Goal: Task Accomplishment & Management: Manage account settings

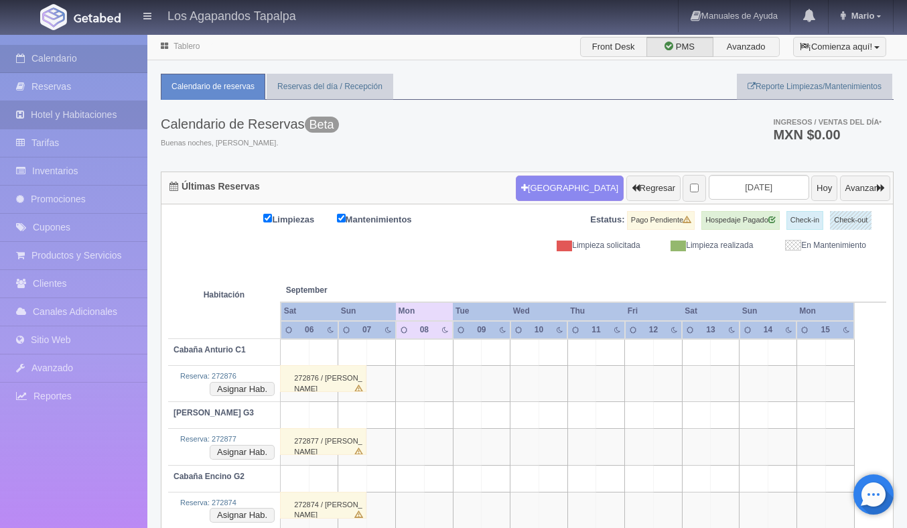
click at [89, 110] on link "Hotel y Habitaciones" at bounding box center [73, 114] width 147 height 27
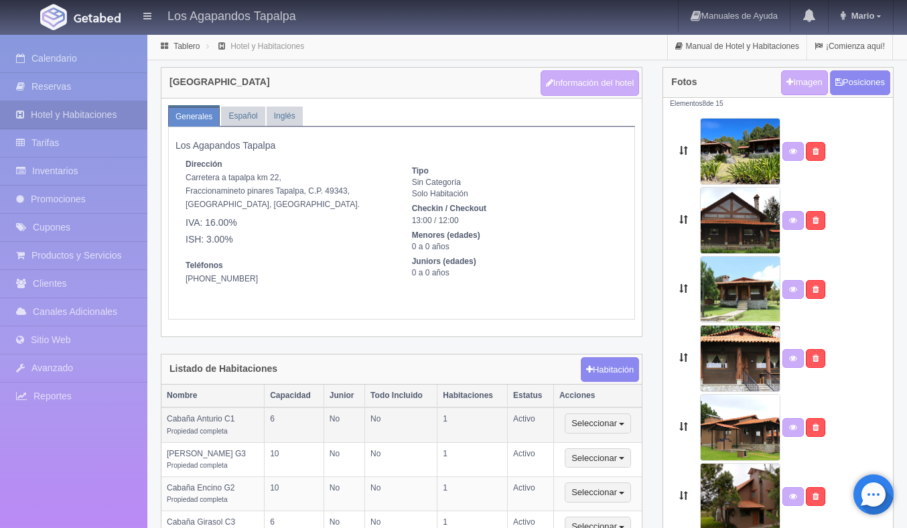
click at [220, 423] on td "Cabaña Anturio C1 Propiedad completa" at bounding box center [212, 424] width 103 height 35
click at [245, 115] on link "Español" at bounding box center [243, 116] width 44 height 19
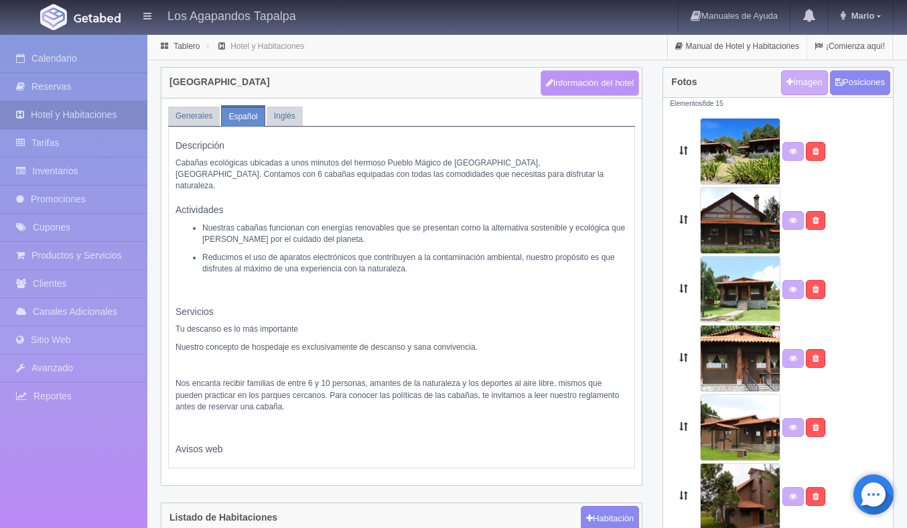
click at [583, 84] on button "Información del hotel" at bounding box center [590, 82] width 99 height 25
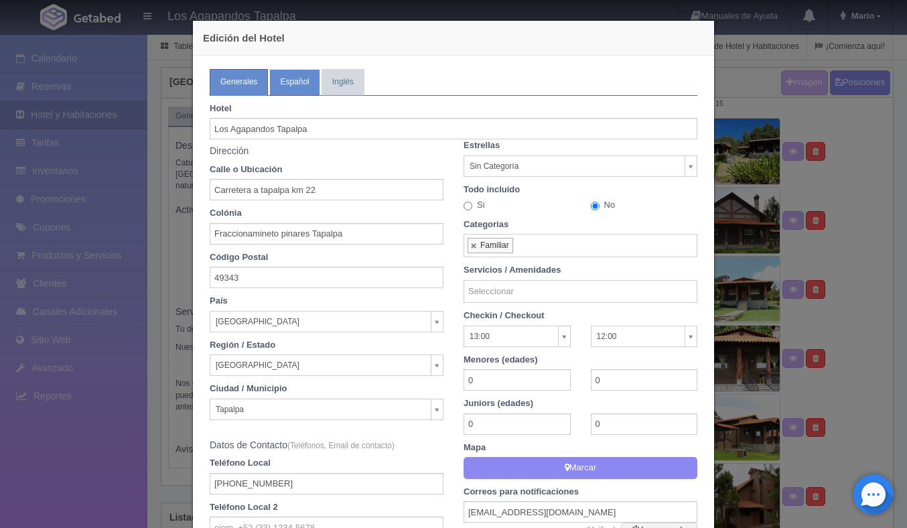
click at [293, 90] on link "Español" at bounding box center [294, 82] width 50 height 26
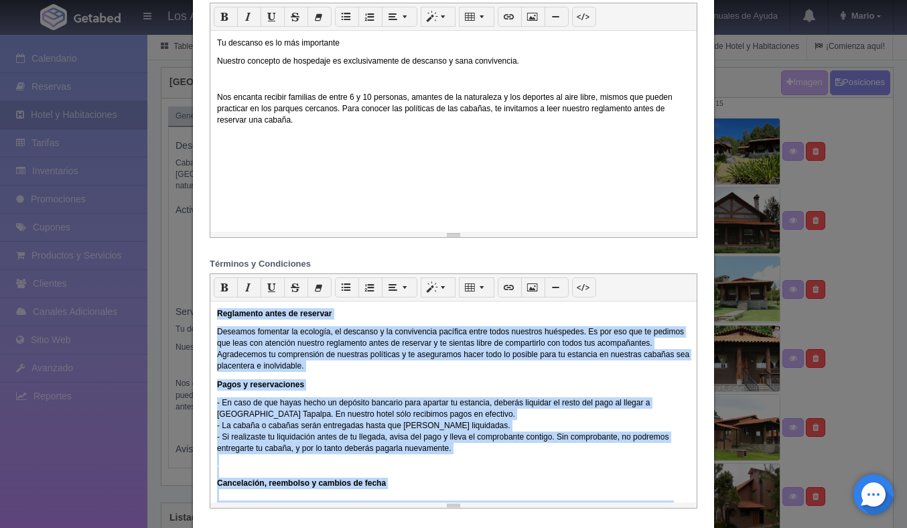
drag, startPoint x: 482, startPoint y: 467, endPoint x: 209, endPoint y: 320, distance: 310.2
click at [210, 320] on div "p Cita Título 1 Título 2 Título 3 1 x 1 Reglamento antes de reservar Deseamos f…" at bounding box center [454, 390] width 488 height 235
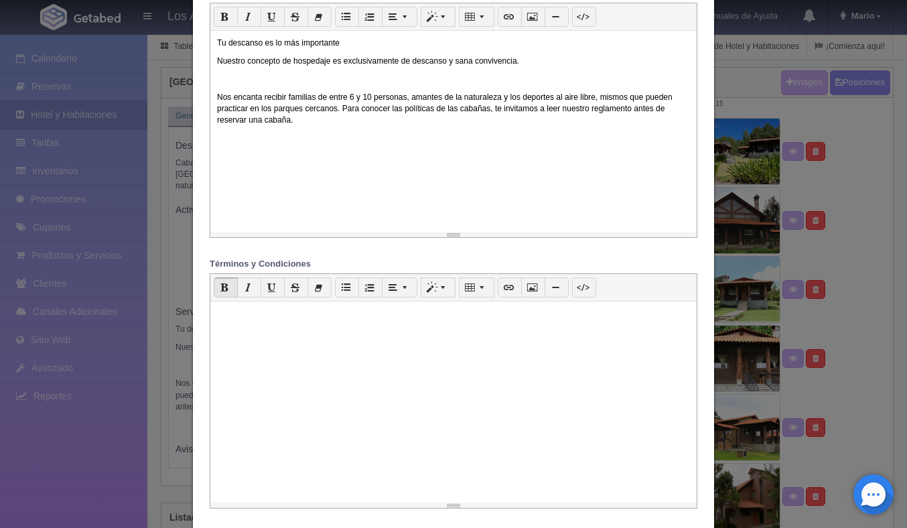
click at [262, 319] on p at bounding box center [453, 313] width 473 height 11
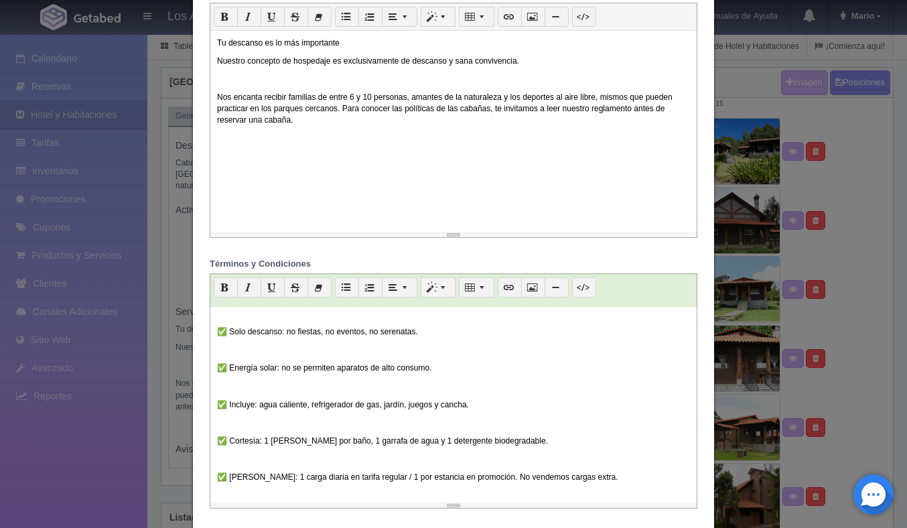
click at [244, 354] on p at bounding box center [453, 349] width 473 height 11
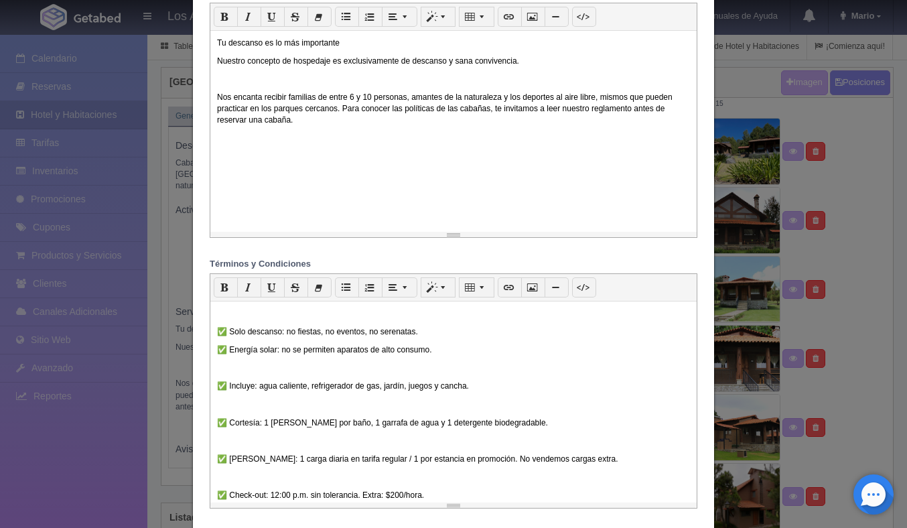
click at [234, 368] on p at bounding box center [453, 367] width 473 height 11
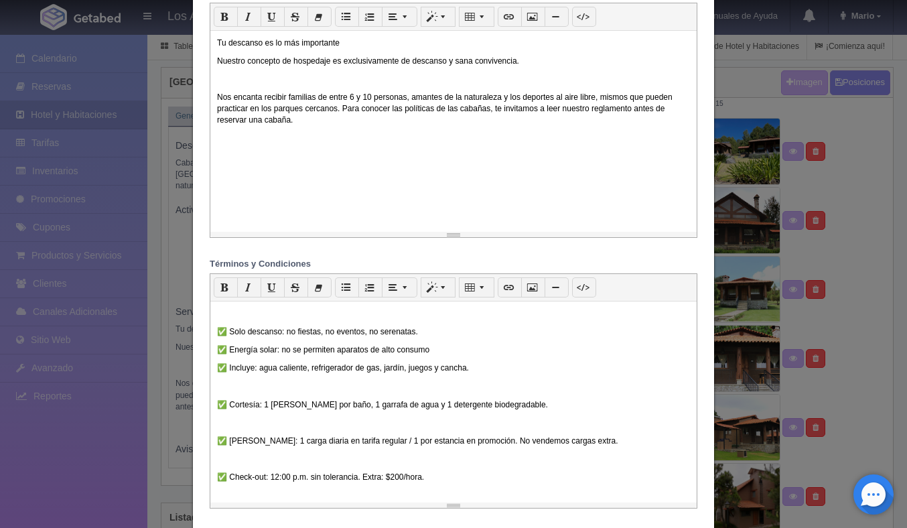
click at [251, 392] on p at bounding box center [453, 385] width 473 height 11
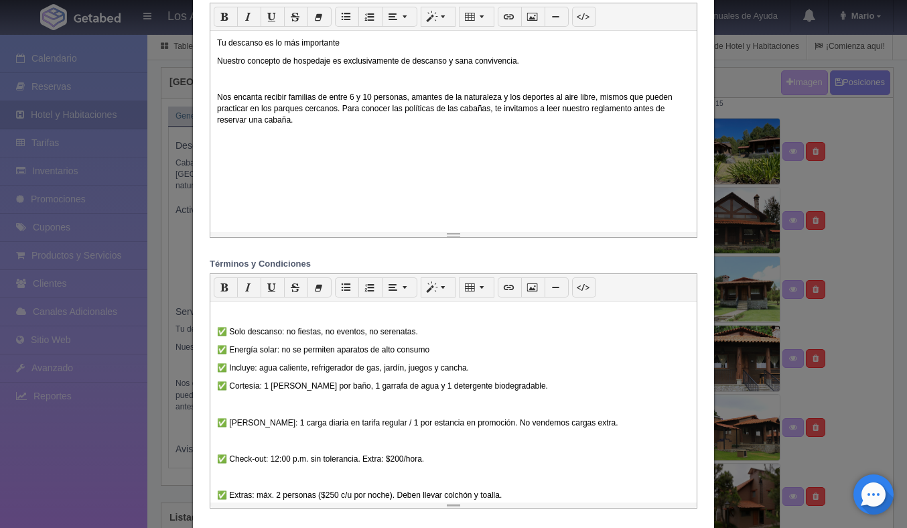
click at [226, 404] on p at bounding box center [453, 404] width 473 height 11
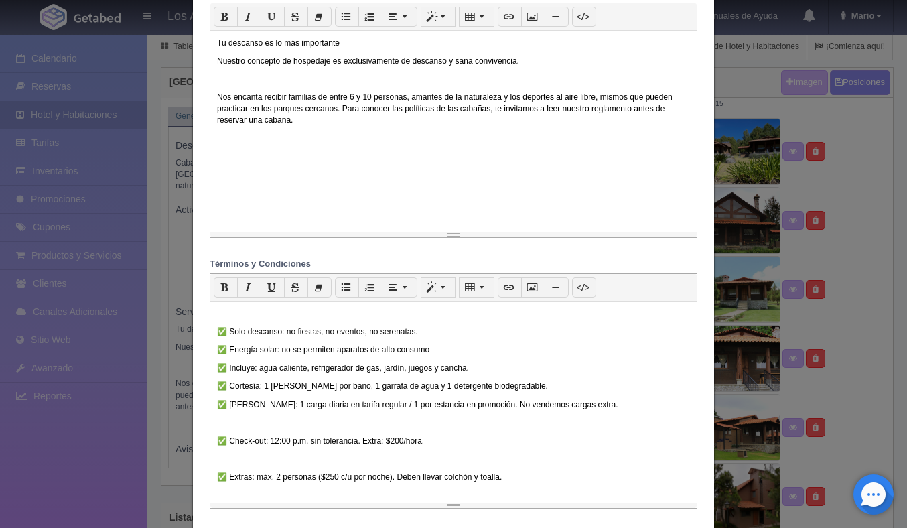
click at [219, 429] on p at bounding box center [453, 422] width 473 height 11
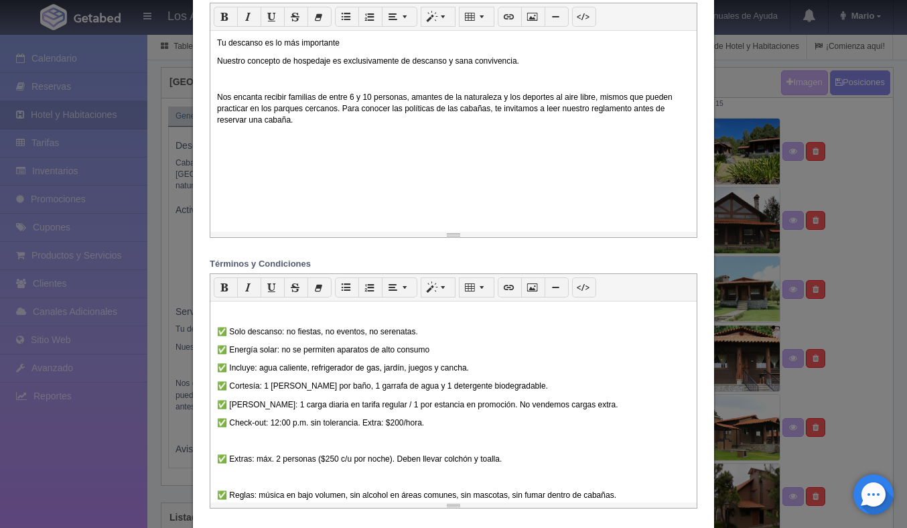
click at [226, 441] on p at bounding box center [453, 440] width 473 height 11
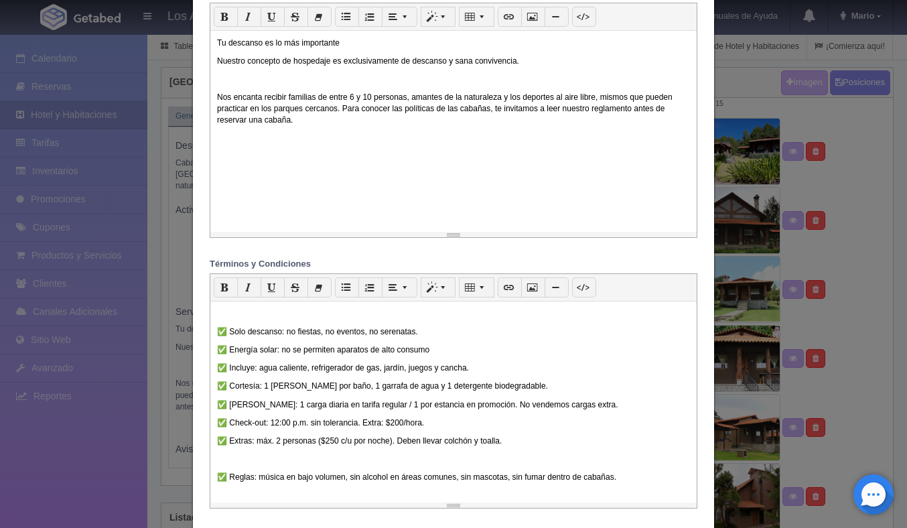
click at [223, 465] on p at bounding box center [453, 459] width 473 height 11
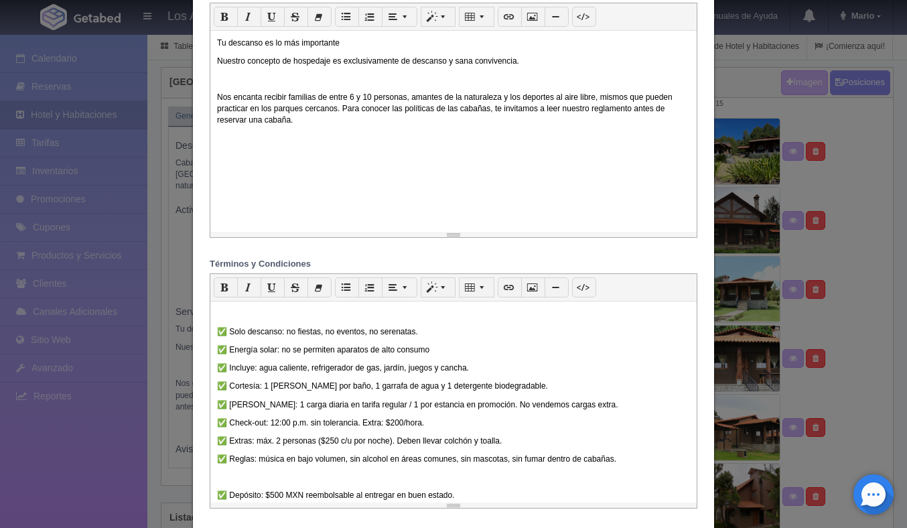
click at [227, 486] on div "✅ Solo descanso: no fiestas, no eventos, no serenatas. ✅ Energía solar: no se p…" at bounding box center [453, 401] width 486 height 201
click at [224, 483] on p at bounding box center [453, 477] width 473 height 11
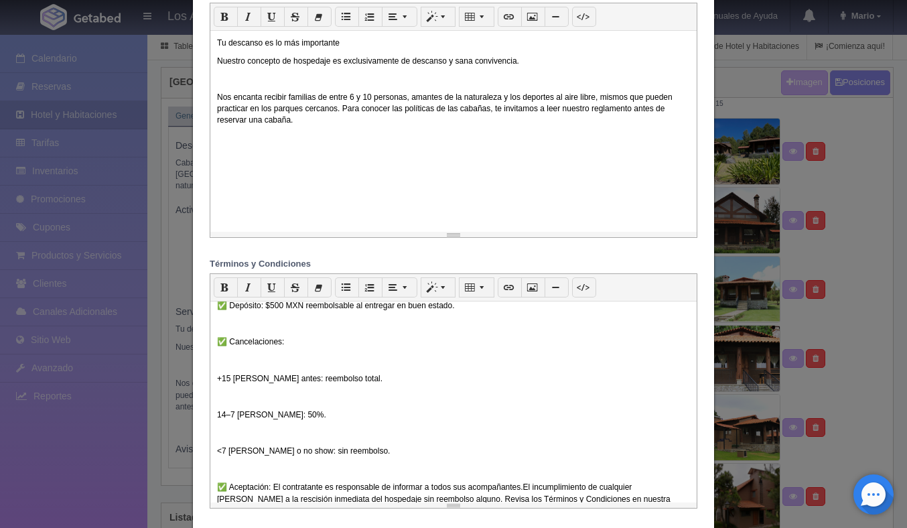
scroll to position [123, 0]
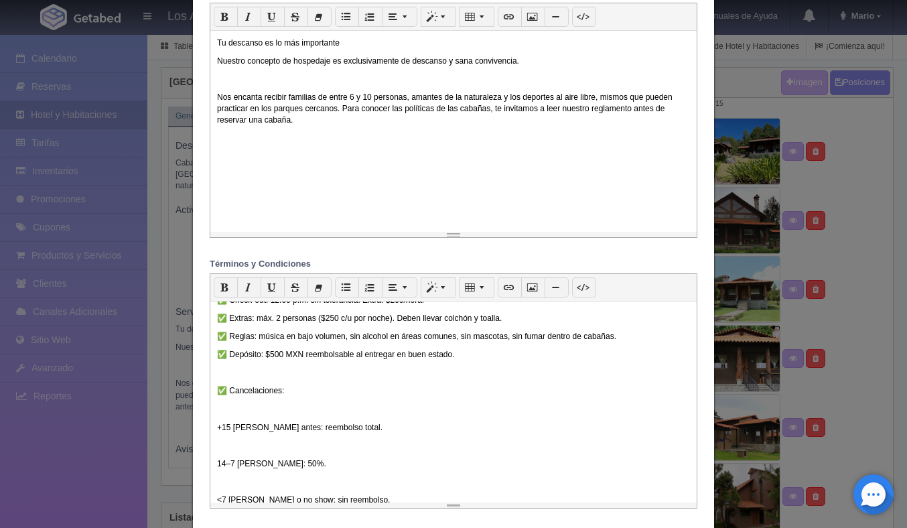
click at [226, 378] on p at bounding box center [453, 372] width 473 height 11
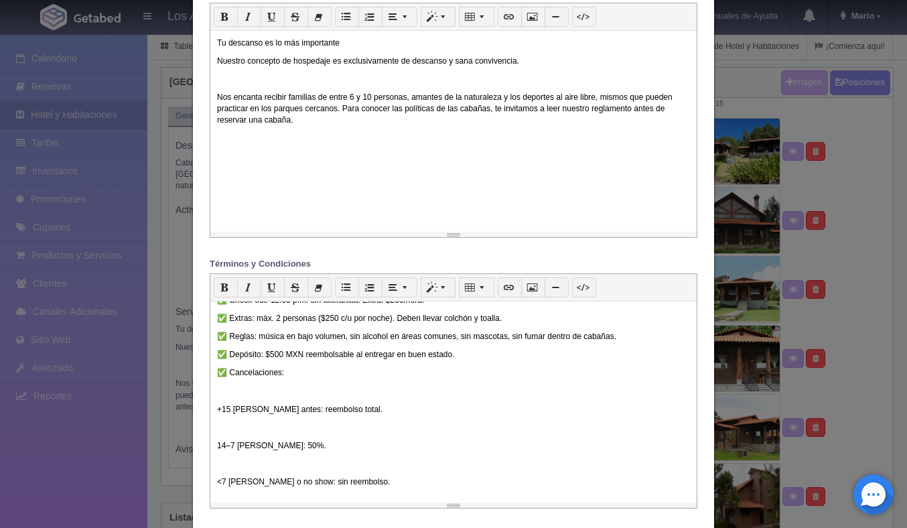
click at [226, 391] on p at bounding box center [453, 390] width 473 height 11
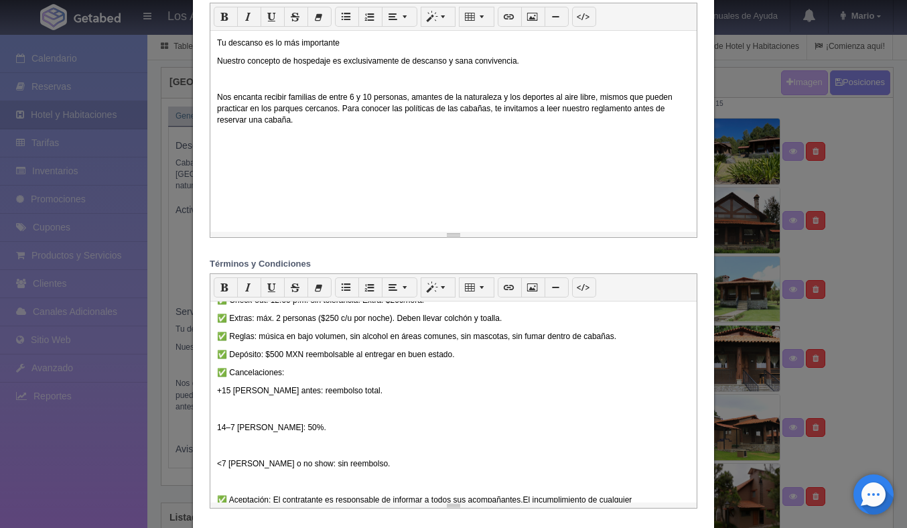
click at [222, 415] on p at bounding box center [453, 409] width 473 height 11
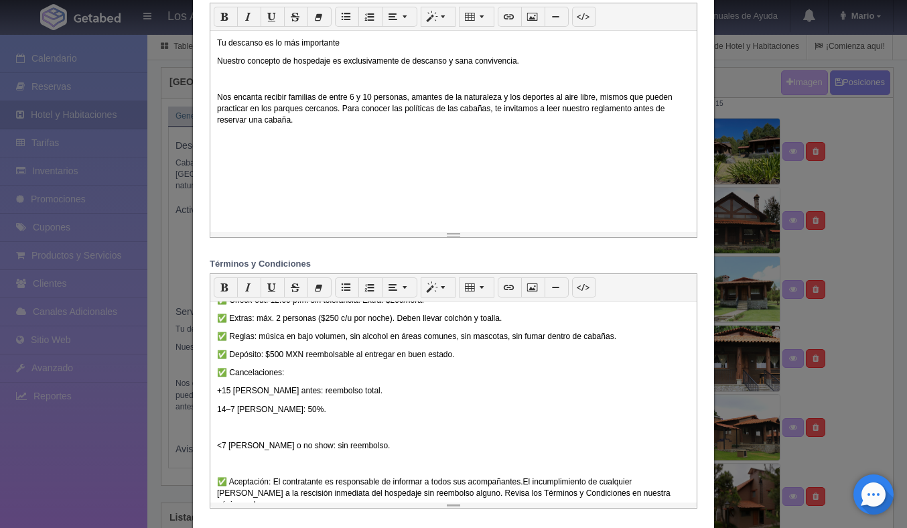
click at [222, 430] on p at bounding box center [453, 427] width 473 height 11
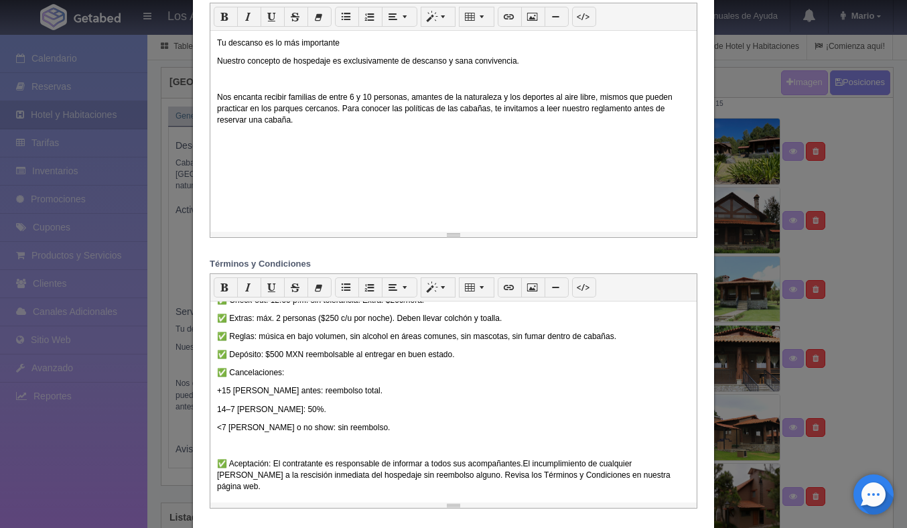
click at [224, 450] on p at bounding box center [453, 445] width 473 height 11
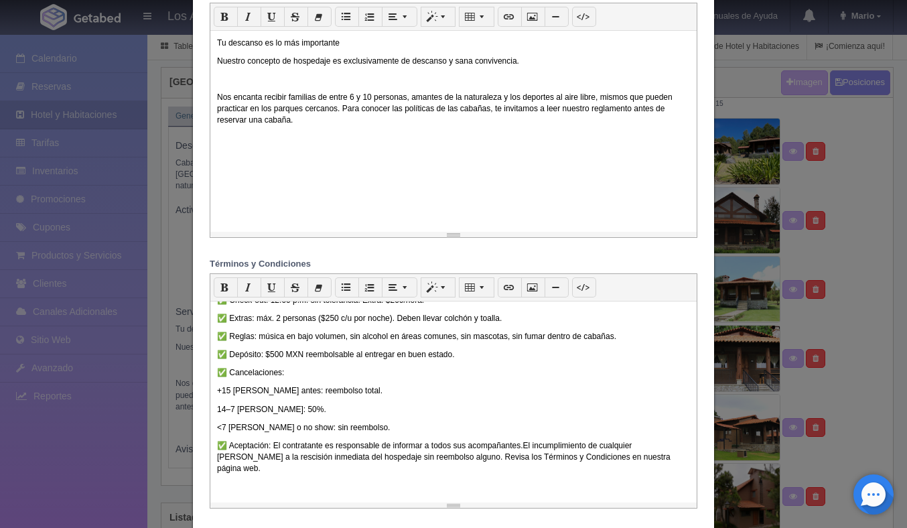
click at [216, 395] on div "✅ Solo descanso: no fiestas, no eventos, no serenatas. ✅ Energía solar: no se p…" at bounding box center [453, 401] width 486 height 201
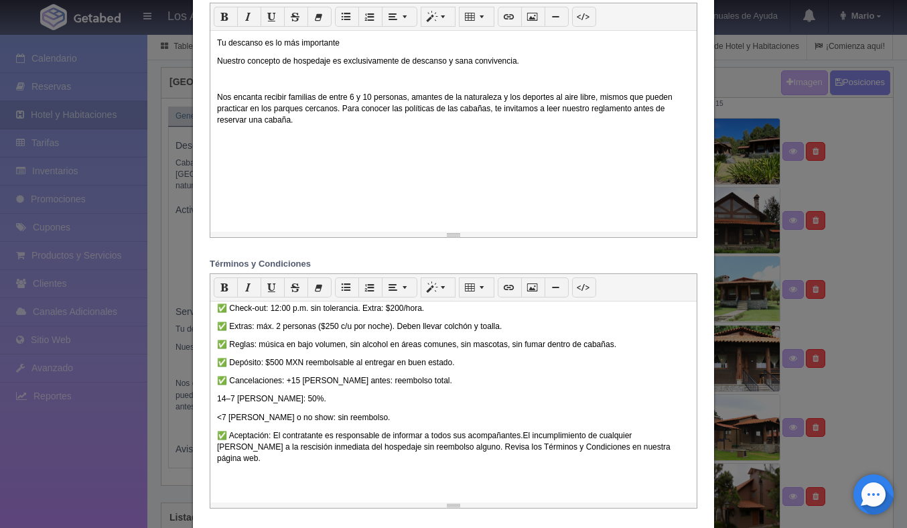
click at [407, 382] on p "✅ Cancelaciones: +15 días antes: reembolso total." at bounding box center [453, 380] width 473 height 11
click at [215, 402] on div "✅ Solo descanso: no fiestas, no eventos, no serenatas. ✅ Energía solar: no se p…" at bounding box center [453, 401] width 486 height 201
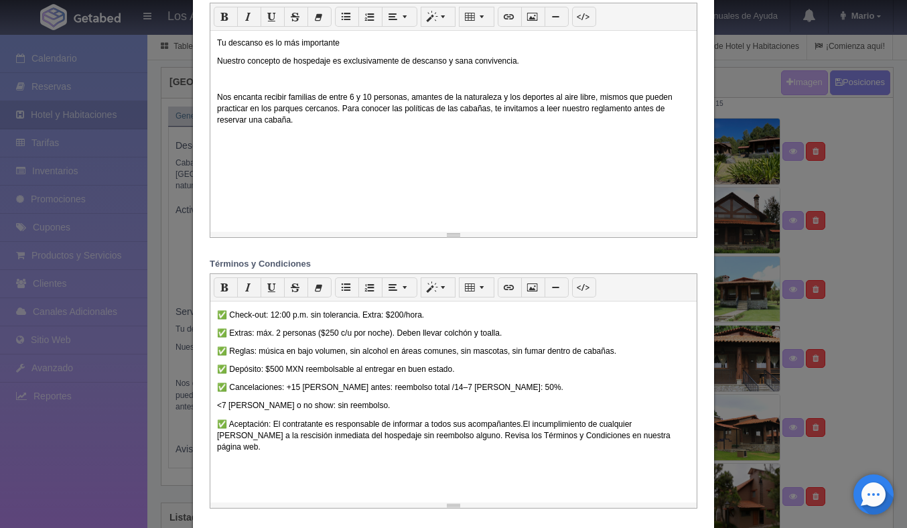
scroll to position [96, 0]
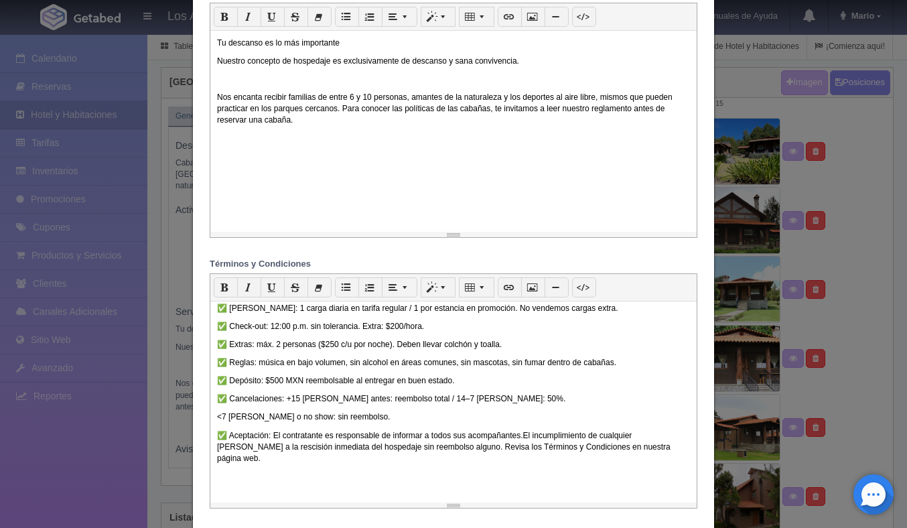
click at [475, 409] on div "✅ Solo descanso: no fiestas, no eventos, no serenatas. ✅ Energía solar: no se p…" at bounding box center [453, 401] width 486 height 201
click at [474, 401] on p "✅ Cancelaciones: +15 días antes: reembolso total / 14–7 días: 50%." at bounding box center [453, 398] width 473 height 11
click at [215, 420] on div "✅ Solo descanso: no fiestas, no eventos, no serenatas. ✅ Energía solar: no se p…" at bounding box center [453, 401] width 486 height 201
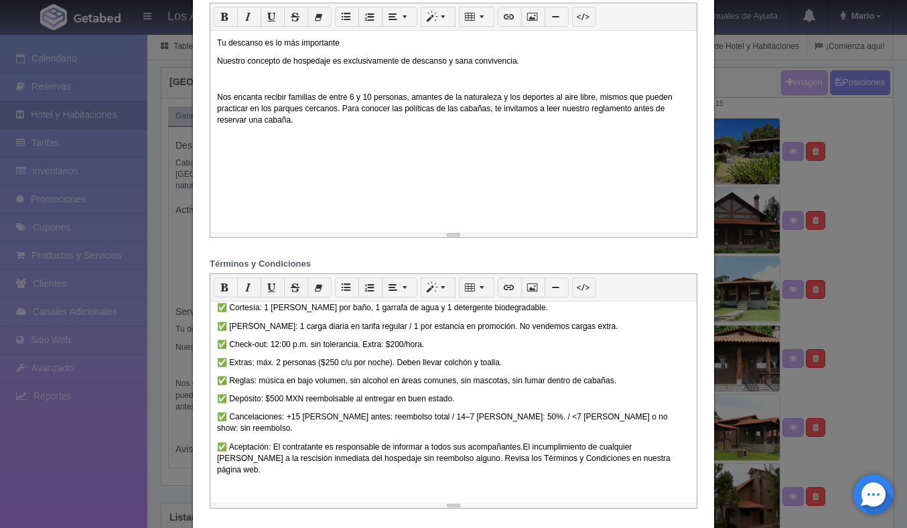
click at [482, 416] on p "✅ Cancelaciones: +15 días antes: reembolso total / 14–7 días: 50%. / <7 días o …" at bounding box center [453, 422] width 473 height 23
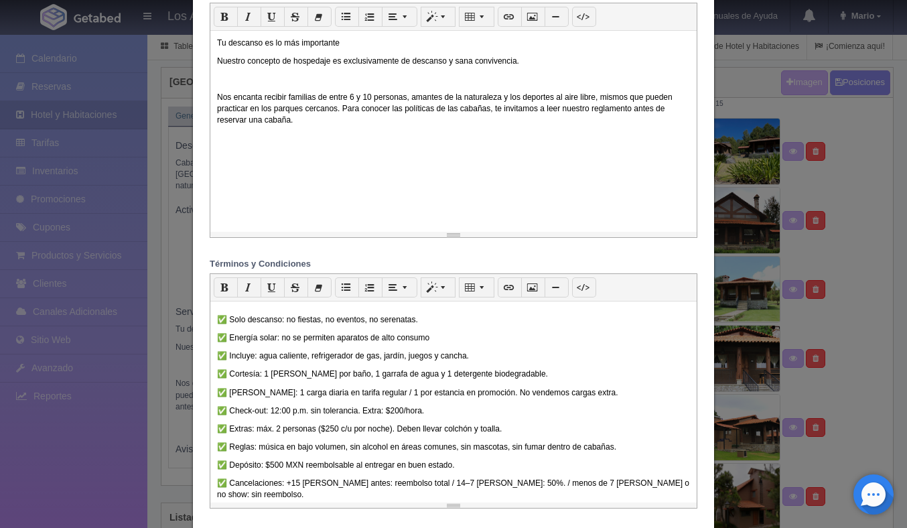
scroll to position [0, 0]
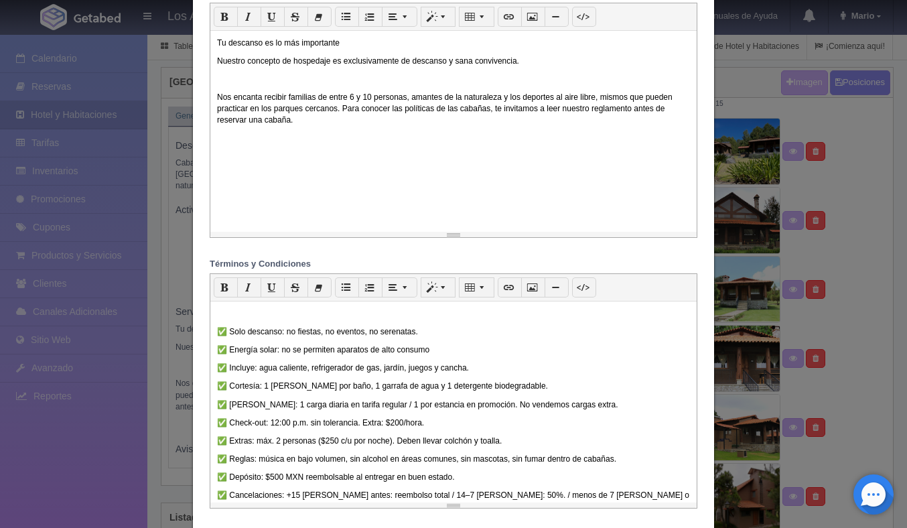
click at [215, 333] on div "✅ Solo descanso: no fiestas, no eventos, no serenatas. ✅ Energía solar: no se p…" at bounding box center [453, 401] width 486 height 201
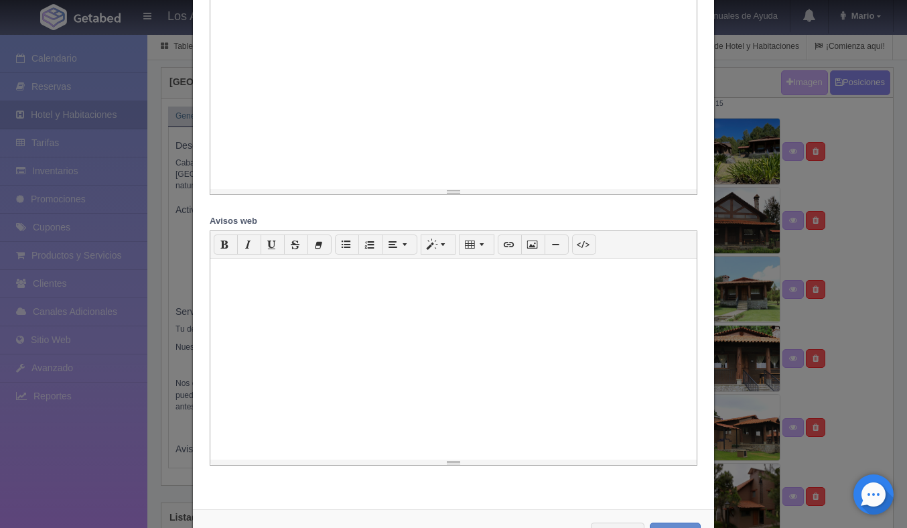
scroll to position [1294, 0]
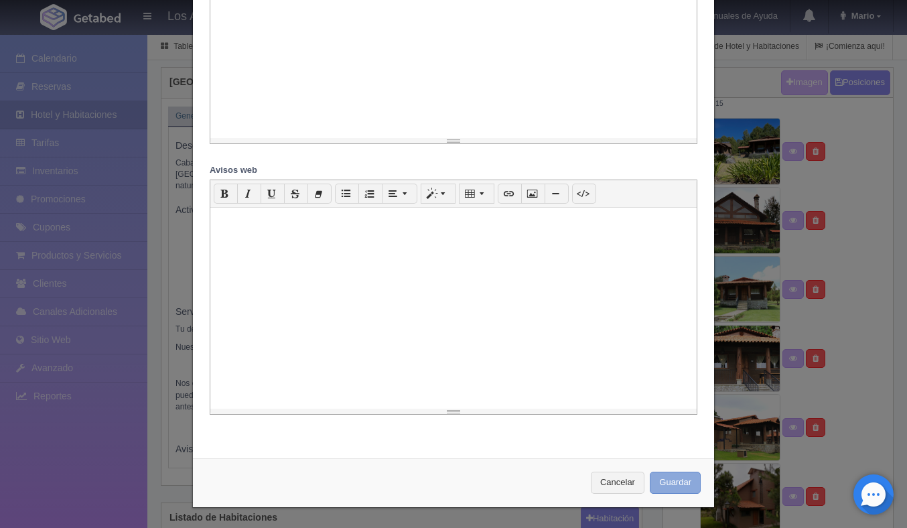
click at [674, 476] on button "Guardar" at bounding box center [675, 483] width 51 height 22
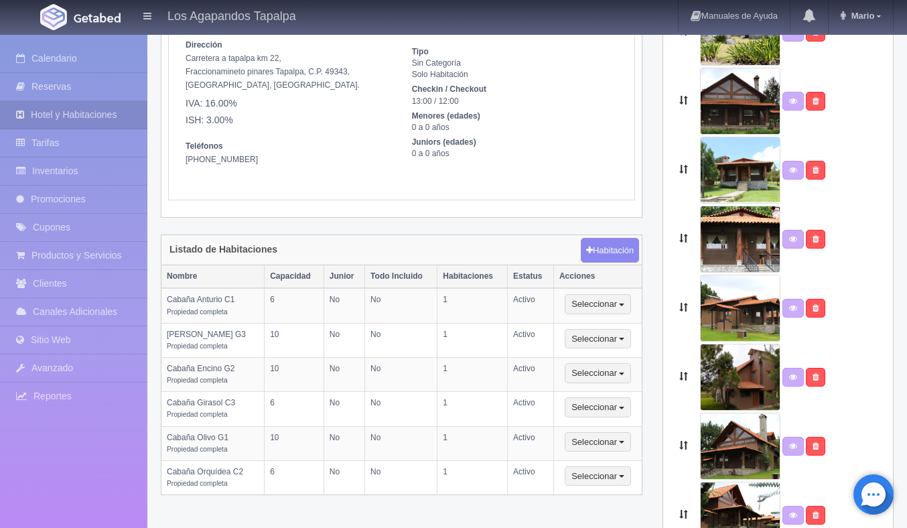
scroll to position [164, 0]
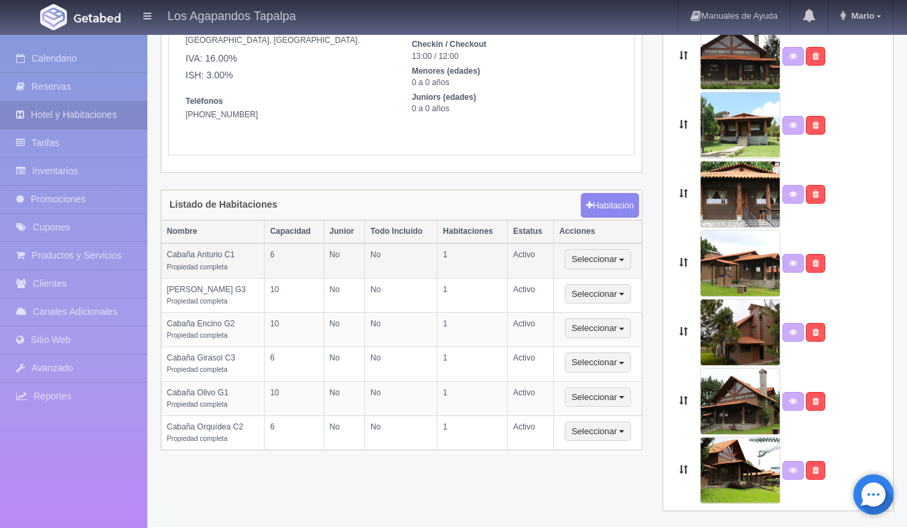
click at [245, 263] on td "Cabaña Anturio C1 Propiedad completa" at bounding box center [212, 260] width 103 height 35
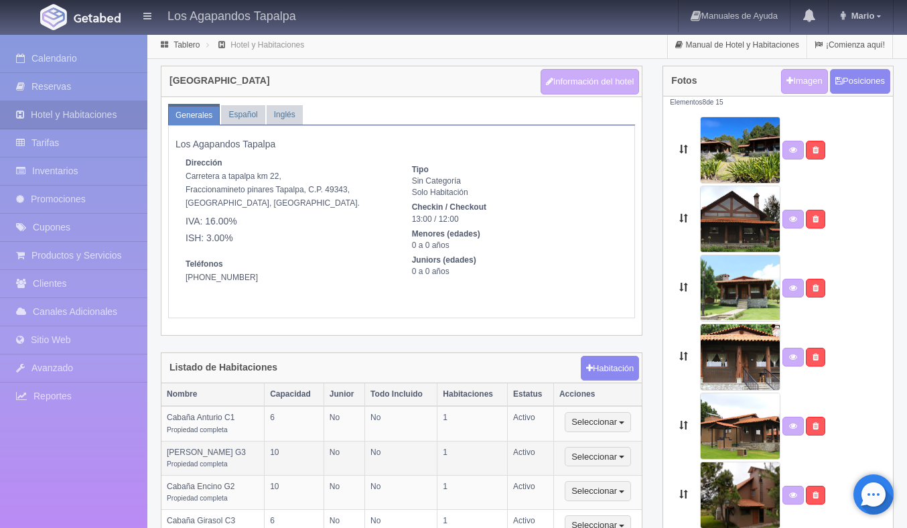
scroll to position [0, 0]
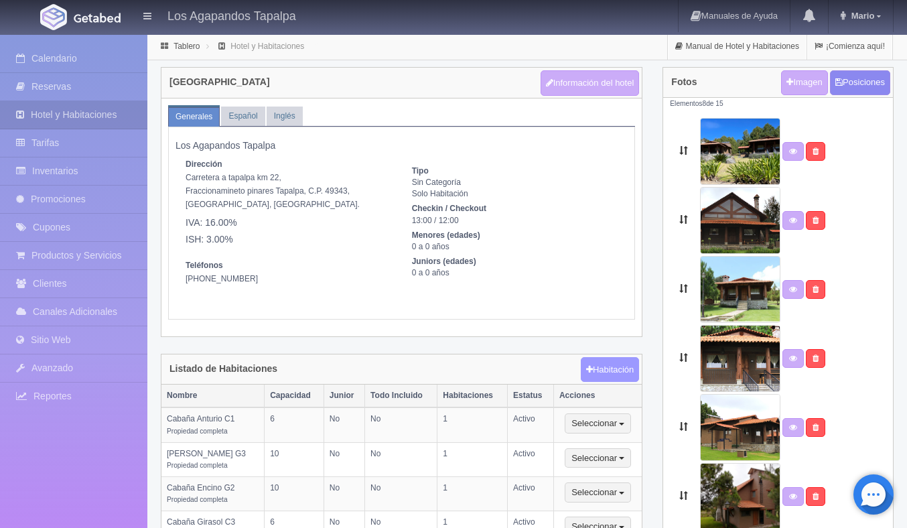
click at [602, 370] on button "Habitación" at bounding box center [610, 369] width 58 height 25
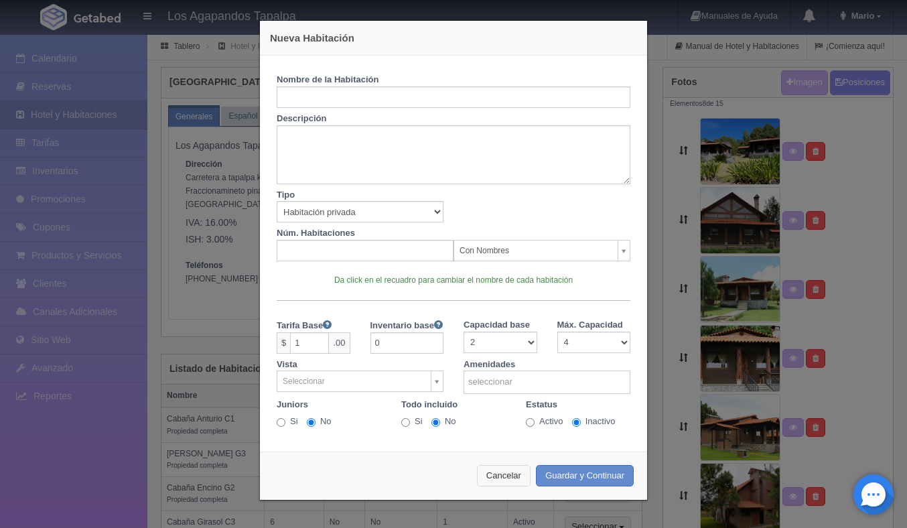
click at [508, 470] on button "Cancelar" at bounding box center [504, 476] width 54 height 22
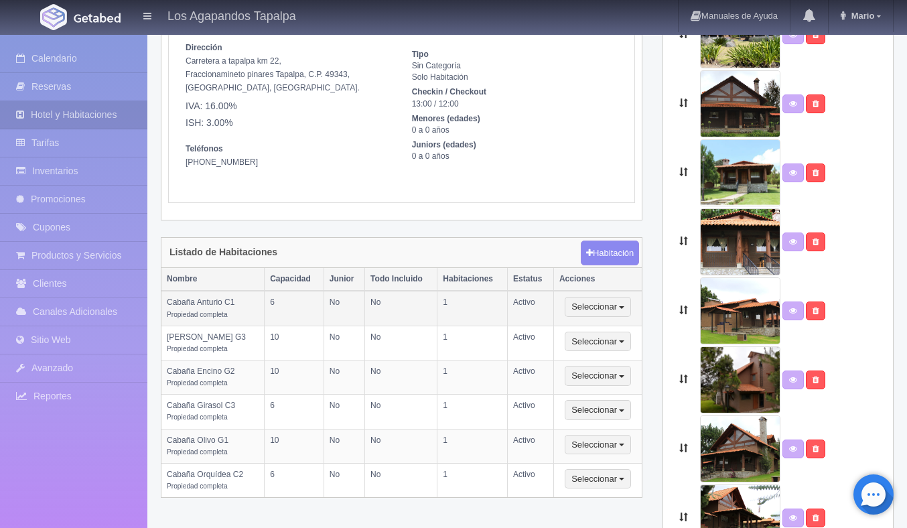
scroll to position [164, 0]
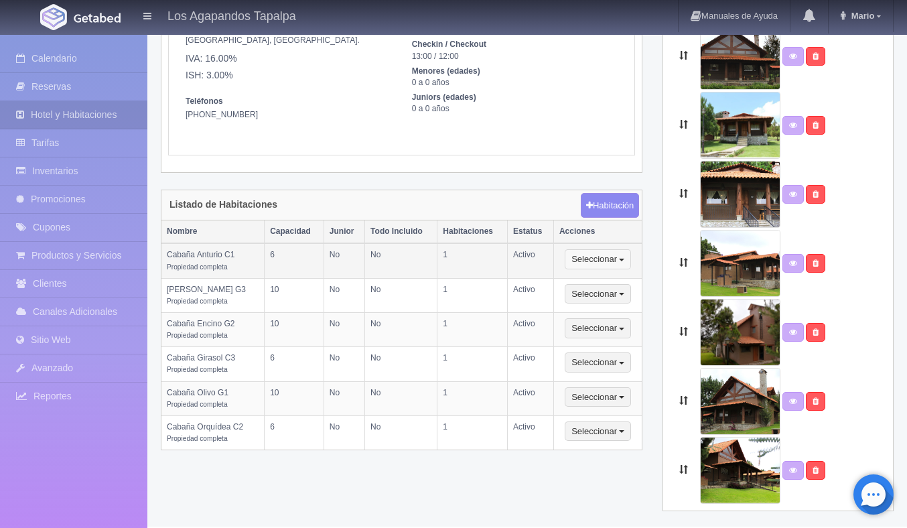
click at [589, 265] on button "Seleccionar" at bounding box center [598, 259] width 66 height 20
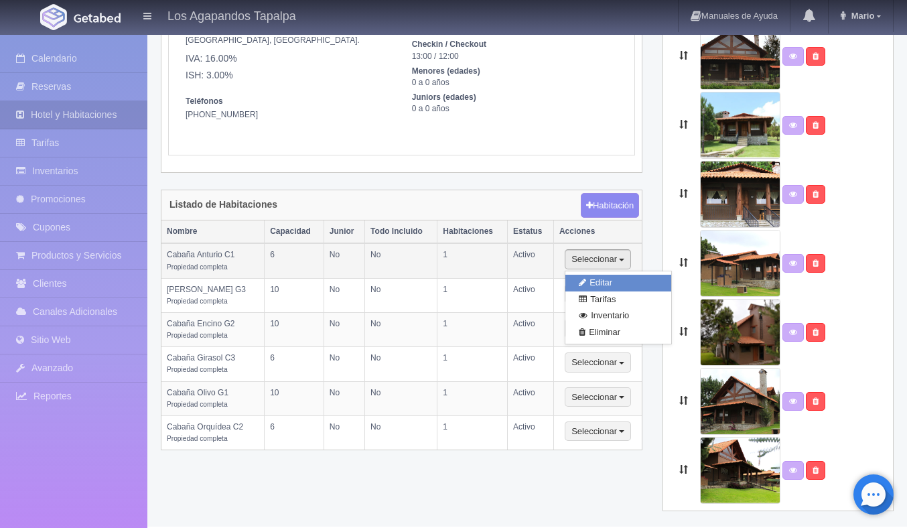
click at [598, 281] on link "Editar" at bounding box center [618, 283] width 106 height 17
type input "Cabaña Anturio C1"
type textarea "Considera esta cabaña para quedarte con tu familia capacidad para 6 personas (i…"
type textarea "No se aceptan mascotas. No se permiten fiestas. No se puede reproducir música e…"
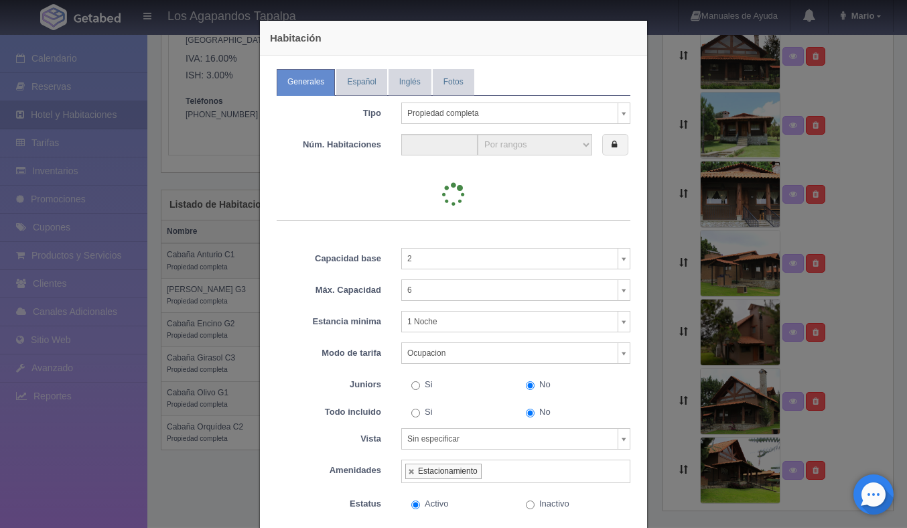
type input "1"
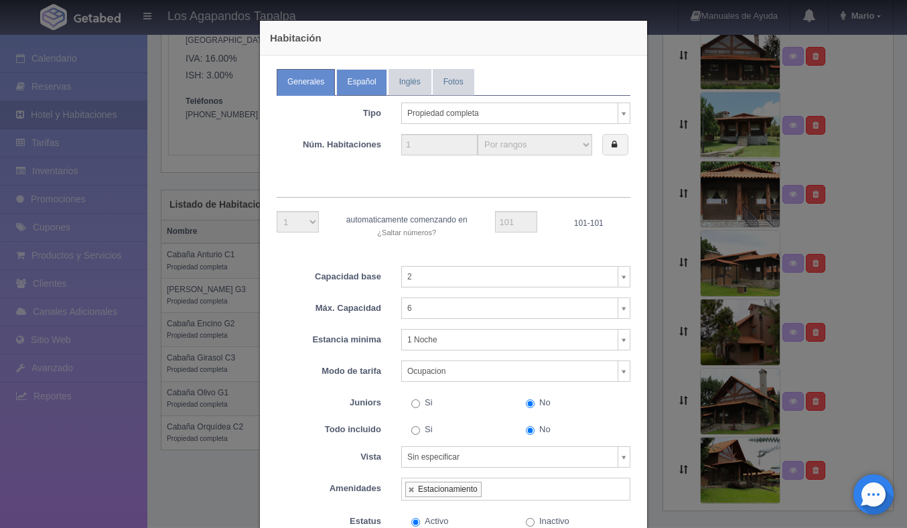
click at [360, 82] on link "Español" at bounding box center [361, 82] width 50 height 26
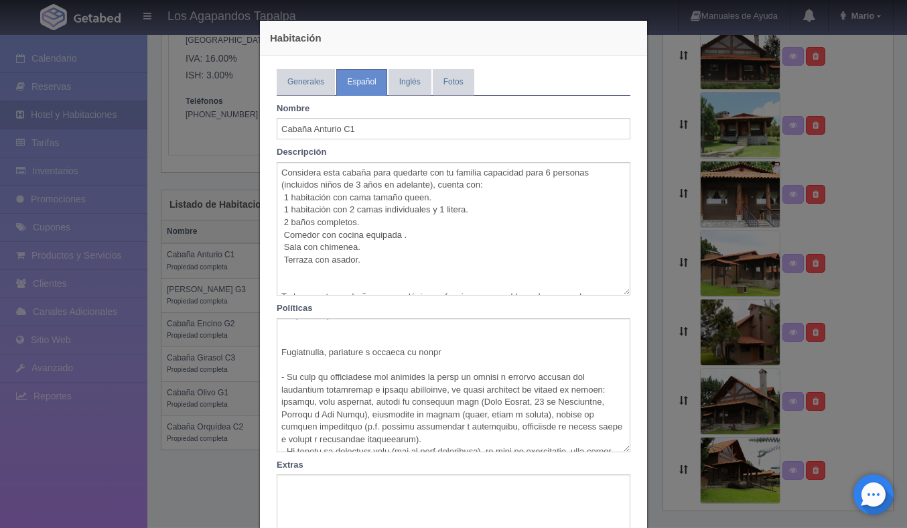
scroll to position [288, 0]
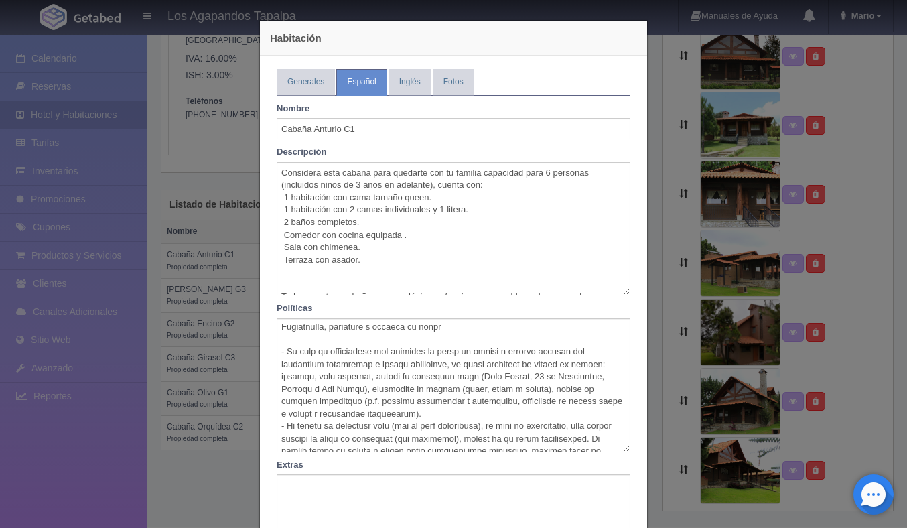
click at [184, 125] on div "Habitación Generales Español Inglés Fotos Tipo Propiedad completa Habitación pr…" at bounding box center [453, 264] width 907 height 528
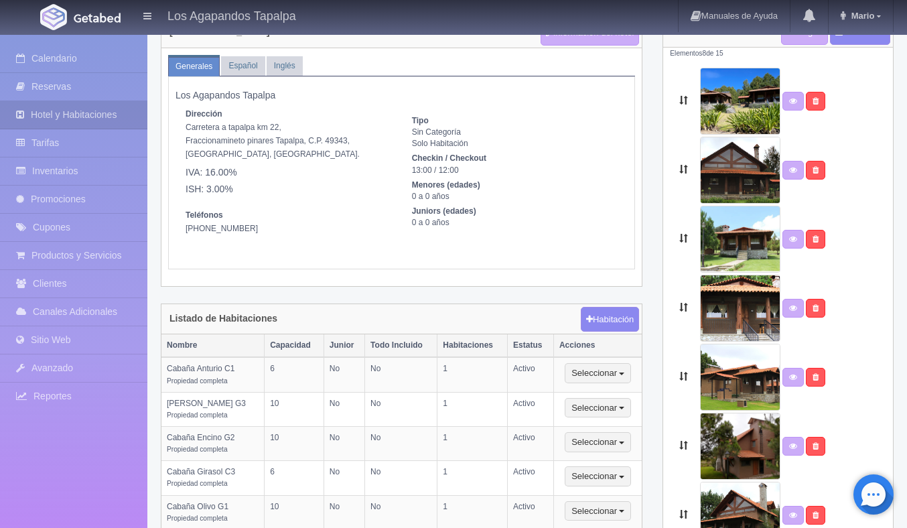
scroll to position [0, 0]
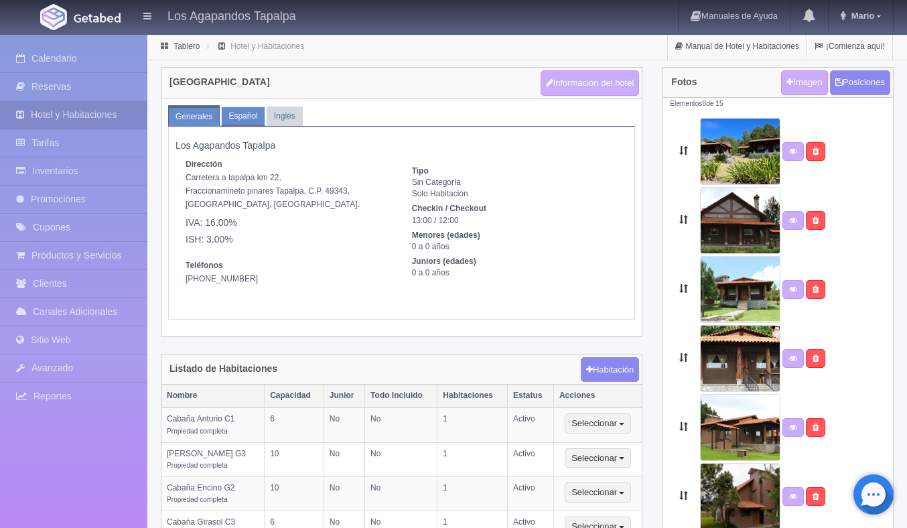
click at [250, 120] on link "Español" at bounding box center [243, 116] width 44 height 19
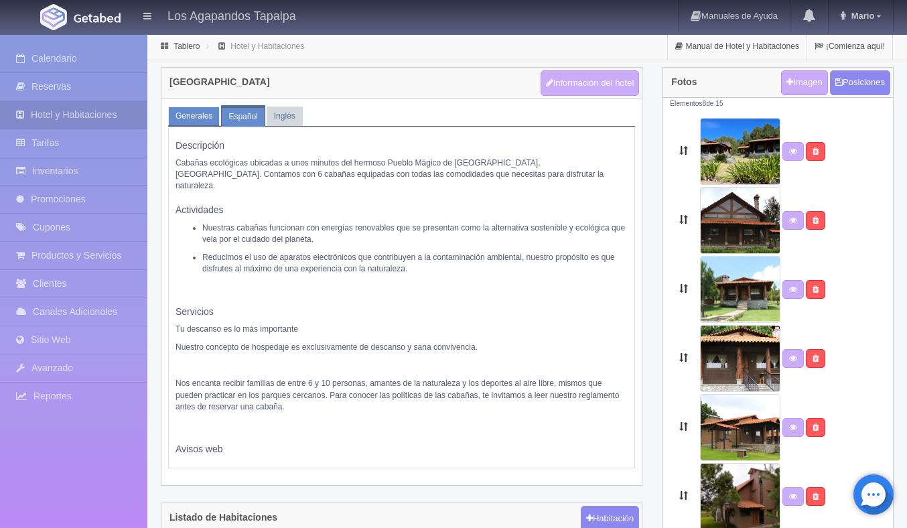
click at [198, 124] on link "Generales" at bounding box center [194, 116] width 52 height 19
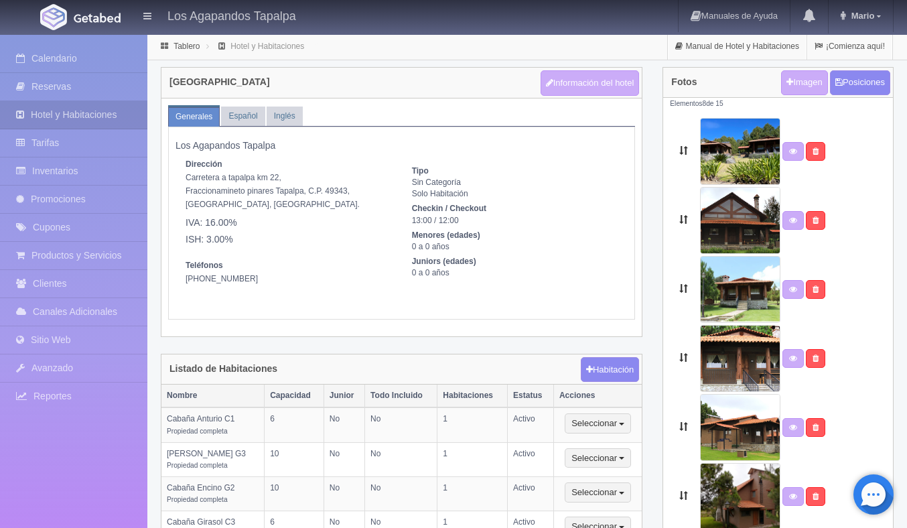
click at [582, 65] on div "Edición del Hotel Generales Español Inglés Planes / Moods Datos bancarios Hotel…" at bounding box center [527, 362] width 760 height 658
click at [577, 80] on button "Información del hotel" at bounding box center [590, 82] width 99 height 25
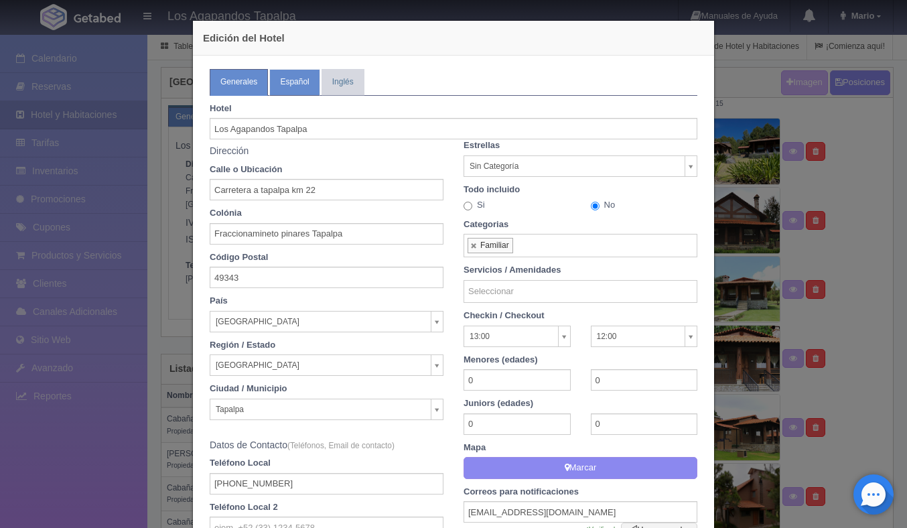
click at [297, 79] on link "Español" at bounding box center [294, 82] width 50 height 26
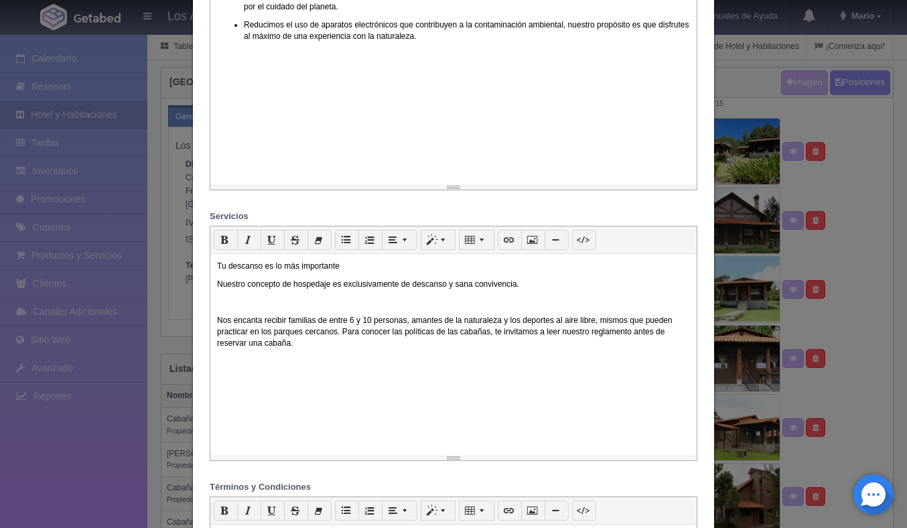
scroll to position [433, 0]
click at [214, 322] on div "Tu descanso es lo más importante Nuestro concepto de hospedaje es exclusivament…" at bounding box center [453, 355] width 486 height 201
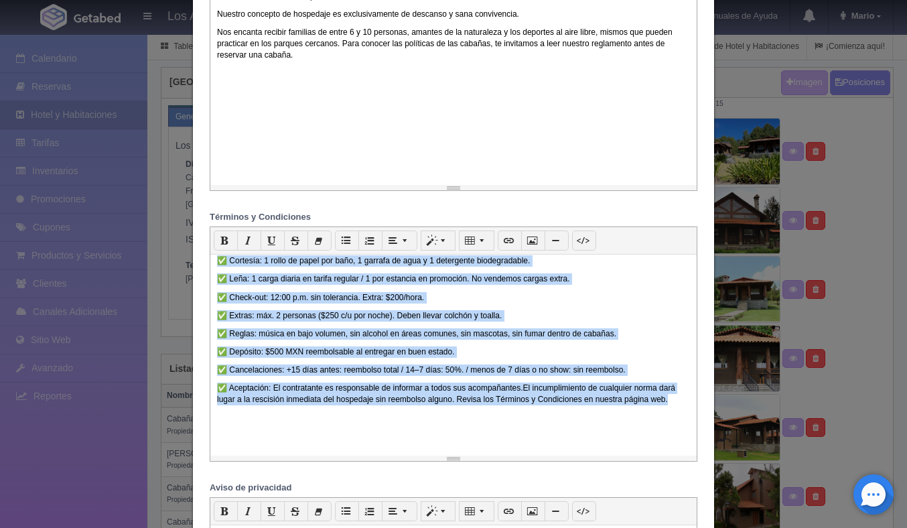
scroll to position [0, 0]
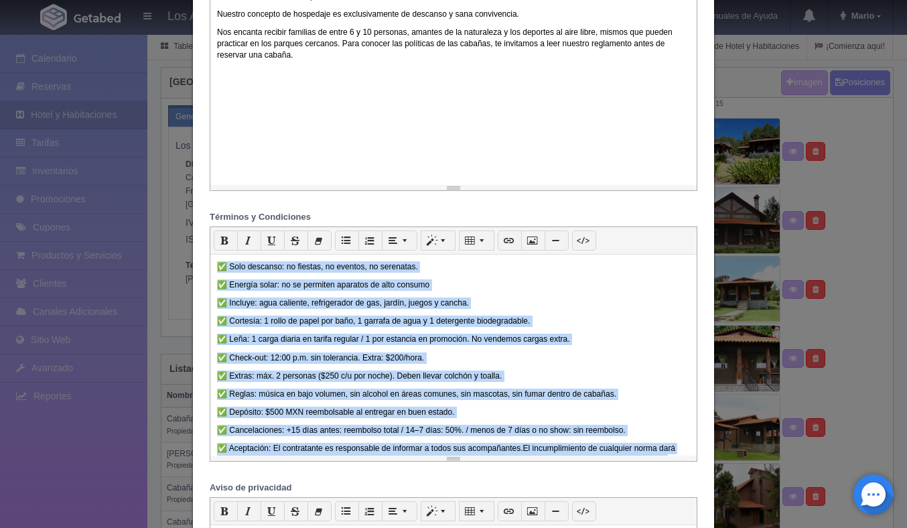
drag, startPoint x: 674, startPoint y: 403, endPoint x: 208, endPoint y: 273, distance: 483.5
click at [208, 273] on div "p Cita Título 1 Título 2 Título 3 1 x 1 ✅ Solo descanso: no fiestas, no eventos…" at bounding box center [454, 343] width 508 height 235
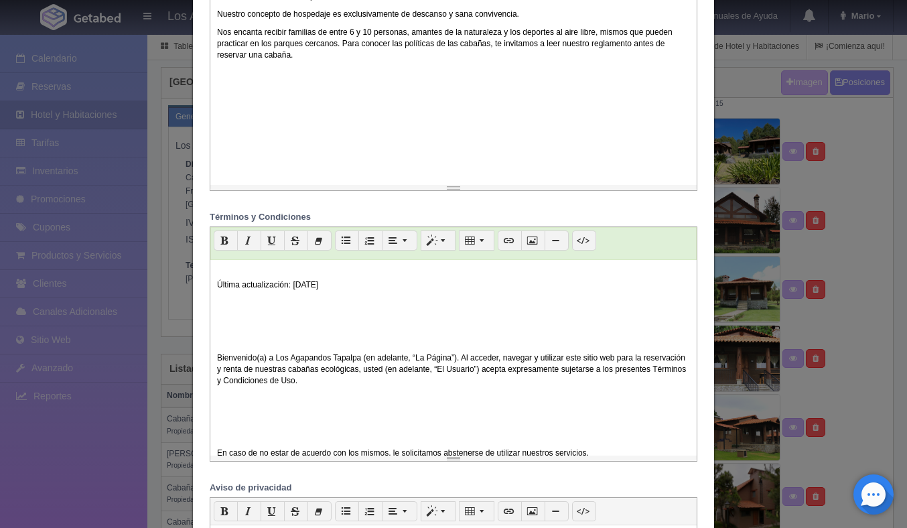
click at [216, 364] on div "Última actualización: 01 de septiembre de 2025 Bienvenido(a) a Los Agapandos Ta…" at bounding box center [453, 355] width 486 height 201
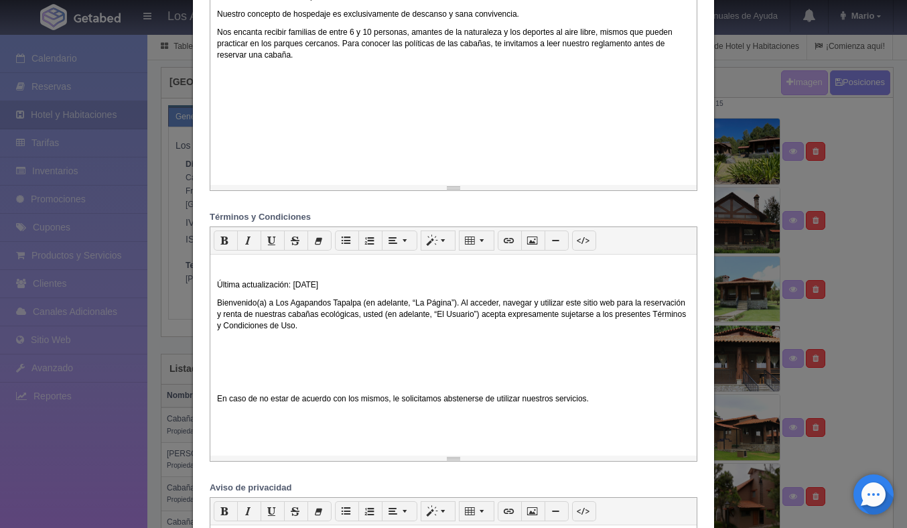
click at [214, 292] on div "Última actualización: 01 de septiembre de 2025 Bienvenido(a) a Los Agapandos Ta…" at bounding box center [453, 355] width 486 height 201
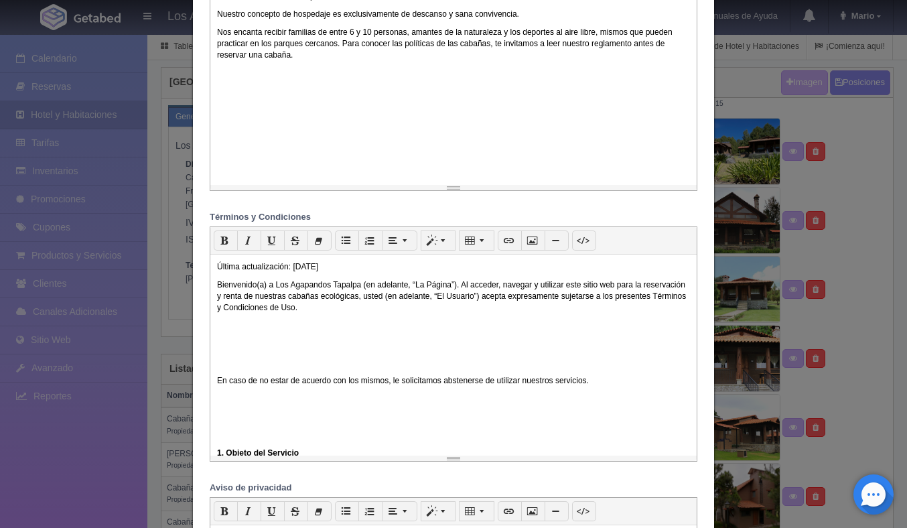
click at [215, 385] on div "Última actualización: 01 de septiembre de 2025 Bienvenido(a) a Los Agapandos Ta…" at bounding box center [453, 355] width 486 height 201
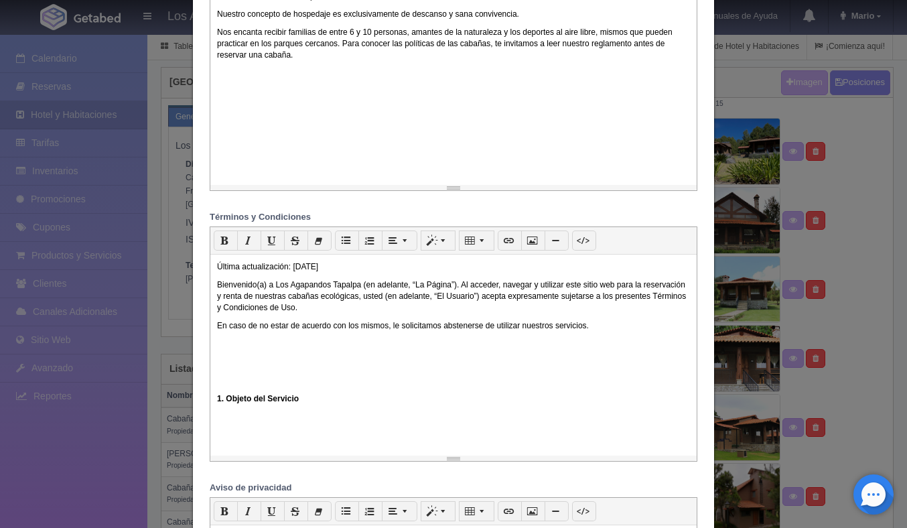
click at [215, 397] on div "Última actualización: 01 de septiembre de 2025 Bienvenido(a) a Los Agapandos Ta…" at bounding box center [453, 355] width 486 height 201
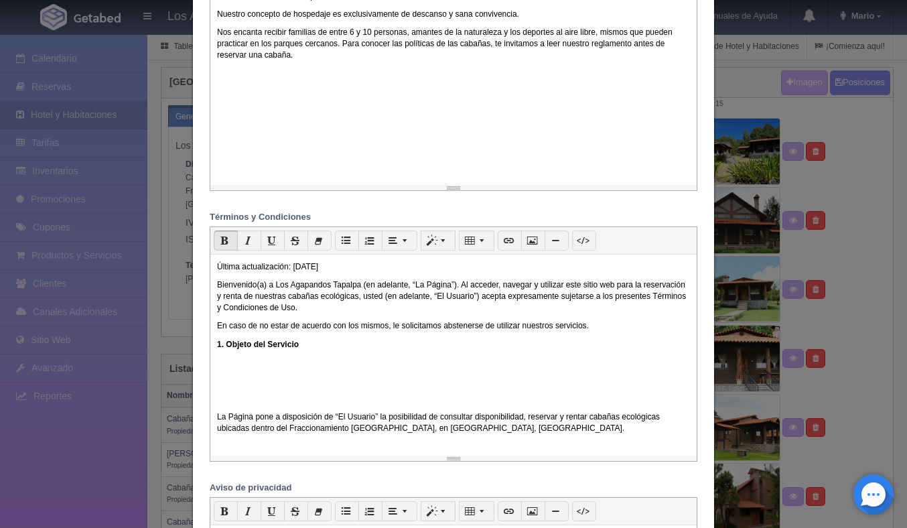
click at [218, 419] on p "La Página pone a disposición de “El Usuario” la posibilidad de consultar dispon…" at bounding box center [453, 422] width 473 height 23
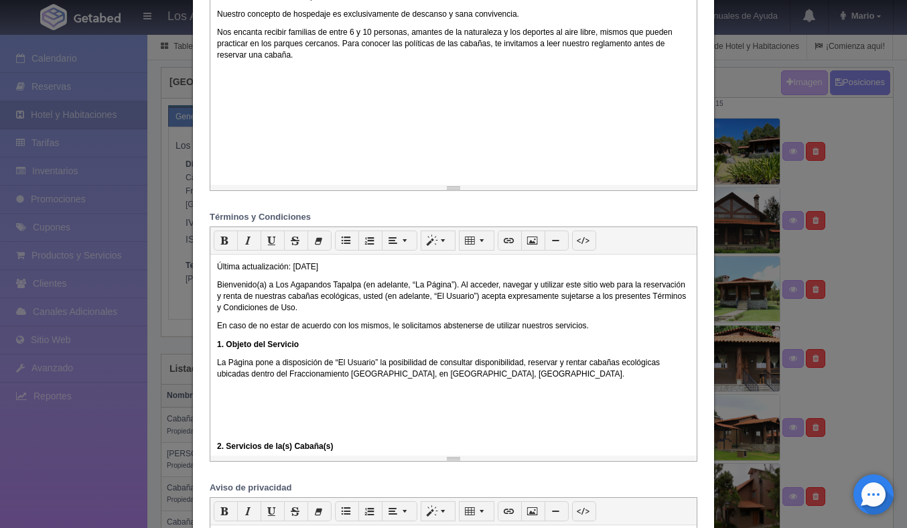
click at [214, 451] on div "Última actualización: 01 de septiembre de 2025 Bienvenido(a) a Los Agapandos Ta…" at bounding box center [453, 355] width 486 height 201
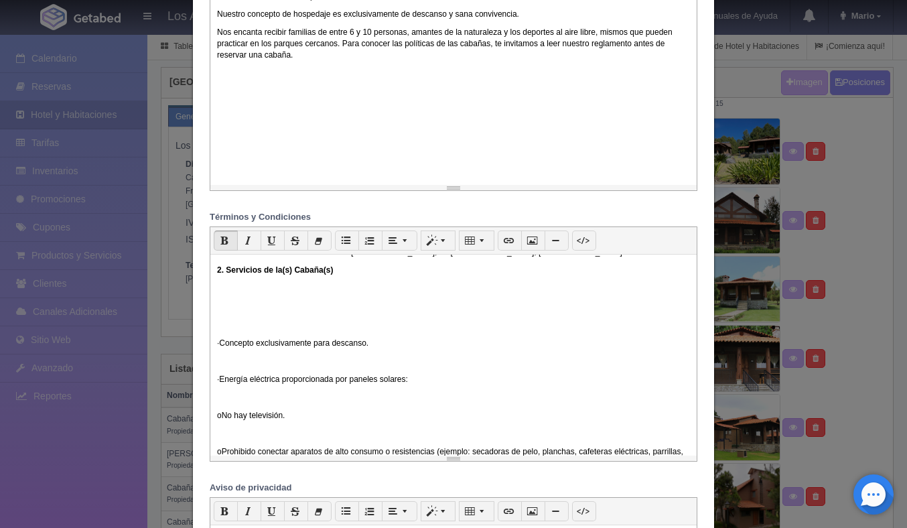
scroll to position [84, 0]
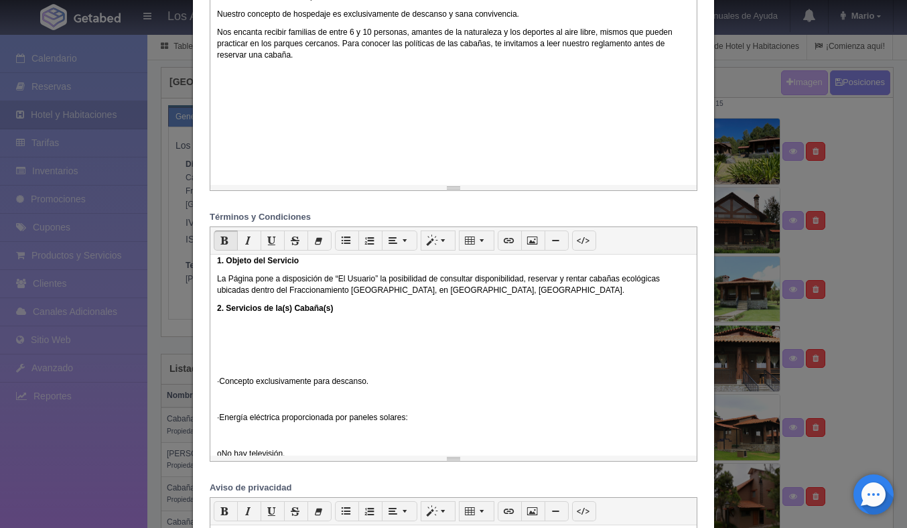
click at [234, 387] on p "· Concepto exclusivamente para descanso." at bounding box center [453, 381] width 473 height 11
click at [230, 374] on div "Última actualización: 01 de septiembre de 2025 Bienvenido(a) a Los Agapandos Ta…" at bounding box center [453, 355] width 486 height 201
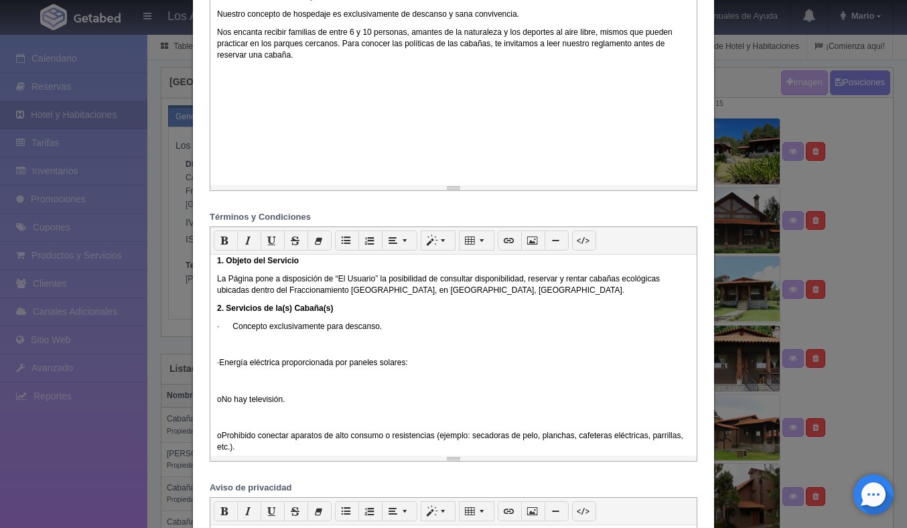
click at [219, 350] on p at bounding box center [453, 344] width 473 height 11
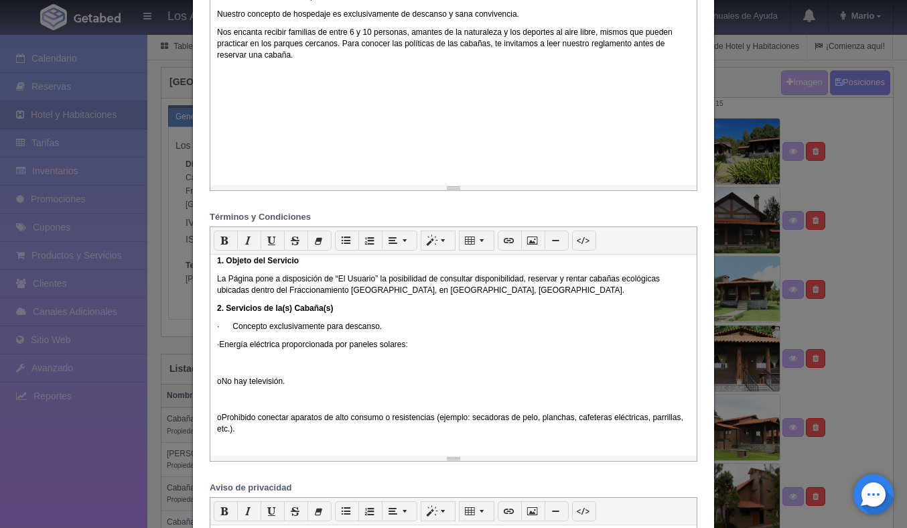
click at [219, 376] on div "Última actualización: 01 de septiembre de 2025 Bienvenido(a) a Los Agapandos Ta…" at bounding box center [453, 355] width 486 height 201
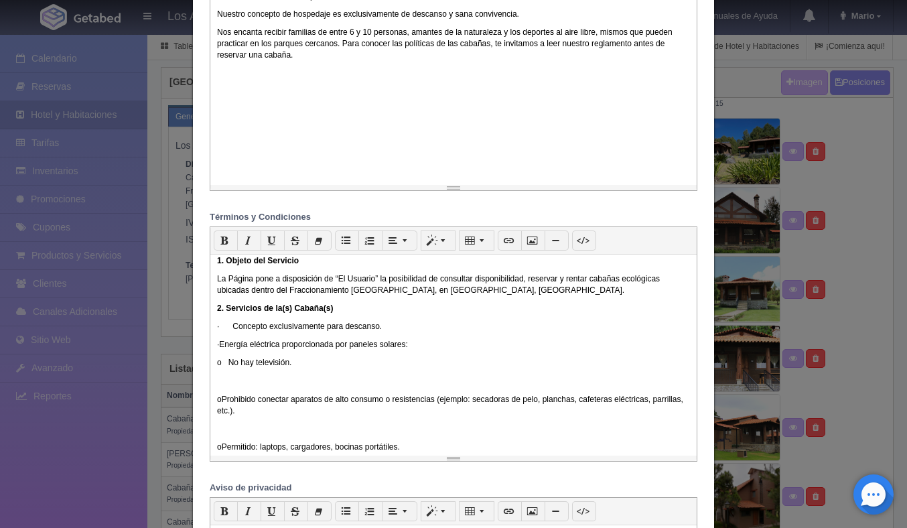
click at [218, 399] on p "o Prohibido conectar aparatos de alto consumo o resistencias (ejemplo: secadora…" at bounding box center [453, 405] width 473 height 23
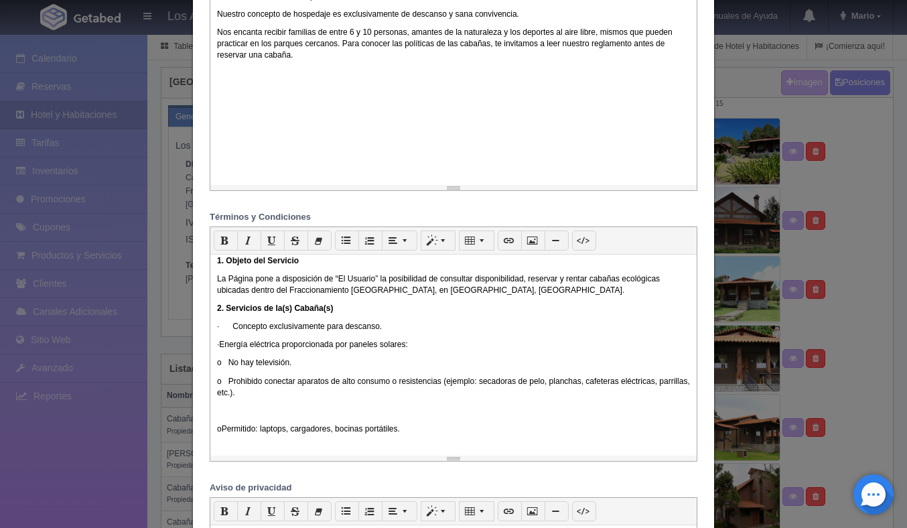
click at [228, 366] on p "o No hay televisión." at bounding box center [453, 362] width 473 height 11
click at [234, 329] on p "· Concepto exclusivamente para descanso." at bounding box center [453, 326] width 473 height 11
click at [233, 347] on p "· Energía eléctrica proporcionada por paneles solares:" at bounding box center [453, 344] width 473 height 11
click at [231, 427] on p "o Permitido: laptops, cargadores, bocinas portátiles." at bounding box center [453, 428] width 473 height 11
click at [228, 427] on p "o Permitido: laptops, cargadores, bocinas portátiles." at bounding box center [453, 428] width 473 height 11
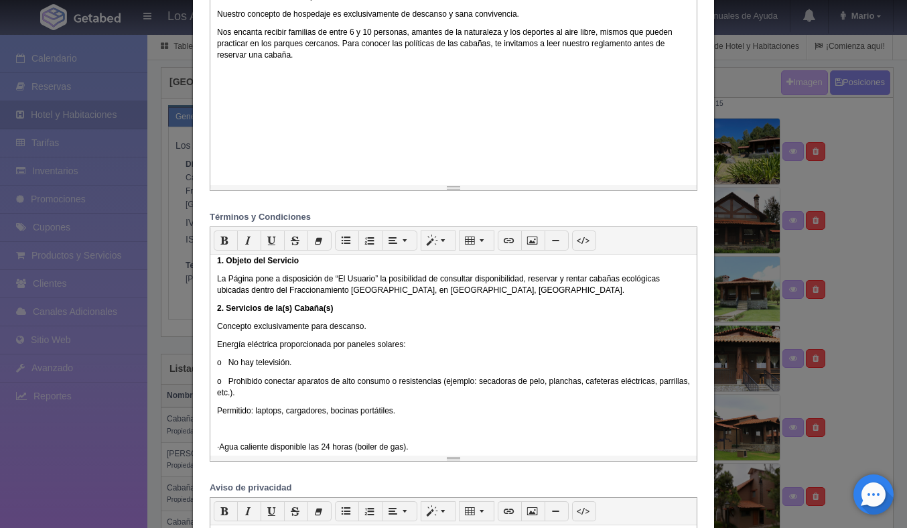
click at [228, 383] on p "o Prohibido conectar aparatos de alto consumo o resistencias (ejemplo: secadora…" at bounding box center [453, 387] width 473 height 23
click at [229, 362] on p "o No hay televisión." at bounding box center [453, 362] width 473 height 11
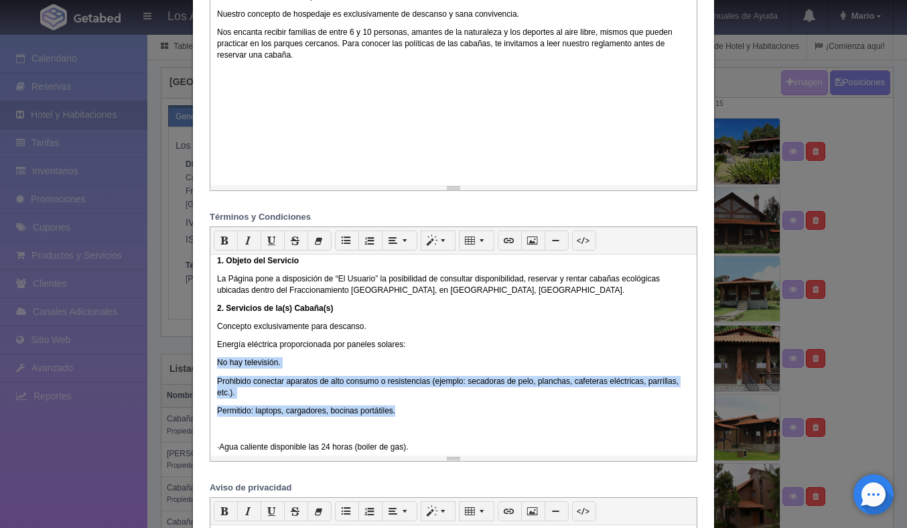
drag, startPoint x: 399, startPoint y: 412, endPoint x: 221, endPoint y: 355, distance: 187.1
click at [221, 355] on div "Última actualización: 01 de septiembre de 2025 Bienvenido(a) a Los Agapandos Ta…" at bounding box center [453, 355] width 486 height 201
click at [350, 236] on button "button" at bounding box center [347, 240] width 24 height 20
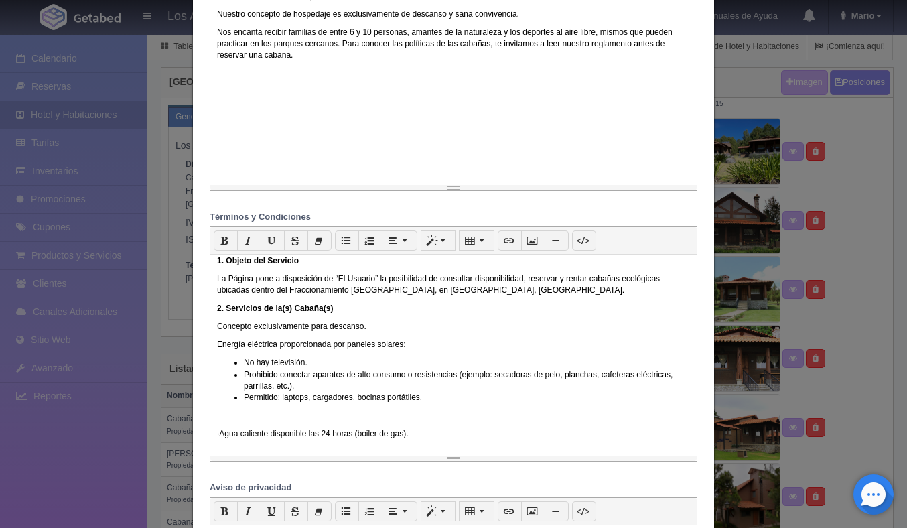
click at [237, 427] on div "Última actualización: 01 de septiembre de 2025 Bienvenido(a) a Los Agapandos Ta…" at bounding box center [453, 355] width 486 height 201
click at [234, 431] on p "· Agua caliente disponible las 24 horas (boiler de gas)." at bounding box center [453, 433] width 473 height 11
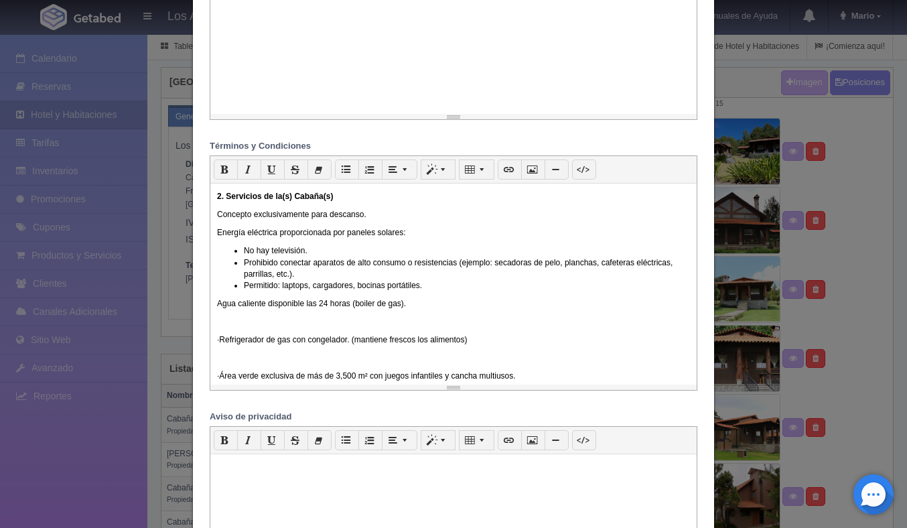
scroll to position [142, 0]
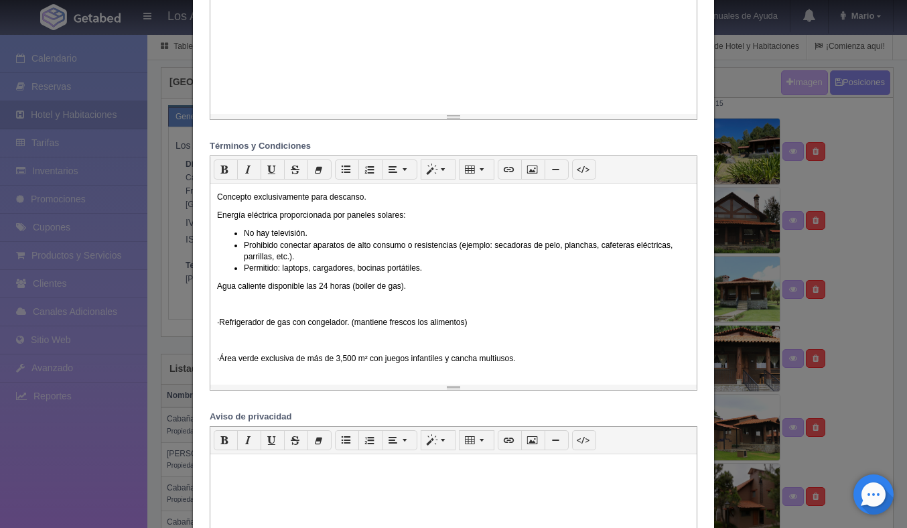
click at [237, 318] on div "Última actualización: 01 de septiembre de 2025 Bienvenido(a) a Los Agapandos Ta…" at bounding box center [453, 284] width 486 height 201
click at [231, 319] on div "Última actualización: 01 de septiembre de 2025 Bienvenido(a) a Los Agapandos Ta…" at bounding box center [453, 284] width 486 height 201
click at [232, 322] on p "· Refrigerador de gas con congelador. (mantiene frescos los alimentos)" at bounding box center [453, 322] width 473 height 11
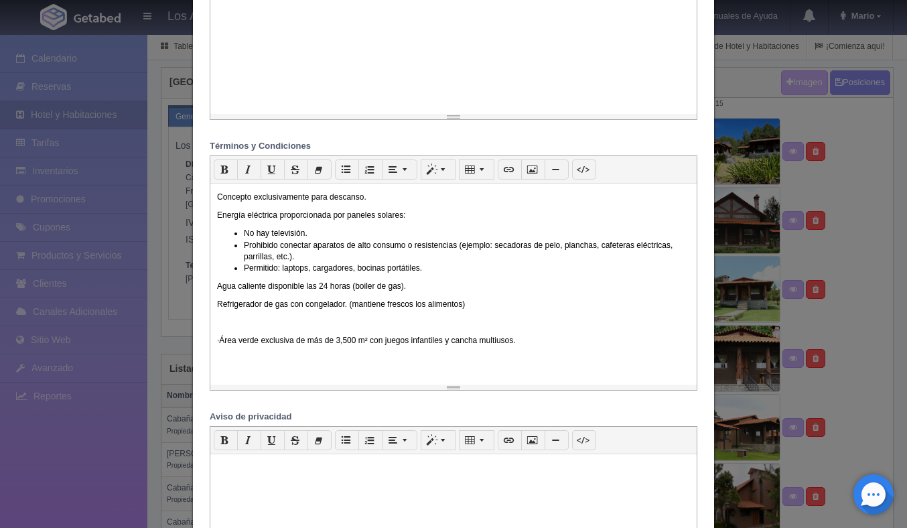
click at [234, 344] on p "· Área verde exclusiva de más de 3,500 m² con juegos infantiles y cancha multiu…" at bounding box center [453, 340] width 473 height 11
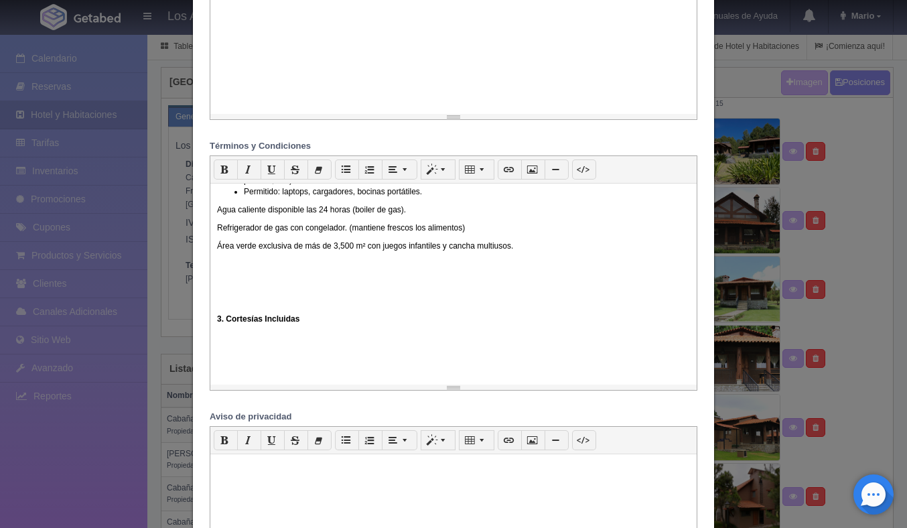
scroll to position [232, 0]
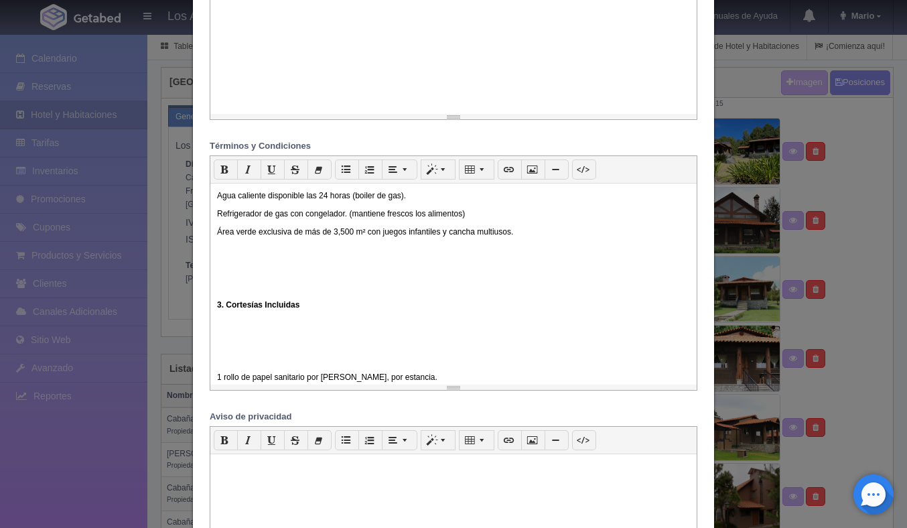
click at [217, 309] on b "3. Cortesías Incluidas" at bounding box center [258, 304] width 82 height 9
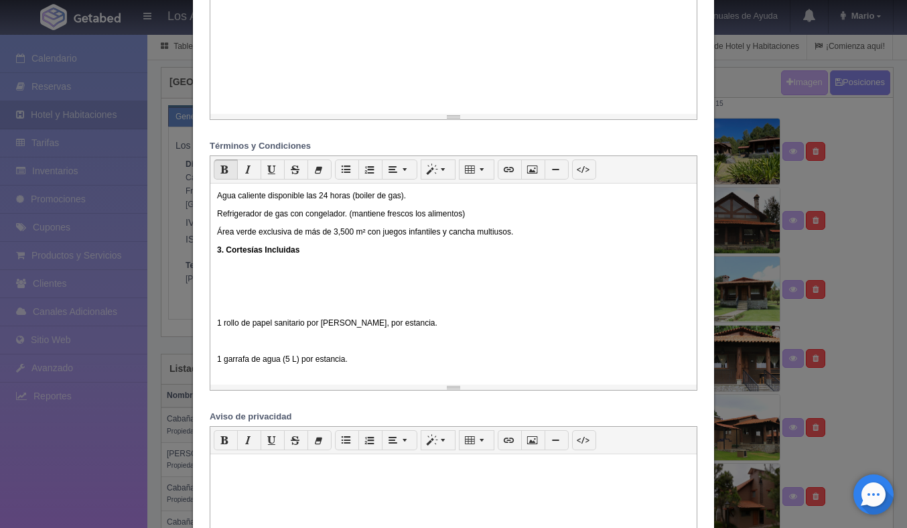
click at [218, 327] on p "1 rollo de papel sanitario por [PERSON_NAME], por estancia." at bounding box center [453, 323] width 473 height 11
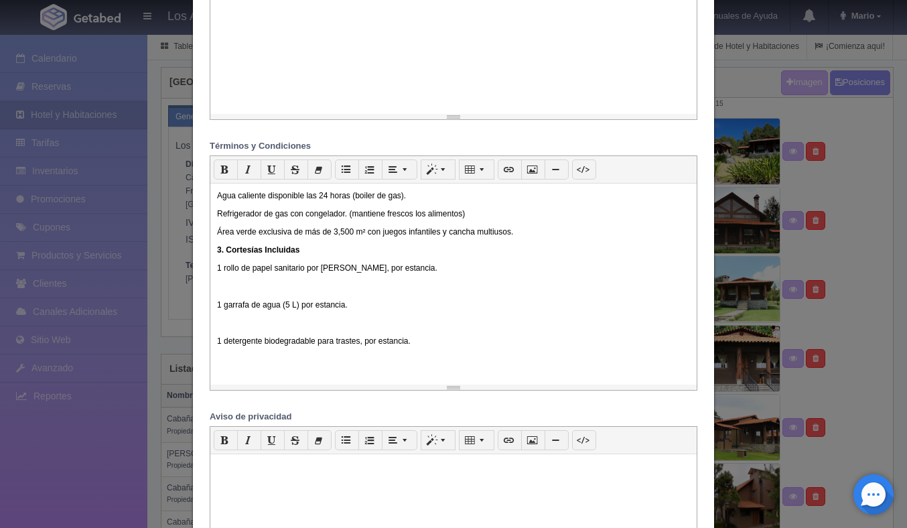
click at [218, 310] on p "1 garrafa de agua (5 L) por estancia." at bounding box center [453, 304] width 473 height 11
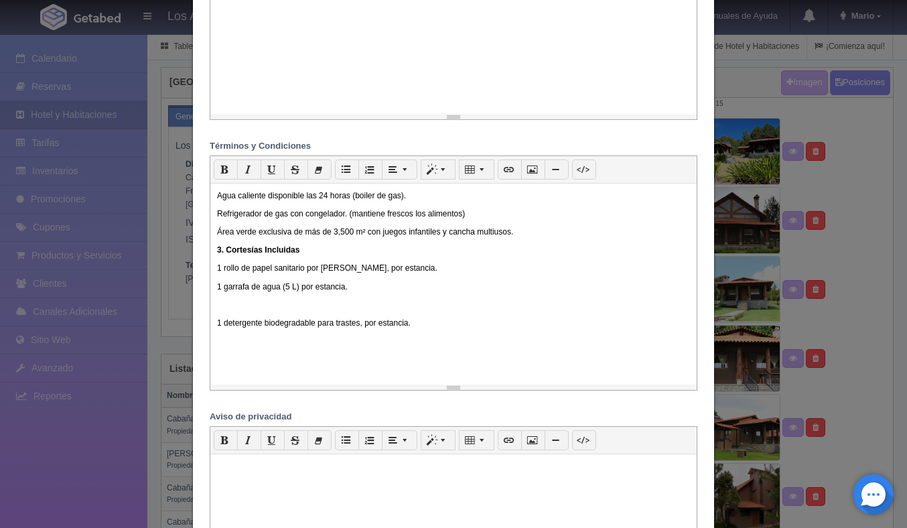
click at [218, 324] on p "1 detergente biodegradable para trastes, por estancia." at bounding box center [453, 323] width 473 height 11
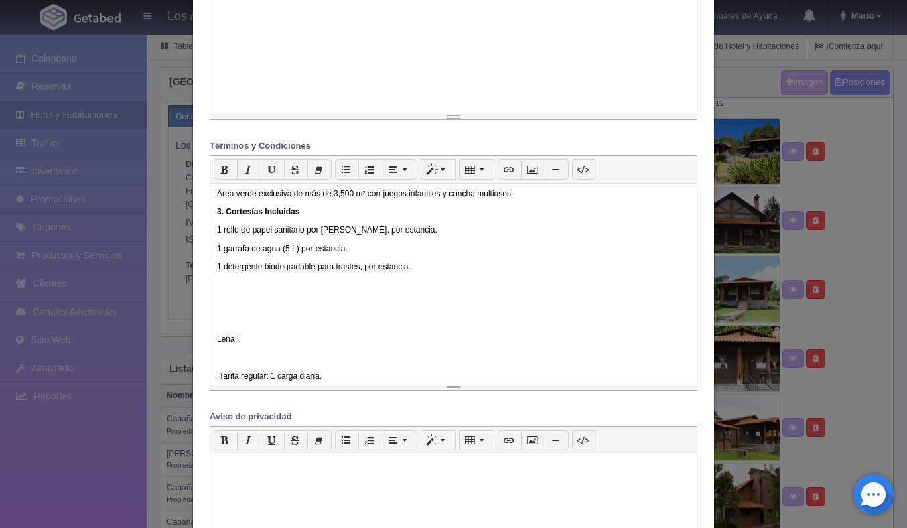
scroll to position [273, 0]
click at [218, 339] on p "Leña:" at bounding box center [453, 337] width 473 height 11
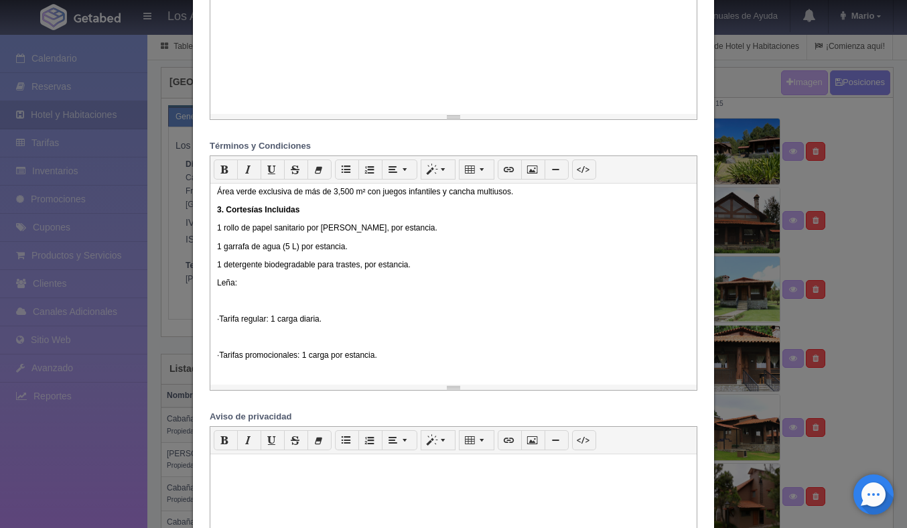
click at [232, 319] on p "· Tarifa regular: 1 carga diaria." at bounding box center [453, 319] width 473 height 11
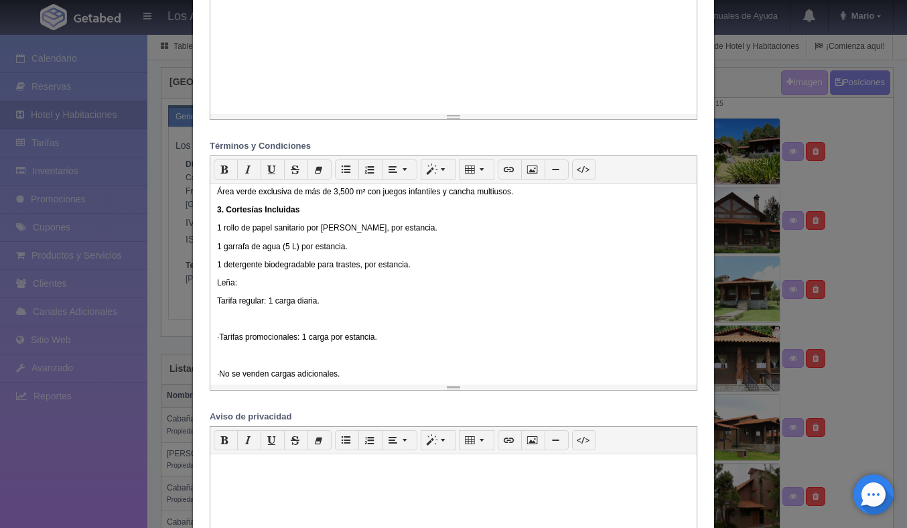
click at [231, 338] on p "· Tarifas promocionales: 1 carga por estancia." at bounding box center [453, 337] width 473 height 11
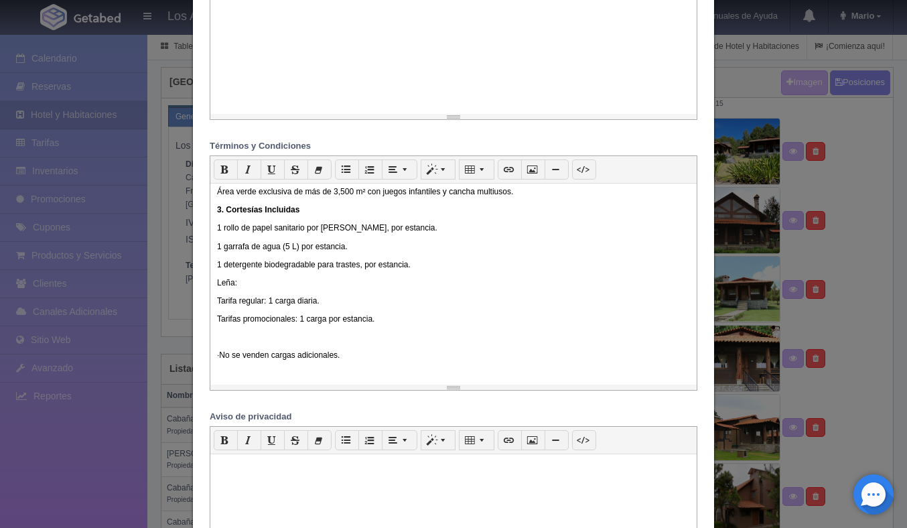
click at [233, 358] on p "· No se venden cargas adicionales." at bounding box center [453, 355] width 473 height 11
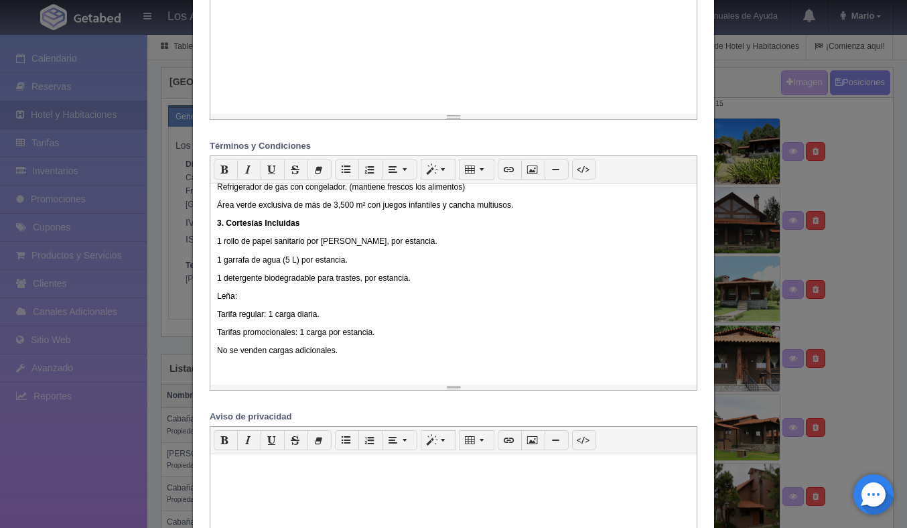
scroll to position [220, 0]
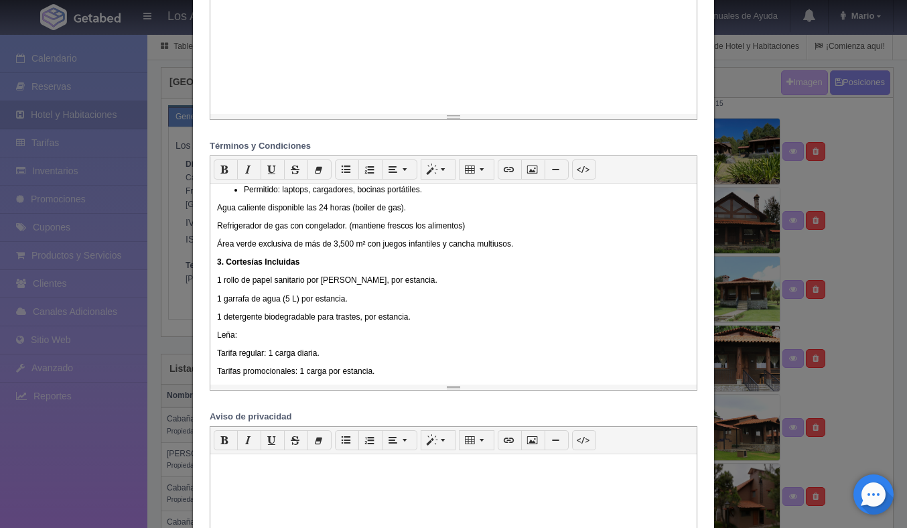
click at [218, 267] on b "3. Cortesías Incluidas" at bounding box center [258, 261] width 82 height 9
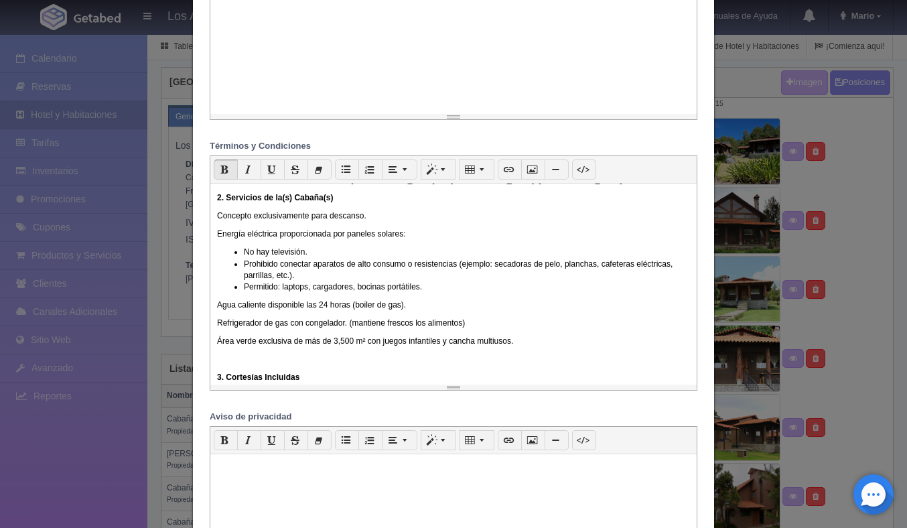
scroll to position [46, 0]
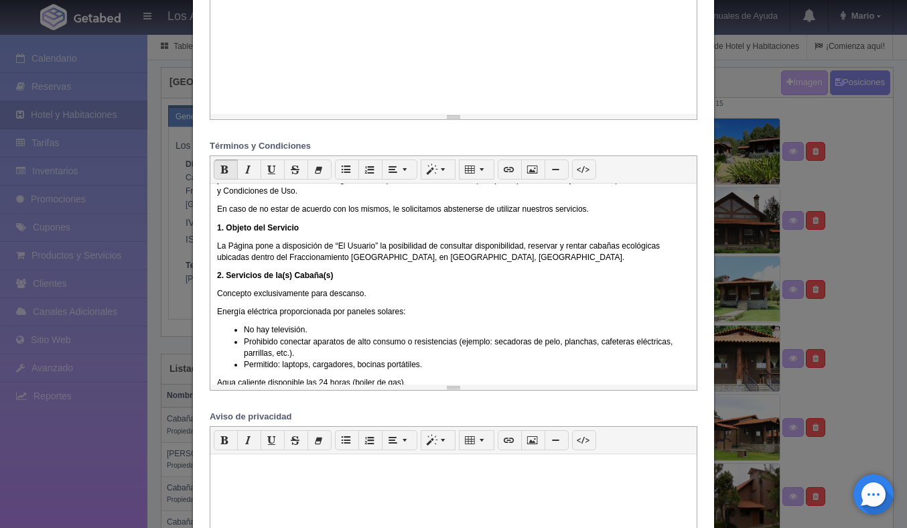
click at [214, 277] on div "Última actualización: 01 de septiembre de 2025 Bienvenido(a) a Los Agapandos Ta…" at bounding box center [453, 284] width 486 height 201
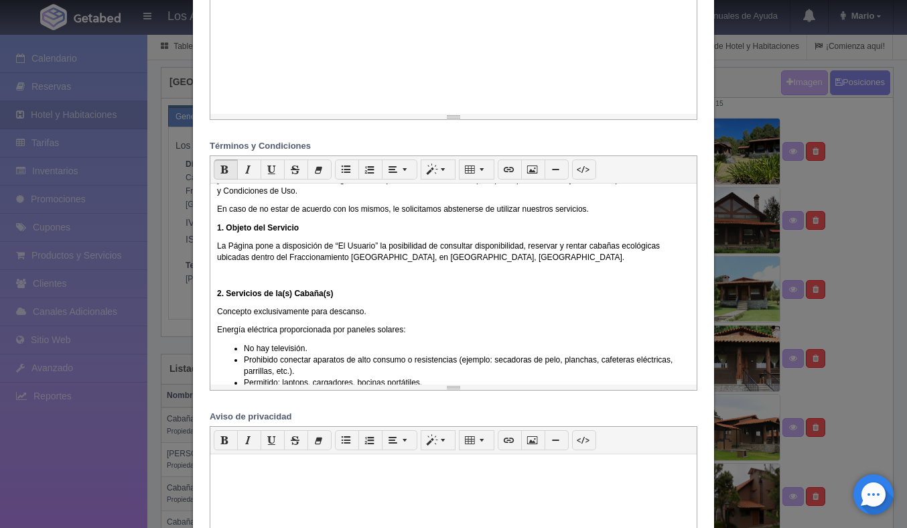
scroll to position [0, 0]
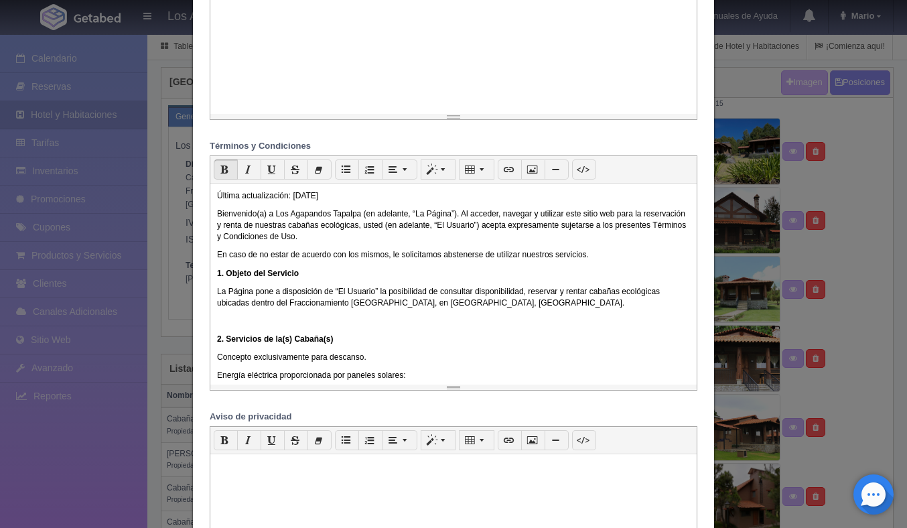
click at [217, 272] on b "1. Objeto del Servicio" at bounding box center [258, 273] width 82 height 9
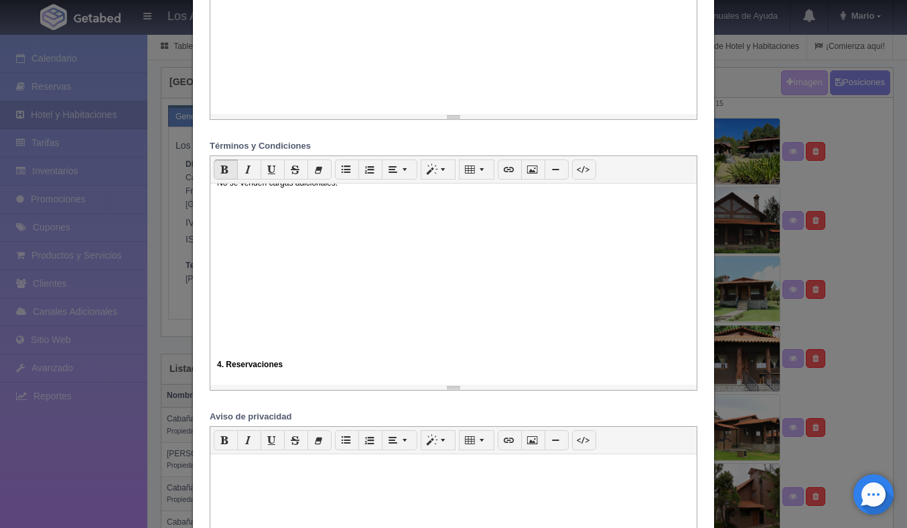
scroll to position [502, 0]
click at [214, 353] on div "Última actualización: 01 de septiembre de 2025 Bienvenido(a) a Los Agapandos Ta…" at bounding box center [453, 284] width 486 height 201
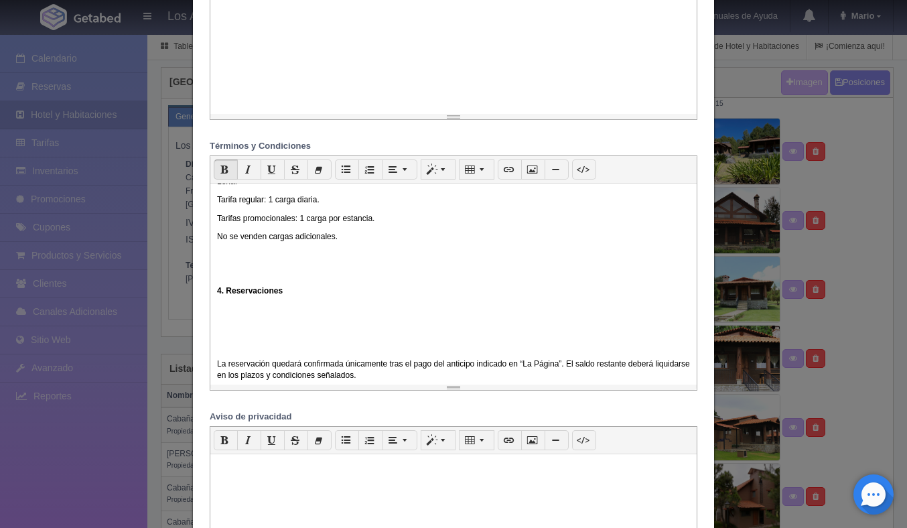
scroll to position [418, 0]
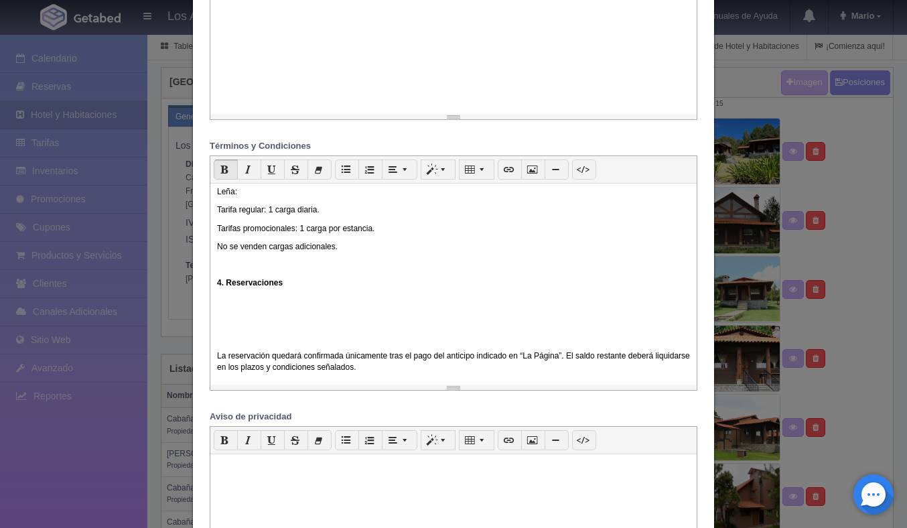
click at [220, 365] on p "La reservación quedará confirmada únicamente tras el pago del anticipo indicado…" at bounding box center [453, 361] width 473 height 23
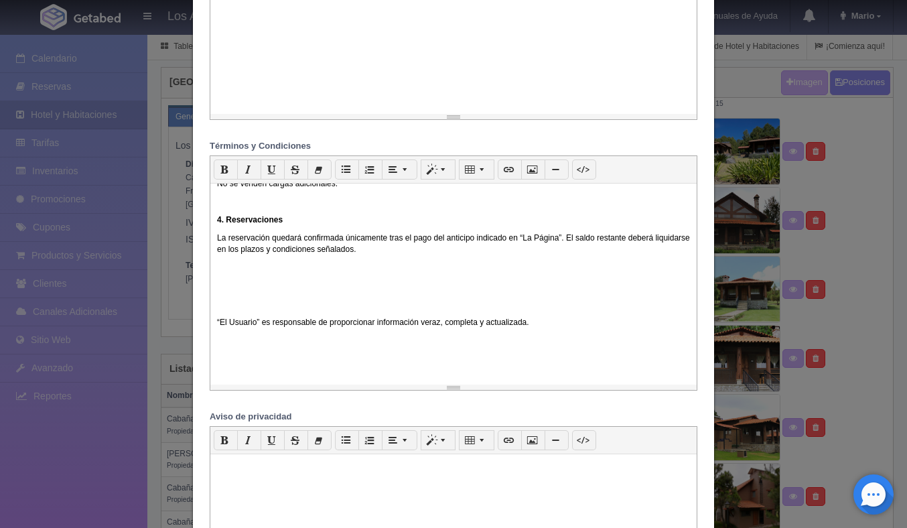
scroll to position [487, 0]
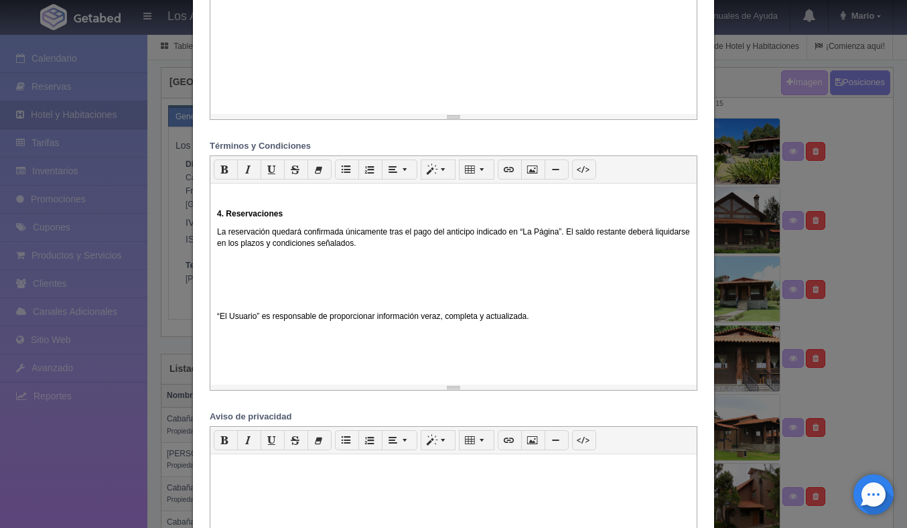
click at [215, 319] on div "Última actualización: 01 de septiembre de 2025 Bienvenido(a) a Los Agapandos Ta…" at bounding box center [453, 284] width 486 height 201
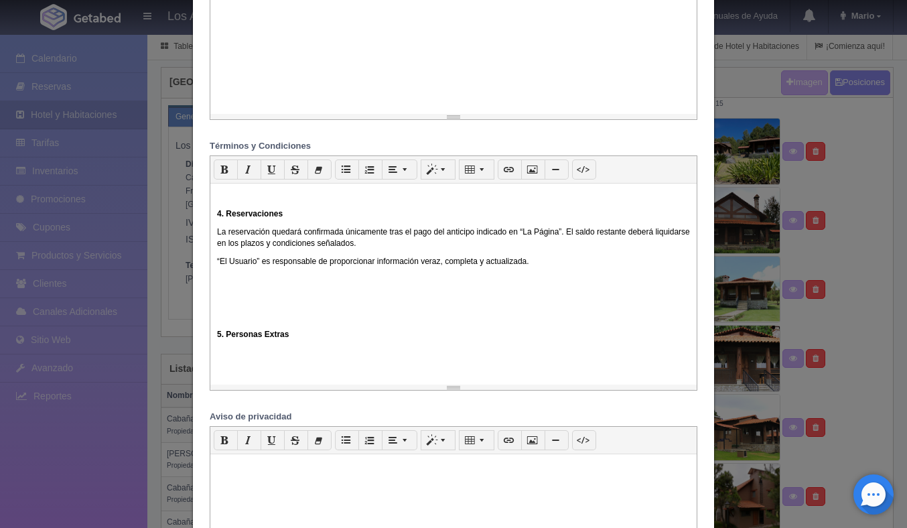
click at [217, 339] on b "5. Personas Extras" at bounding box center [253, 334] width 72 height 9
click at [218, 376] on p "Máximo 2 personas adicionales por cabaña." at bounding box center [453, 370] width 473 height 11
click at [214, 362] on div "Última actualización: 01 de septiembre de 2025 Bienvenido(a) a Los Agapandos Ta…" at bounding box center [453, 284] width 486 height 201
click at [218, 376] on p "Debe notificarse al momento de la reservación." at bounding box center [453, 370] width 473 height 11
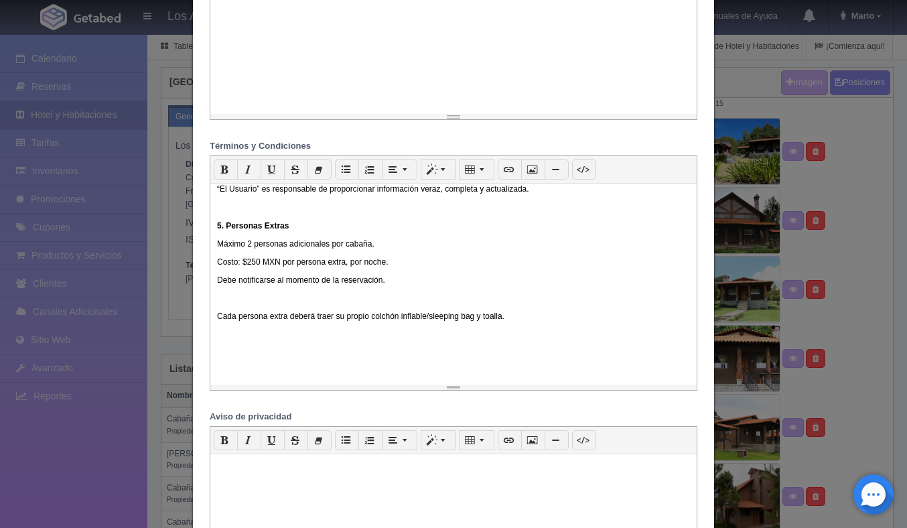
scroll to position [565, 0]
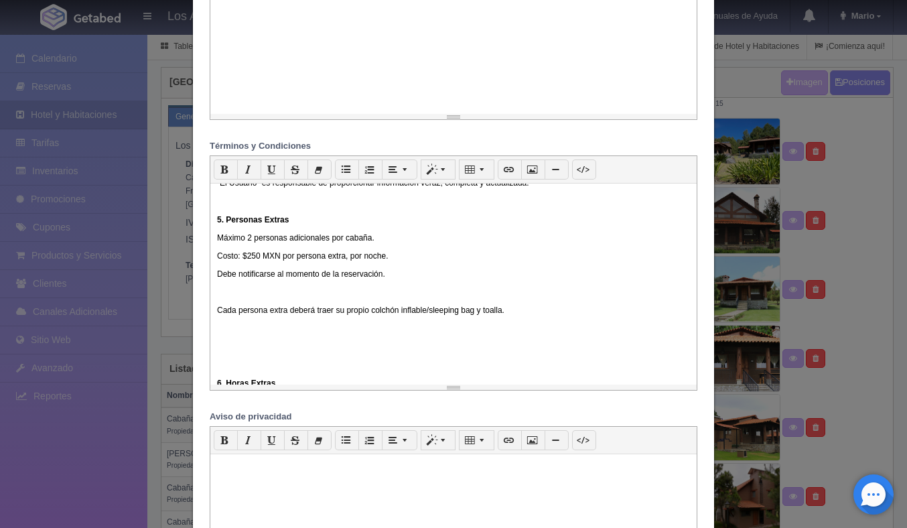
click at [214, 316] on div "Última actualización: 01 de septiembre de 2025 Bienvenido(a) a Los Agapandos Ta…" at bounding box center [453, 284] width 486 height 201
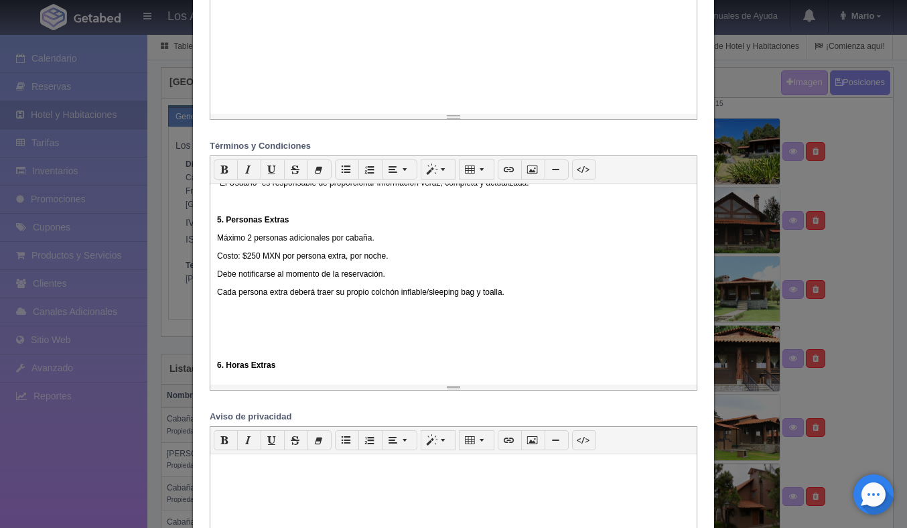
click at [217, 370] on b "6. Horas Extras" at bounding box center [246, 364] width 58 height 9
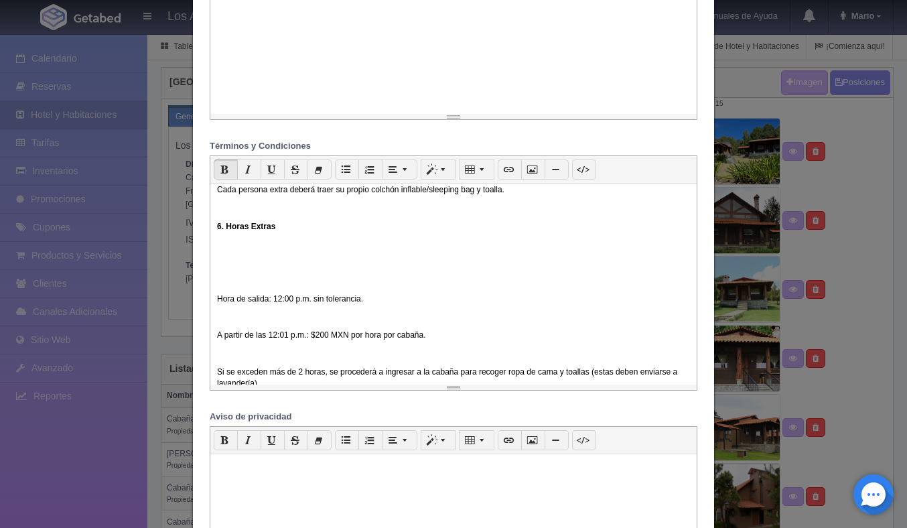
scroll to position [716, 0]
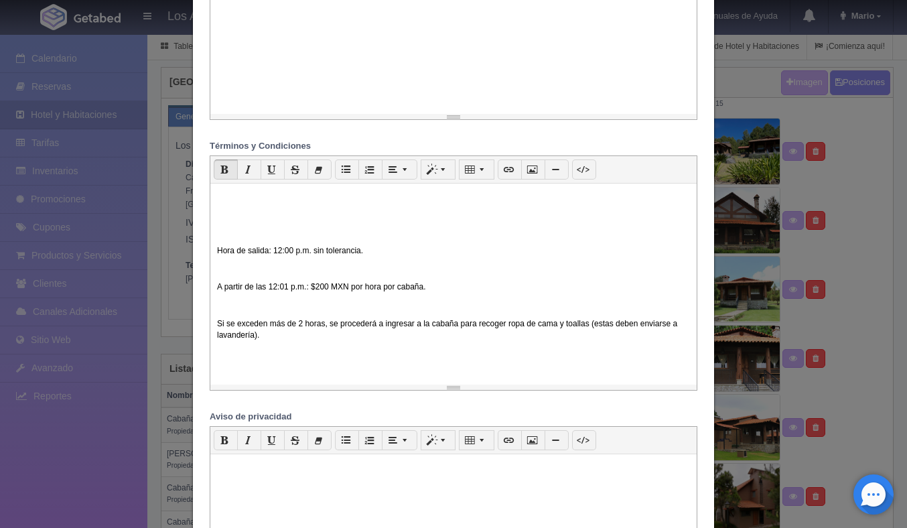
click at [217, 257] on p "Hora de salida: 12:00 p.m. sin tolerancia." at bounding box center [453, 250] width 473 height 11
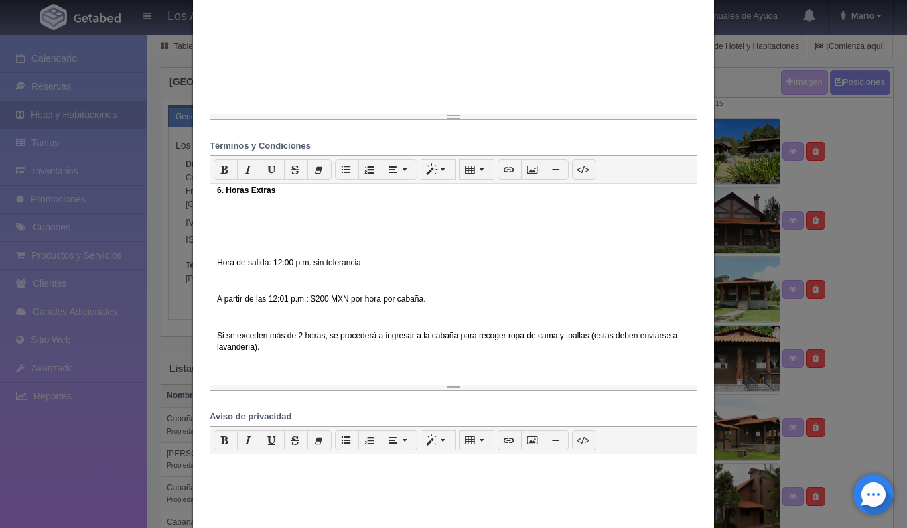
scroll to position [696, 0]
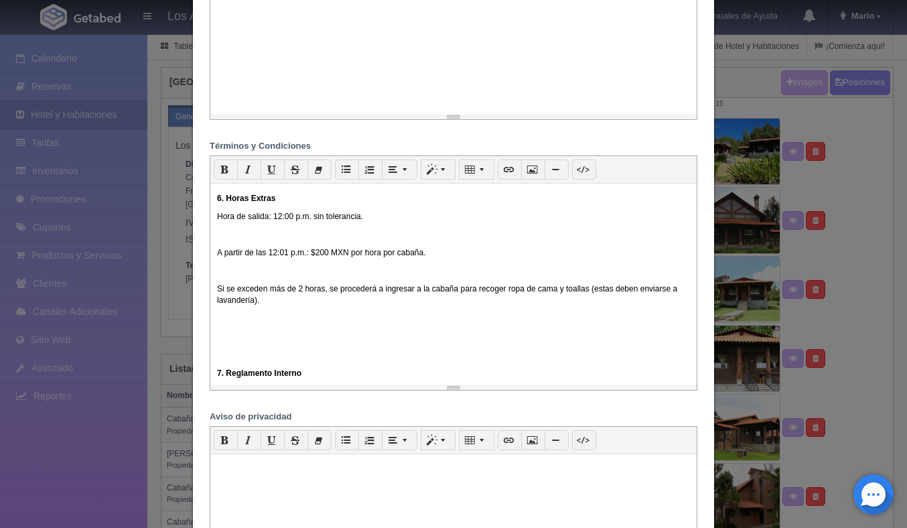
click at [217, 259] on p "A partir de las 12:01 p.m.: $200 MXN por hora por cabaña." at bounding box center [453, 252] width 473 height 11
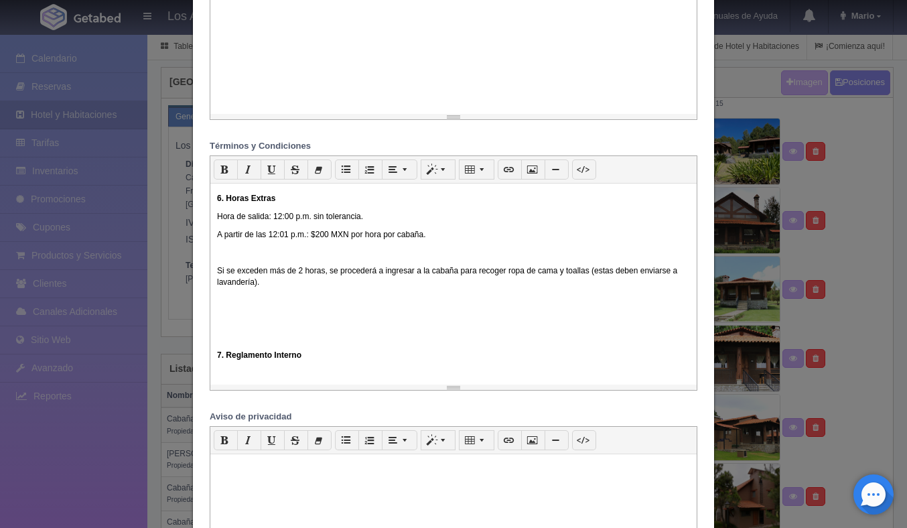
click at [217, 277] on p "Si se exceden más de 2 horas, se procederá a ingresar a la cabaña para recoger …" at bounding box center [453, 276] width 473 height 23
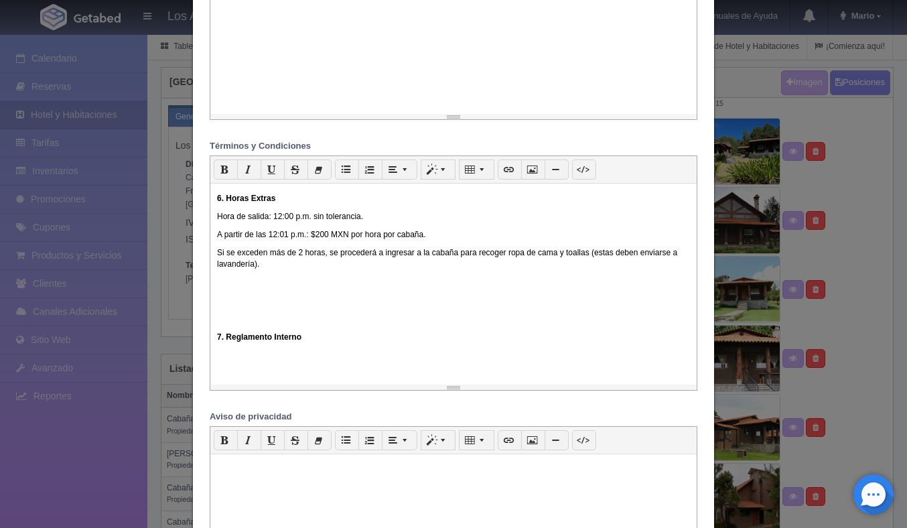
click at [217, 342] on b "7. Reglamento Interno" at bounding box center [259, 336] width 84 height 9
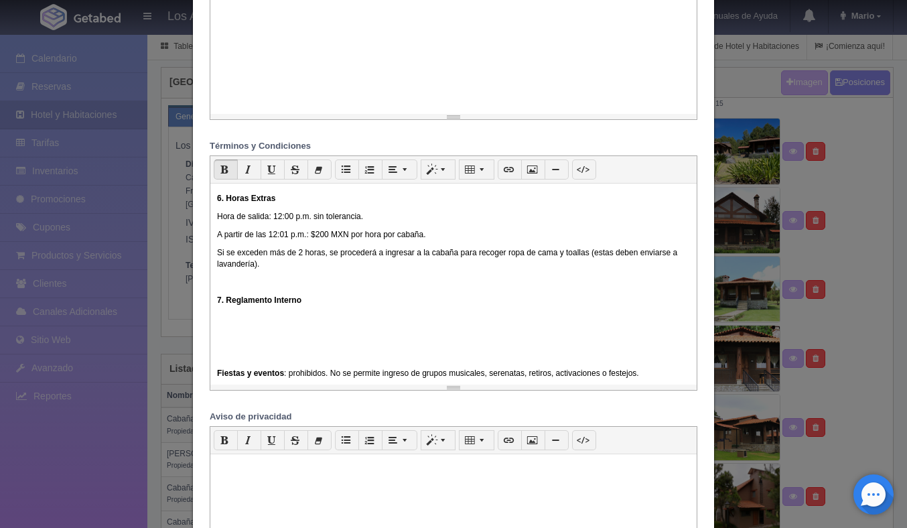
scroll to position [715, 0]
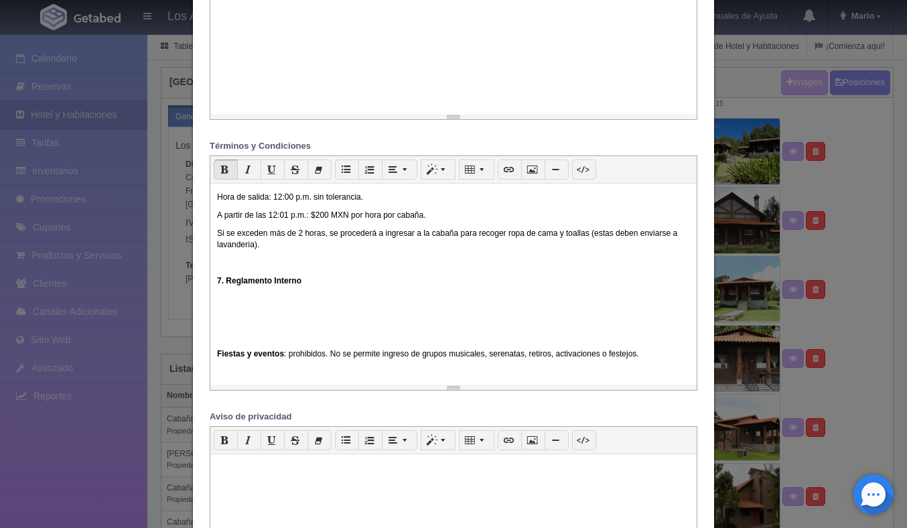
click at [220, 358] on b "Fiestas y eventos" at bounding box center [250, 353] width 67 height 9
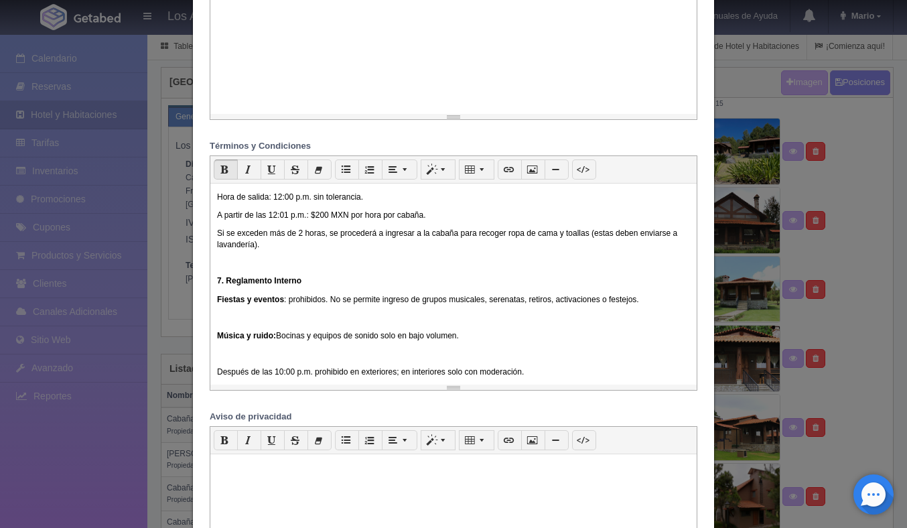
click at [211, 347] on div "Última actualización: 01 de septiembre de 2025 Bienvenido(a) a Los Agapandos Ta…" at bounding box center [453, 284] width 486 height 201
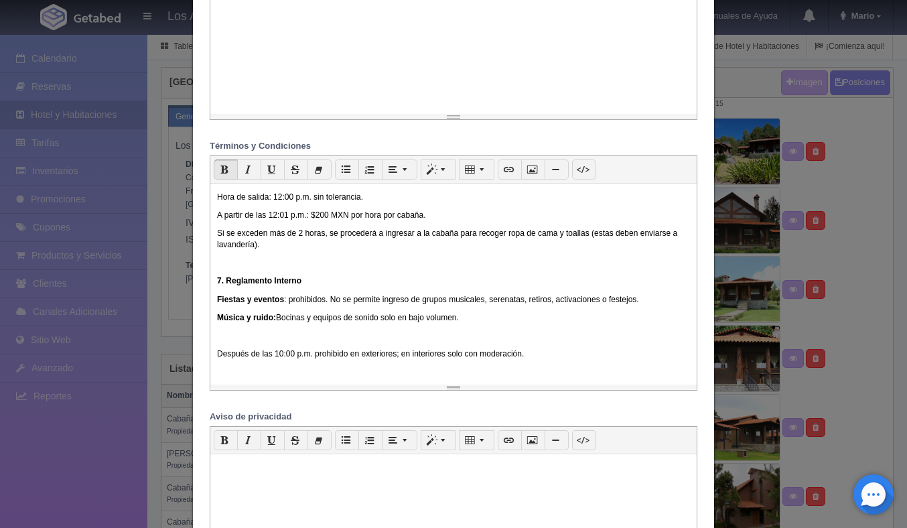
click at [217, 360] on p "Después de las 10:00 p.m. prohibido en exteriores; en interiores solo con moder…" at bounding box center [453, 353] width 473 height 11
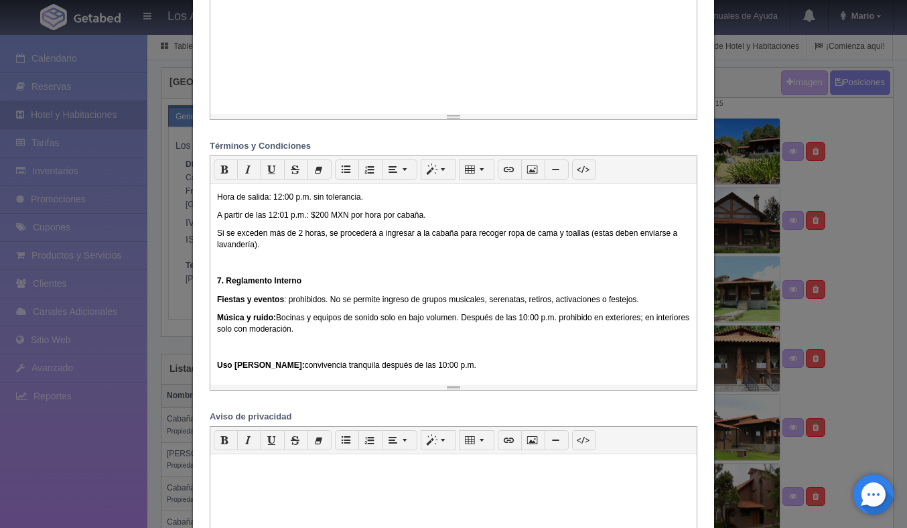
click at [217, 370] on b "Uso [PERSON_NAME]:" at bounding box center [261, 364] width 88 height 9
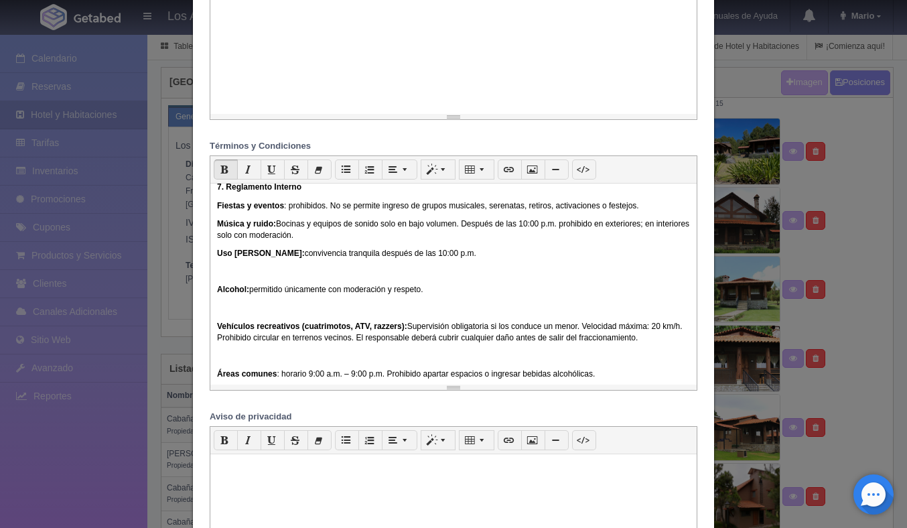
scroll to position [825, 0]
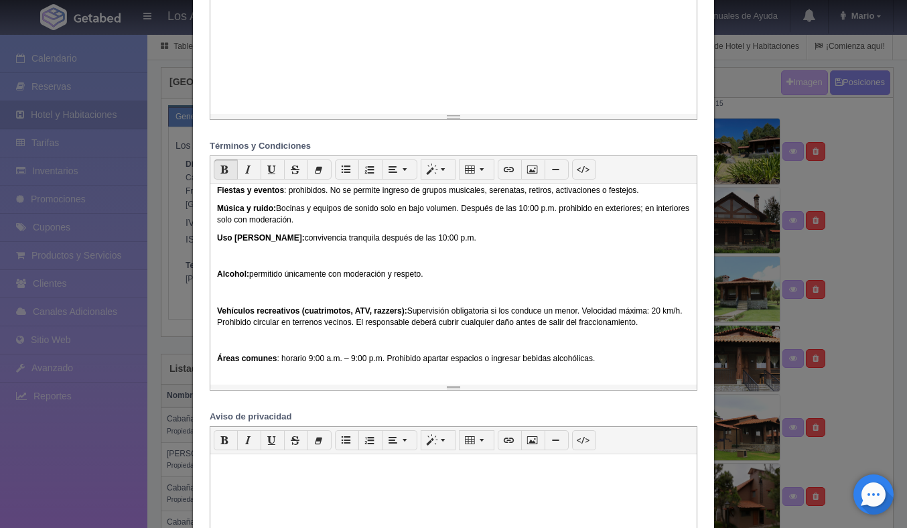
click at [213, 288] on div "Última actualización: 01 de septiembre de 2025 Bienvenido(a) a Los Agapandos Ta…" at bounding box center [453, 284] width 486 height 201
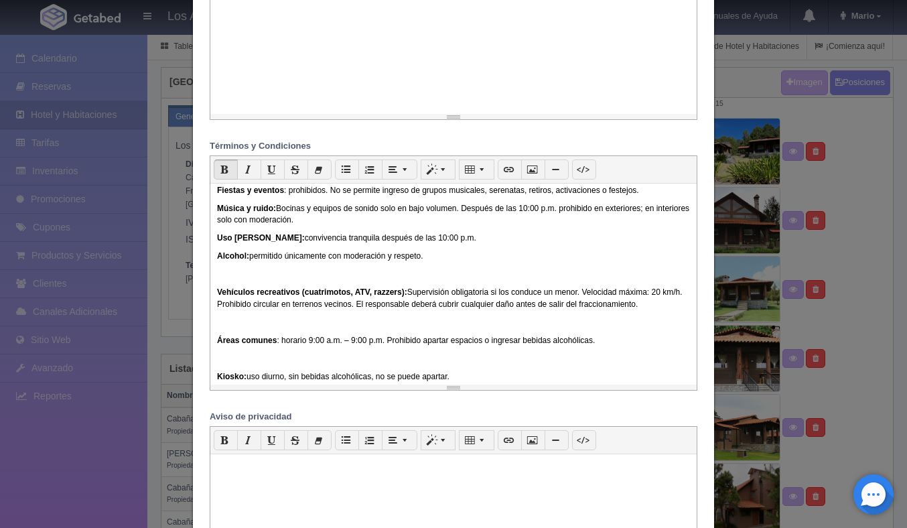
click at [217, 297] on b "Vehículos recreativos (cuatrimotos, ATV, razzers):" at bounding box center [312, 291] width 190 height 9
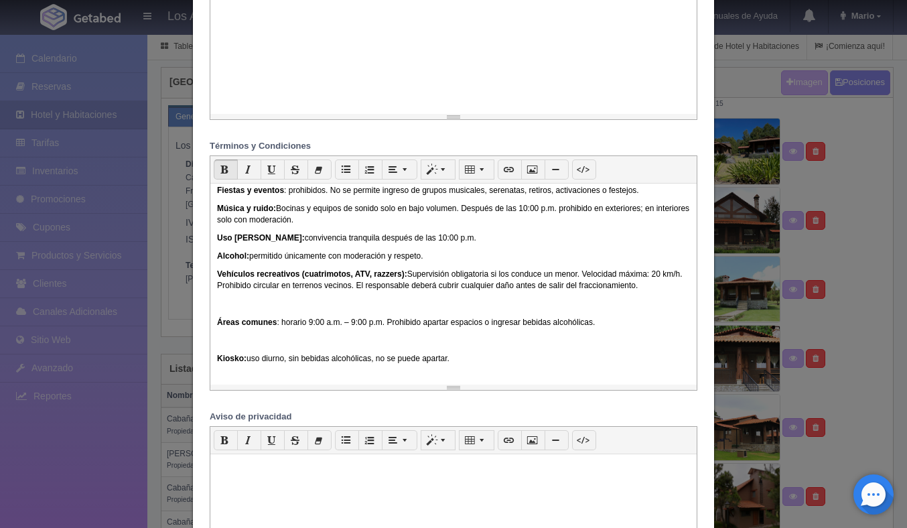
click at [218, 327] on b "Áreas comunes" at bounding box center [247, 322] width 60 height 9
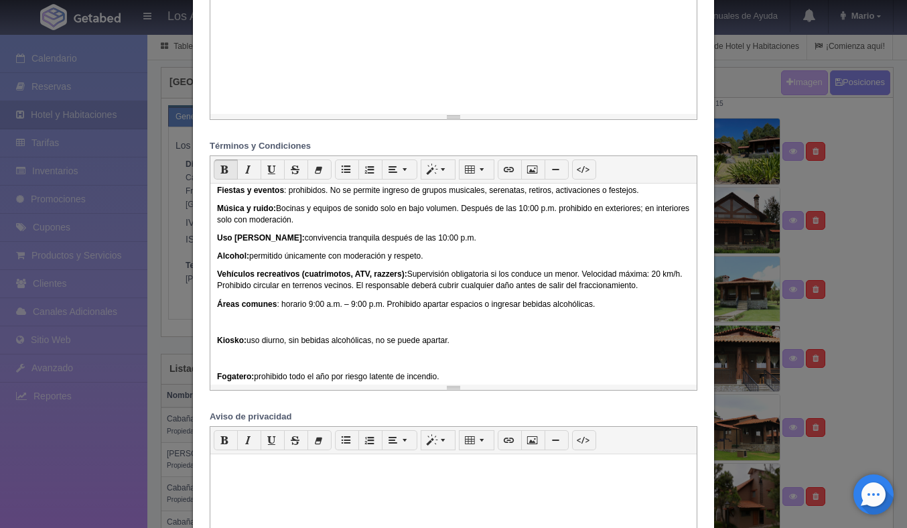
click at [217, 345] on b "Kiosko:" at bounding box center [231, 340] width 29 height 9
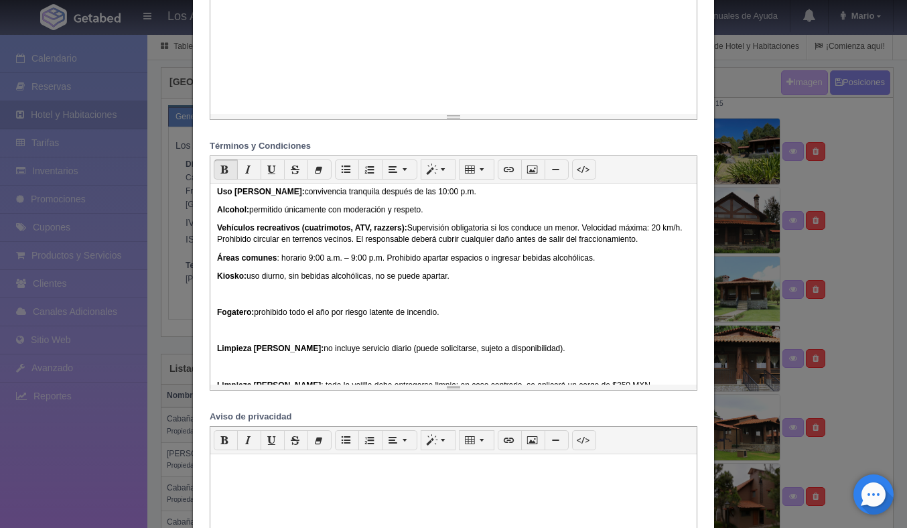
scroll to position [881, 0]
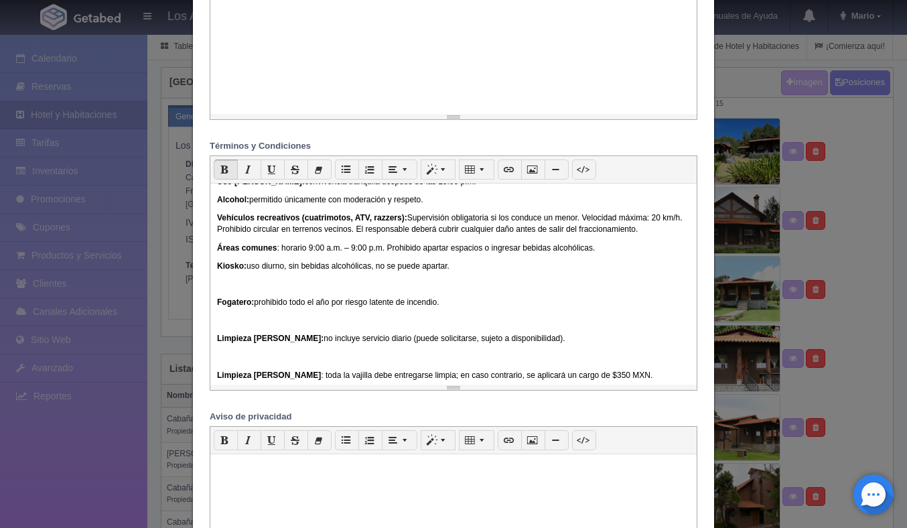
click at [217, 307] on b "Fogatero:" at bounding box center [235, 301] width 37 height 9
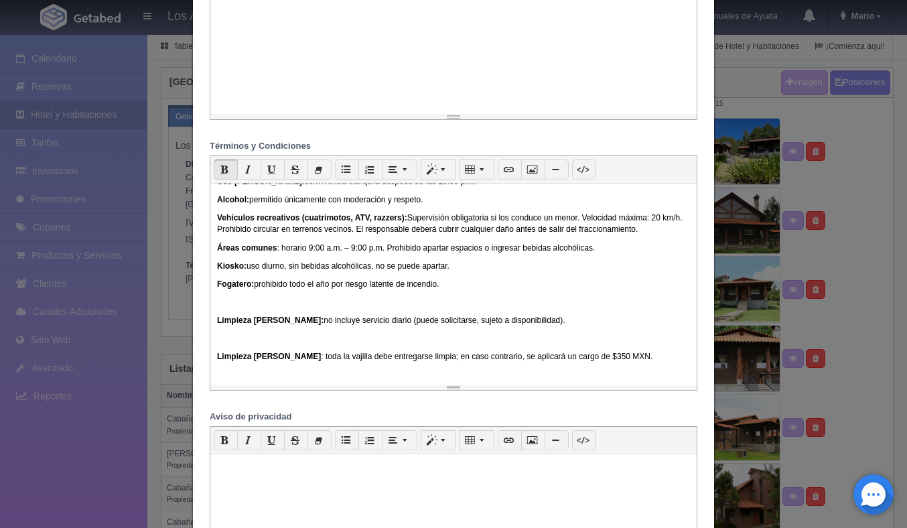
click at [217, 325] on b "Limpieza [PERSON_NAME]:" at bounding box center [270, 320] width 107 height 9
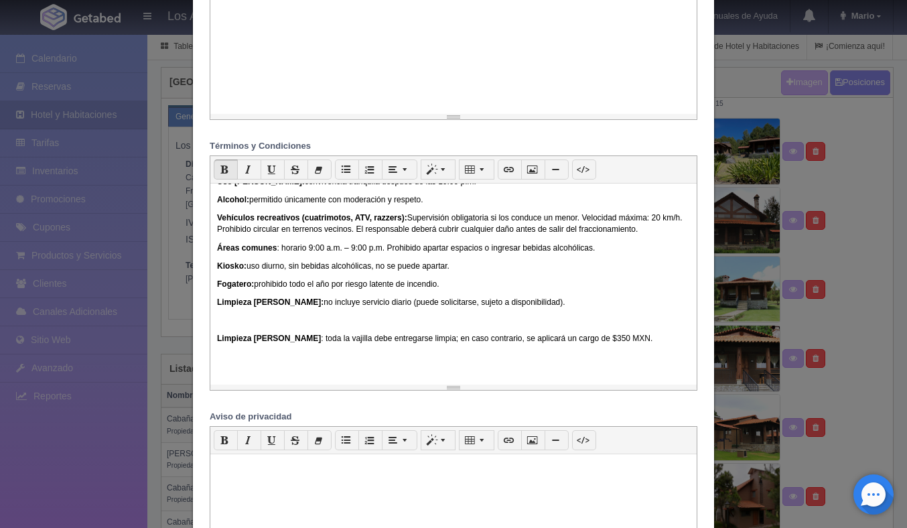
click at [218, 343] on b "Limpieza [PERSON_NAME]" at bounding box center [269, 338] width 104 height 9
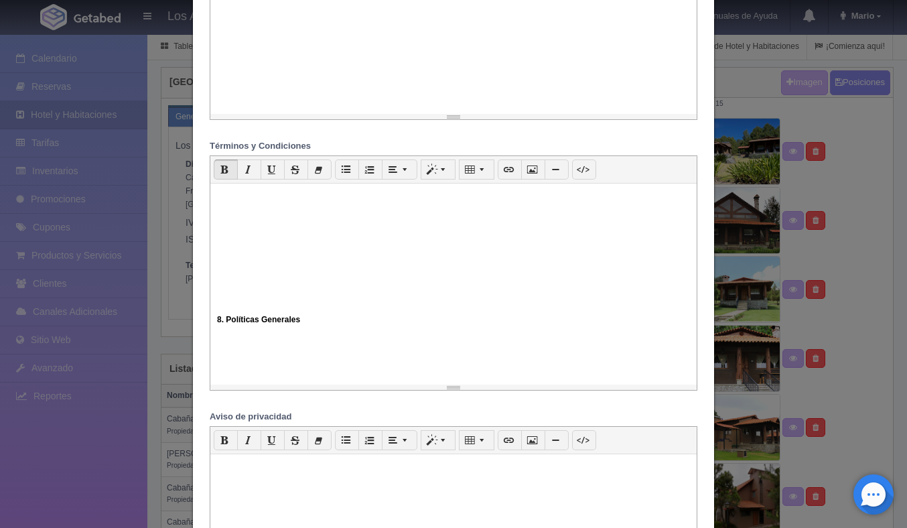
scroll to position [1031, 0]
click at [220, 320] on b "8. Políticas Generales" at bounding box center [258, 315] width 83 height 9
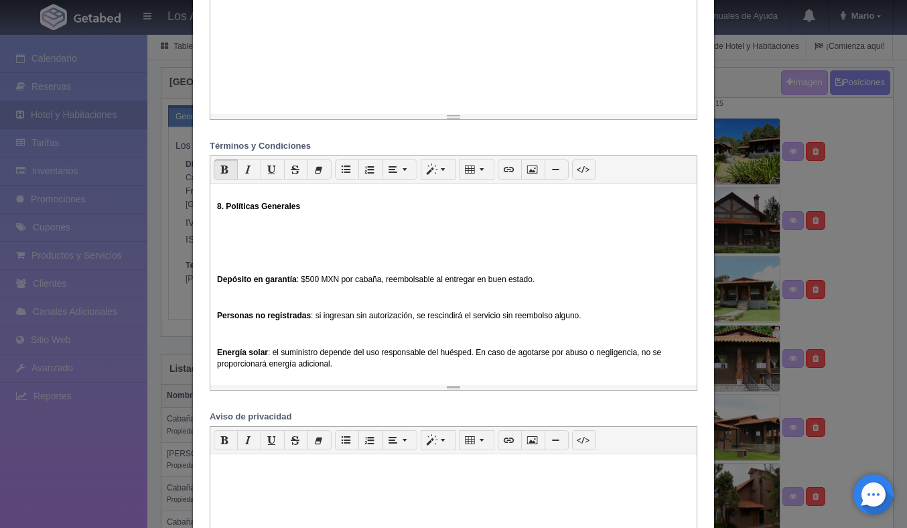
click at [214, 300] on div "Última actualización: 01 de septiembre de 2025 Bienvenido(a) a Los Agapandos Ta…" at bounding box center [453, 284] width 486 height 201
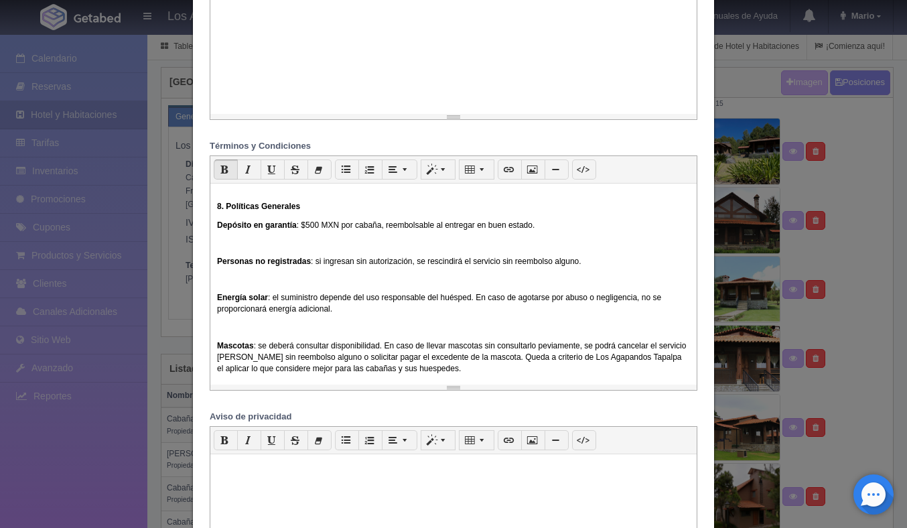
click at [216, 281] on div "Última actualización: 01 de septiembre de 2025 Bienvenido(a) a Los Agapandos Ta…" at bounding box center [453, 284] width 486 height 201
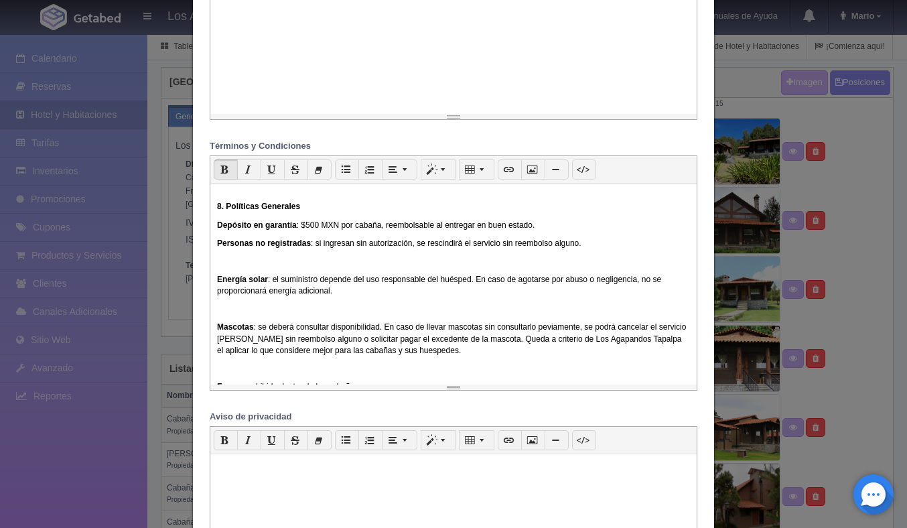
click at [218, 297] on p "Energía solar : el suministro depende del uso responsable del huésped. En caso …" at bounding box center [453, 285] width 473 height 23
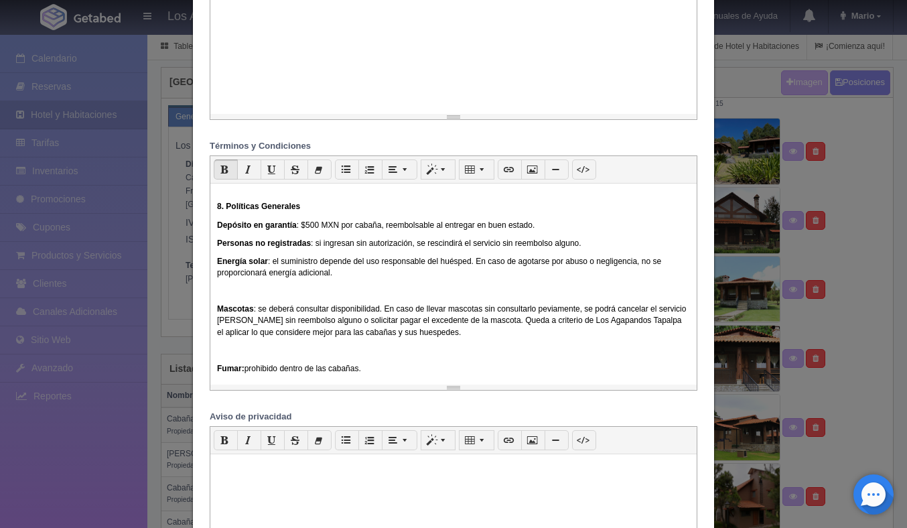
click at [217, 314] on b "Mascotas" at bounding box center [235, 308] width 37 height 9
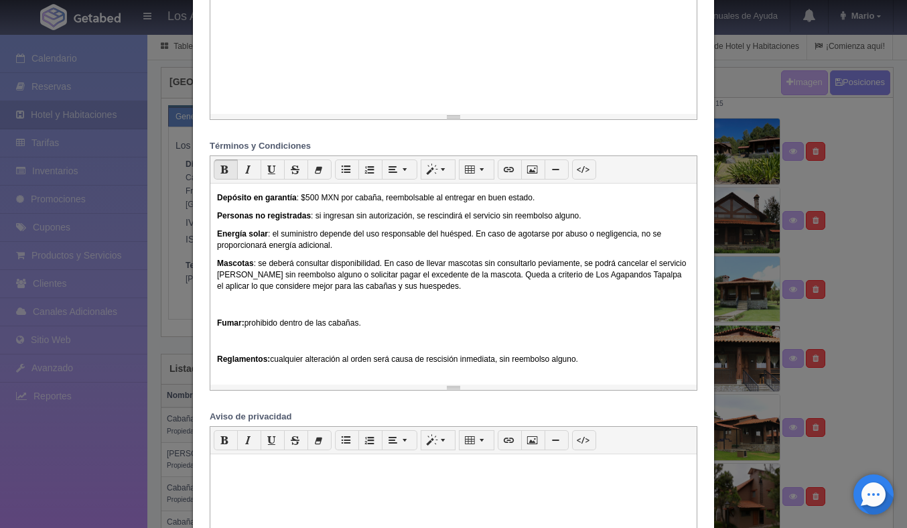
scroll to position [1068, 0]
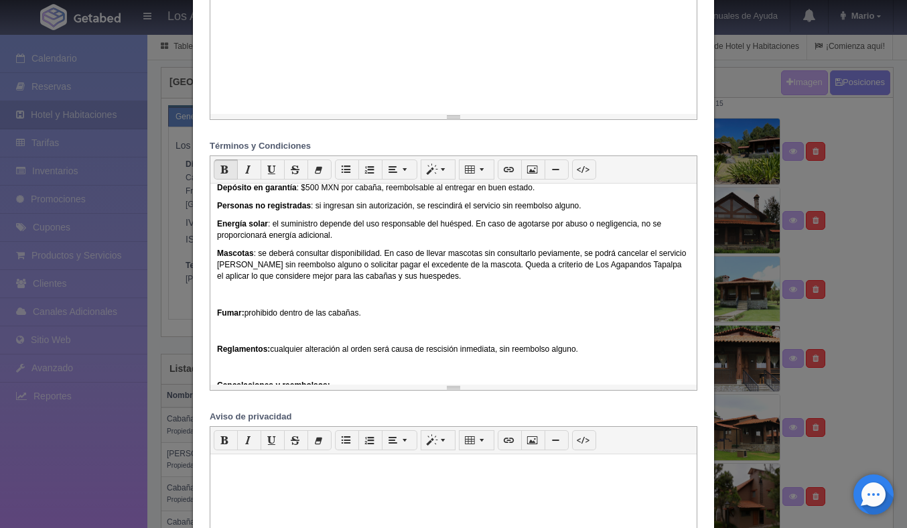
click at [218, 319] on p "Fumar: prohibido dentro de las cabañas." at bounding box center [453, 312] width 473 height 11
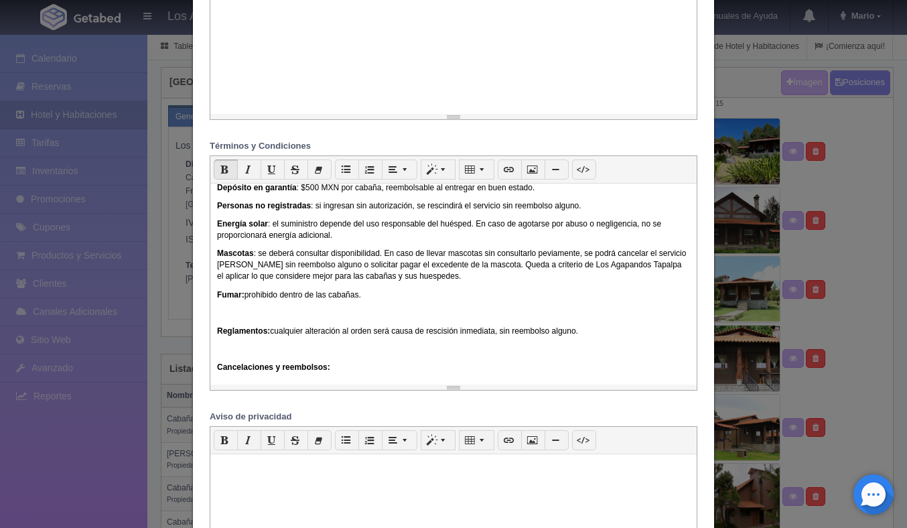
click at [435, 282] on p "Mascotas : se deberá consultar disponibilidad. En caso de llevar mascotas sin c…" at bounding box center [453, 265] width 473 height 34
click at [565, 273] on p "Mascotas : se deberá consultar disponibilidad. En caso de llevar mascotas sin c…" at bounding box center [453, 265] width 473 height 34
click at [217, 346] on div "Última actualización: 01 de septiembre de 2025 Bienvenido(a) a Los Agapandos Ta…" at bounding box center [453, 284] width 486 height 201
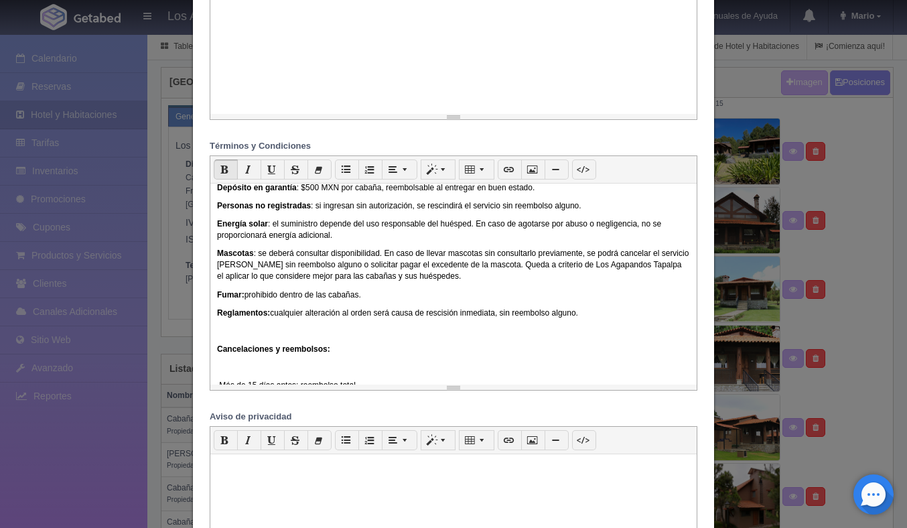
click at [218, 354] on b "Cancelaciones y reembolsos:" at bounding box center [273, 348] width 113 height 9
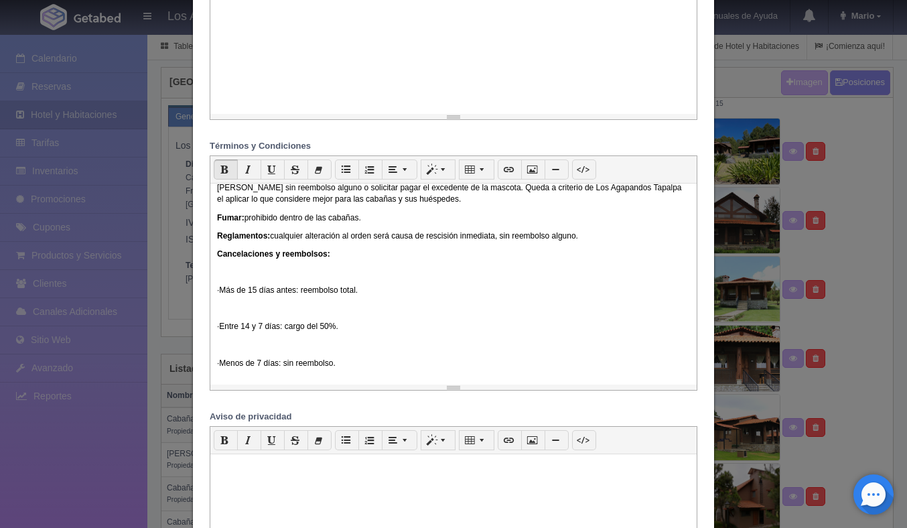
scroll to position [1196, 0]
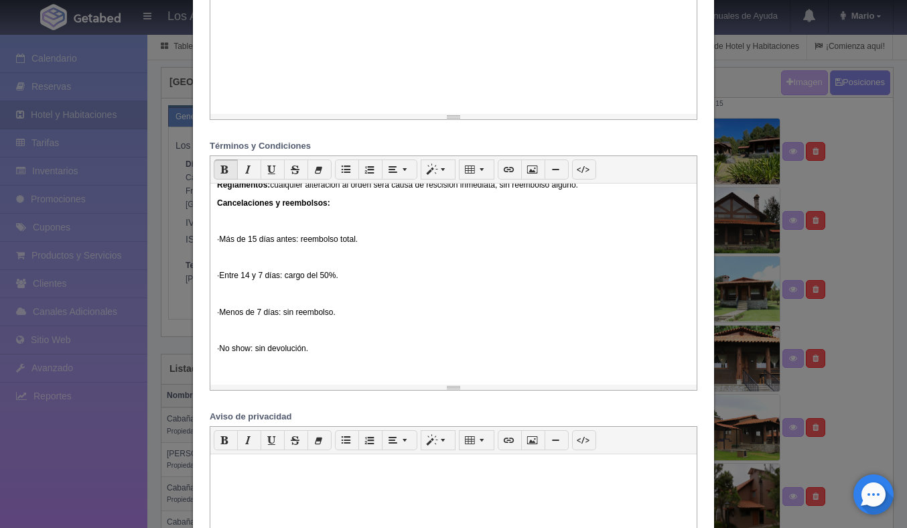
click at [233, 245] on p "· Más de 15 días antes: reembolso total." at bounding box center [453, 239] width 473 height 11
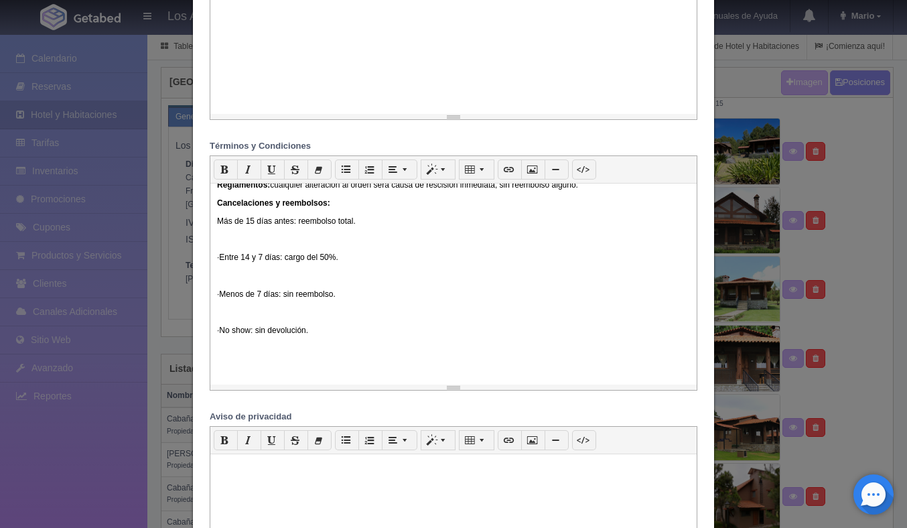
click at [234, 263] on p "· Entre 14 y 7 días: cargo del 50%." at bounding box center [453, 257] width 473 height 11
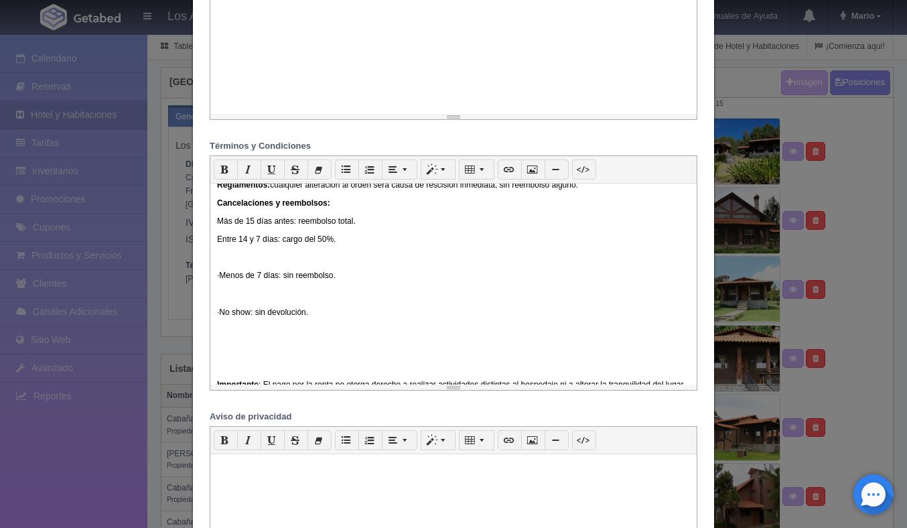
click at [231, 281] on p "· Menos de 7 días: sin reembolso." at bounding box center [453, 275] width 473 height 11
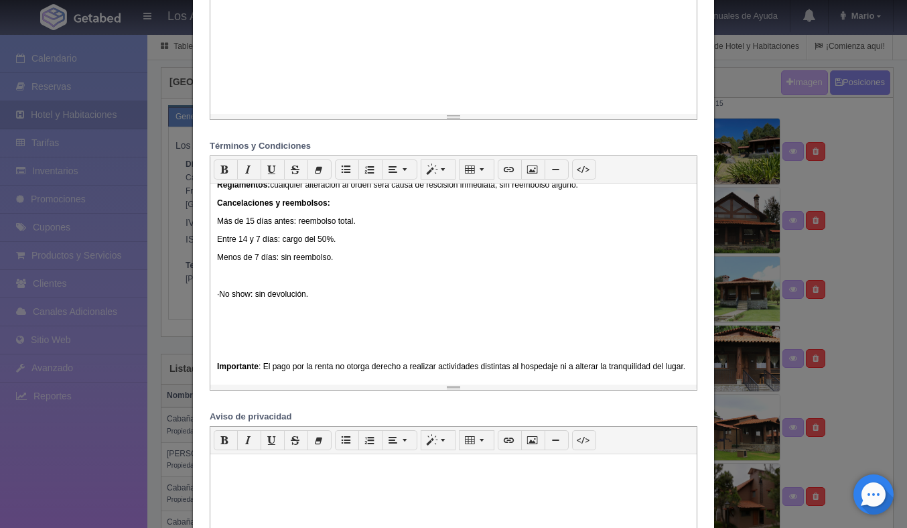
click at [234, 300] on p "· No show: sin devolución." at bounding box center [453, 294] width 473 height 11
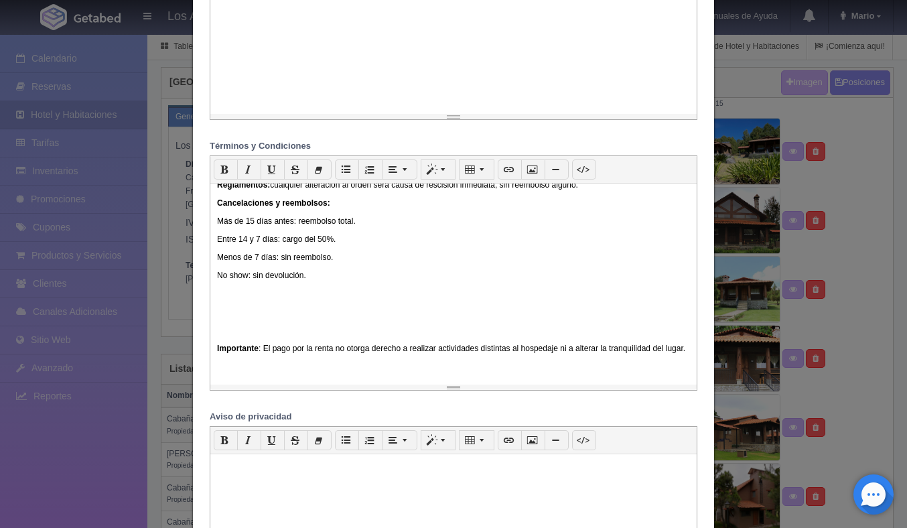
click at [219, 263] on p "Menos de 7 días: sin reembolso." at bounding box center [453, 257] width 473 height 11
click at [214, 374] on div "Última actualización: 01 de septiembre de 2025 Bienvenido(a) a Los Agapandos Ta…" at bounding box center [453, 284] width 486 height 201
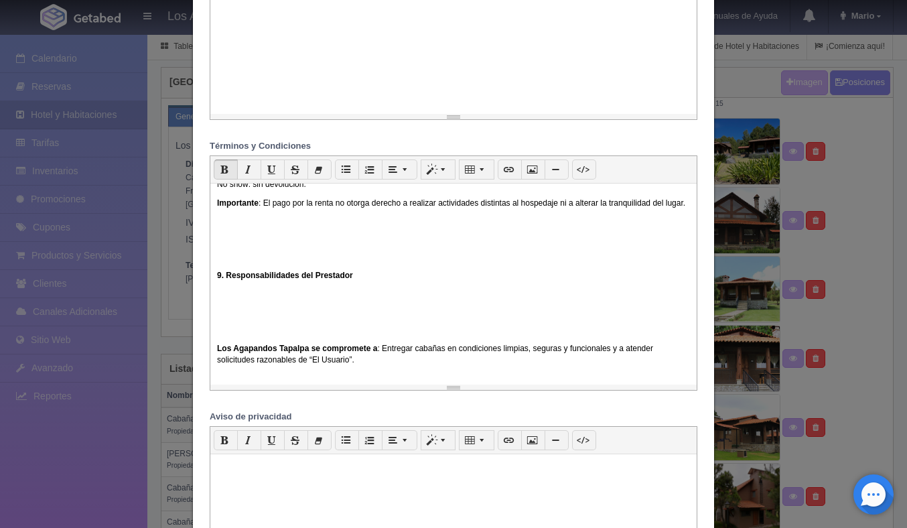
scroll to position [1306, 0]
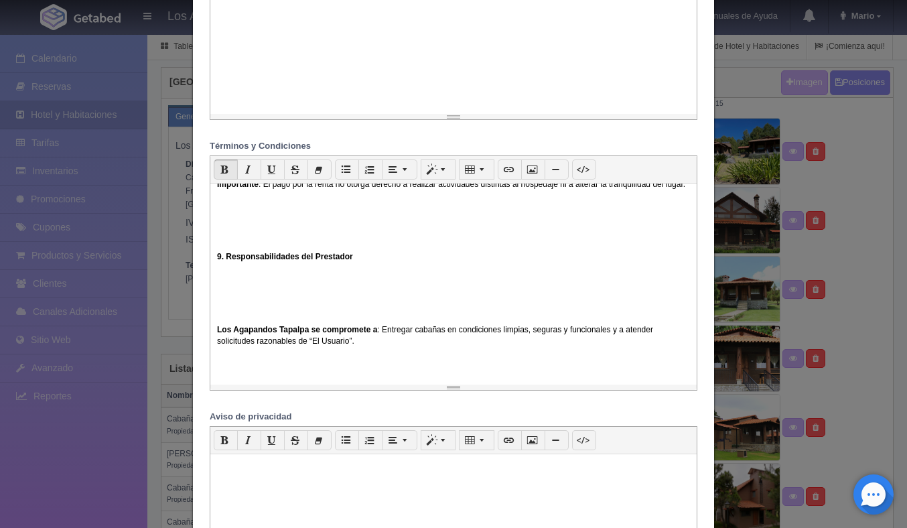
click at [212, 284] on div "Última actualización: 01 de septiembre de 2025 Bienvenido(a) a Los Agapandos Ta…" at bounding box center [453, 284] width 486 height 201
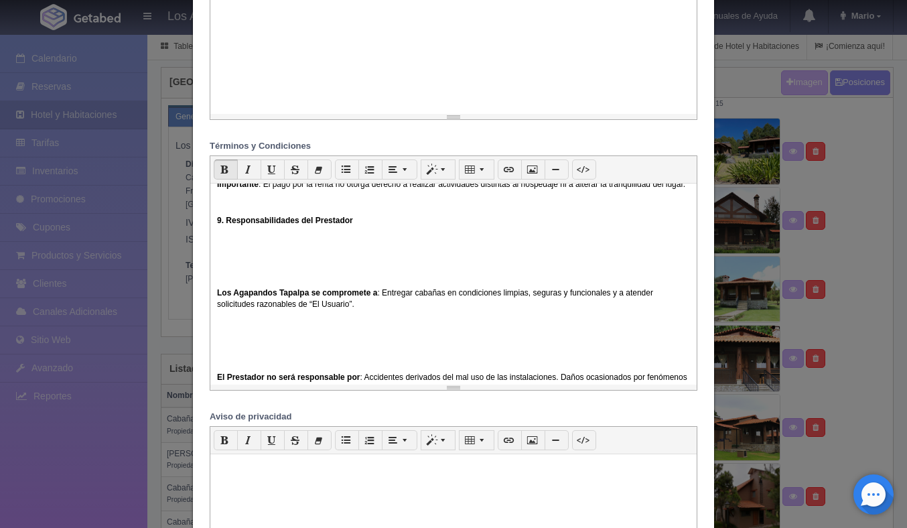
click at [217, 310] on p "Los Agapandos Tapalpa se compromete a : Entregar cabañas en condiciones limpias…" at bounding box center [453, 298] width 473 height 23
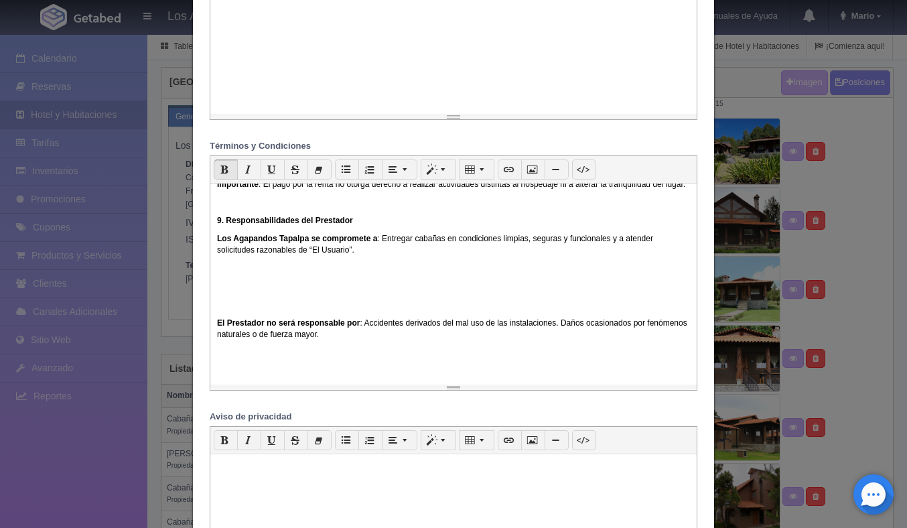
click at [218, 328] on b "El Prestador no será responsable por" at bounding box center [288, 322] width 143 height 9
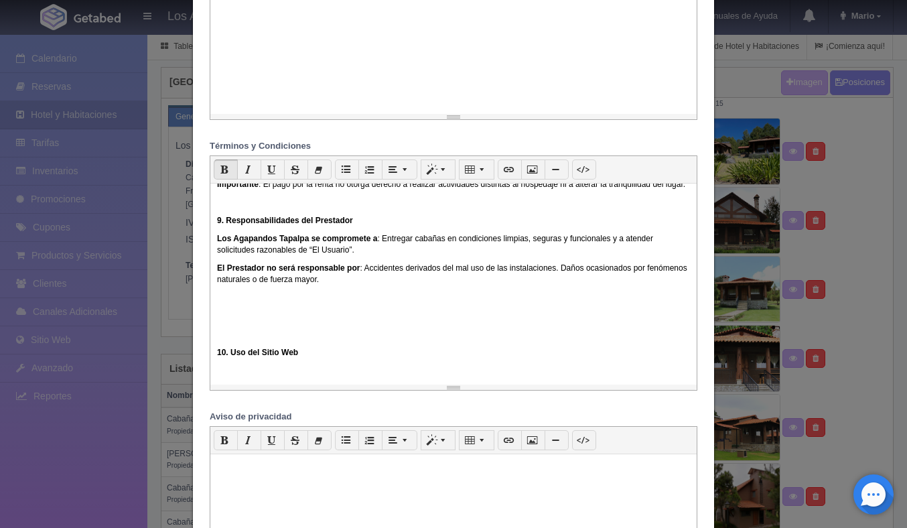
click at [212, 380] on div "Última actualización: 01 de septiembre de 2025 Bienvenido(a) a Los Agapandos Ta…" at bounding box center [453, 284] width 486 height 201
click at [214, 380] on div "Última actualización: 01 de septiembre de 2025 Bienvenido(a) a Los Agapandos Ta…" at bounding box center [453, 284] width 486 height 201
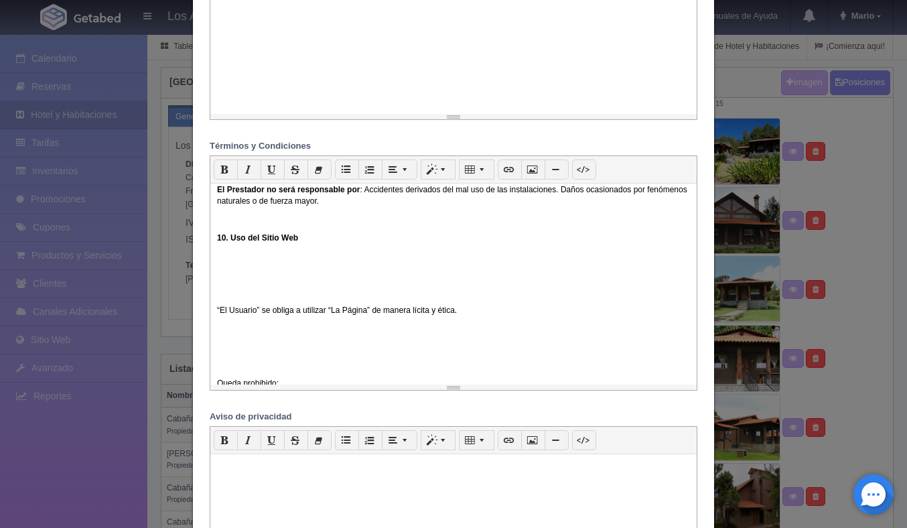
scroll to position [1432, 0]
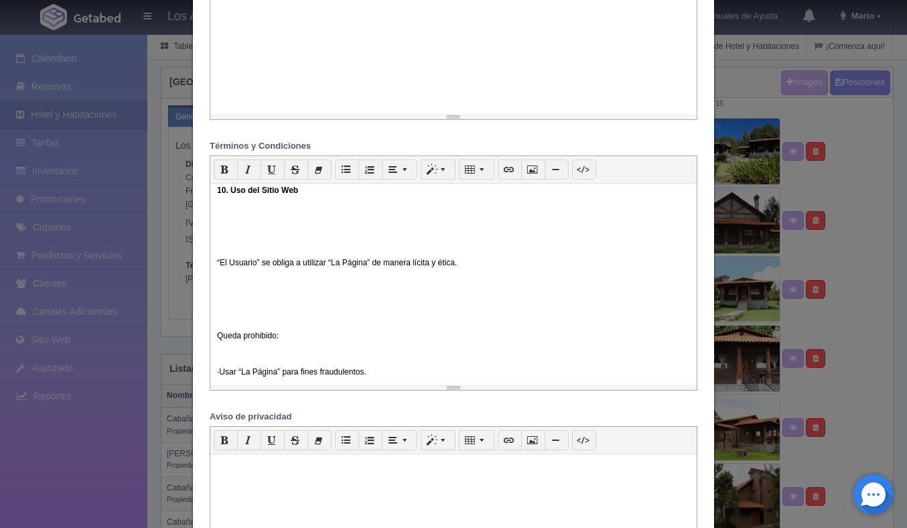
click at [213, 289] on div "Última actualización: 01 de septiembre de 2025 Bienvenido(a) a Los Agapandos Ta…" at bounding box center [453, 284] width 486 height 201
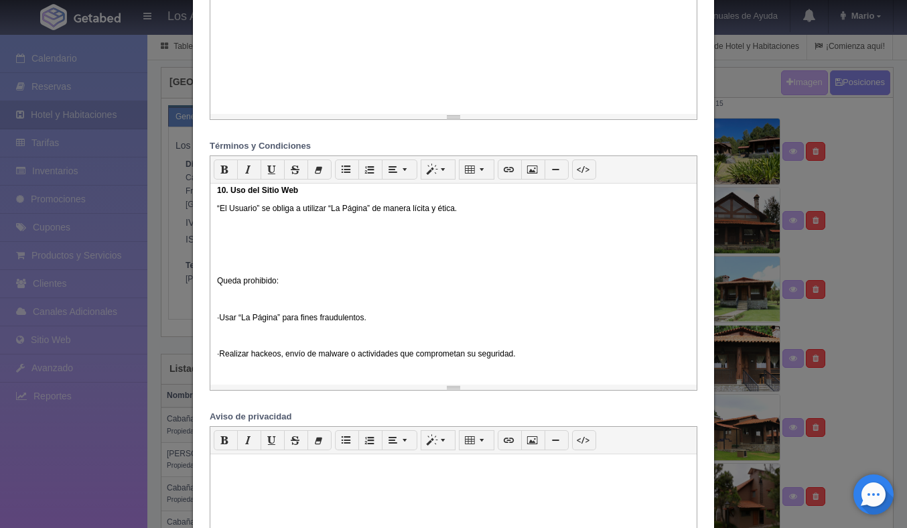
click at [220, 287] on p "Queda prohibido:" at bounding box center [453, 280] width 473 height 11
click at [218, 287] on p "Queda prohibido:" at bounding box center [453, 280] width 473 height 11
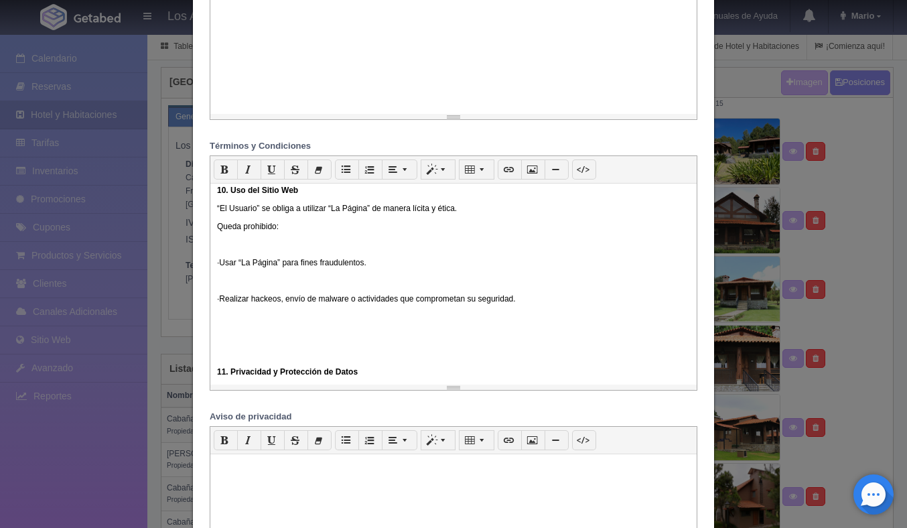
click at [232, 269] on p "· Usar “La Página” para fines fraudulentos." at bounding box center [453, 262] width 473 height 11
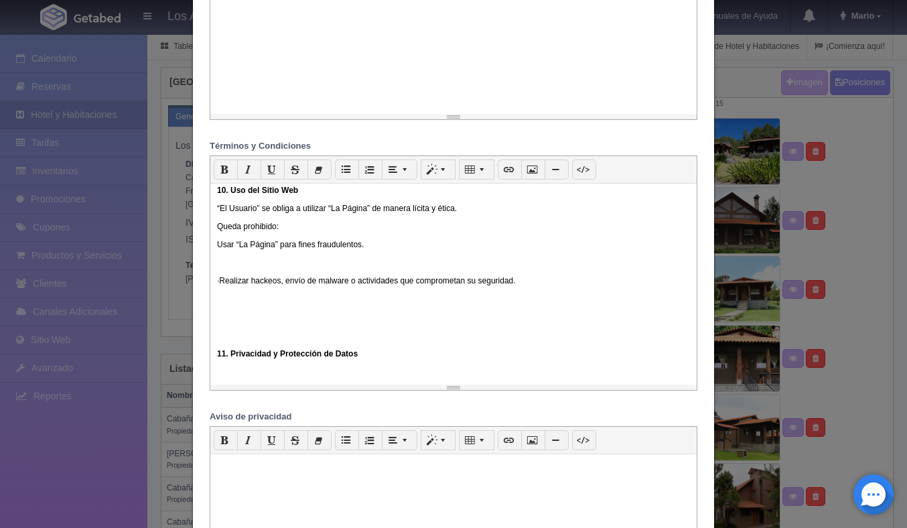
click at [234, 287] on p "· Realizar hackeos, envío de malware o actividades que comprometan su seguridad." at bounding box center [453, 280] width 473 height 11
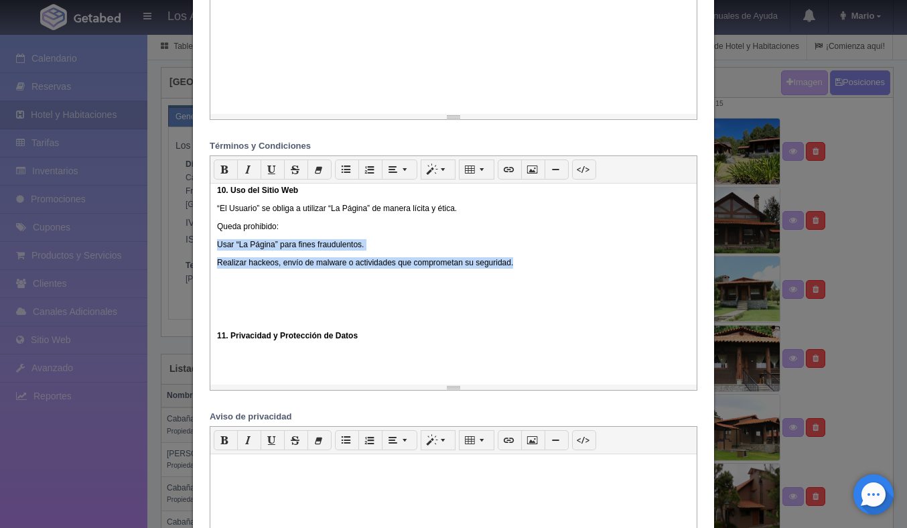
drag, startPoint x: 516, startPoint y: 289, endPoint x: 214, endPoint y: 271, distance: 303.3
click at [214, 271] on div "Última actualización: 01 de septiembre de 2025 Bienvenido(a) a Los Agapandos Ta…" at bounding box center [453, 284] width 486 height 201
click at [350, 167] on icon "button" at bounding box center [346, 169] width 9 height 10
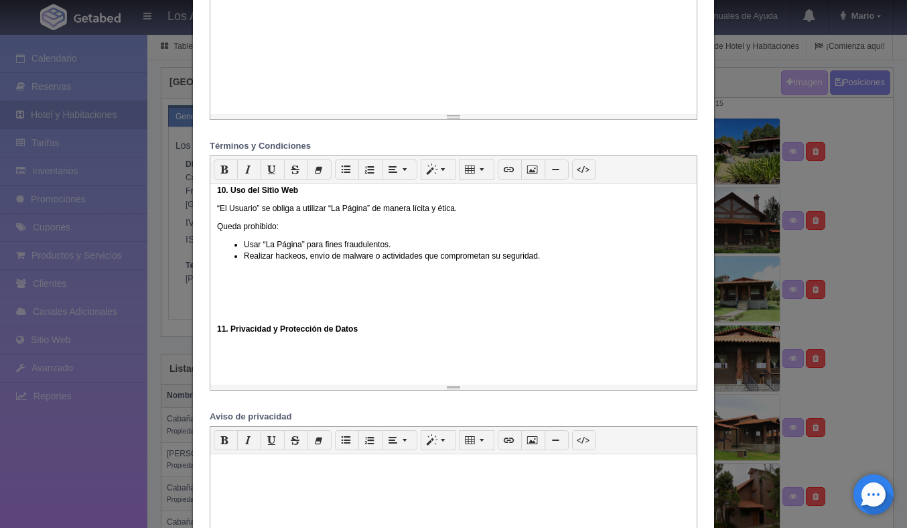
click at [218, 334] on b "11. Privacidad y Protección de Datos" at bounding box center [287, 328] width 141 height 9
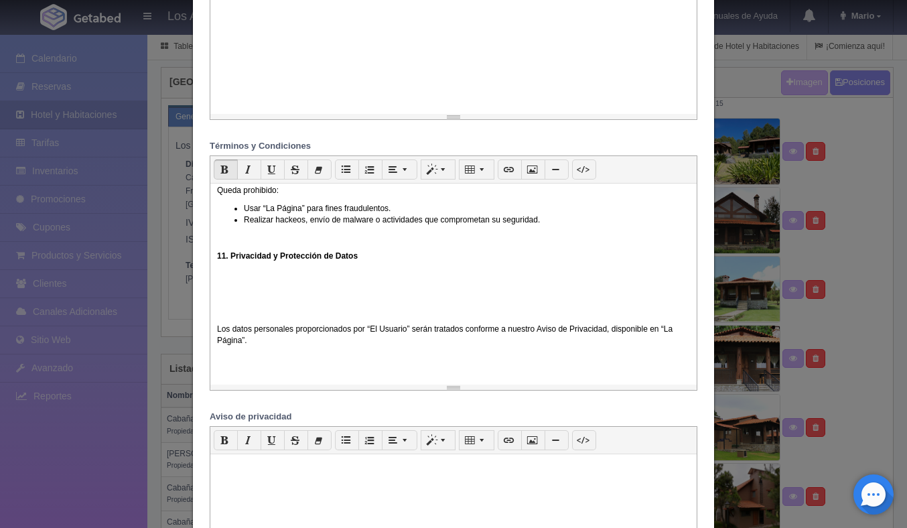
scroll to position [1488, 0]
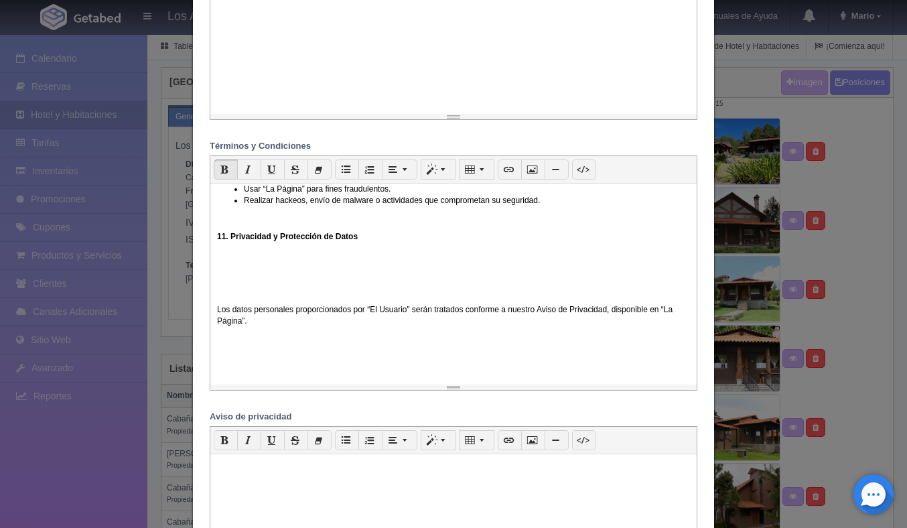
click at [217, 327] on p "Los datos personales proporcionados por “El Usuario” serán tratados conforme a …" at bounding box center [453, 315] width 473 height 23
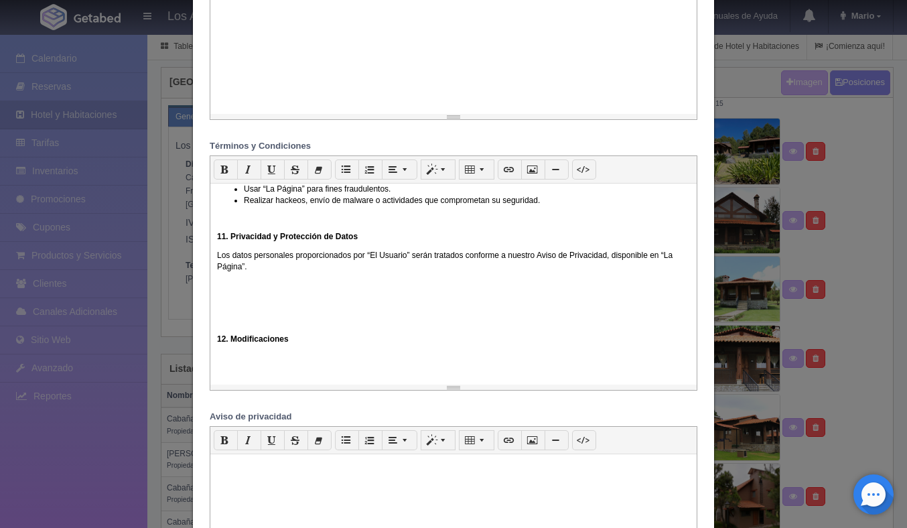
click at [218, 344] on b "12. Modificaciones" at bounding box center [253, 338] width 72 height 9
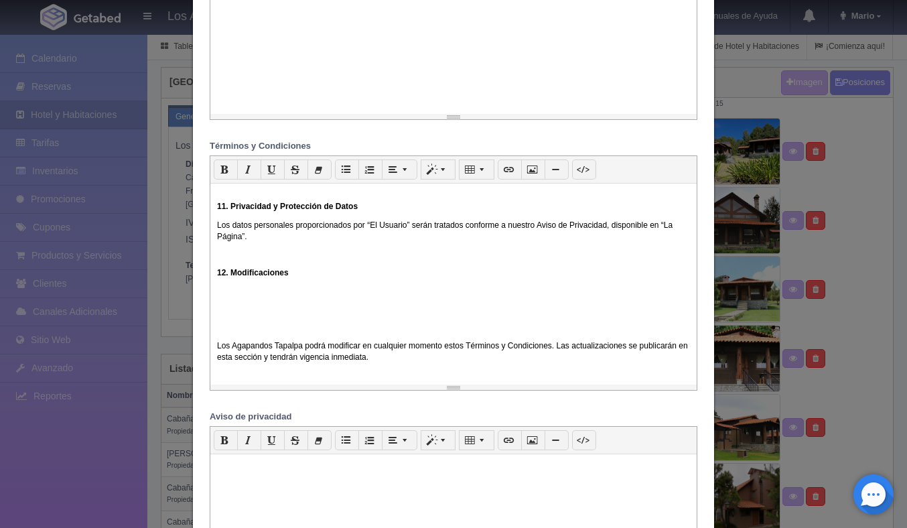
scroll to position [1529, 0]
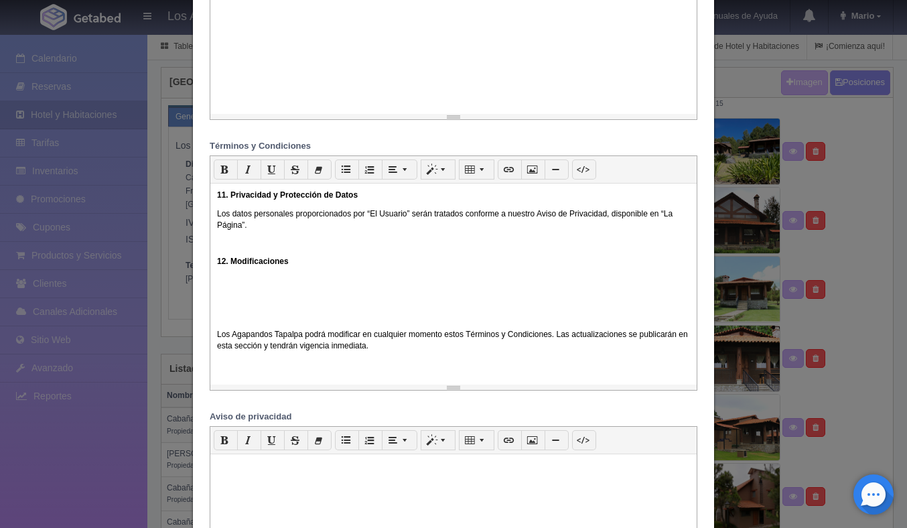
click at [218, 352] on p "Los Agapandos Tapalpa podrá modificar en cualquier momento estos Términos y Con…" at bounding box center [453, 340] width 473 height 23
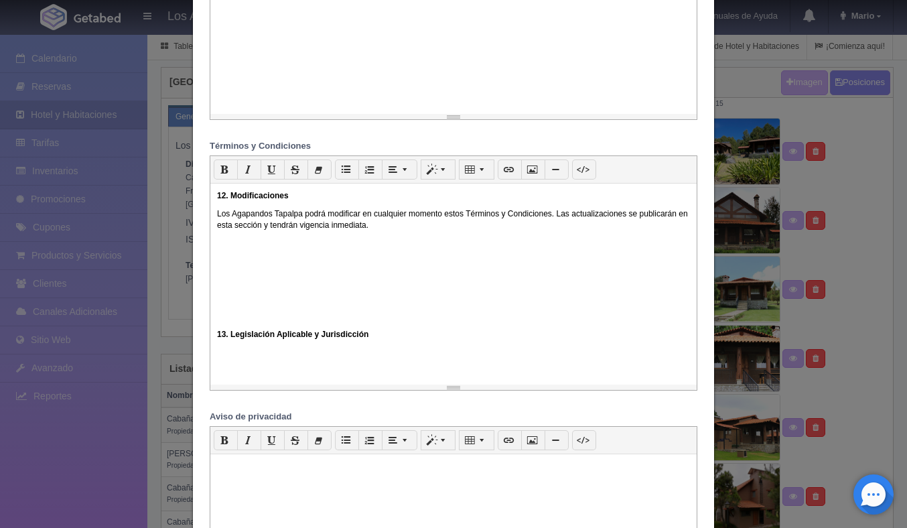
scroll to position [1596, 0]
click at [216, 360] on div "Última actualización: 01 de septiembre de 2025 Bienvenido(a) a Los Agapandos Ta…" at bounding box center [453, 284] width 486 height 201
click at [219, 339] on p "Estos Términos y Condiciones se rigen por las leyes de los Estados Unidos Mexic…" at bounding box center [453, 333] width 473 height 11
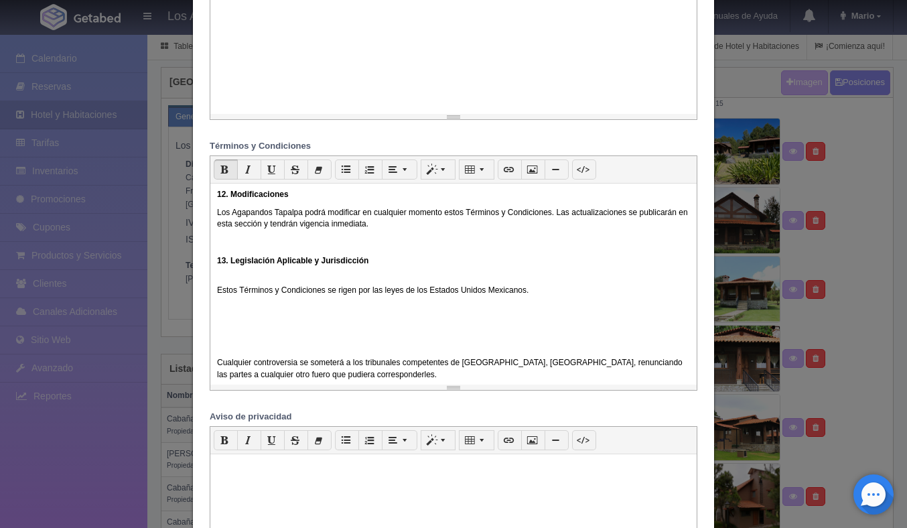
click at [216, 323] on div "Última actualización: 01 de septiembre de 2025 Bienvenido(a) a Los Agapandos Ta…" at bounding box center [453, 284] width 486 height 201
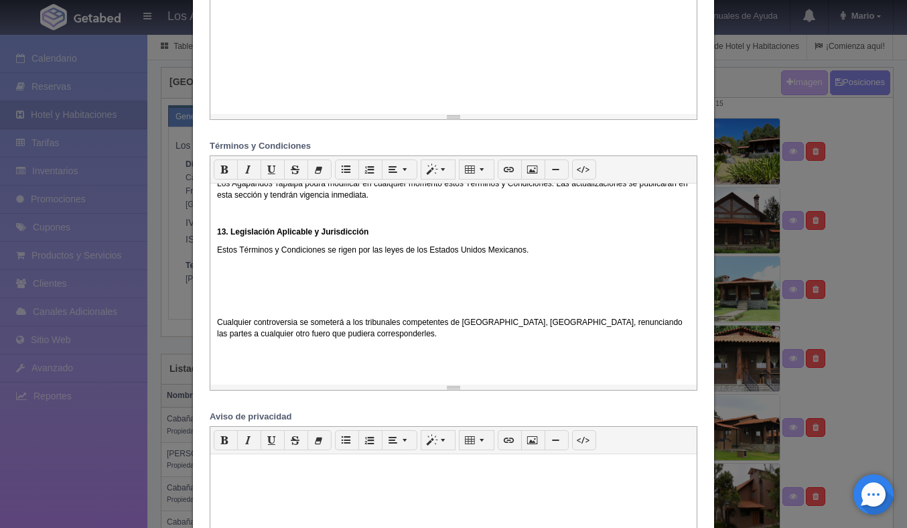
scroll to position [1629, 0]
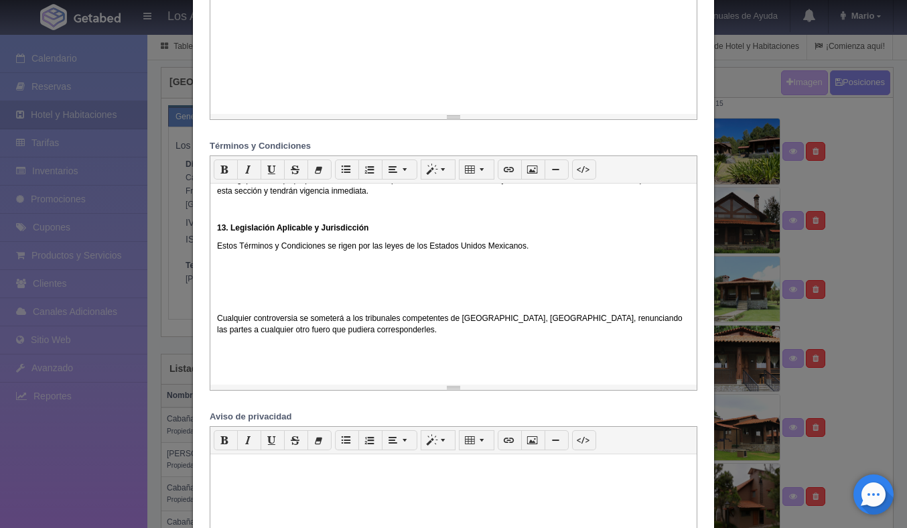
click at [215, 346] on div "Última actualización: 01 de septiembre de 2025 Bienvenido(a) a Los Agapandos Ta…" at bounding box center [453, 284] width 486 height 201
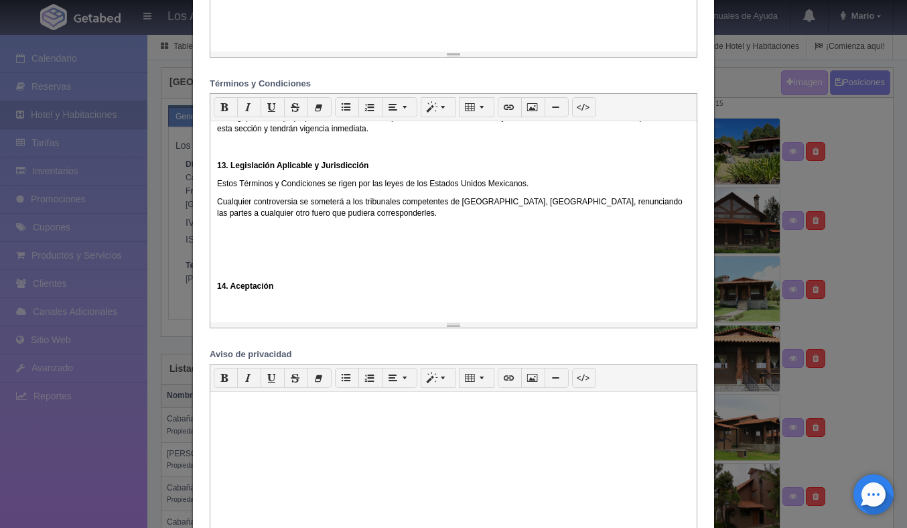
scroll to position [859, 0]
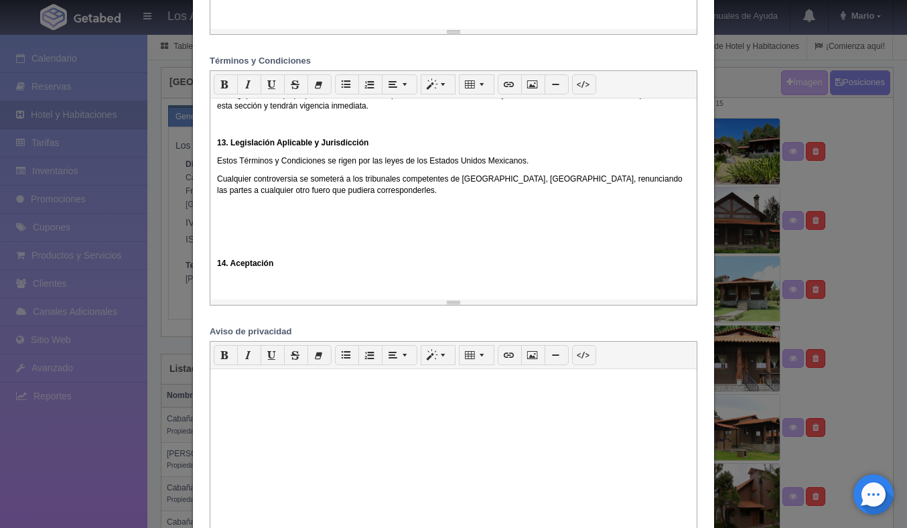
click at [216, 297] on div "Última actualización: 01 de septiembre de 2025 Bienvenido(a) a Los Agapandos Ta…" at bounding box center [453, 198] width 486 height 201
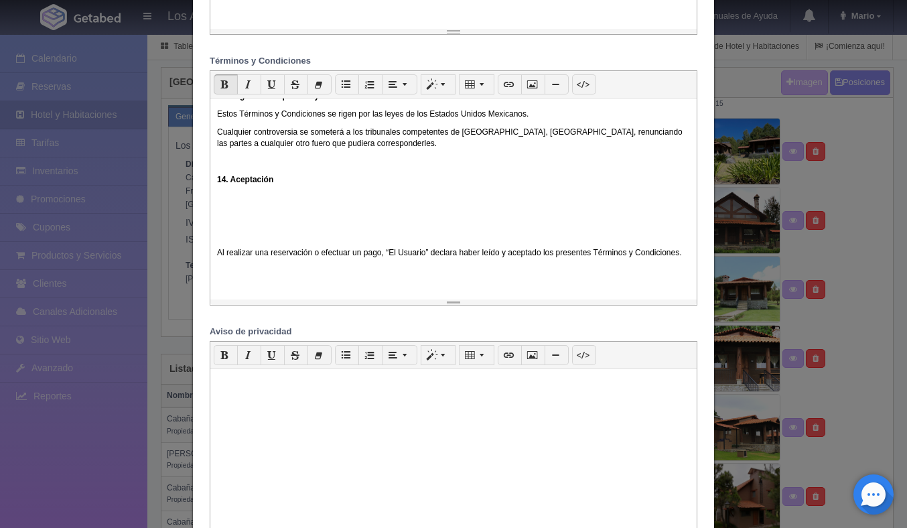
scroll to position [1702, 0]
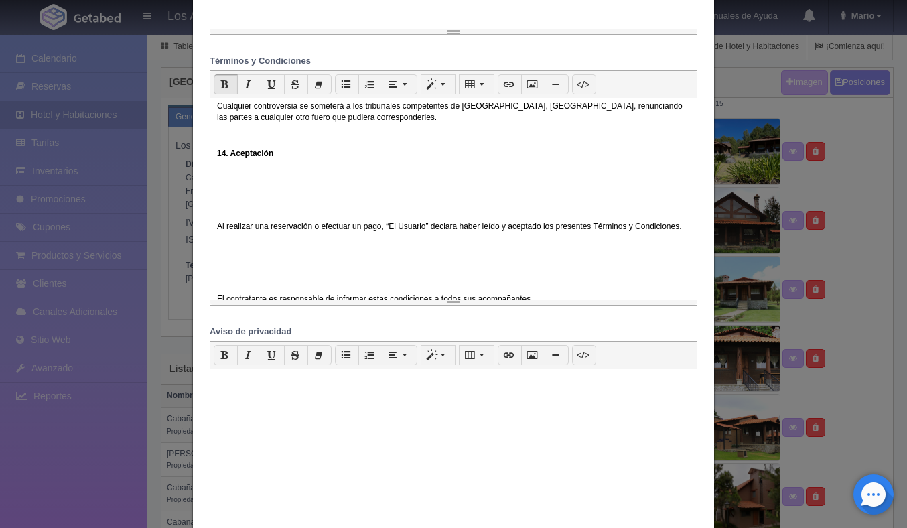
click at [214, 259] on div "Última actualización: 01 de septiembre de 2025 Bienvenido(a) a Los Agapandos Ta…" at bounding box center [453, 198] width 486 height 201
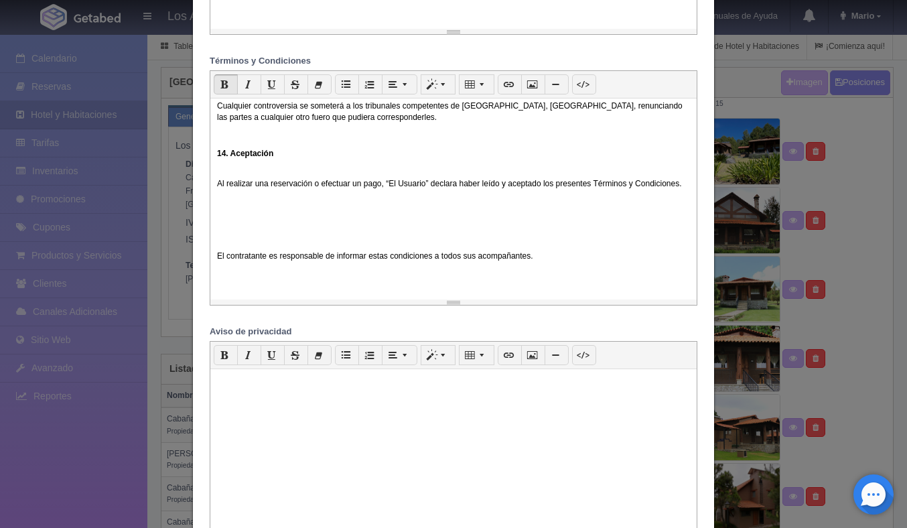
click at [217, 262] on p "El contratante es responsable de informar estas condiciones a todos sus acompañ…" at bounding box center [453, 256] width 473 height 11
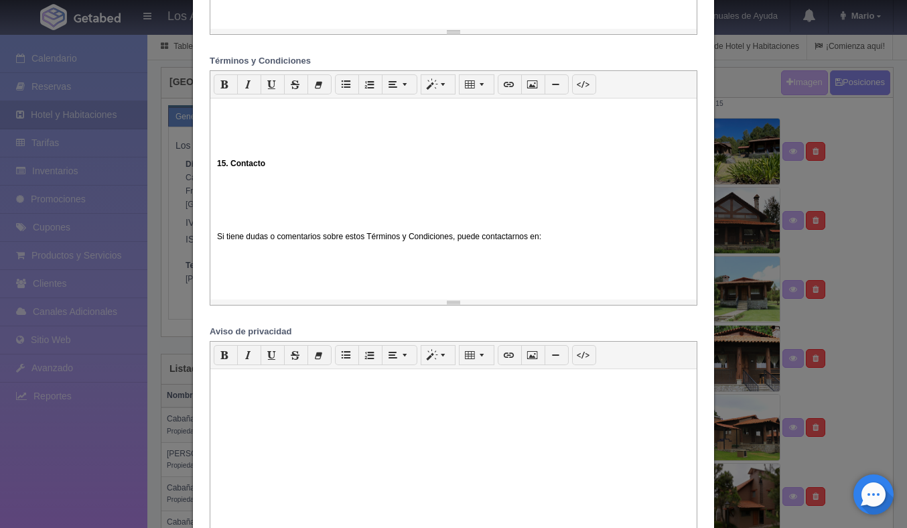
scroll to position [1820, 0]
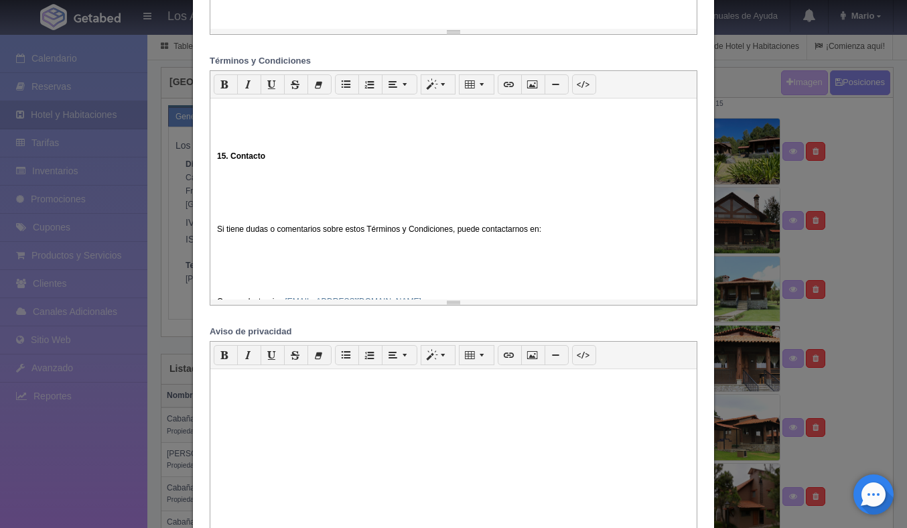
click at [216, 185] on div "Última actualización: 01 de septiembre de 2025 Bienvenido(a) a Los Agapandos Ta…" at bounding box center [453, 198] width 486 height 201
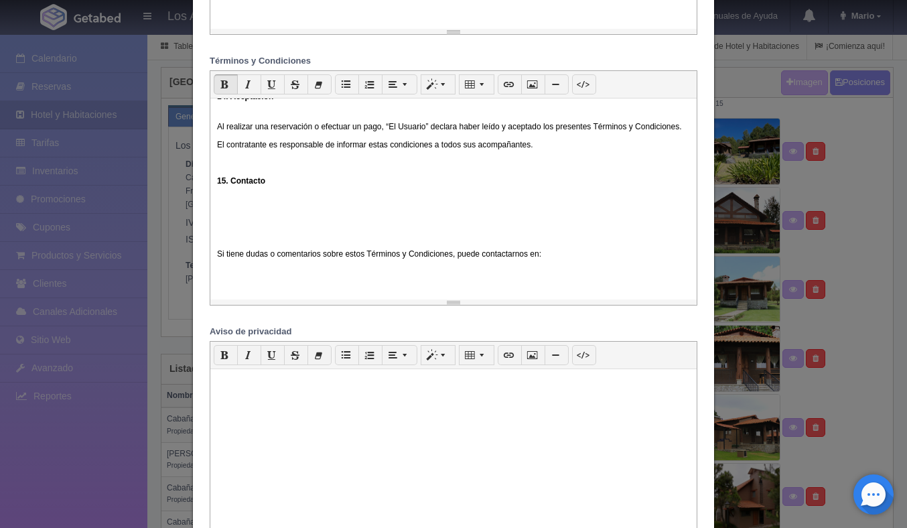
scroll to position [1770, 0]
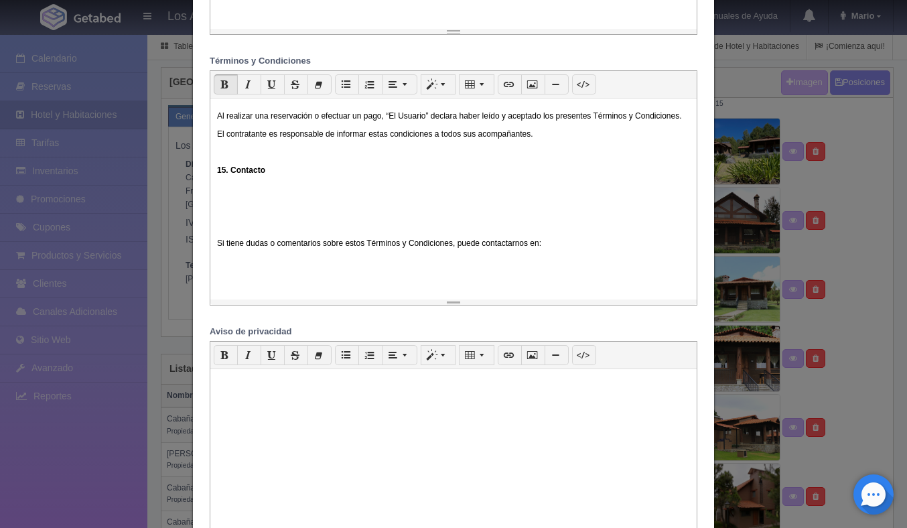
click at [217, 249] on p "Si tiene dudas o comentarios sobre estos Términos y Condiciones, puede contacta…" at bounding box center [453, 243] width 473 height 11
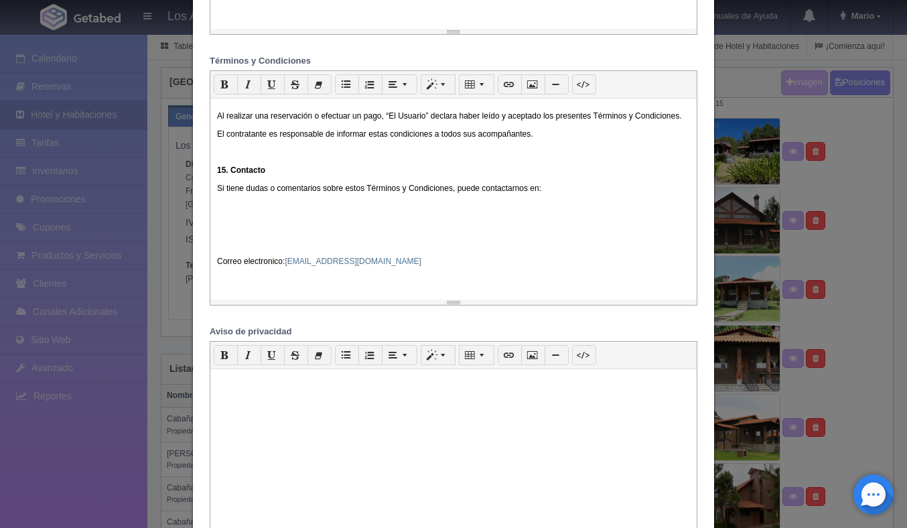
click at [215, 297] on div "Última actualización: 01 de septiembre de 2025 Bienvenido(a) a Los Agapandos Ta…" at bounding box center [453, 198] width 486 height 201
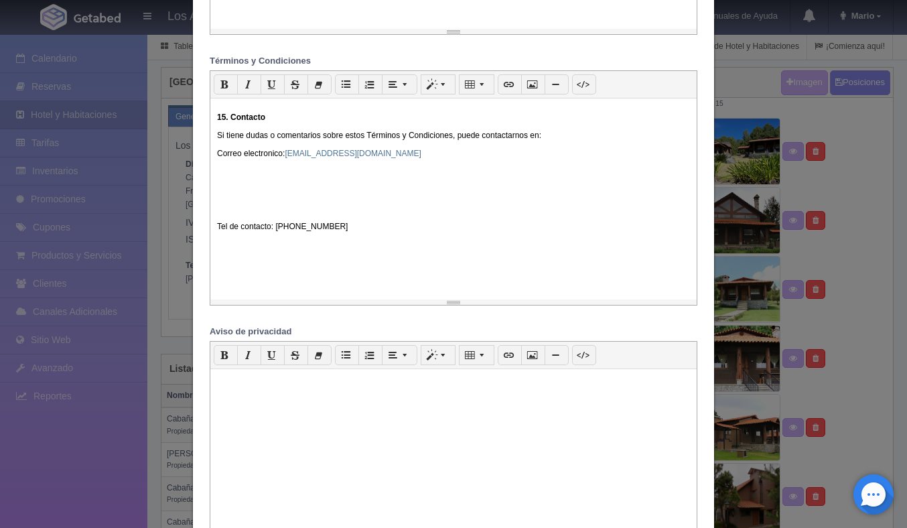
scroll to position [1836, 0]
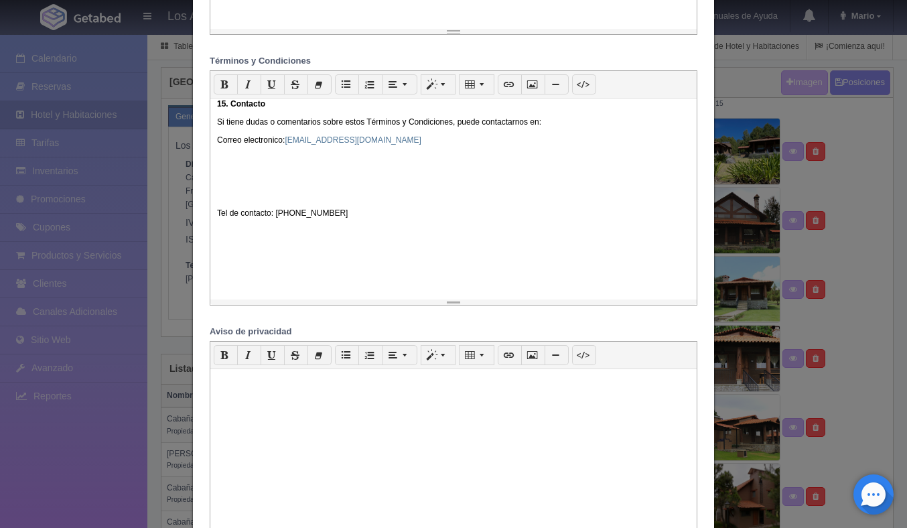
click at [217, 219] on p "Tel de contacto: [PHONE_NUMBER]" at bounding box center [453, 213] width 473 height 11
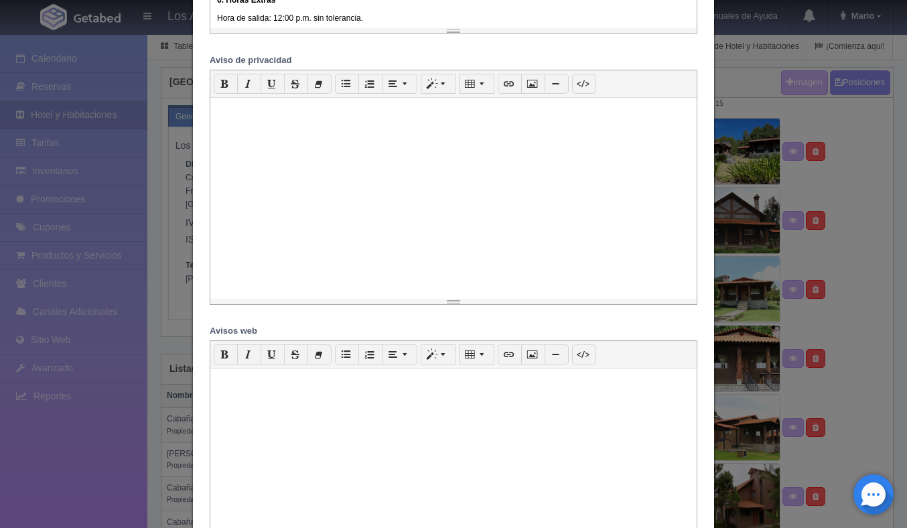
scroll to position [1095, 0]
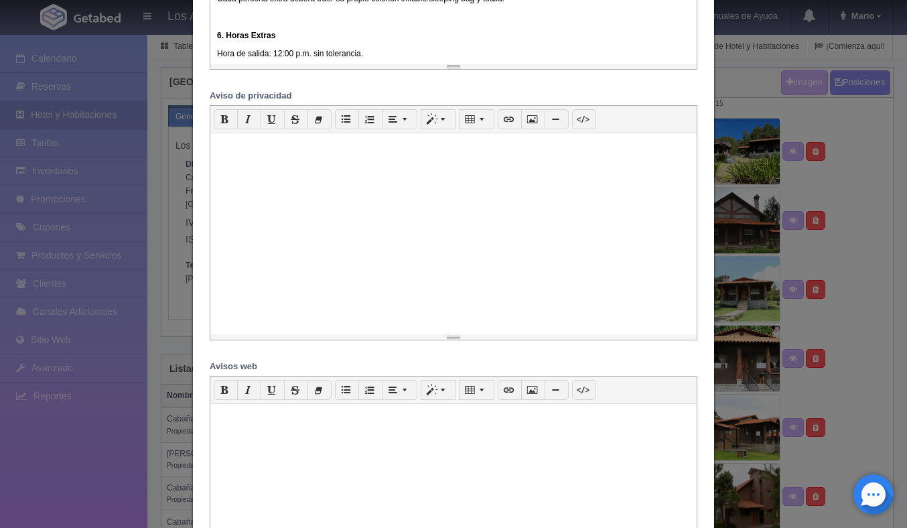
click at [251, 157] on div at bounding box center [453, 233] width 486 height 201
paste div
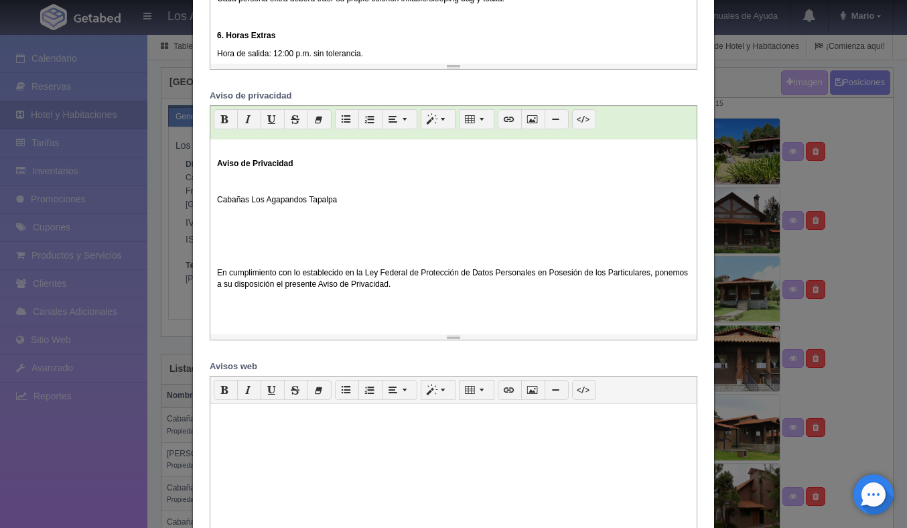
click at [216, 275] on div "Aviso de Privacidad Cabañas Los Agapandos Tapalpa En cumplimiento con lo establ…" at bounding box center [453, 233] width 486 height 201
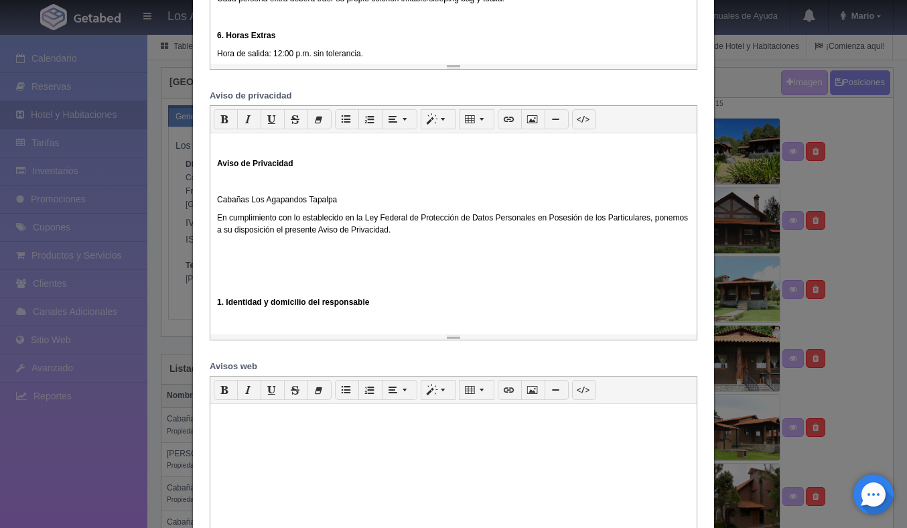
click at [218, 202] on p "Cabañas Los Agapandos Tapalpa" at bounding box center [453, 199] width 473 height 11
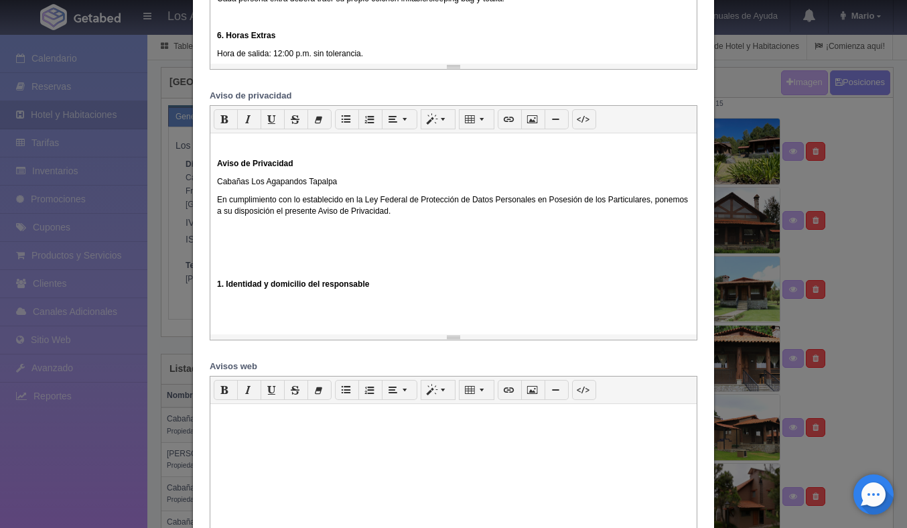
click at [217, 168] on b "Aviso de Privacidad" at bounding box center [255, 163] width 76 height 9
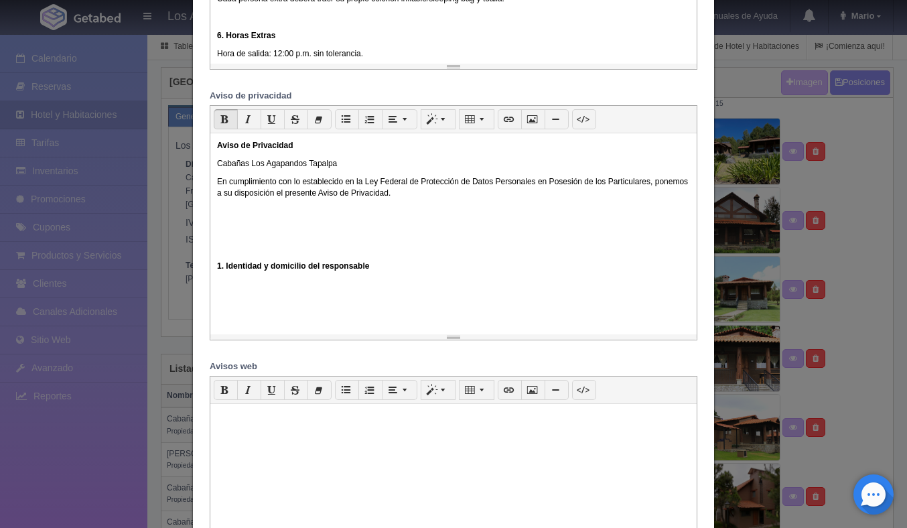
click at [218, 271] on b "1. Identidad y domicilio del responsable" at bounding box center [293, 265] width 152 height 9
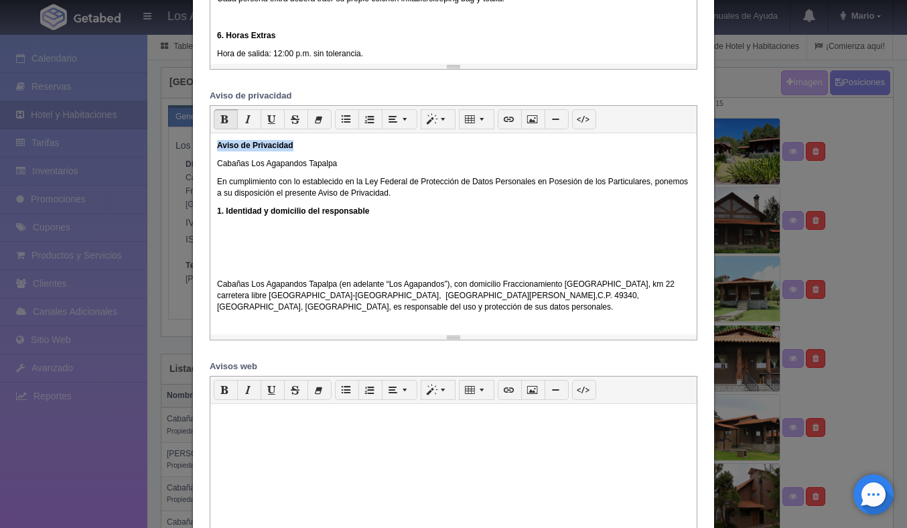
drag, startPoint x: 299, startPoint y: 152, endPoint x: 199, endPoint y: 147, distance: 99.9
click at [200, 147] on div "p Cita Título 1 Título 2 Título 3 1 x 1 Aviso de Privacidad Cabañas Los Agapand…" at bounding box center [454, 222] width 508 height 235
drag, startPoint x: 344, startPoint y: 164, endPoint x: 210, endPoint y: 155, distance: 134.3
click at [210, 153] on div "Cabañas Los Agapandos Tapalpa En cumplimiento con lo establecido en la Ley Fede…" at bounding box center [453, 233] width 486 height 201
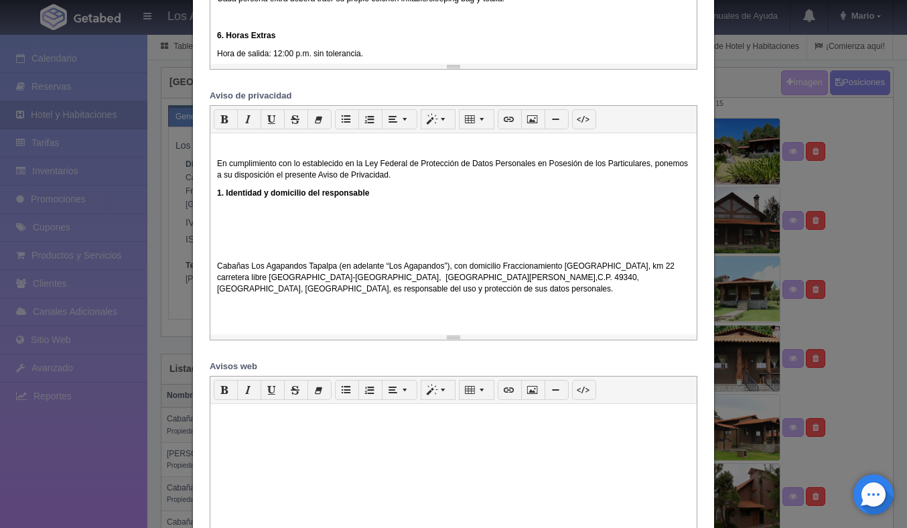
click at [217, 169] on p "En cumplimiento con lo establecido en la Ley Federal de Protección de Datos Per…" at bounding box center [453, 169] width 473 height 23
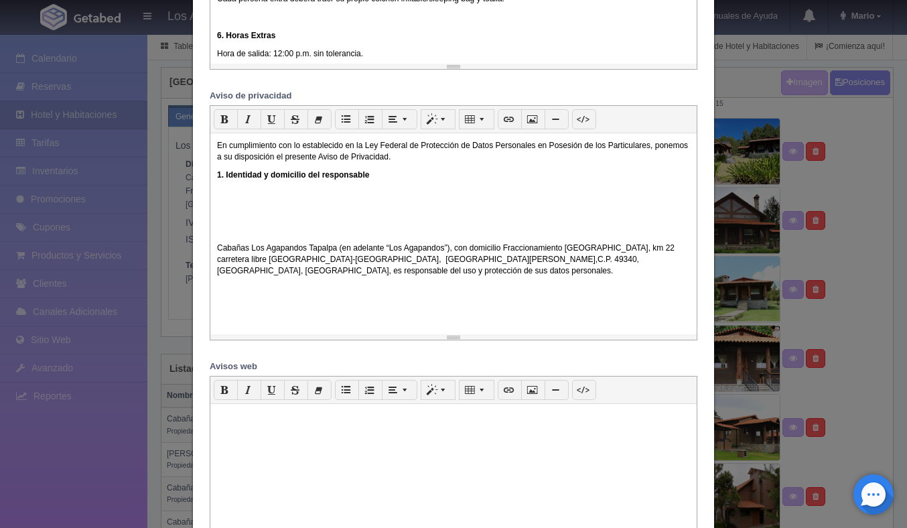
click at [217, 251] on p "Cabañas Los Agapandos Tapalpa (en adelante “Los Agapandos”), con domicilio Frac…" at bounding box center [453, 259] width 473 height 34
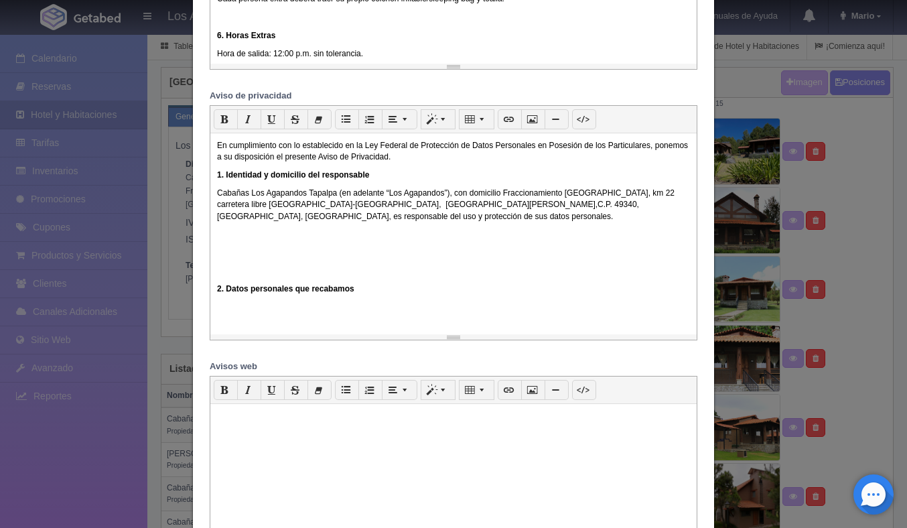
click at [213, 289] on div "En cumplimiento con lo establecido en la Ley Federal de Protección de Datos Per…" at bounding box center [453, 233] width 486 height 201
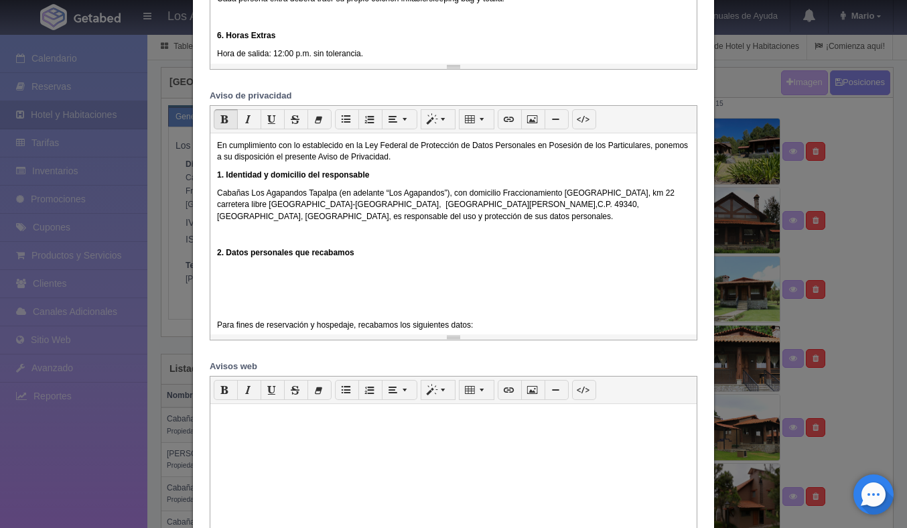
click at [218, 176] on b "1. Identidad y domicilio del responsable" at bounding box center [293, 174] width 152 height 9
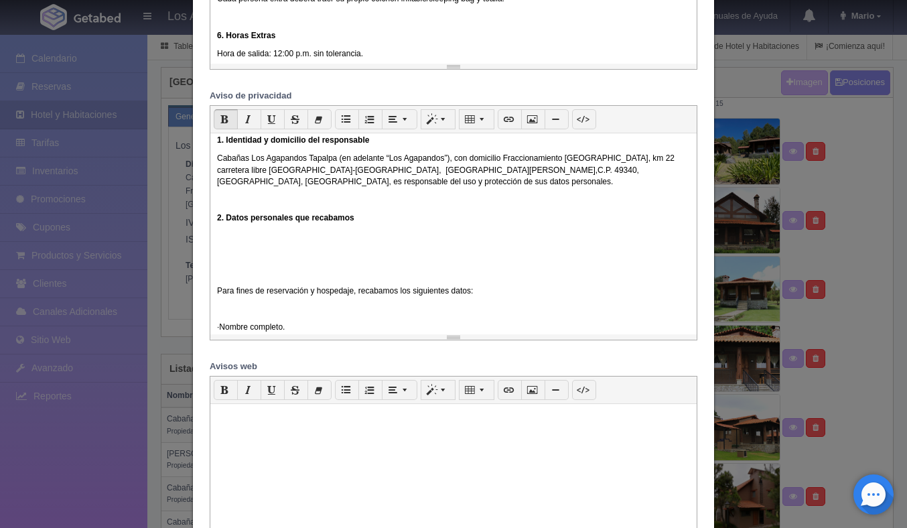
scroll to position [71, 0]
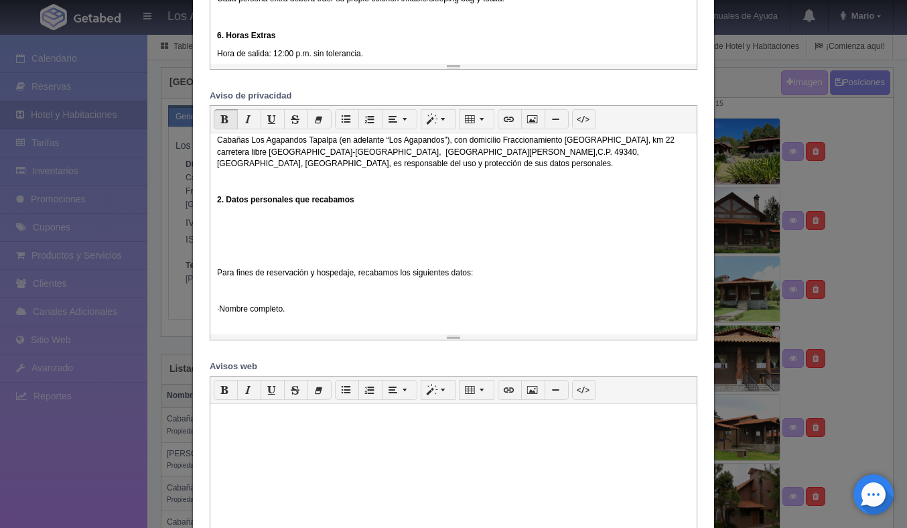
click at [215, 278] on div "En cumplimiento con lo establecido en la Ley Federal de Protección de Datos Per…" at bounding box center [453, 233] width 486 height 201
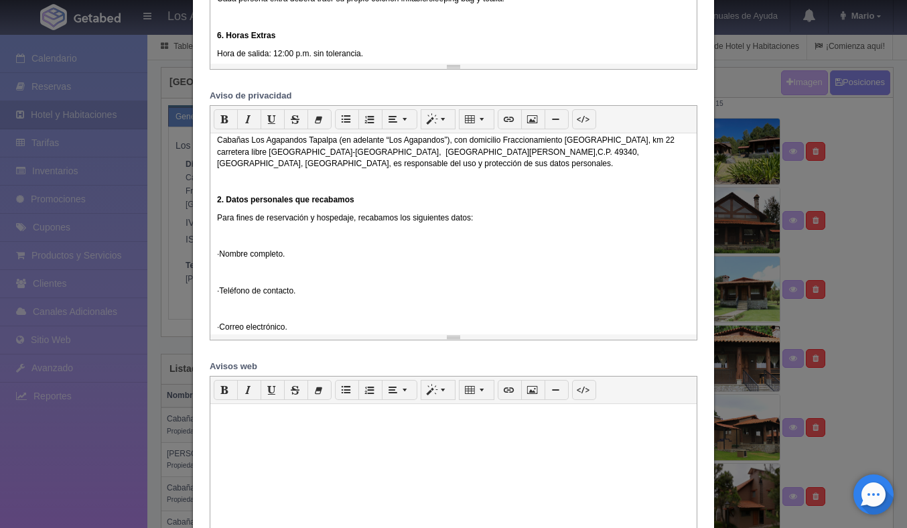
click at [234, 255] on p "· Nombre completo." at bounding box center [453, 254] width 473 height 11
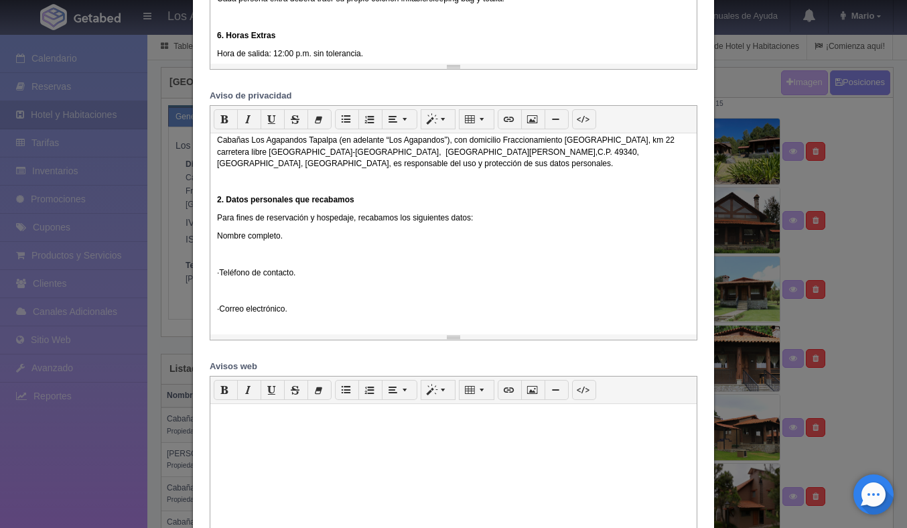
click at [231, 272] on p "· Teléfono de contacto." at bounding box center [453, 272] width 473 height 11
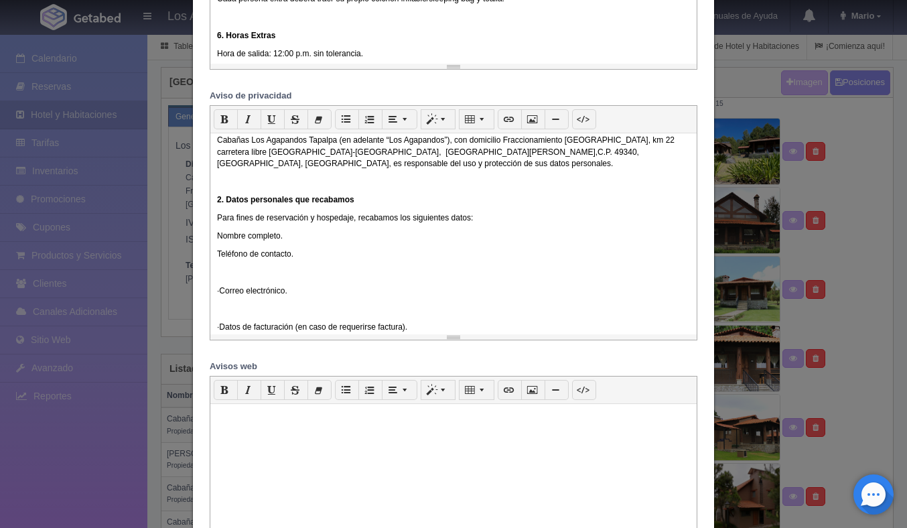
click at [234, 291] on p "· Correo electrónico." at bounding box center [453, 290] width 473 height 11
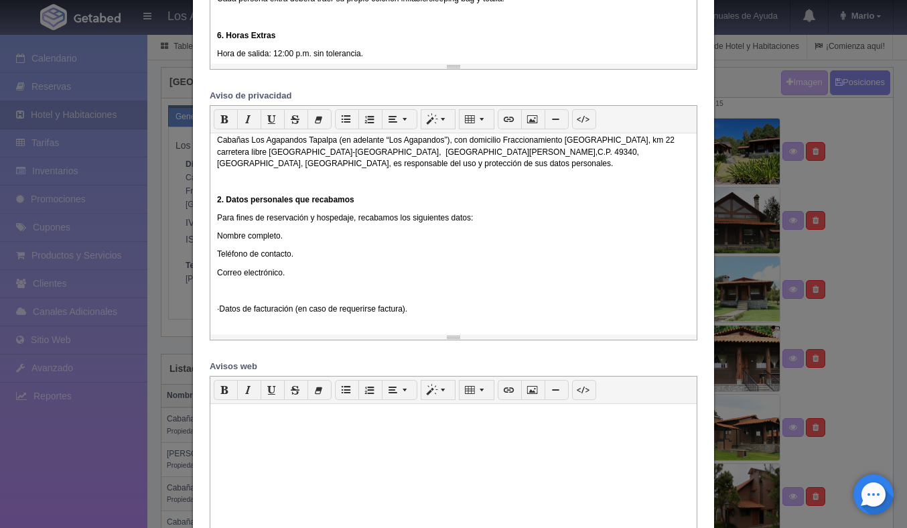
scroll to position [78, 0]
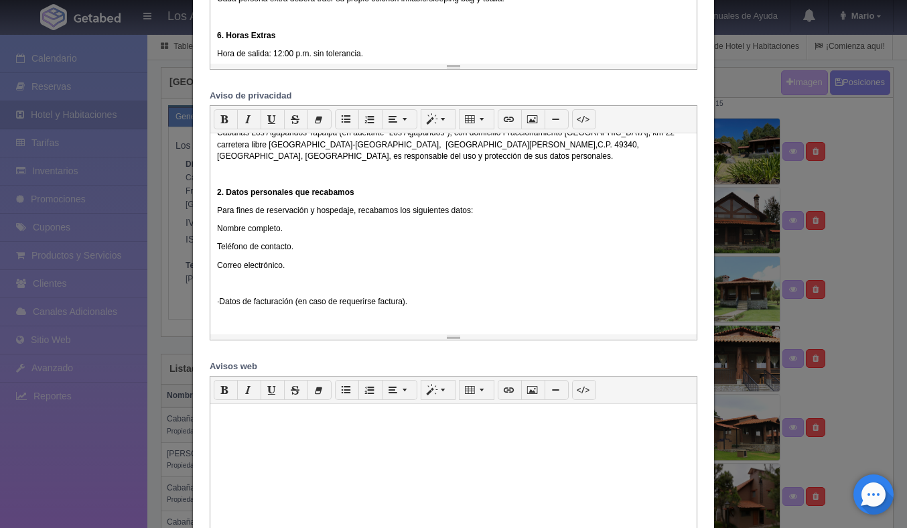
click at [234, 303] on p "· Datos de facturación (en caso de requerirse factura)." at bounding box center [453, 301] width 473 height 11
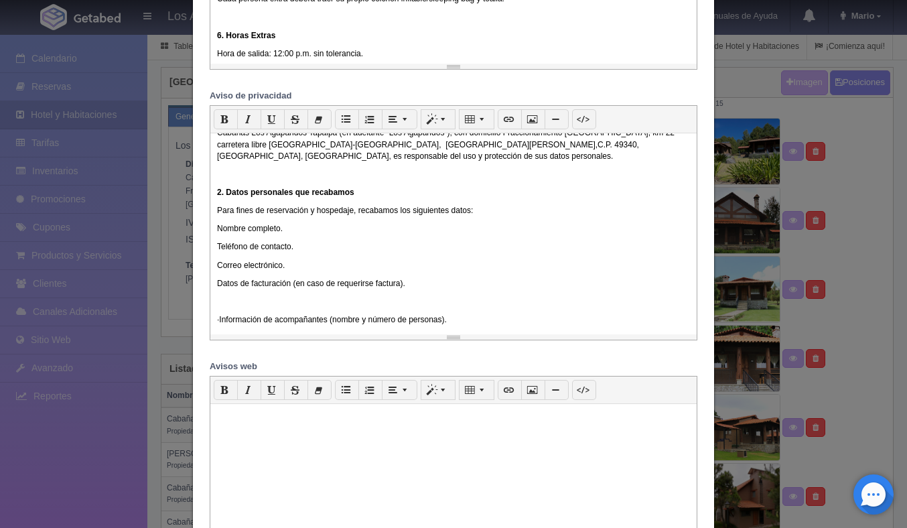
scroll to position [82, 0]
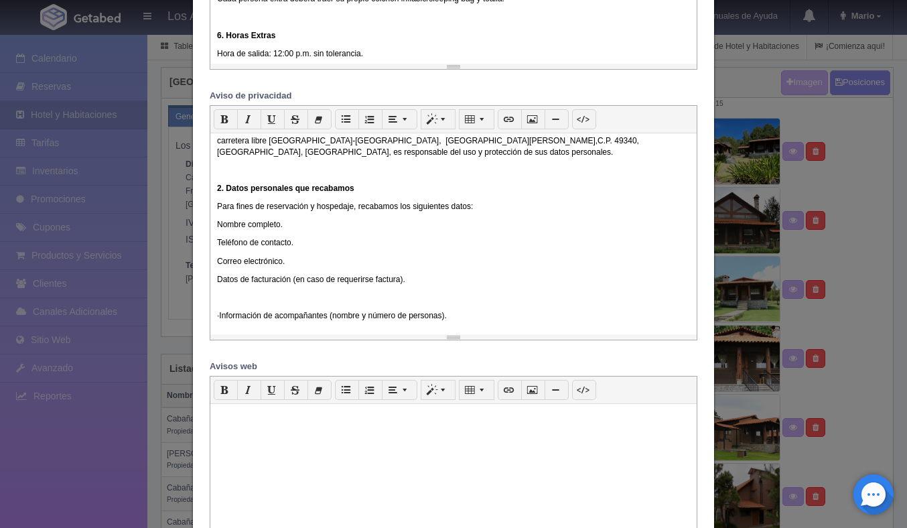
click at [232, 316] on p "· Información de acompañantes (nombre y número de personas)." at bounding box center [453, 315] width 473 height 11
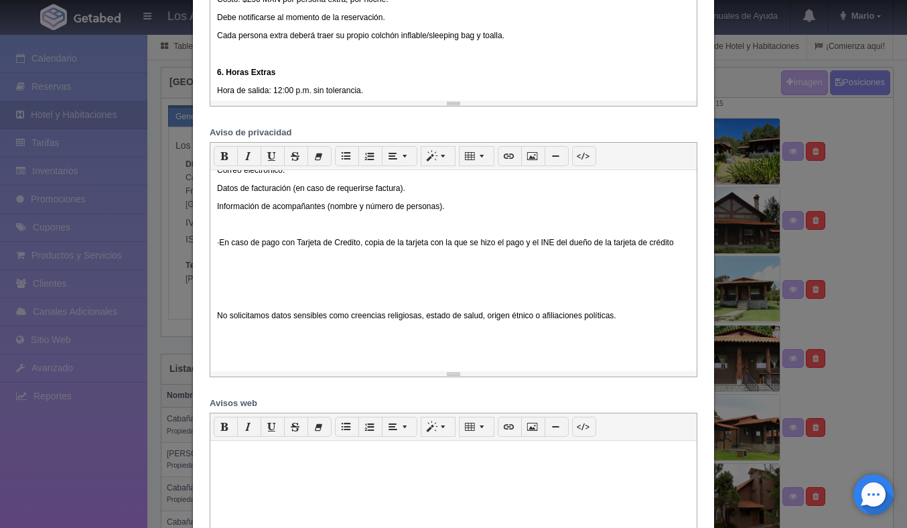
scroll to position [1049, 0]
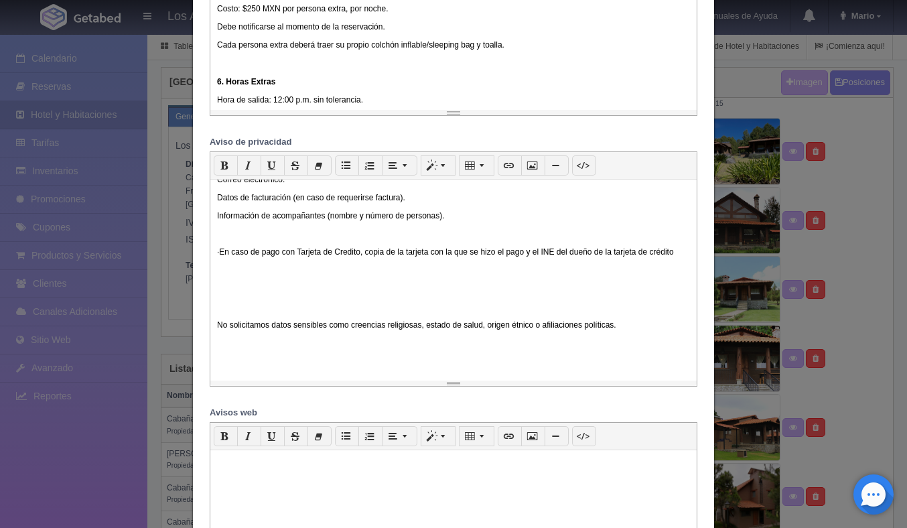
click at [232, 254] on p "· En caso de pago con Tarjeta de Credito, copia de la tarjeta con la que se hiz…" at bounding box center [453, 252] width 473 height 11
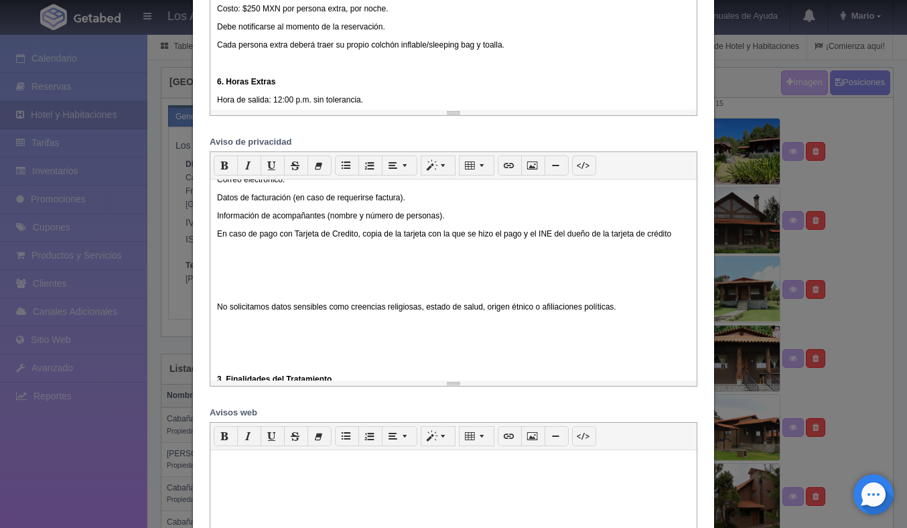
click at [214, 311] on div "En cumplimiento con lo establecido en la Ley Federal de Protección de Datos Per…" at bounding box center [453, 280] width 486 height 201
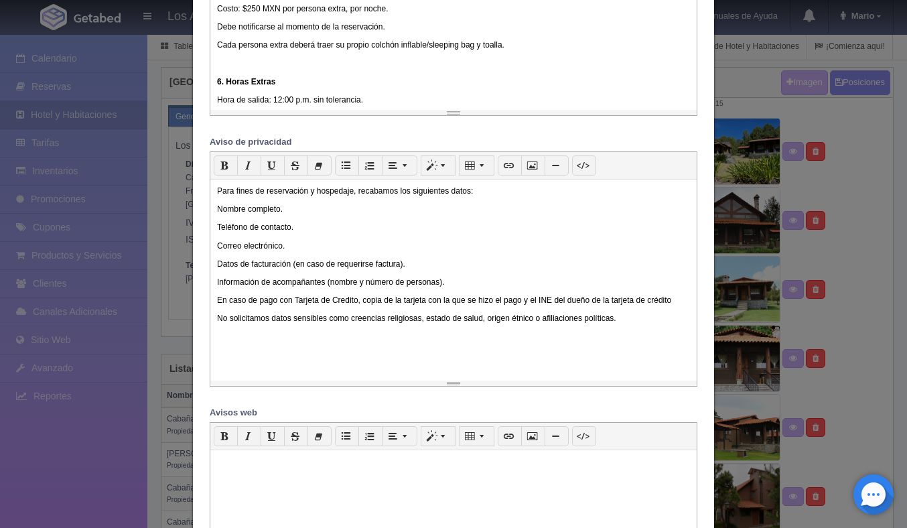
scroll to position [113, 0]
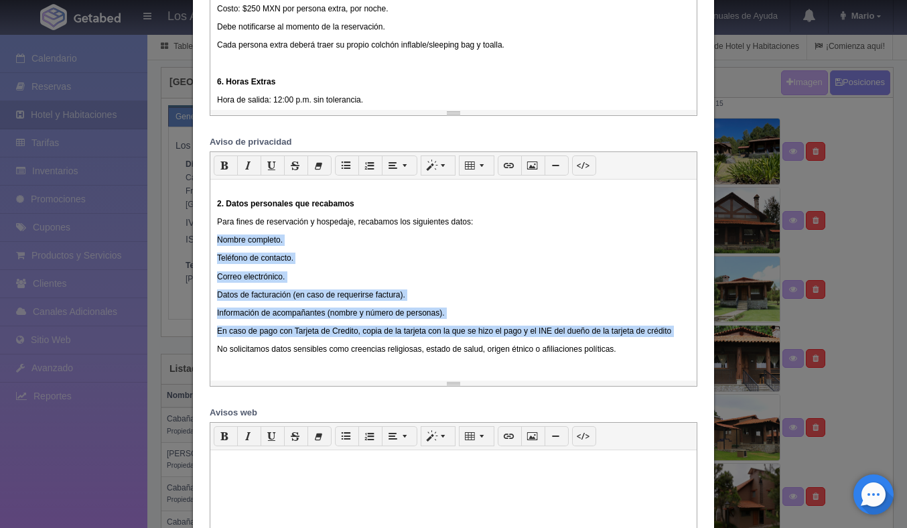
drag, startPoint x: 630, startPoint y: 348, endPoint x: 212, endPoint y: 242, distance: 431.2
click at [212, 242] on div "En cumplimiento con lo establecido en la Ley Federal de Protección de Datos Per…" at bounding box center [453, 280] width 486 height 201
click at [342, 167] on icon "button" at bounding box center [346, 165] width 9 height 10
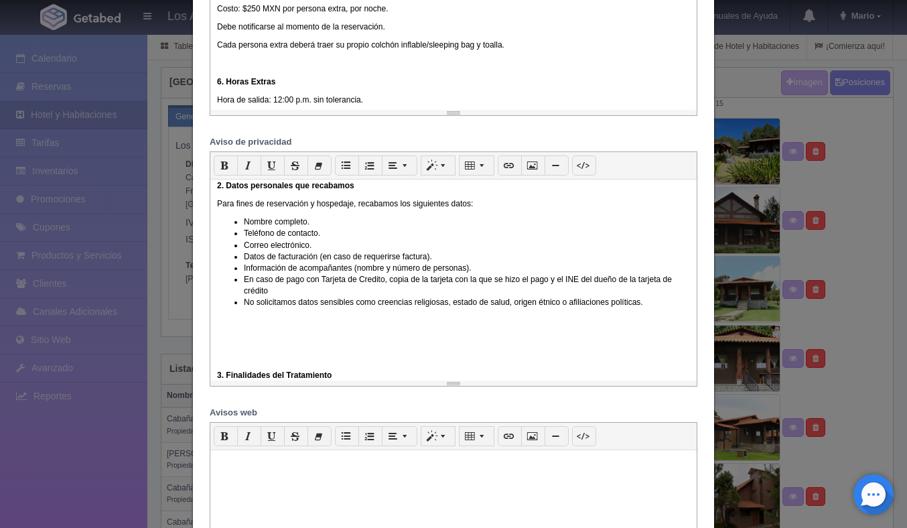
click at [268, 343] on p at bounding box center [453, 339] width 473 height 11
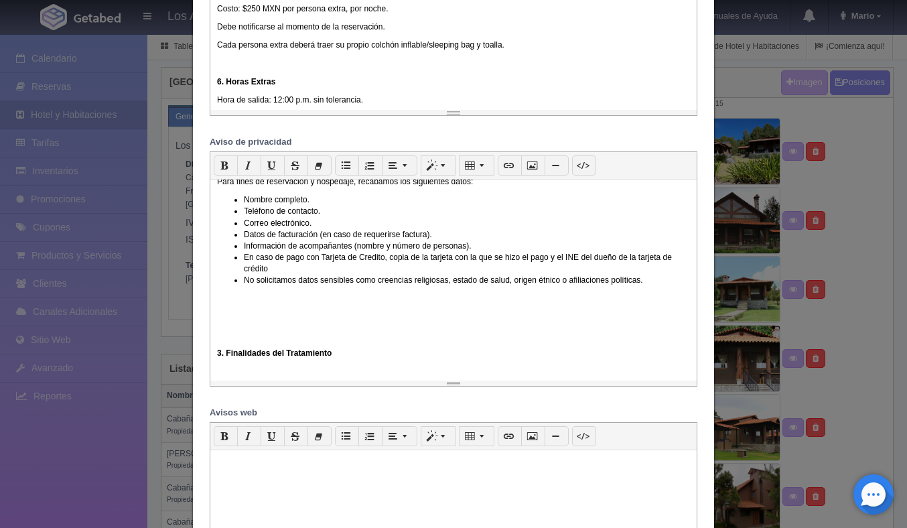
scroll to position [157, 0]
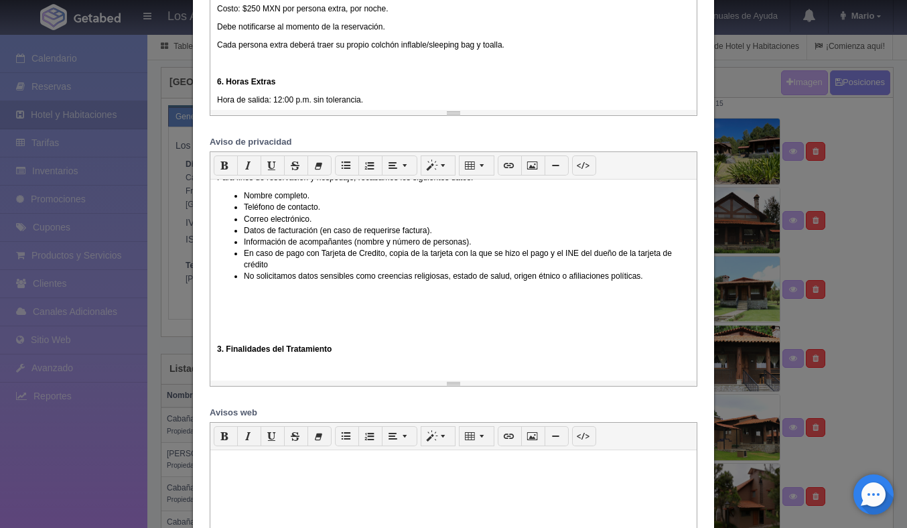
click at [213, 354] on div "En cumplimiento con lo establecido en la Ley Federal de Protección de Datos Per…" at bounding box center [453, 280] width 486 height 201
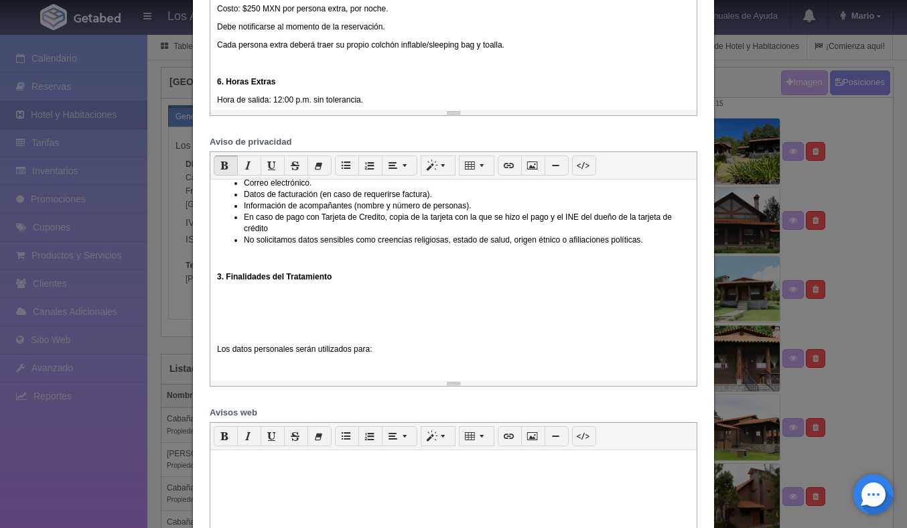
scroll to position [205, 0]
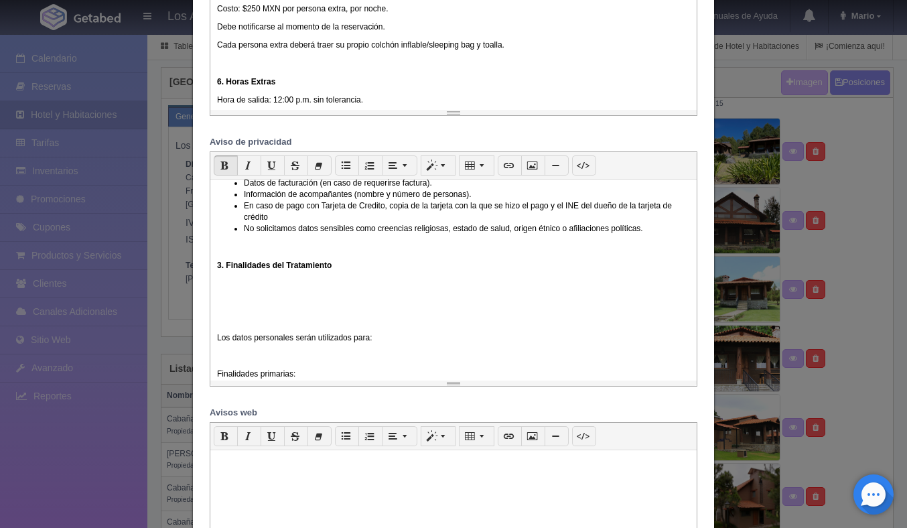
click at [217, 342] on p "Los datos personales serán utilizados para:" at bounding box center [453, 337] width 473 height 11
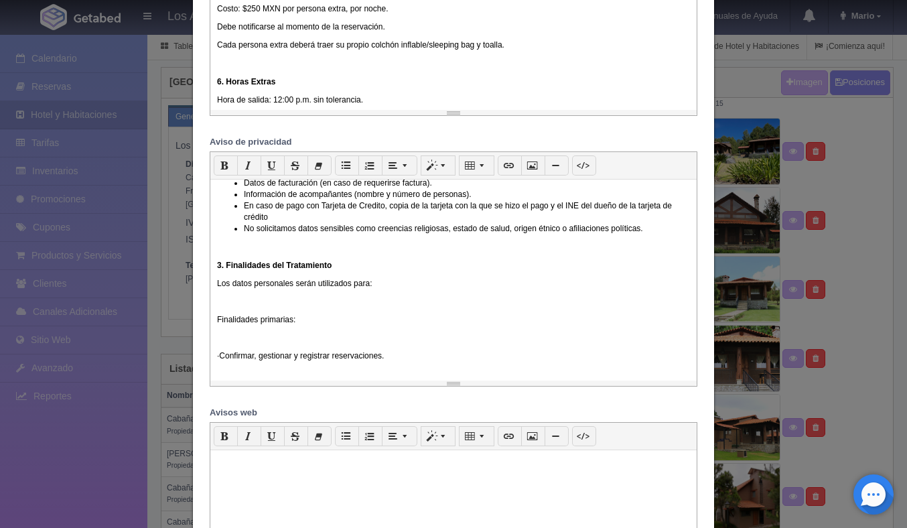
click at [214, 332] on div "En cumplimiento con lo establecido en la Ley Federal de Protección de Datos Per…" at bounding box center [453, 280] width 486 height 201
click at [214, 324] on div "En cumplimiento con lo establecido en la Ley Federal de Protección de Datos Per…" at bounding box center [453, 280] width 486 height 201
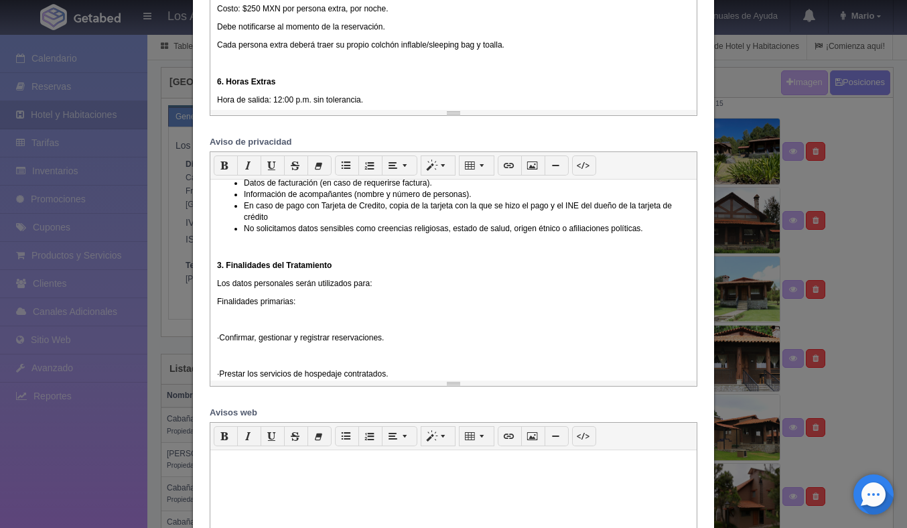
click at [230, 344] on p "· Confirmar, gestionar y registrar reservaciones." at bounding box center [453, 337] width 473 height 11
click at [232, 344] on p "· Confirmar, gestionar y registrar reservaciones." at bounding box center [453, 337] width 473 height 11
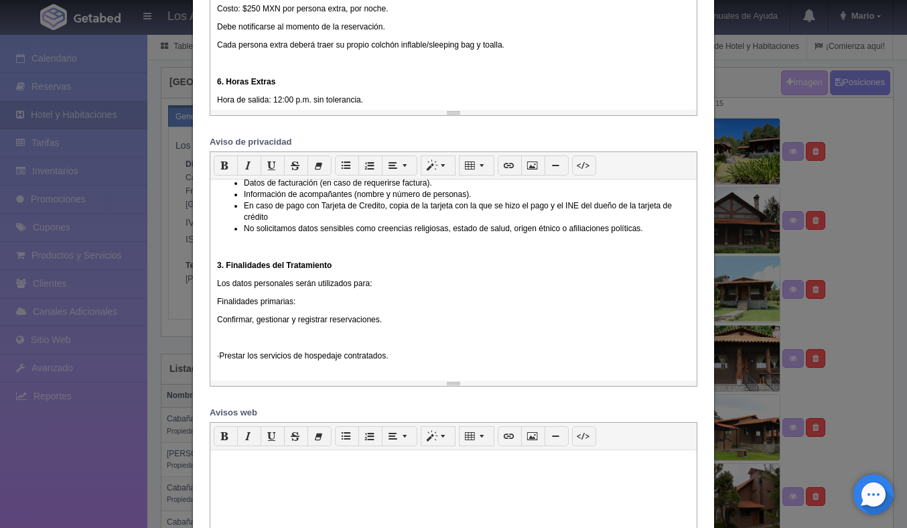
click at [234, 357] on p "· Prestar los servicios de hospedaje contratados." at bounding box center [453, 355] width 473 height 11
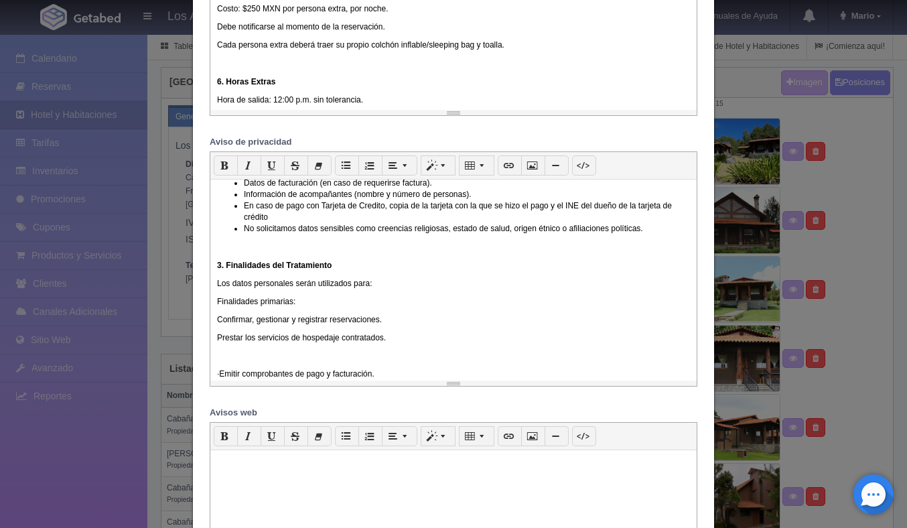
scroll to position [210, 0]
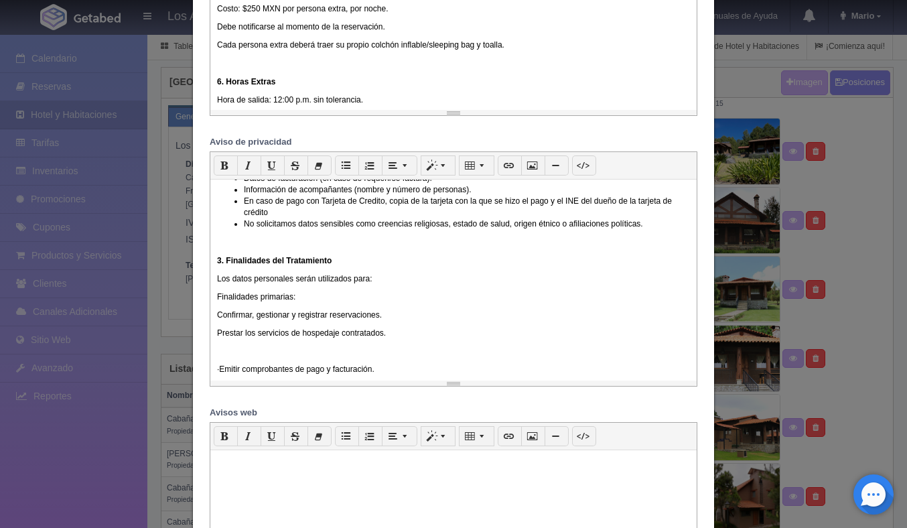
click at [234, 372] on p "· Emitir comprobantes de pago y facturación." at bounding box center [453, 369] width 473 height 11
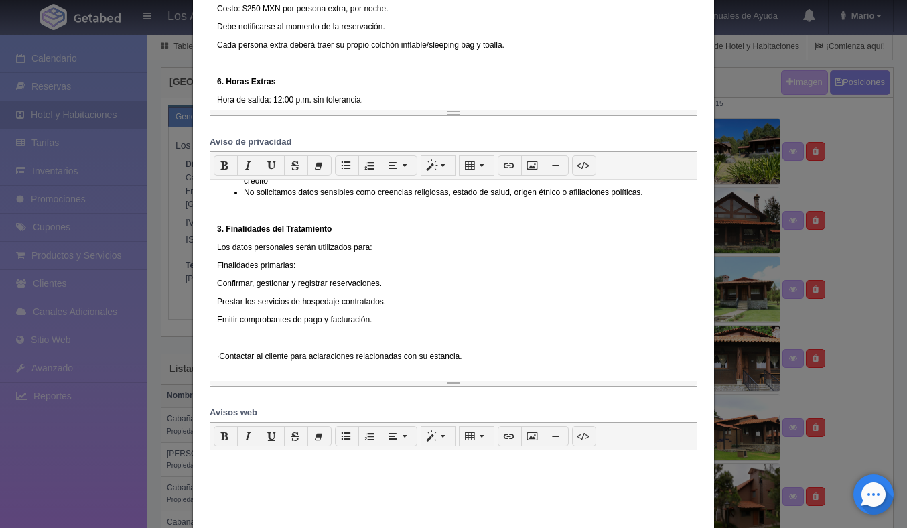
scroll to position [247, 0]
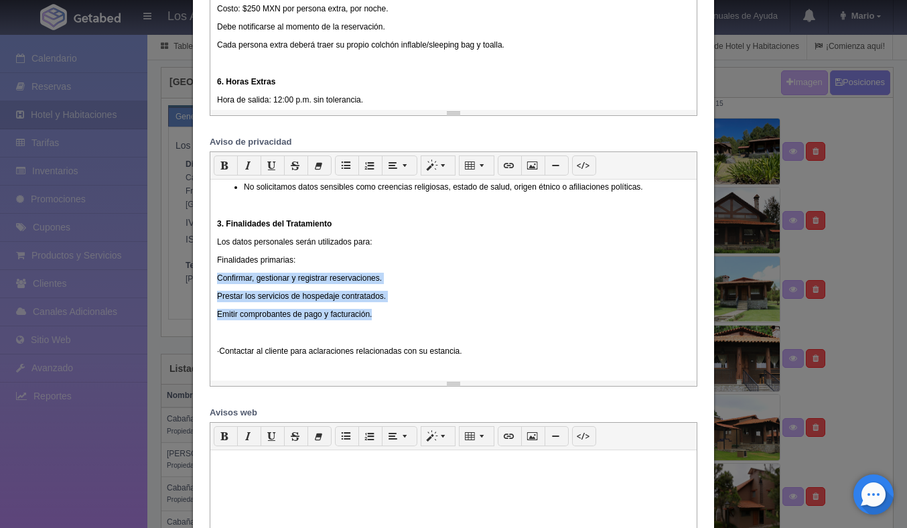
drag, startPoint x: 379, startPoint y: 322, endPoint x: 212, endPoint y: 286, distance: 171.3
click at [212, 286] on div "En cumplimiento con lo establecido en la Ley Federal de Protección de Datos Per…" at bounding box center [453, 280] width 486 height 201
click at [344, 165] on icon "button" at bounding box center [346, 165] width 9 height 10
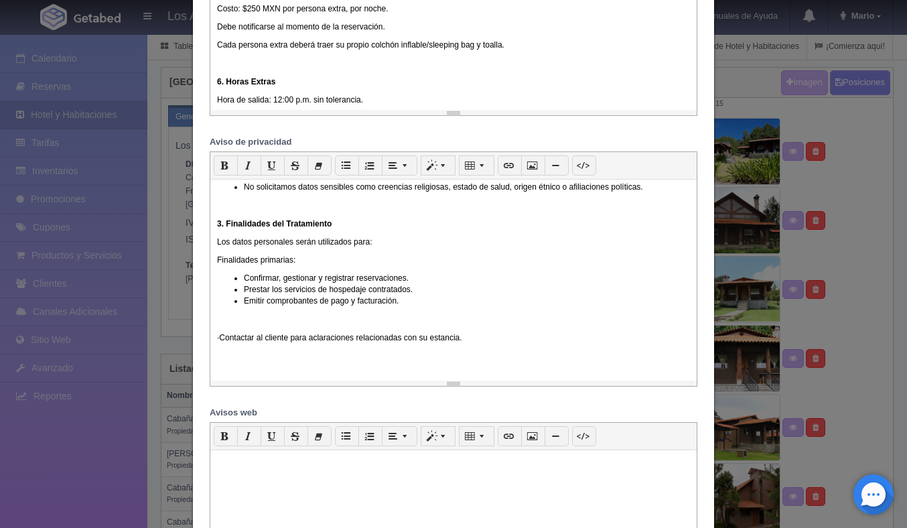
click at [232, 340] on p "· Contactar al cliente para aclaraciones relacionadas con su estancia." at bounding box center [453, 337] width 473 height 11
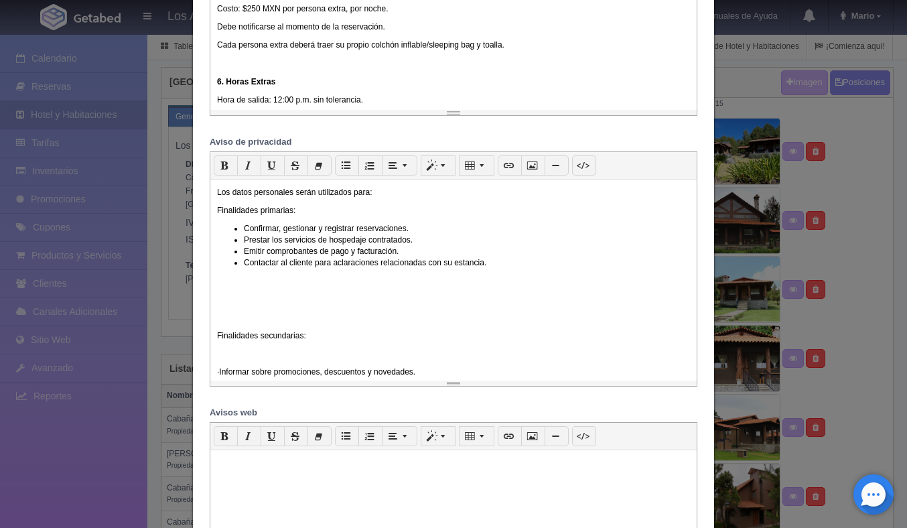
scroll to position [330, 0]
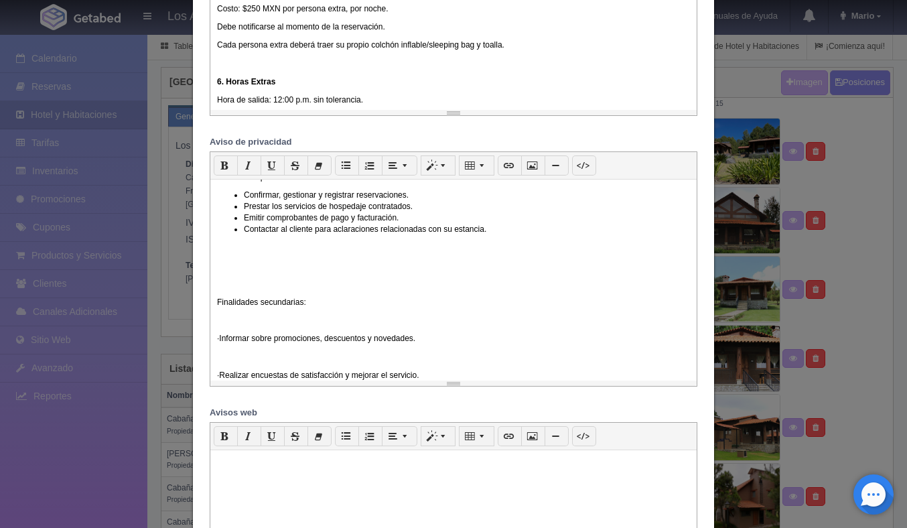
click at [215, 305] on div "En cumplimiento con lo establecido en la Ley Federal de Protección de Datos Per…" at bounding box center [453, 280] width 486 height 201
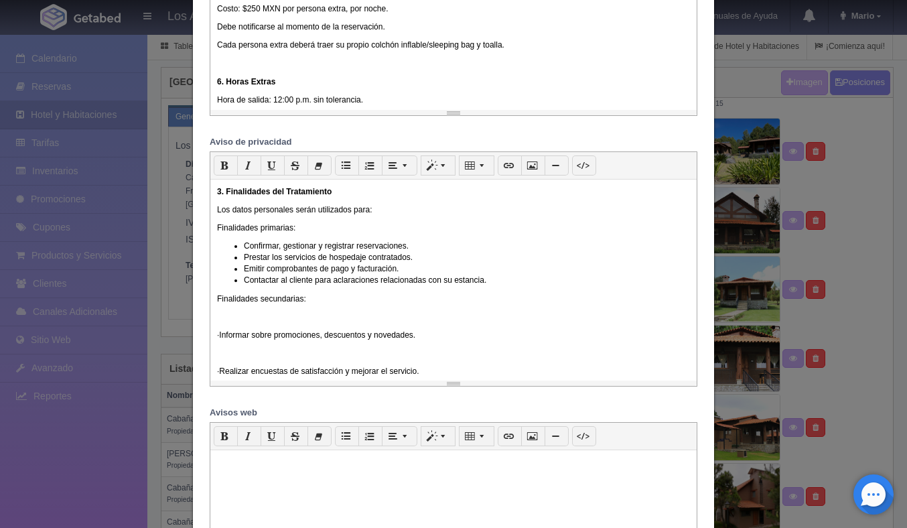
scroll to position [260, 0]
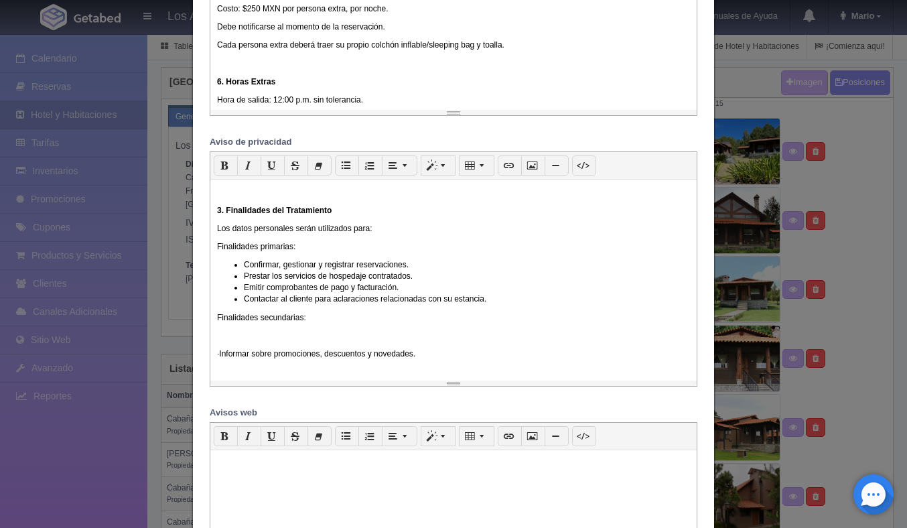
click at [233, 358] on p "· Informar sobre promociones, descuentos y novedades." at bounding box center [453, 353] width 473 height 11
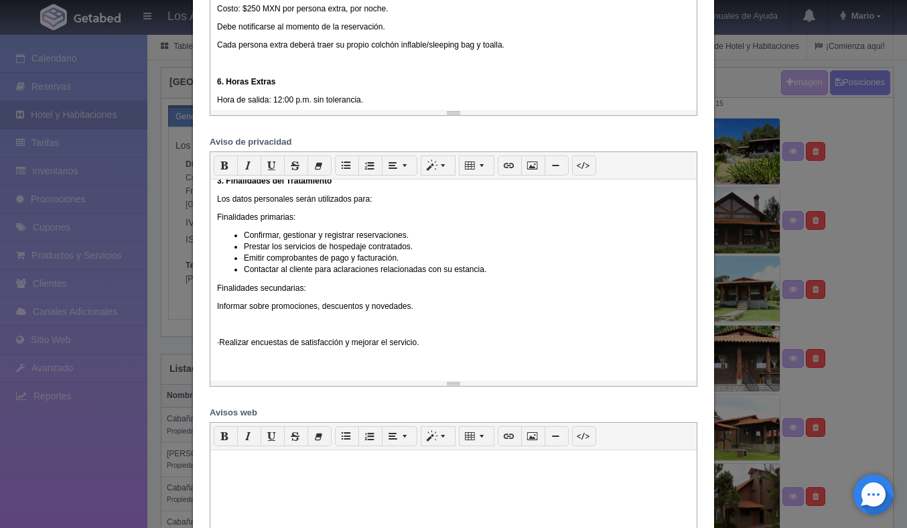
scroll to position [295, 0]
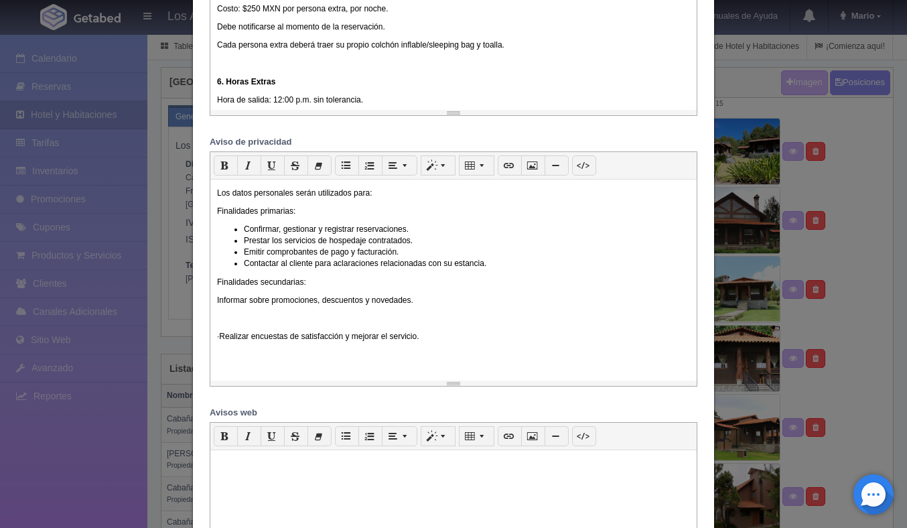
click at [232, 342] on p "· Realizar encuestas de satisfacción y mejorar el servicio." at bounding box center [453, 336] width 473 height 11
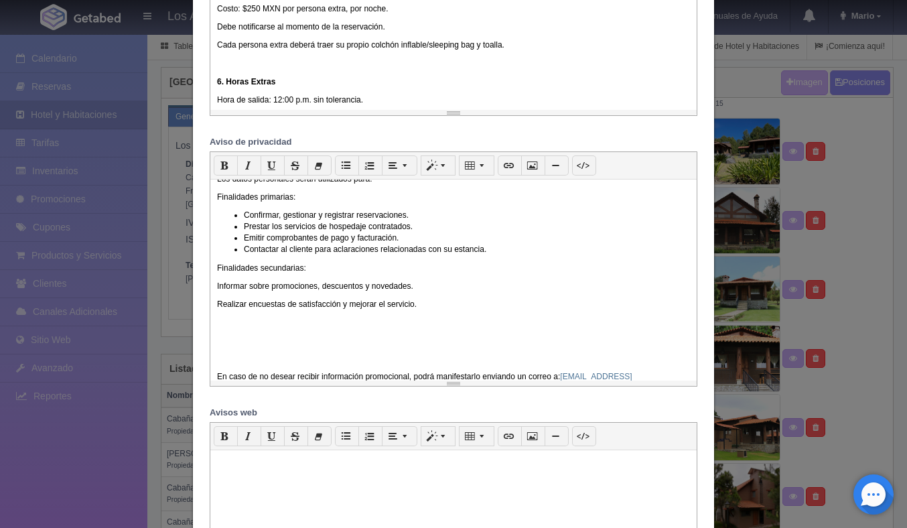
scroll to position [328, 0]
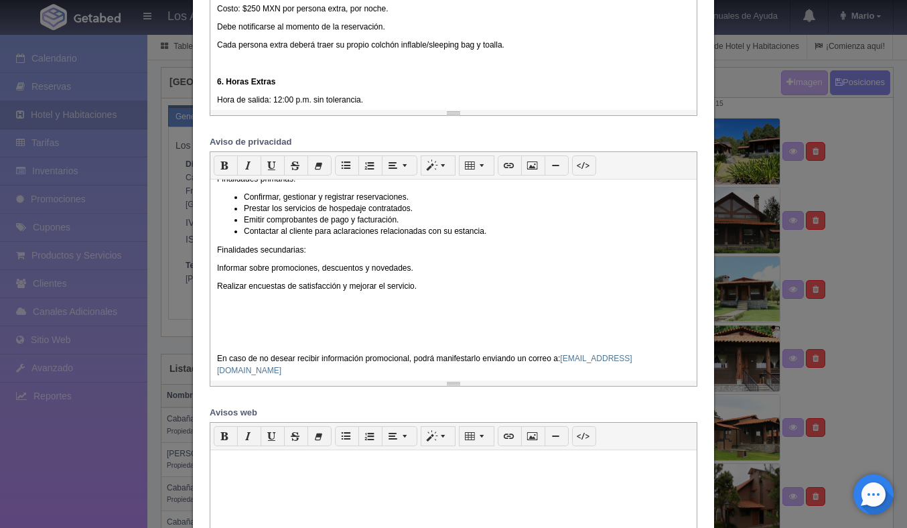
click at [218, 365] on p "En caso de no desear recibir información promocional, podrá manifestarlo envian…" at bounding box center [453, 364] width 473 height 23
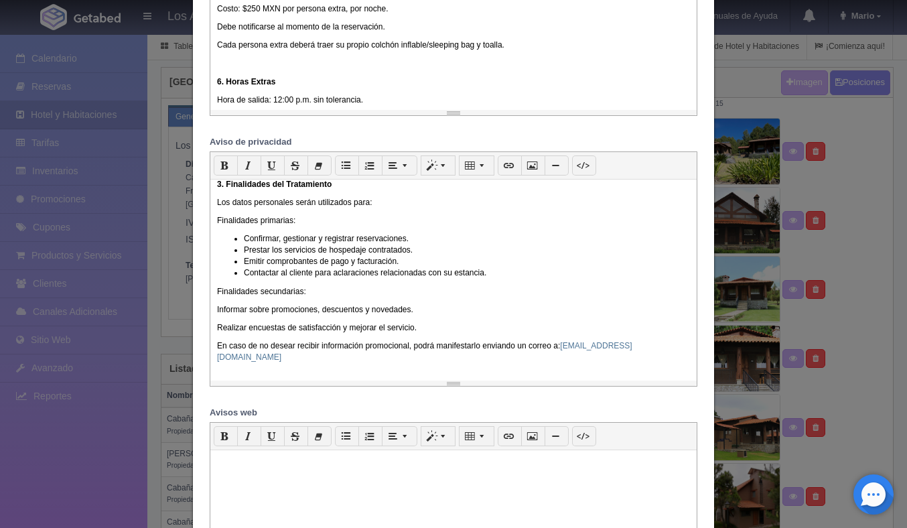
scroll to position [307, 0]
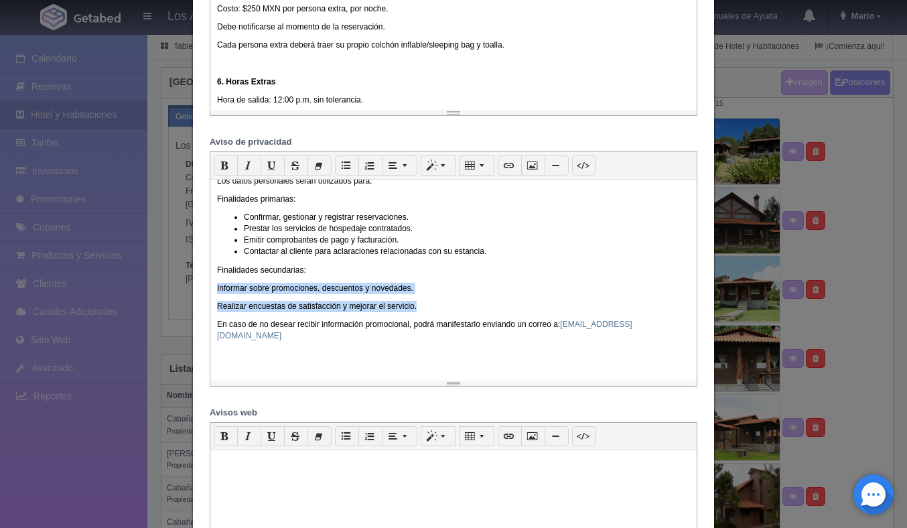
drag, startPoint x: 419, startPoint y: 313, endPoint x: 206, endPoint y: 298, distance: 213.5
click at [206, 298] on div "p Cita Título 1 Título 2 Título 3 1 x 1 En cumplimiento con lo establecido en l…" at bounding box center [454, 268] width 508 height 235
click at [347, 163] on icon "button" at bounding box center [346, 165] width 9 height 10
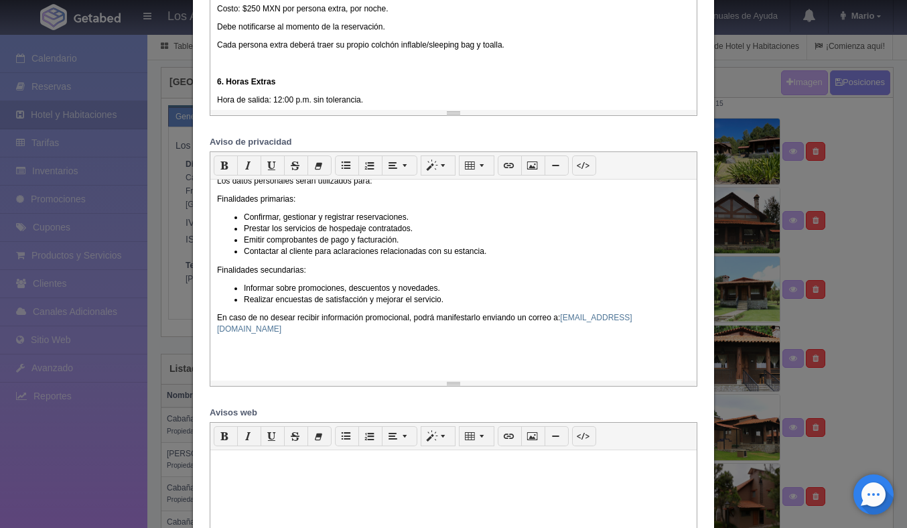
click at [334, 353] on p at bounding box center [453, 347] width 473 height 11
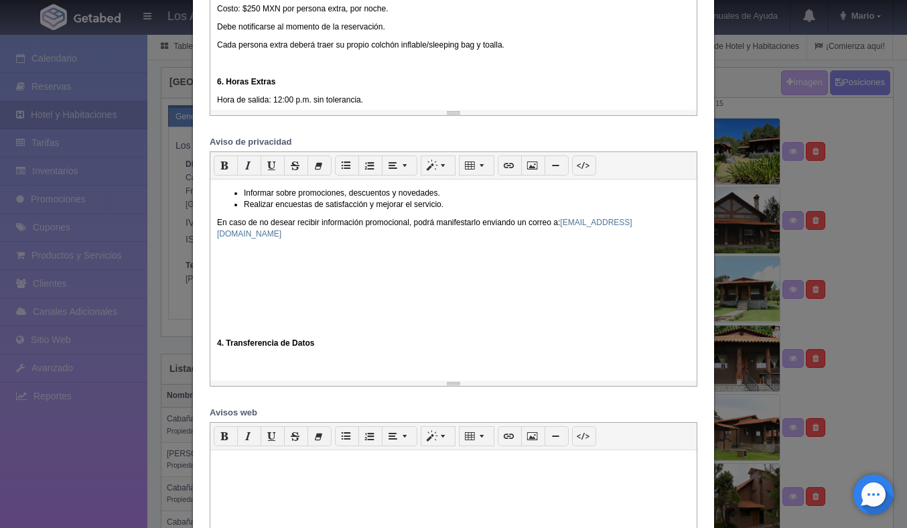
scroll to position [426, 0]
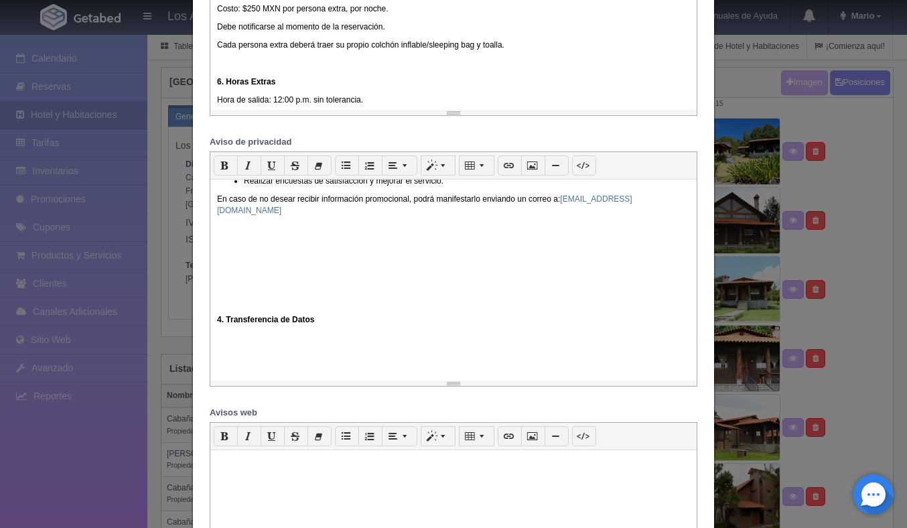
click at [213, 324] on div "En cumplimiento con lo establecido en la Ley Federal de Protección de Datos Per…" at bounding box center [453, 280] width 486 height 201
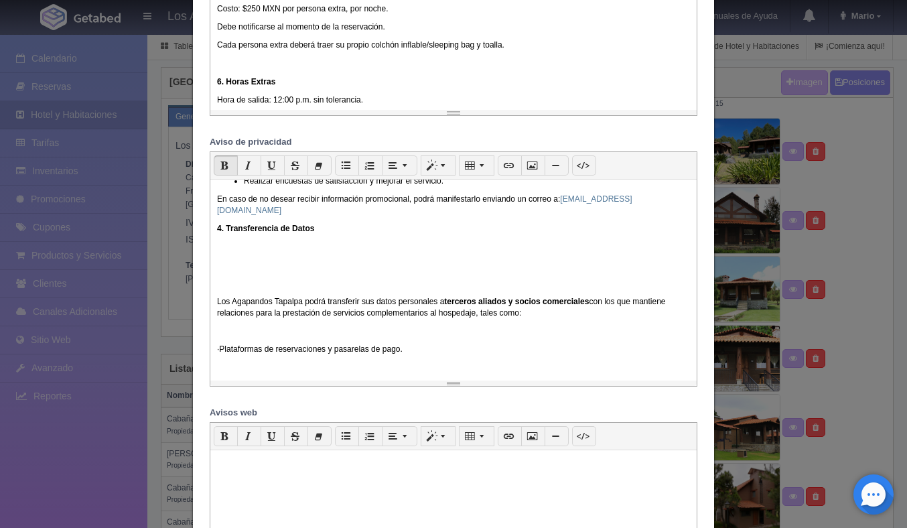
click at [217, 311] on p "Los Agapandos Tapalpa podrá transferir sus datos personales a terceros aliados …" at bounding box center [453, 307] width 473 height 23
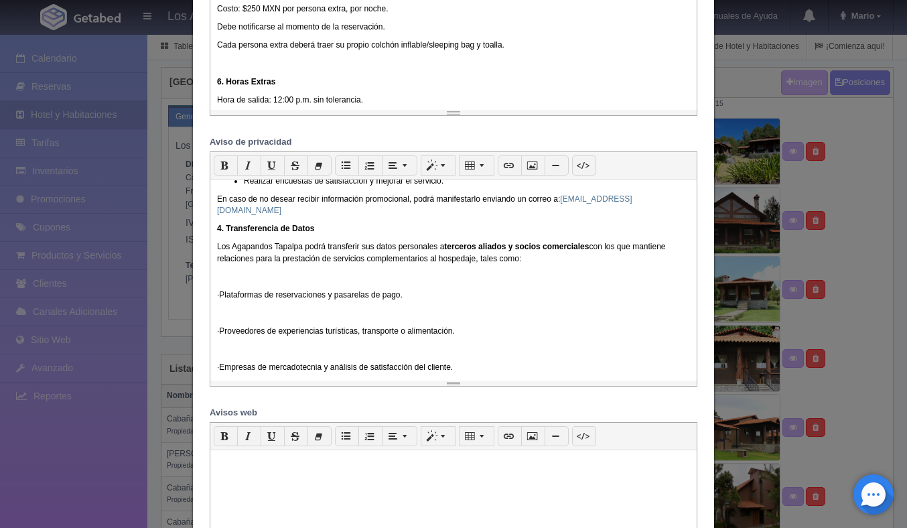
click at [231, 301] on p "· Plataformas de reservaciones y pasarelas de pago." at bounding box center [453, 294] width 473 height 11
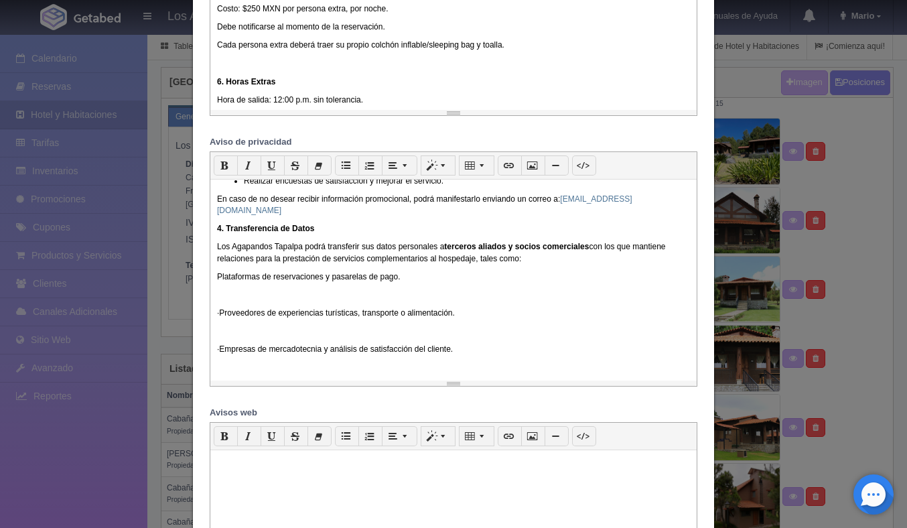
click at [234, 316] on p "· Proveedores de experiencias turísticas, transporte o alimentación." at bounding box center [453, 312] width 473 height 11
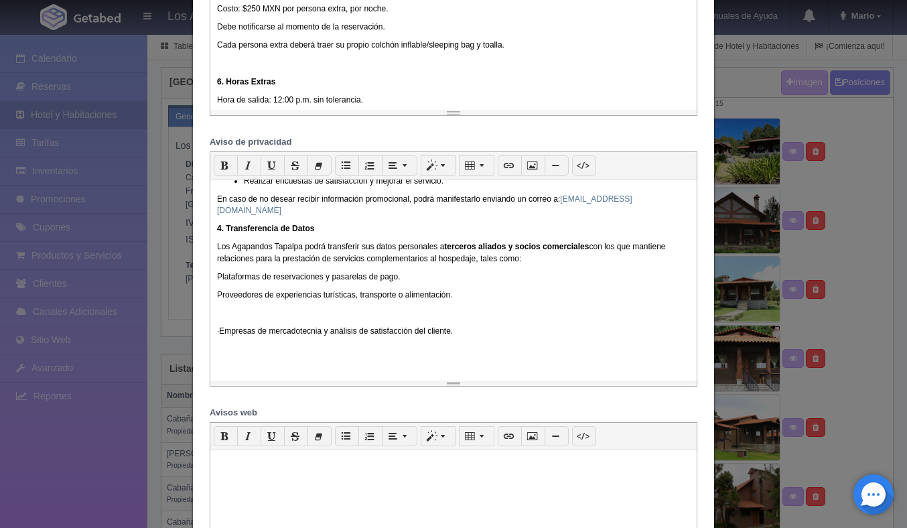
click at [233, 337] on p "· Empresas de mercadotecnia y análisis de satisfacción del cliente." at bounding box center [453, 331] width 473 height 11
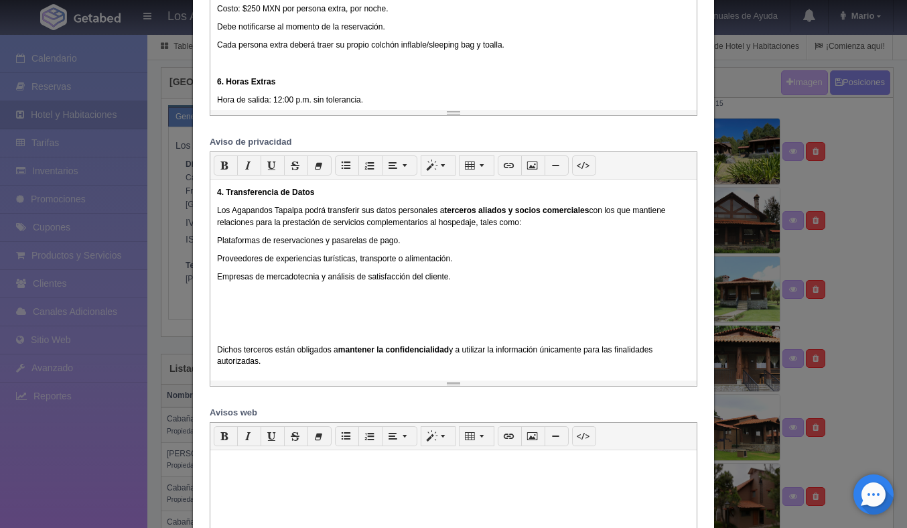
scroll to position [487, 0]
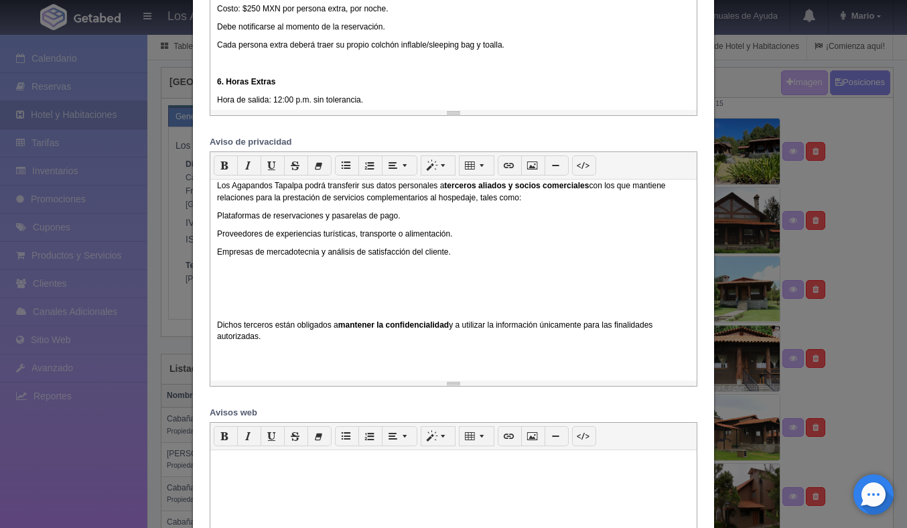
click at [217, 330] on p "Dichos terceros están obligados a mantener la confidencialidad y a utilizar la …" at bounding box center [453, 331] width 473 height 23
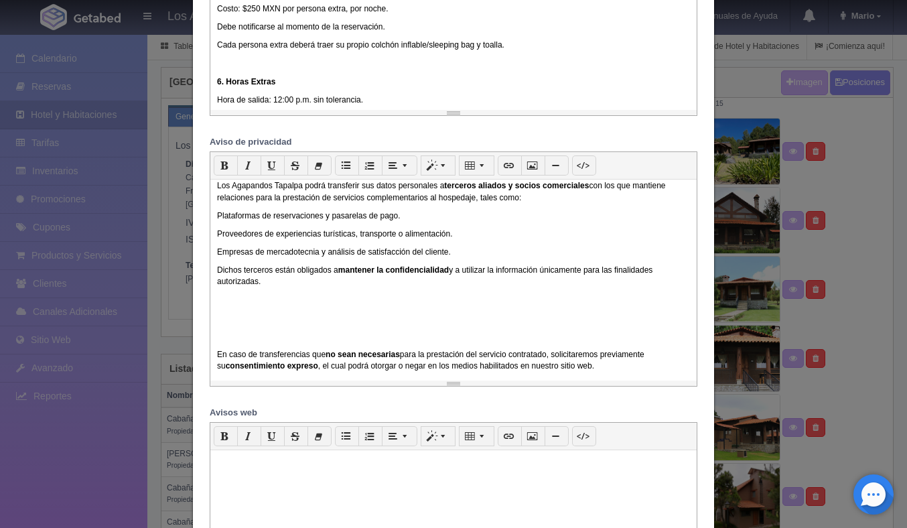
click at [215, 366] on div "En cumplimiento con lo establecido en la Ley Federal de Protección de Datos Per…" at bounding box center [453, 280] width 486 height 201
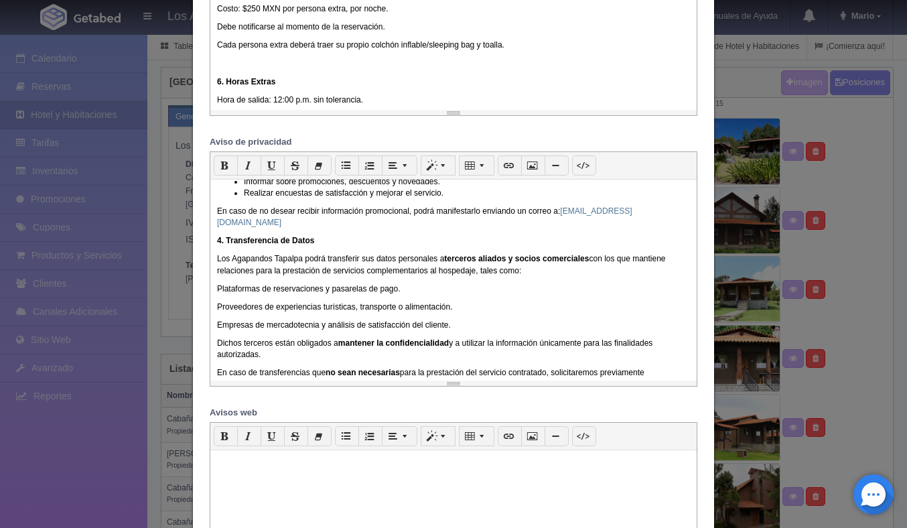
scroll to position [442, 0]
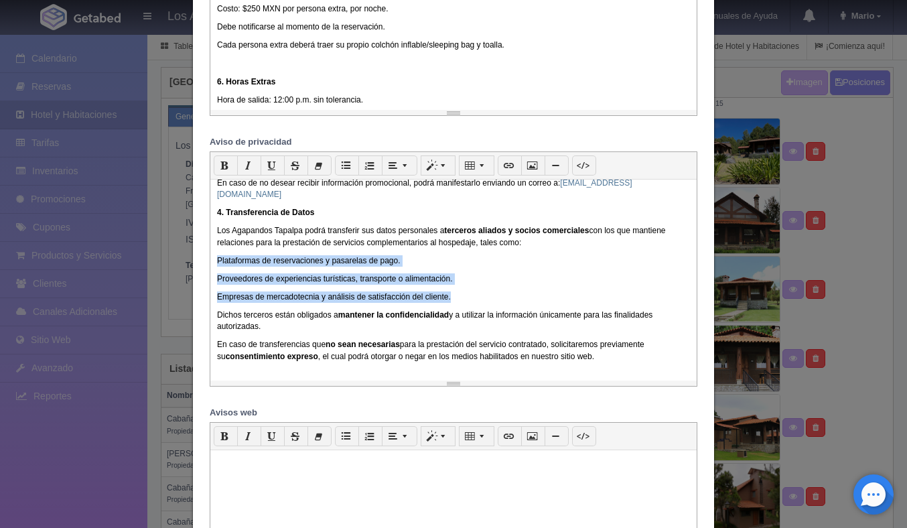
drag, startPoint x: 456, startPoint y: 301, endPoint x: 216, endPoint y: 267, distance: 241.5
click at [216, 267] on div "En cumplimiento con lo establecido en la Ley Federal de Protección de Datos Per…" at bounding box center [453, 280] width 486 height 201
click at [350, 161] on icon "button" at bounding box center [346, 165] width 9 height 10
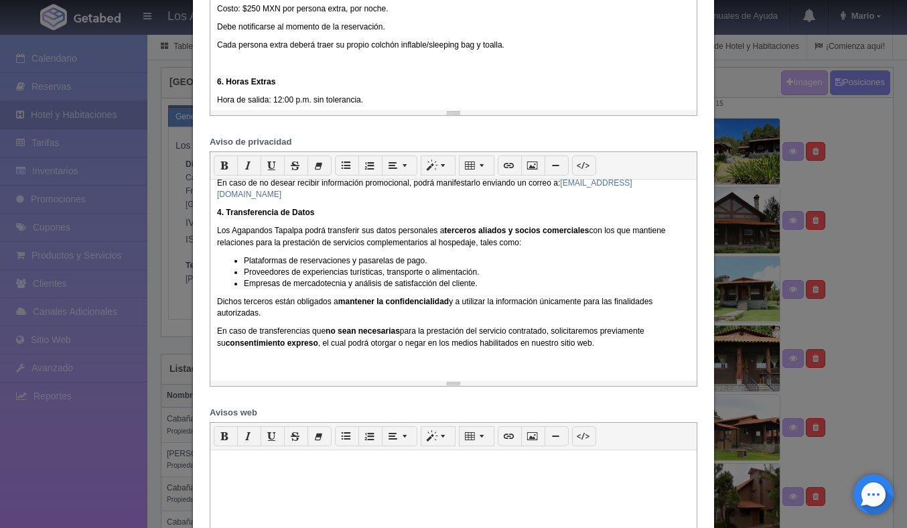
click at [300, 328] on div "En cumplimiento con lo establecido en la Ley Federal de Protección de Datos Per…" at bounding box center [453, 280] width 486 height 201
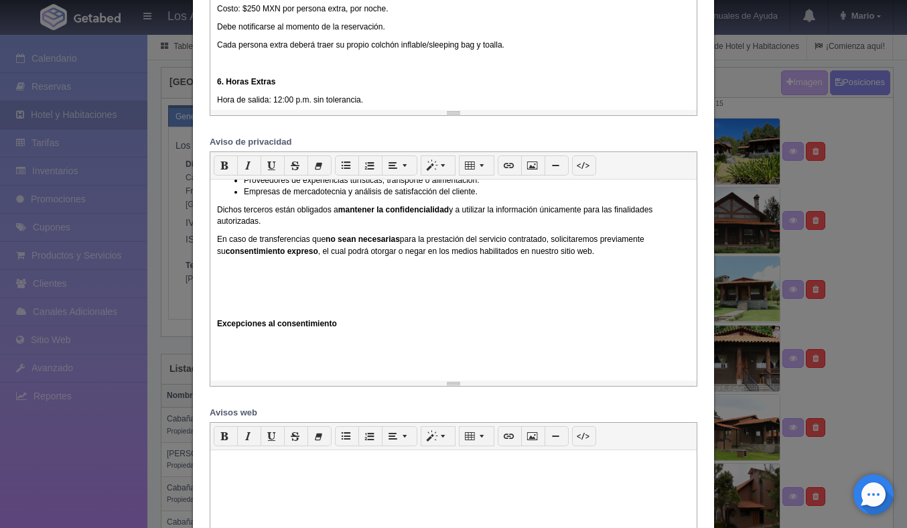
scroll to position [548, 0]
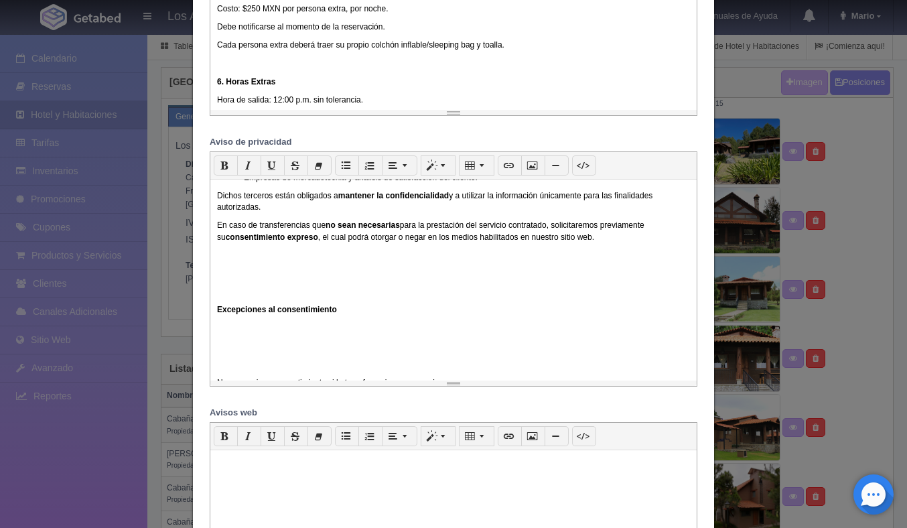
click at [222, 314] on b "Excepciones al consentimiento" at bounding box center [277, 309] width 120 height 9
click at [217, 314] on b "Excepciones al consentimiento" at bounding box center [277, 309] width 120 height 9
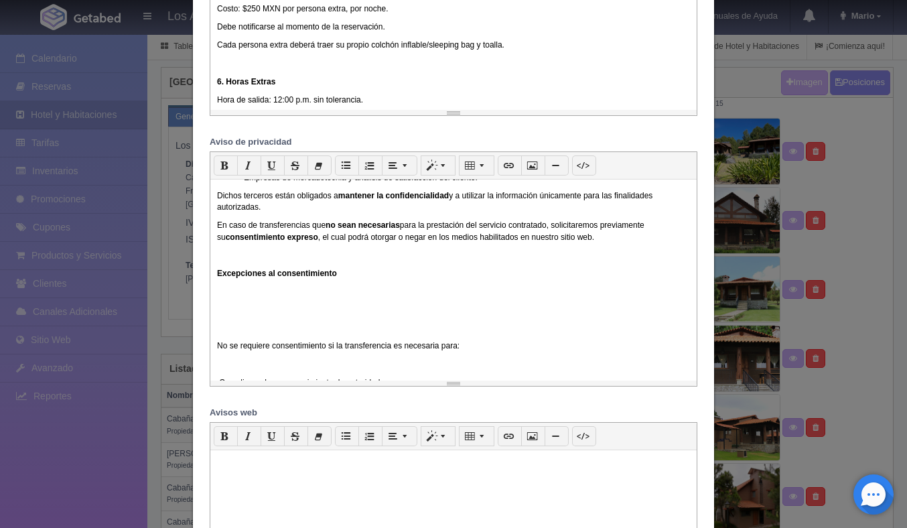
click at [217, 316] on p at bounding box center [453, 309] width 473 height 11
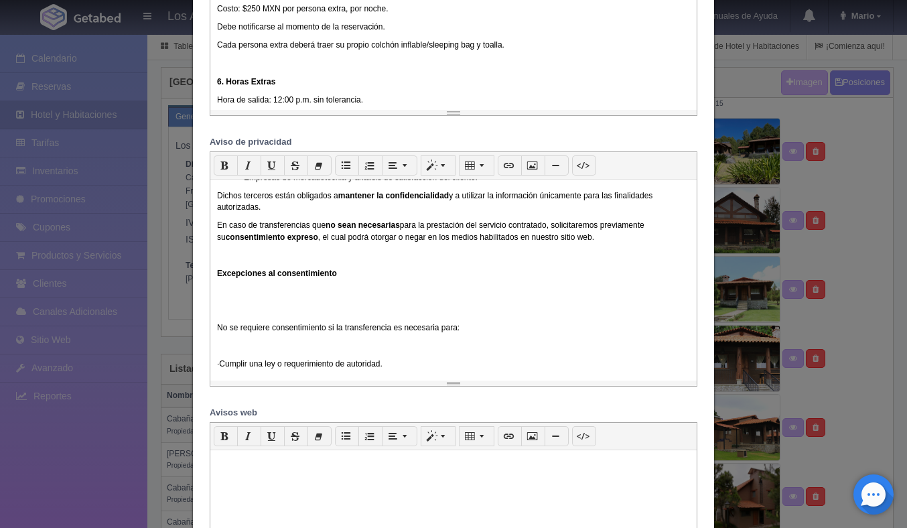
click at [218, 278] on b "Excepciones al consentimiento" at bounding box center [277, 273] width 120 height 9
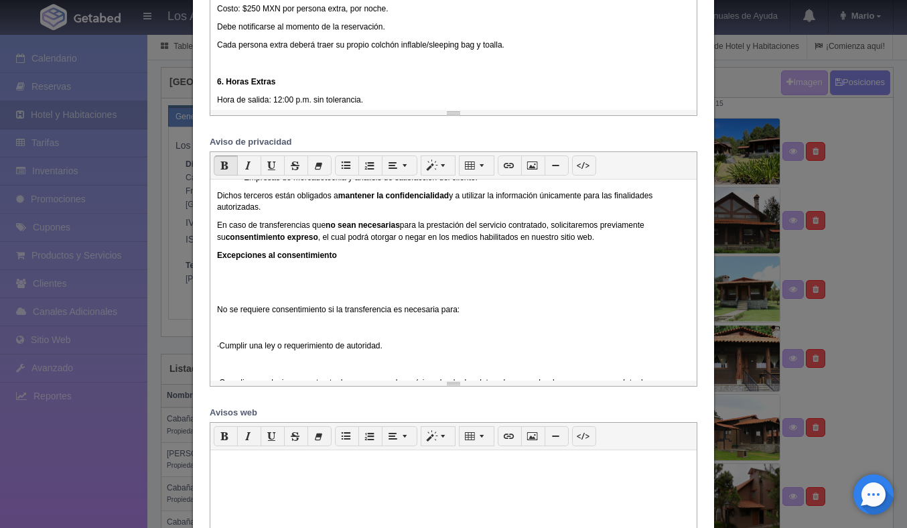
click at [216, 322] on div "En cumplimiento con lo establecido en la Ley Federal de Protección de Datos Per…" at bounding box center [453, 280] width 486 height 201
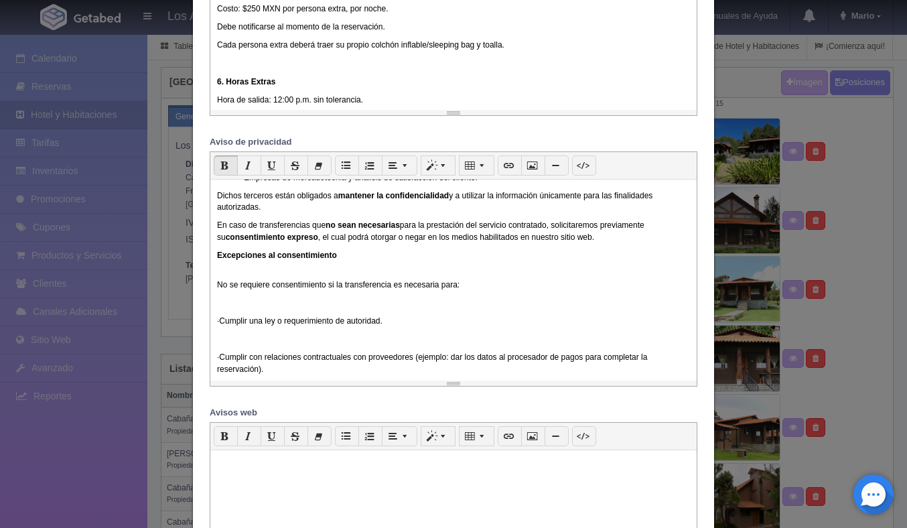
click at [236, 327] on p "· Cumplir una ley o requerimiento de autoridad." at bounding box center [453, 321] width 473 height 11
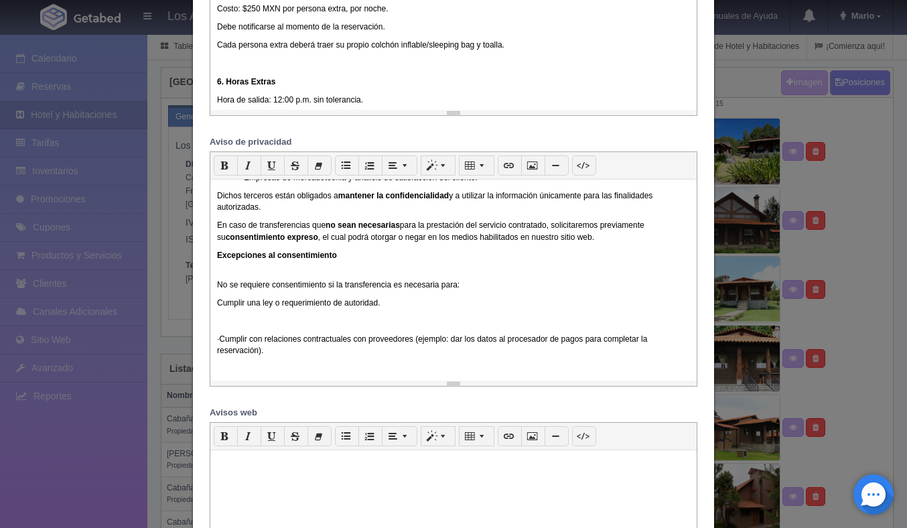
click at [215, 291] on div "En cumplimiento con lo establecido en la Ley Federal de Protección de Datos Per…" at bounding box center [453, 280] width 486 height 201
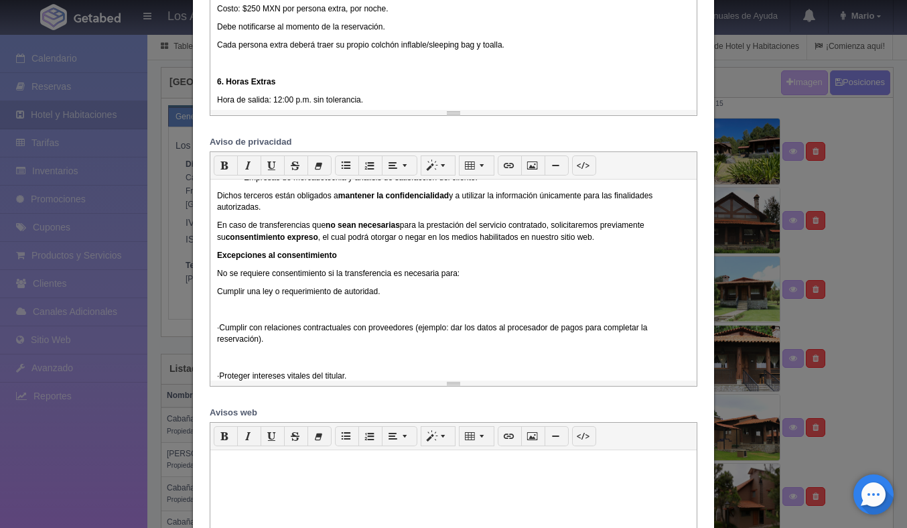
click at [236, 334] on p "· Cumplir con relaciones contractuales con proveedores (ejemplo: dar los datos …" at bounding box center [453, 333] width 473 height 23
click at [230, 334] on p "· Cumplir con relaciones contractuales con proveedores (ejemplo: dar los datos …" at bounding box center [453, 333] width 473 height 23
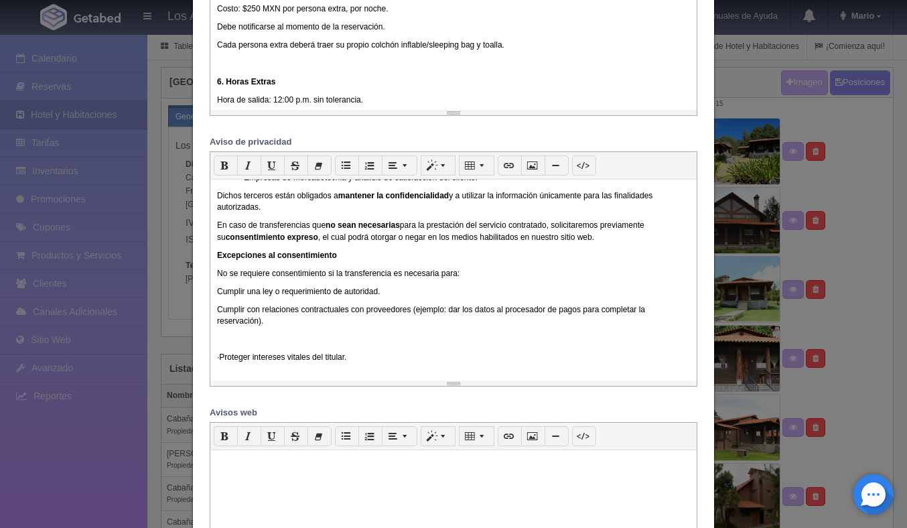
click at [318, 322] on p "Cumplir con relaciones contractuales con proveedores (ejemplo: dar los datos al…" at bounding box center [453, 315] width 473 height 23
drag, startPoint x: 266, startPoint y: 335, endPoint x: 247, endPoint y: 329, distance: 19.7
click at [247, 327] on p "Cumplir con relaciones contractuales con proveedores (ejemplo: dar los datos al…" at bounding box center [453, 315] width 473 height 23
click at [232, 363] on p "· Proteger intereses vitales del titular." at bounding box center [453, 357] width 473 height 11
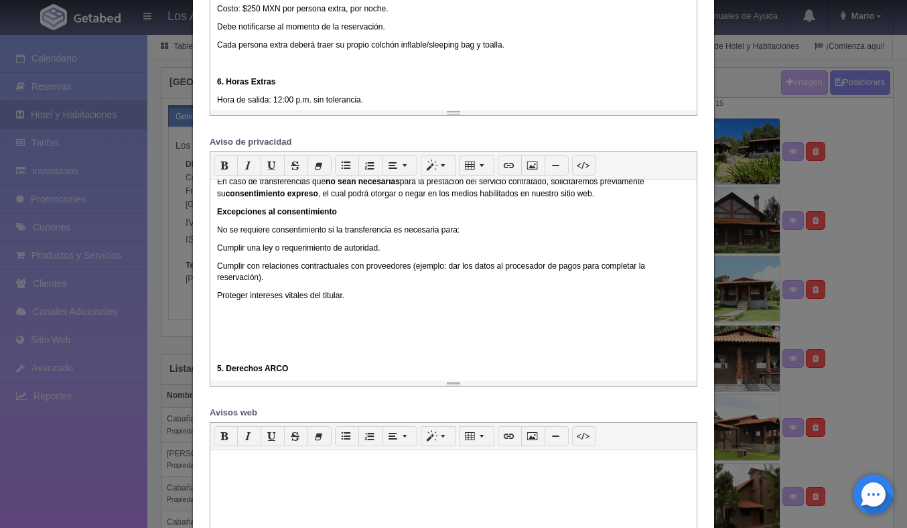
scroll to position [577, 0]
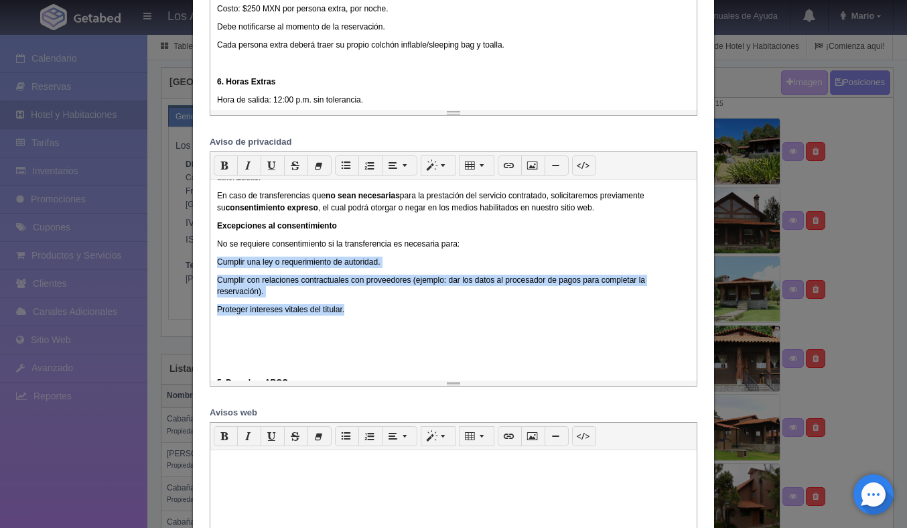
drag, startPoint x: 346, startPoint y: 328, endPoint x: 211, endPoint y: 273, distance: 146.0
click at [211, 273] on div "En cumplimiento con lo establecido en la Ley Federal de Protección de Datos Per…" at bounding box center [453, 280] width 486 height 201
click at [348, 166] on icon "button" at bounding box center [346, 165] width 9 height 10
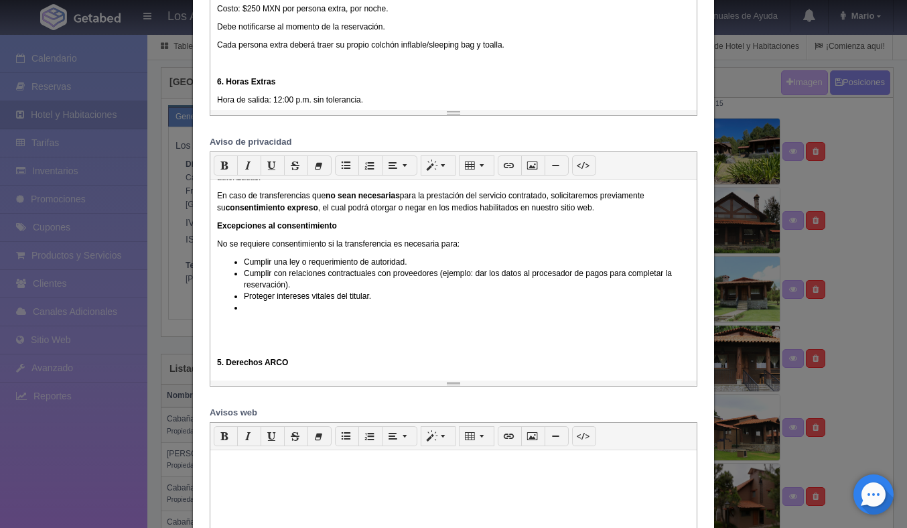
click at [214, 375] on div "En cumplimiento con lo establecido en la Ley Federal de Protección de Datos Per…" at bounding box center [453, 280] width 486 height 201
click at [248, 314] on li at bounding box center [467, 307] width 446 height 11
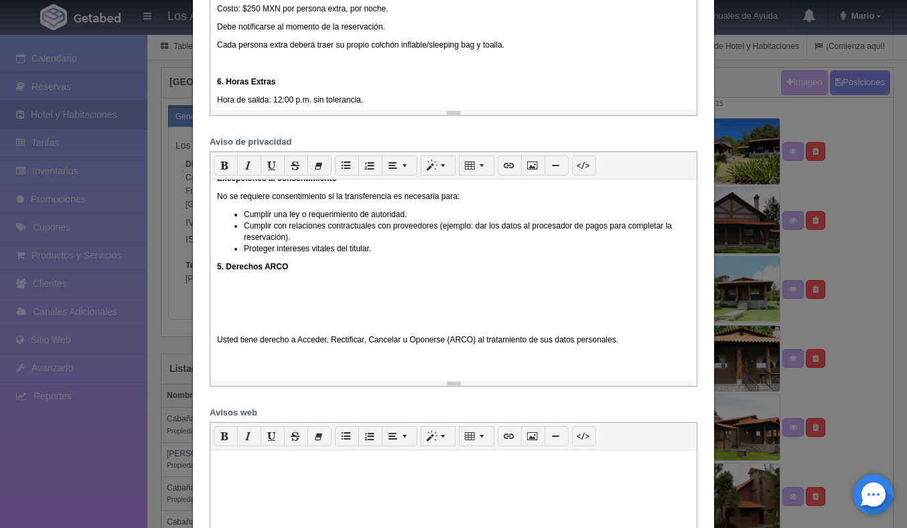
scroll to position [650, 0]
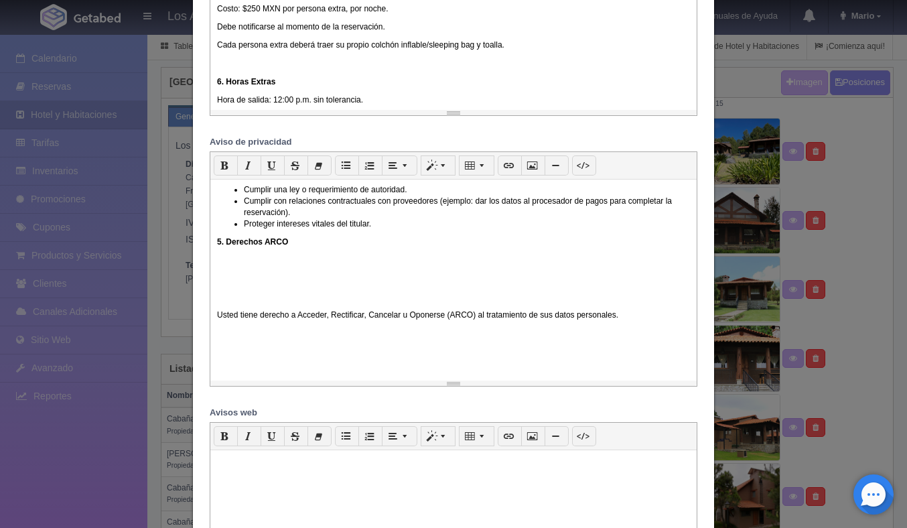
click at [220, 321] on p "Usted tiene derecho a Acceder, Rectificar, Cancelar u Oponerse (ARCO) al tratam…" at bounding box center [453, 314] width 473 height 11
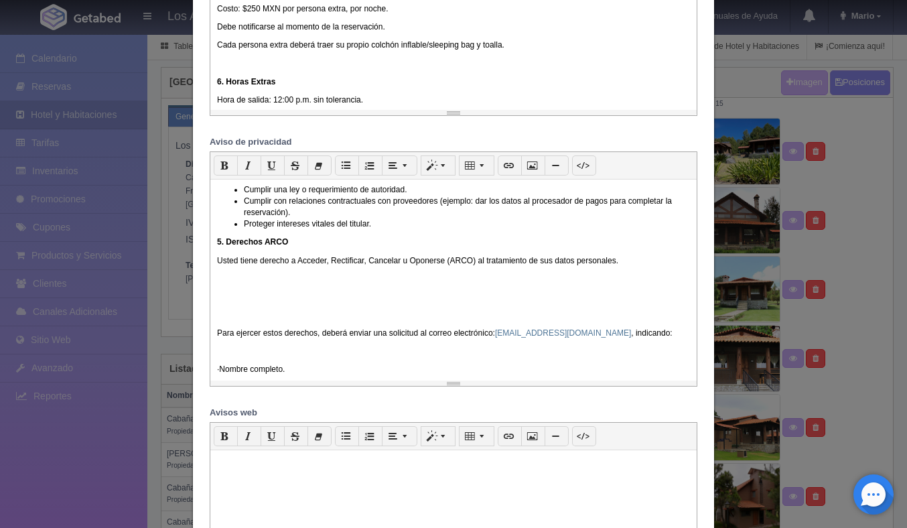
click at [219, 338] on p "Para ejercer estos derechos, deberá enviar una solicitud al correo electrónico:…" at bounding box center [453, 333] width 473 height 11
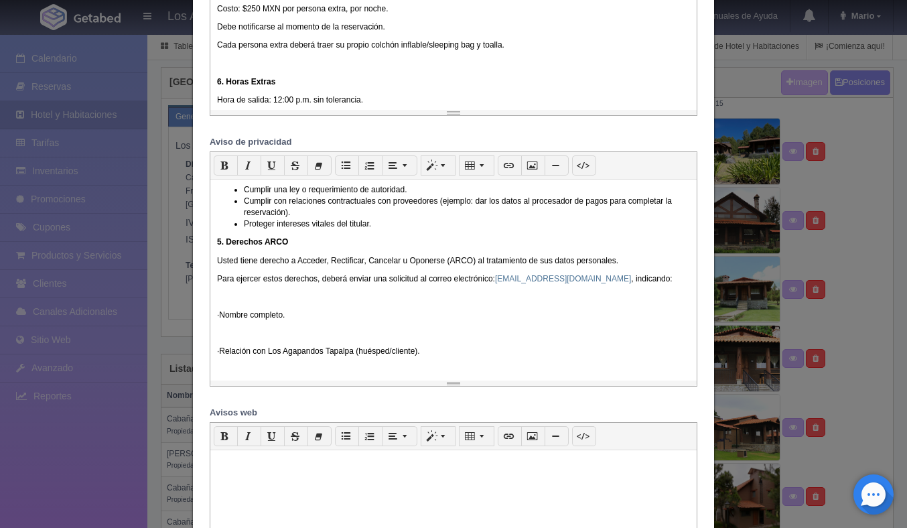
click at [232, 321] on p "· Nombre completo." at bounding box center [453, 314] width 473 height 11
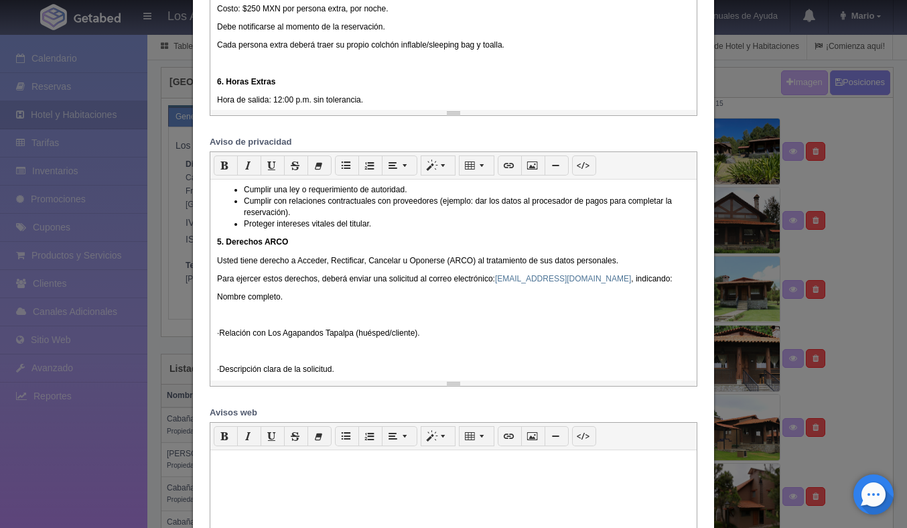
click at [235, 339] on p "· Relación con Los Agapandos Tapalpa (huésped/cliente)." at bounding box center [453, 333] width 473 height 11
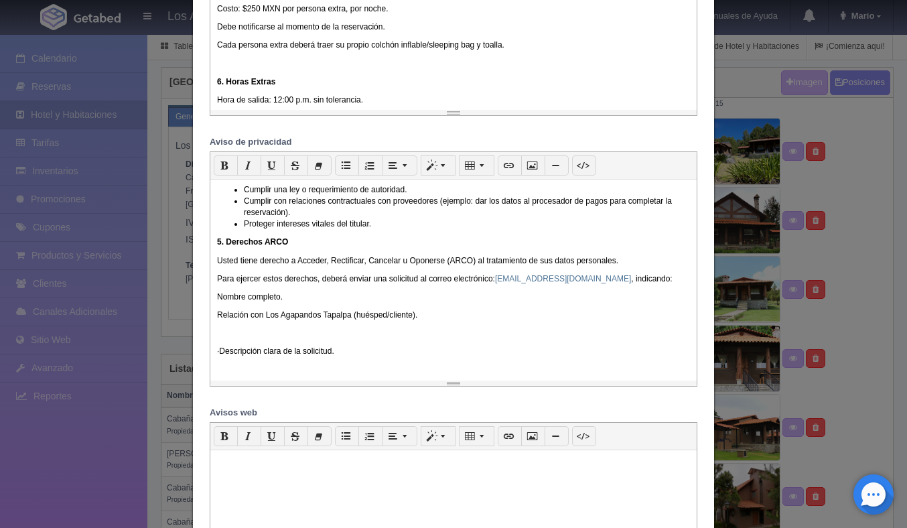
click at [233, 357] on p "· Descripción clara de la solicitud." at bounding box center [453, 351] width 473 height 11
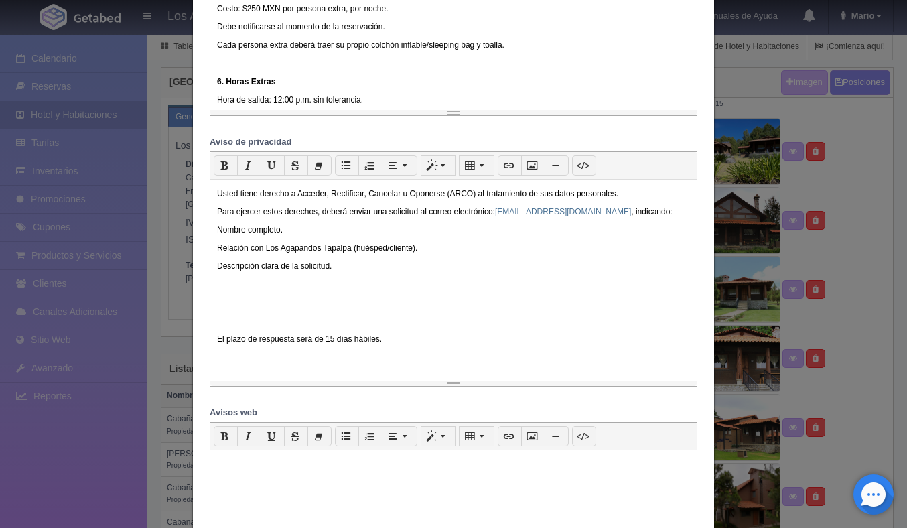
scroll to position [720, 0]
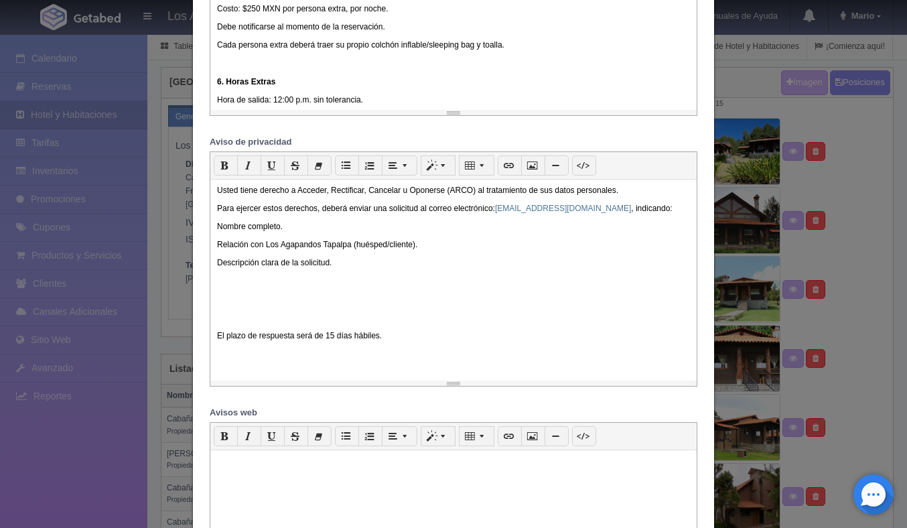
click at [218, 342] on p "El plazo de respuesta será de 15 días hábiles." at bounding box center [453, 335] width 473 height 11
click at [217, 358] on b "6. Medidas de Seguridad" at bounding box center [264, 353] width 94 height 9
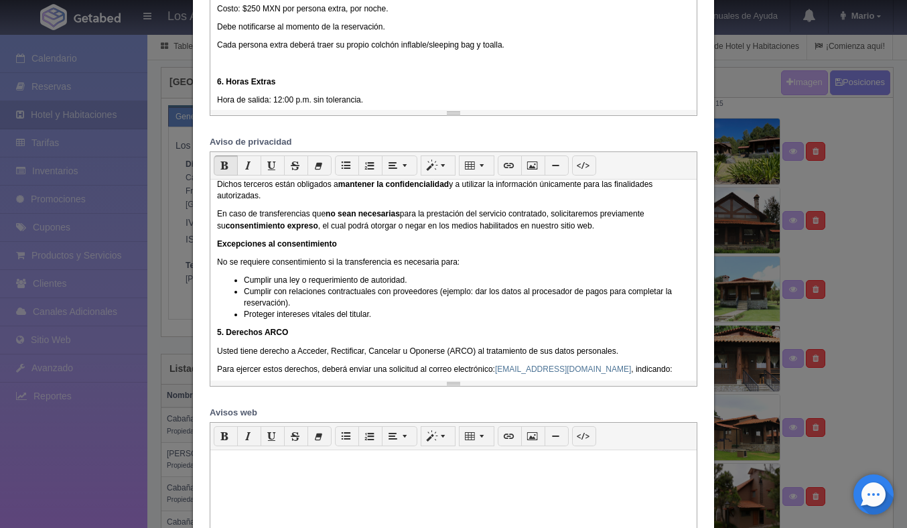
scroll to position [545, 0]
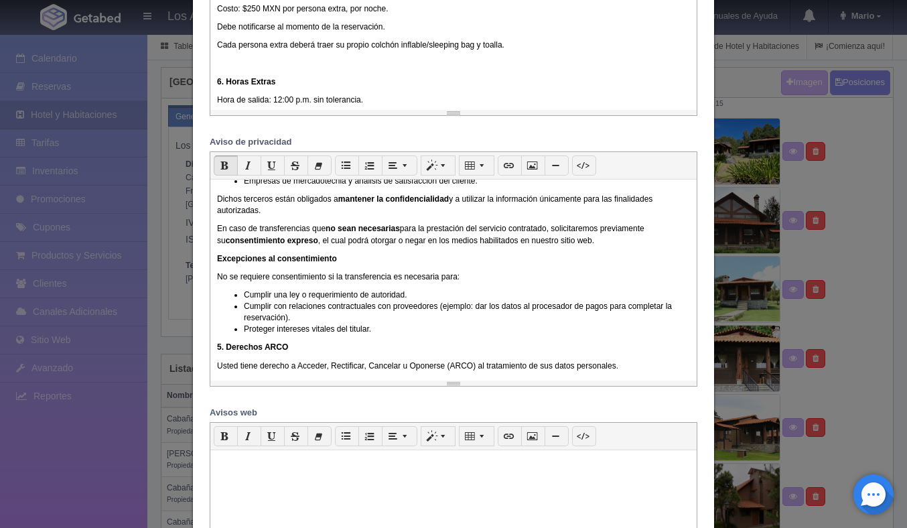
click at [218, 352] on p "5. Derechos ARCO" at bounding box center [453, 347] width 473 height 11
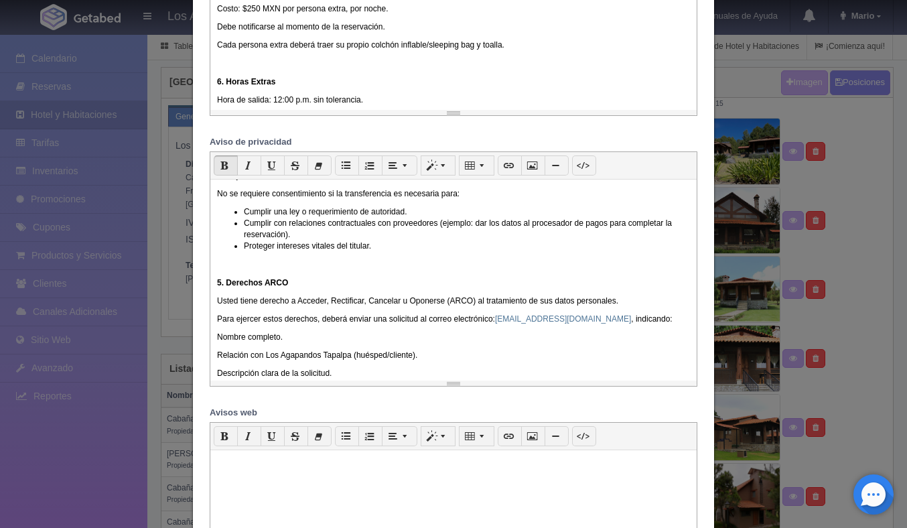
scroll to position [685, 0]
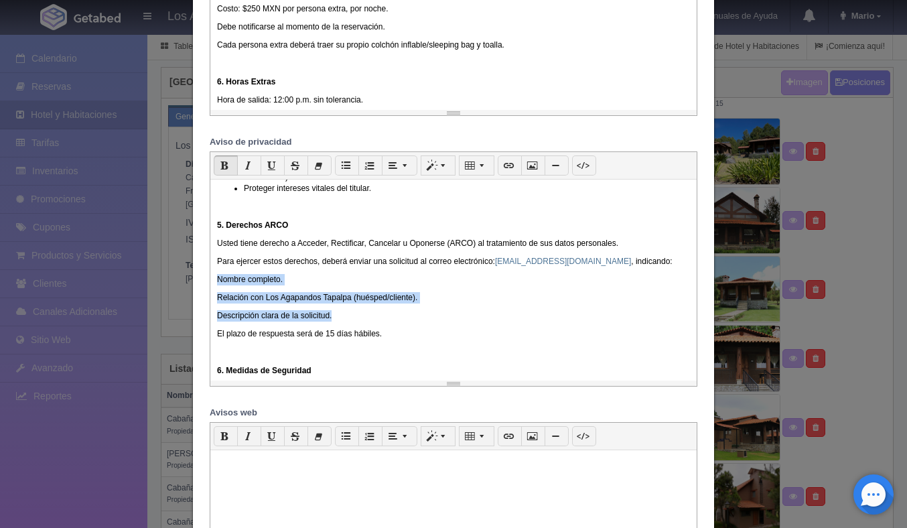
drag, startPoint x: 352, startPoint y: 324, endPoint x: 207, endPoint y: 291, distance: 148.4
click at [207, 291] on div "p Cita Título 1 Título 2 Título 3 1 x 1 En cumplimiento con lo establecido en l…" at bounding box center [454, 268] width 508 height 235
click at [347, 167] on icon "button" at bounding box center [346, 165] width 9 height 10
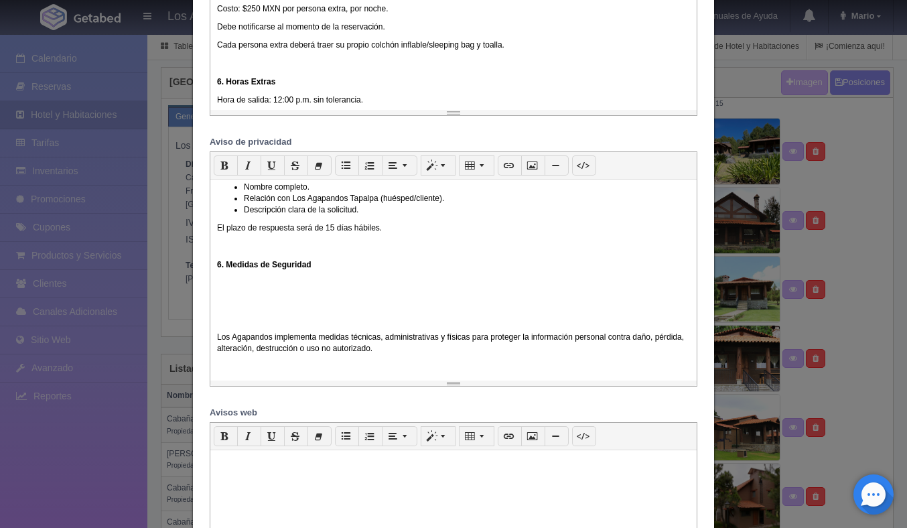
scroll to position [780, 0]
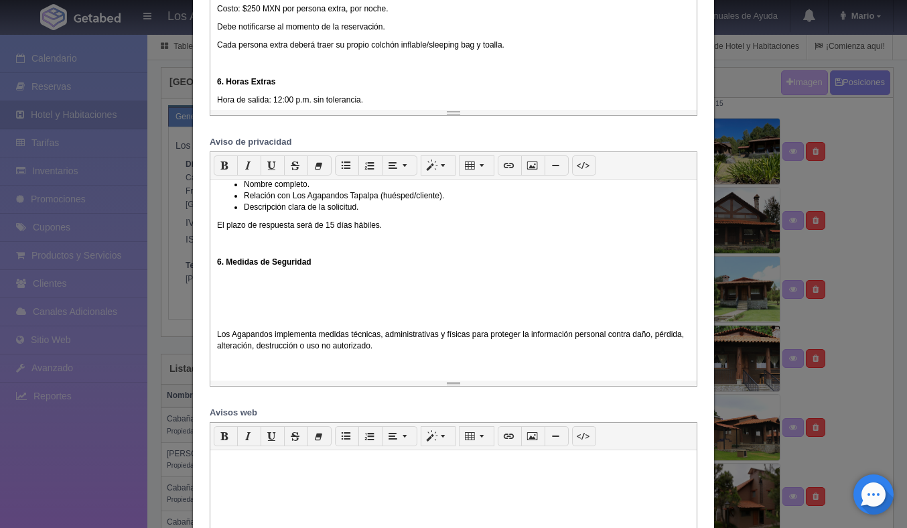
click at [217, 350] on p "Los Agapandos implementa medidas técnicas, administrativas y físicas para prote…" at bounding box center [453, 340] width 473 height 23
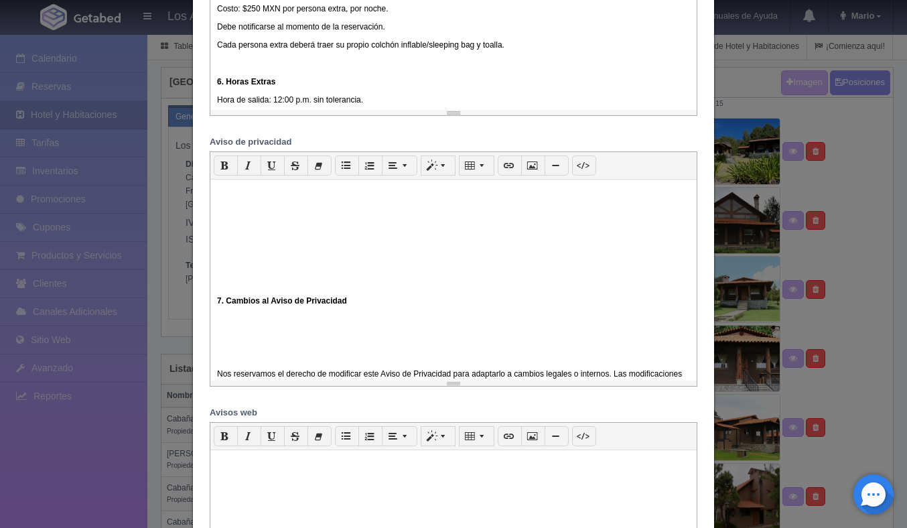
scroll to position [963, 0]
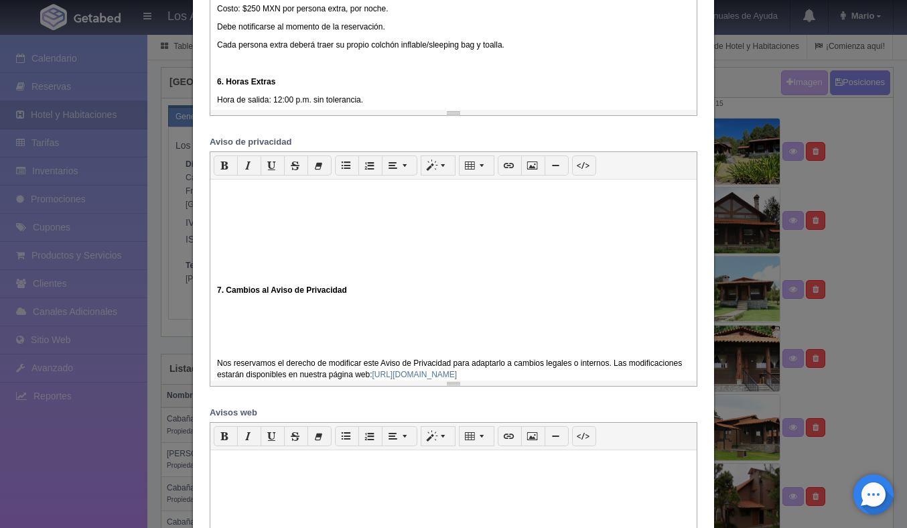
click at [214, 308] on div "En cumplimiento con lo establecido en la Ley Federal de Protección de Datos Per…" at bounding box center [453, 280] width 486 height 201
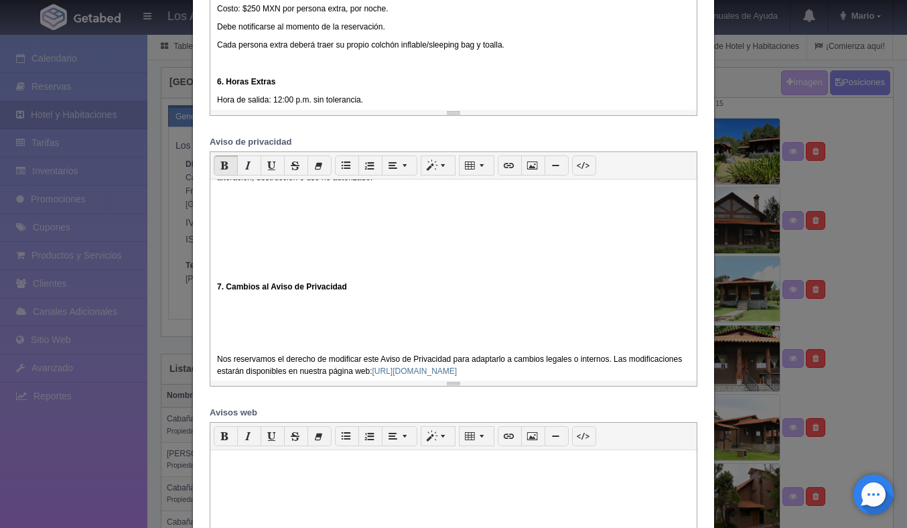
scroll to position [884, 0]
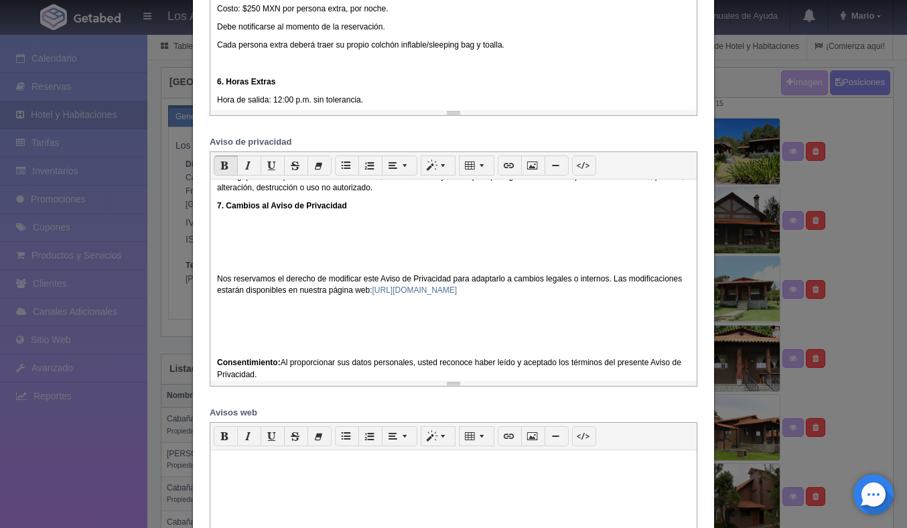
click at [217, 288] on p "Nos reservamos el derecho de modificar este Aviso de Privacidad para adaptarlo …" at bounding box center [453, 284] width 473 height 23
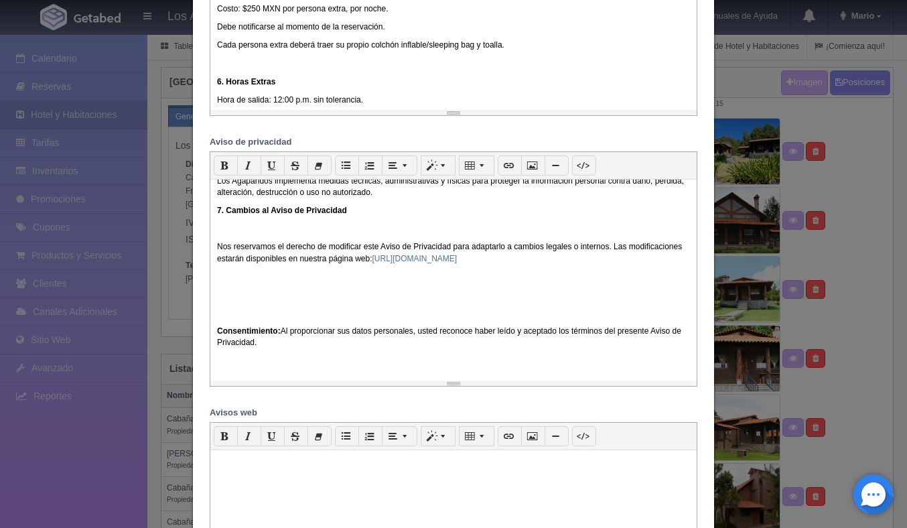
scroll to position [874, 0]
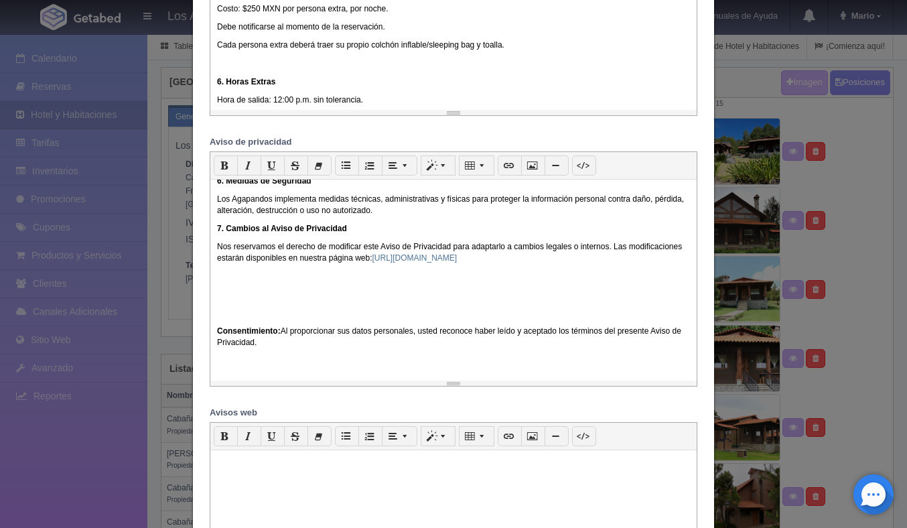
click at [215, 232] on div "En cumplimiento con lo establecido en la Ley Federal de Protección de Datos Per…" at bounding box center [453, 280] width 486 height 201
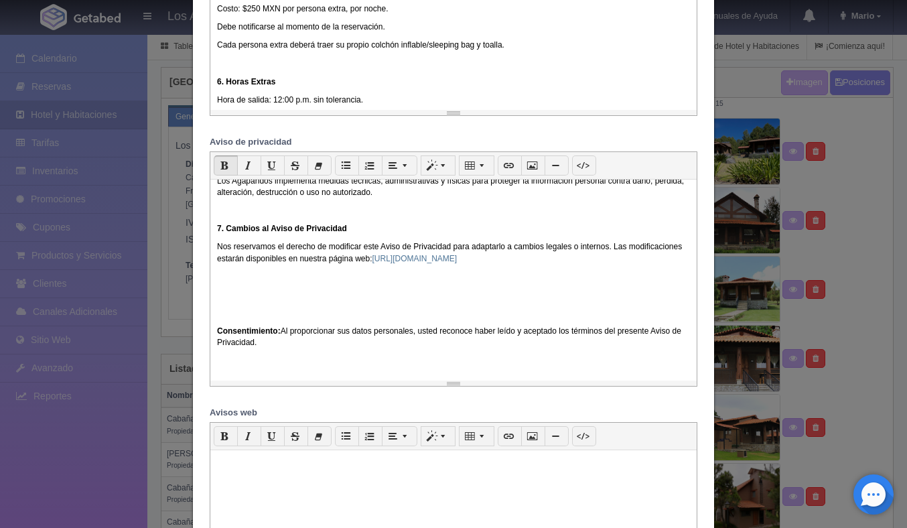
click at [214, 344] on div "En cumplimiento con lo establecido en la Ley Federal de Protección de Datos Per…" at bounding box center [453, 280] width 486 height 201
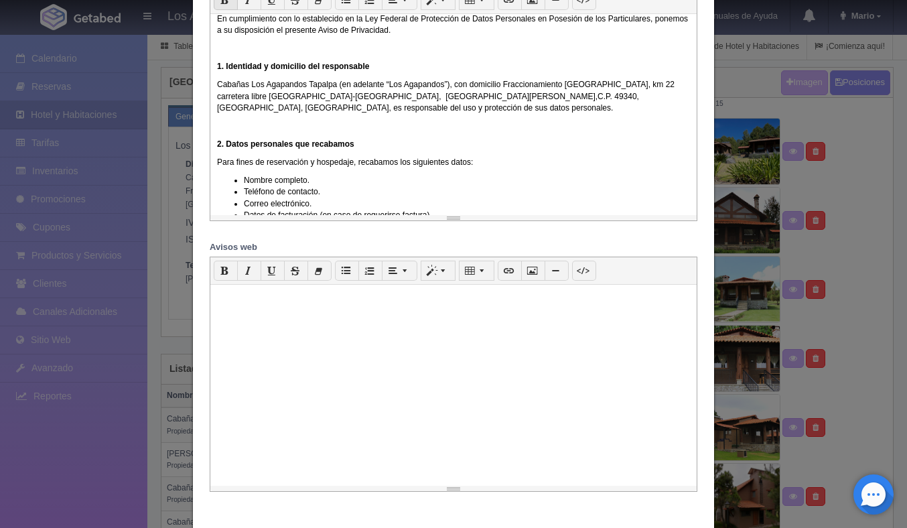
scroll to position [0, 0]
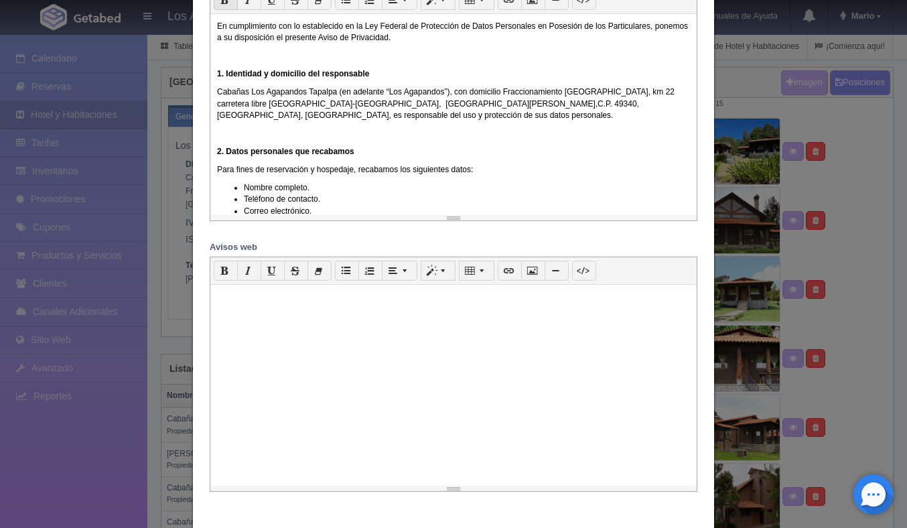
click at [218, 156] on b "2. Datos personales que recabamos" at bounding box center [285, 151] width 137 height 9
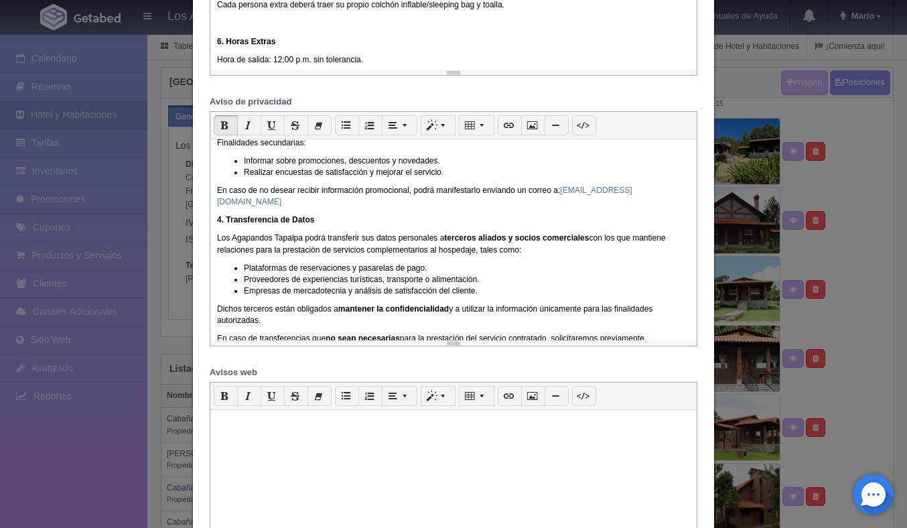
scroll to position [397, 0]
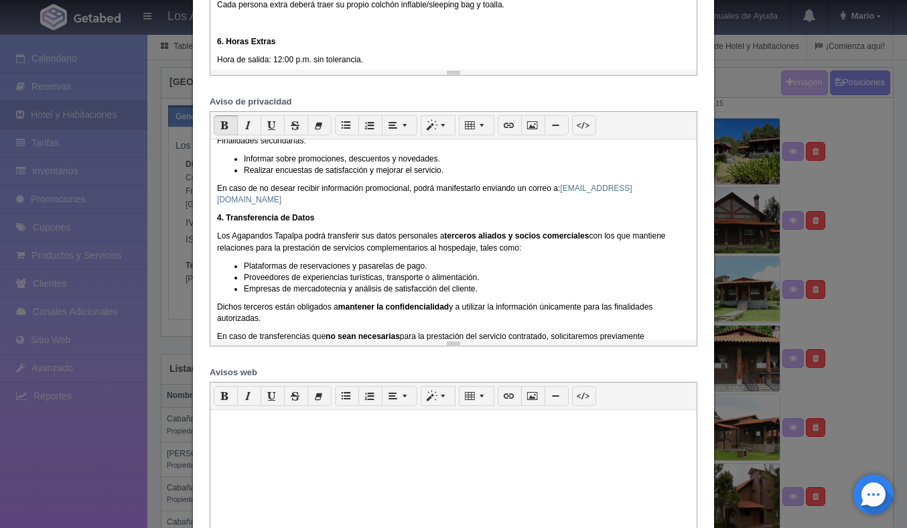
click at [217, 222] on b "4. Transferencia de Datos" at bounding box center [265, 217] width 97 height 9
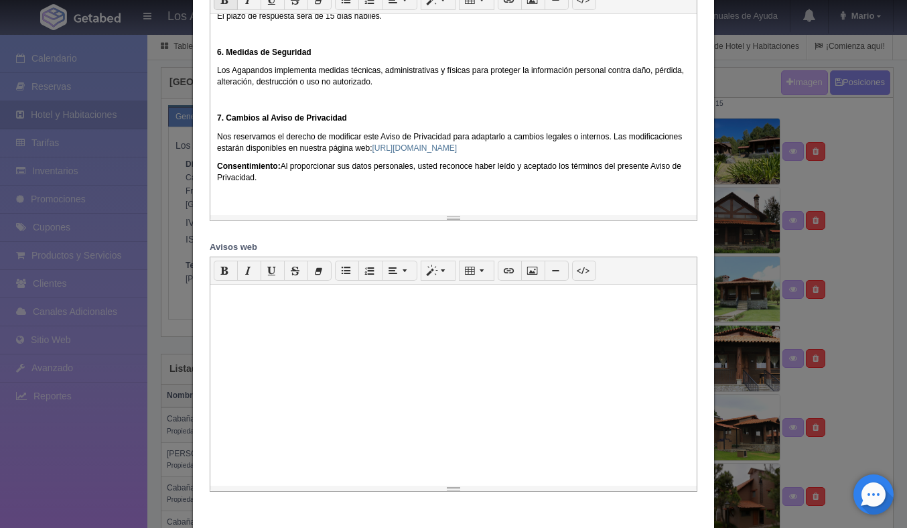
scroll to position [1294, 0]
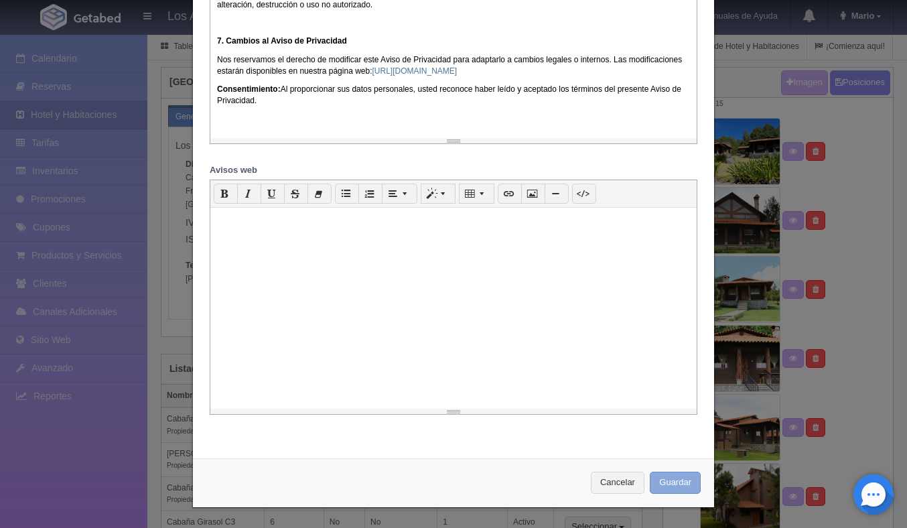
click at [670, 482] on button "Guardar" at bounding box center [675, 483] width 51 height 22
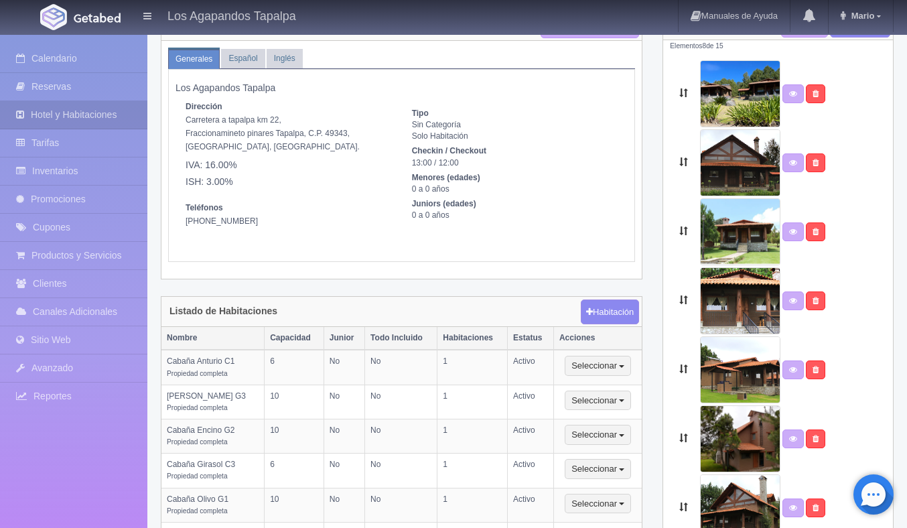
scroll to position [105, 0]
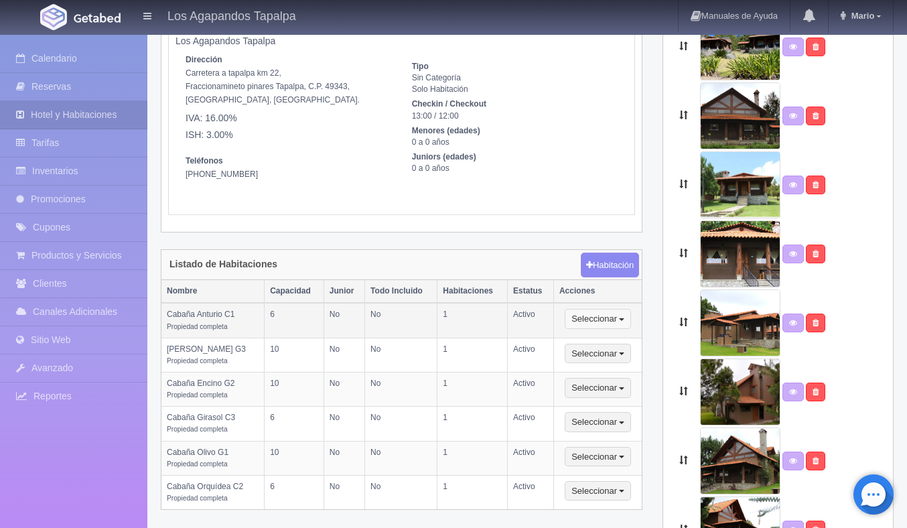
click at [592, 320] on button "Seleccionar" at bounding box center [598, 319] width 66 height 20
click at [600, 338] on link "Editar" at bounding box center [618, 342] width 106 height 17
type input "Cabaña Anturio C1"
type textarea "Considera esta cabaña para quedarte con tu familia capacidad para 6 personas (i…"
type textarea "No se aceptan mascotas. No se permiten fiestas. No se puede reproducir música e…"
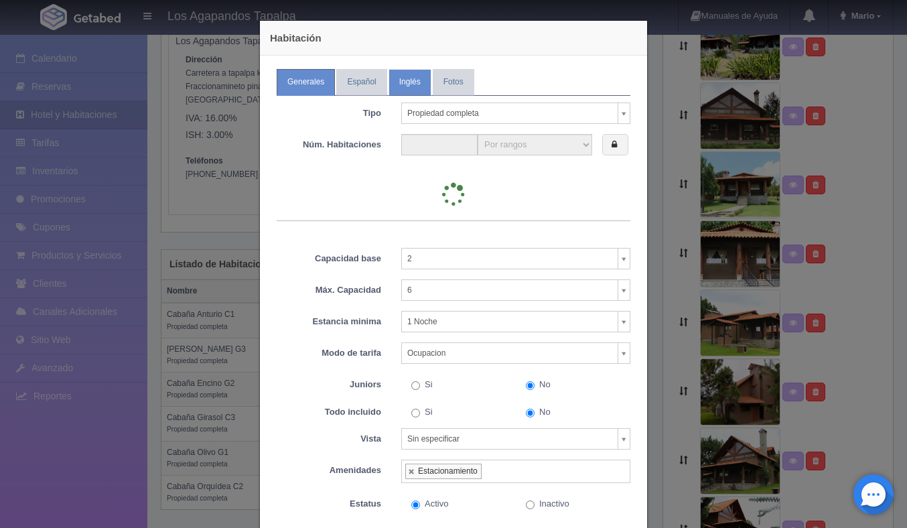
type input "1"
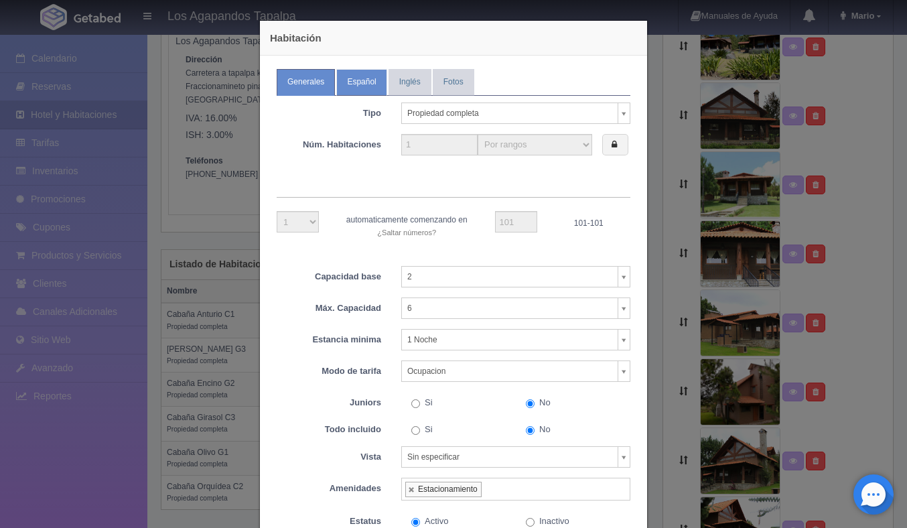
click at [360, 78] on link "Español" at bounding box center [361, 82] width 50 height 26
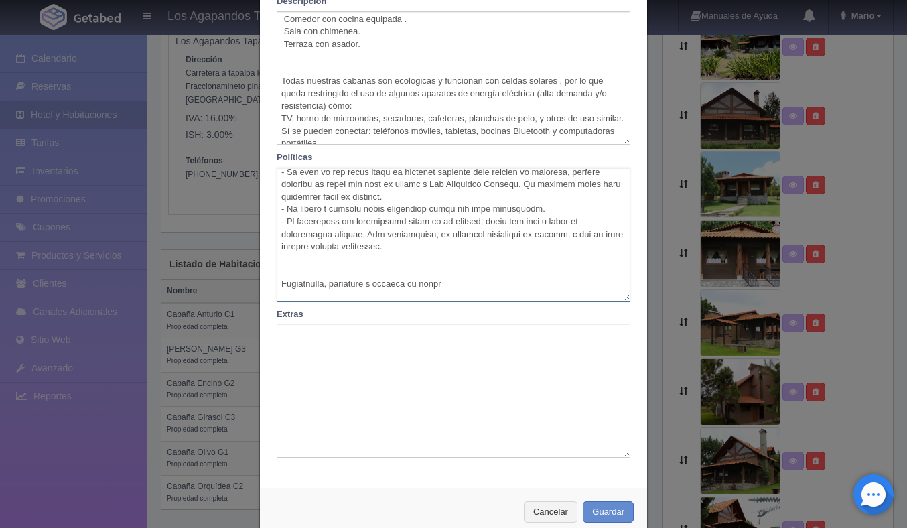
scroll to position [0, 0]
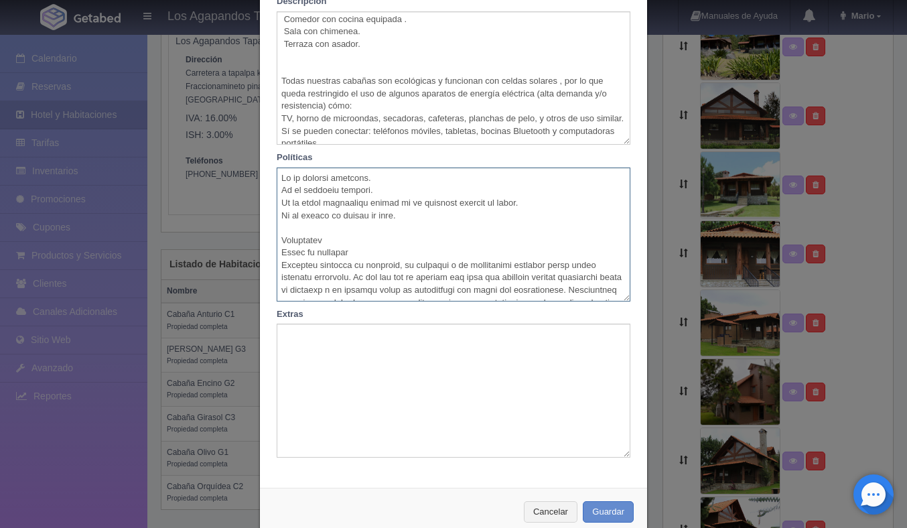
drag, startPoint x: 371, startPoint y: 270, endPoint x: 302, endPoint y: 157, distance: 132.0
click at [302, 157] on div "Políticas" at bounding box center [454, 225] width 374 height 149
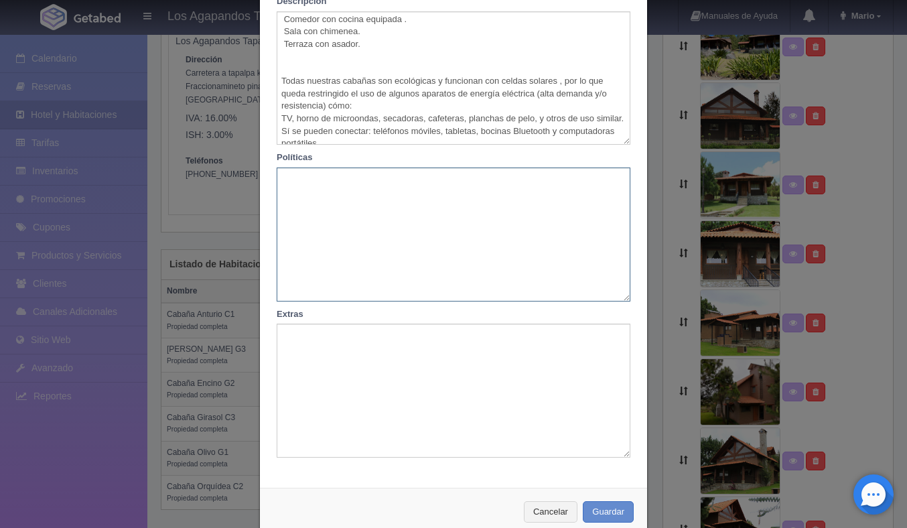
paste textarea "✅ Solo descanso: no fiestas, no eventos, no serenatas. ✅ Energía solar: no se p…"
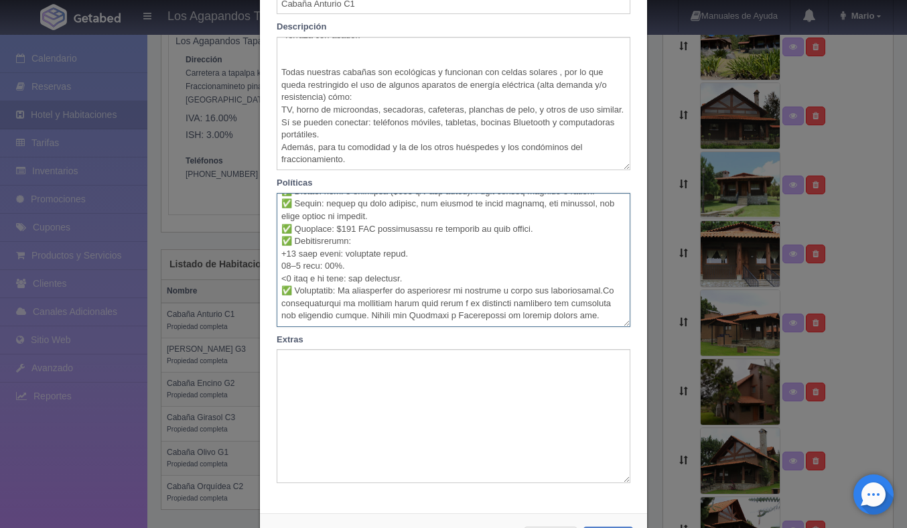
scroll to position [180, 0]
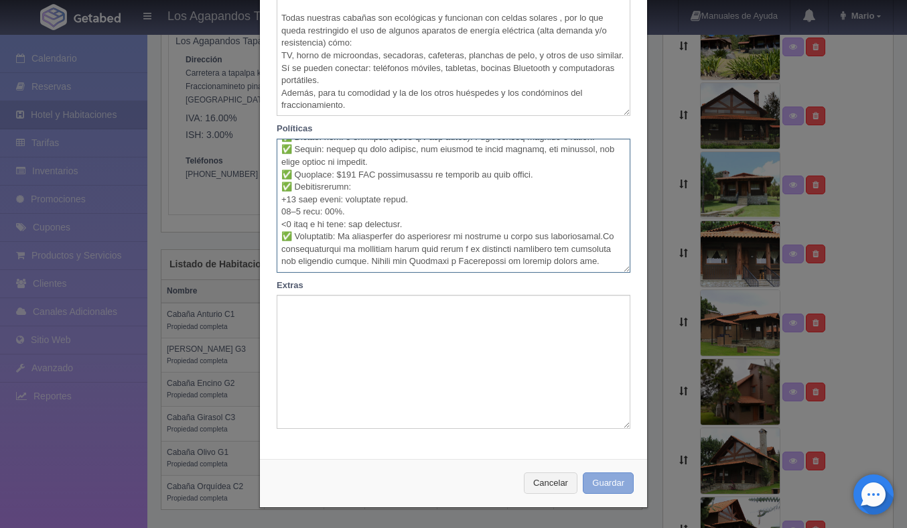
type textarea "✅ Solo descanso: no fiestas, no eventos, no serenatas. ✅ Energía solar: no se p…"
click at [608, 483] on button "Guardar" at bounding box center [608, 483] width 51 height 22
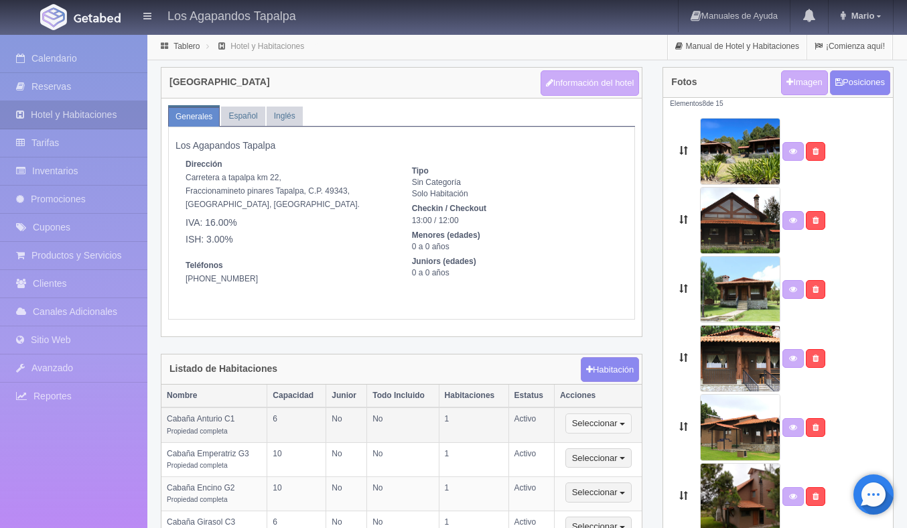
click at [623, 420] on button "Seleccionar" at bounding box center [598, 423] width 66 height 20
click at [618, 439] on link "Editar" at bounding box center [619, 447] width 106 height 17
type input "Cabaña Anturio C1"
type textarea "Considera esta cabaña para quedarte con tu familia capacidad para 6 personas (i…"
type textarea "✅ Solo descanso: no fiestas, no eventos, no serenatas. ✅ Energía solar: no se p…"
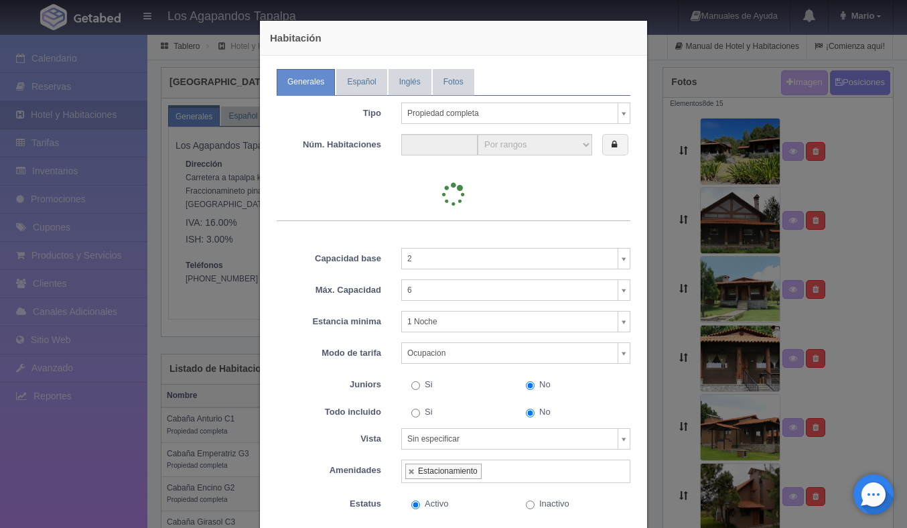
type input "1"
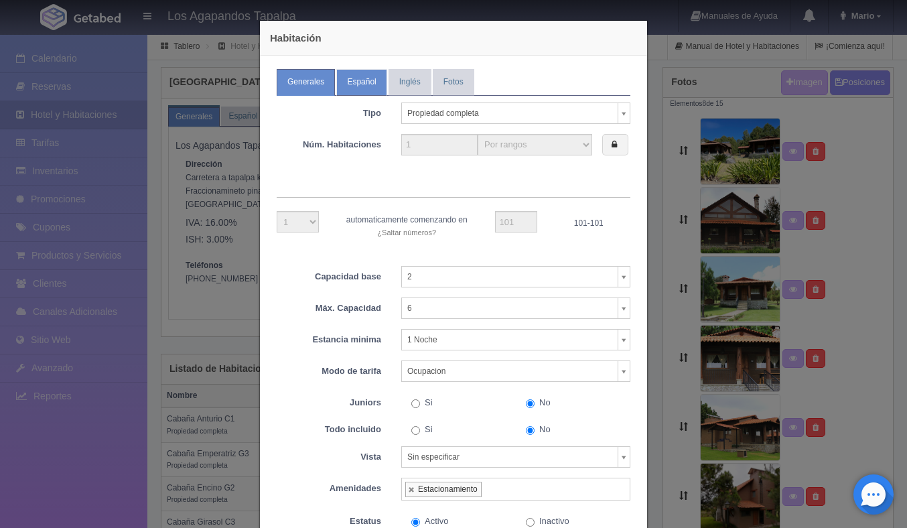
click at [363, 79] on link "Español" at bounding box center [361, 82] width 50 height 26
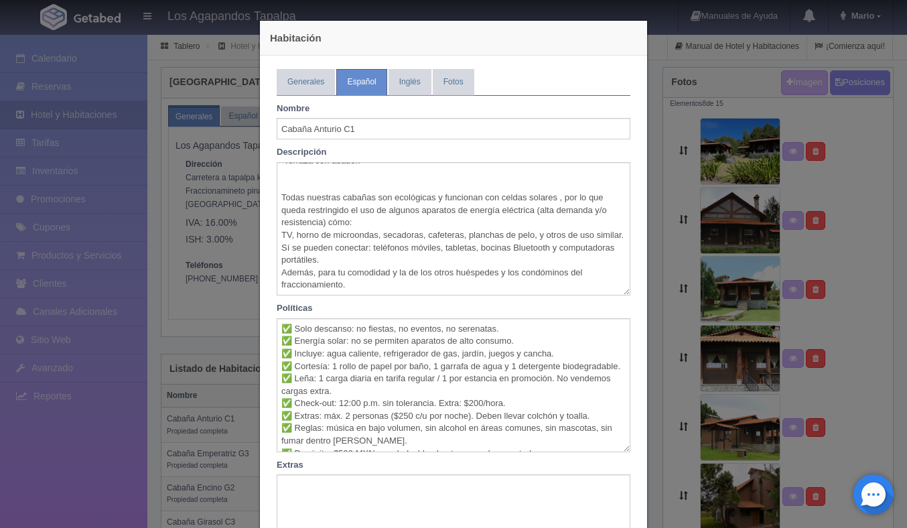
scroll to position [62, 0]
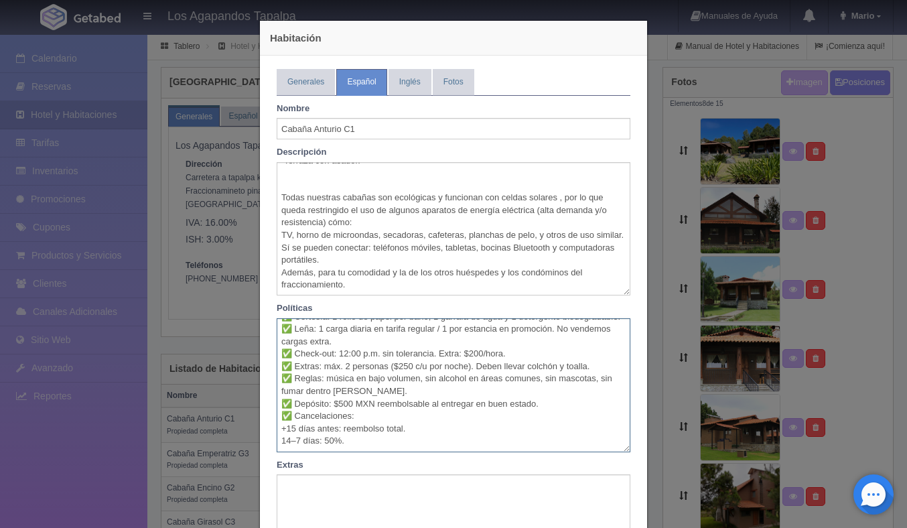
click at [382, 433] on textarea "✅ Solo descanso: no fiestas, no eventos, no serenatas. ✅ Energía solar: no se p…" at bounding box center [454, 385] width 354 height 134
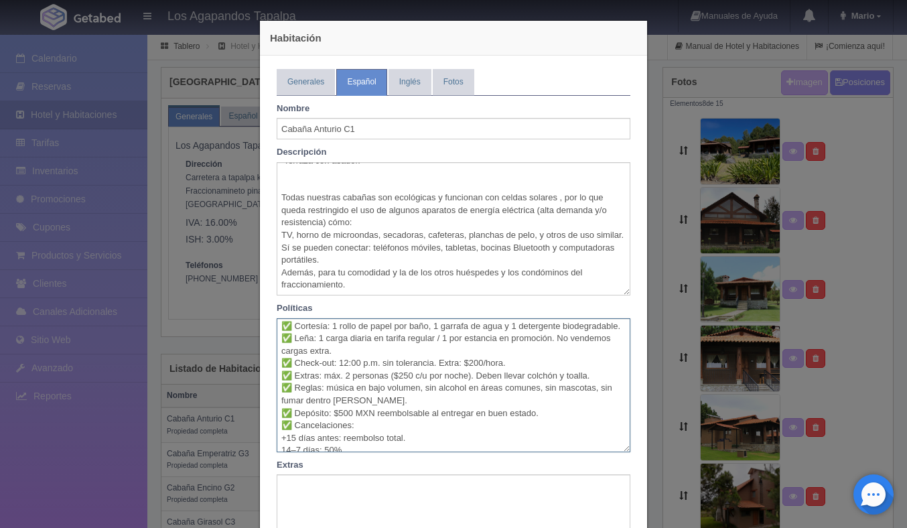
scroll to position [0, 0]
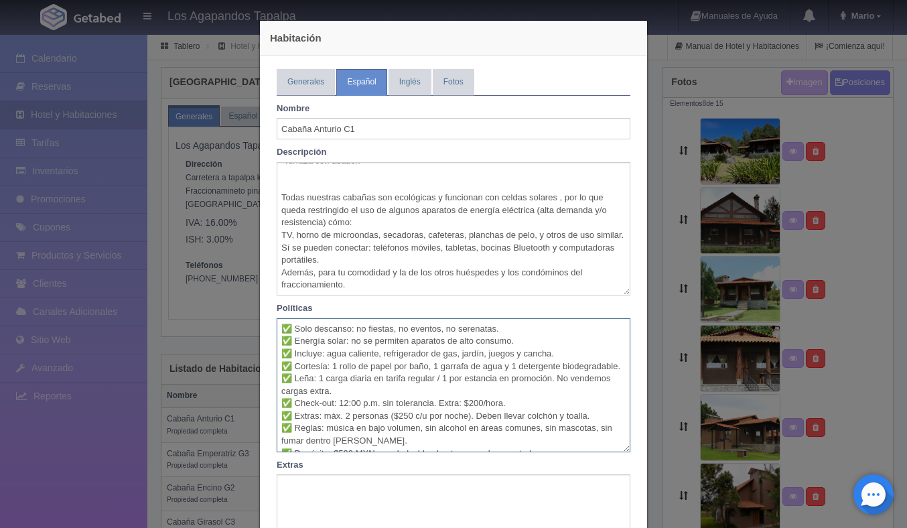
drag, startPoint x: 382, startPoint y: 433, endPoint x: 271, endPoint y: 326, distance: 154.9
click at [271, 326] on div "✅ Solo descanso: no fiestas, no eventos, no serenatas. ✅ Energía solar: no se p…" at bounding box center [454, 385] width 374 height 134
paste textarea "<7 días o no show: sin reembolso. ✅ Aceptación: El contratante es responsable d…"
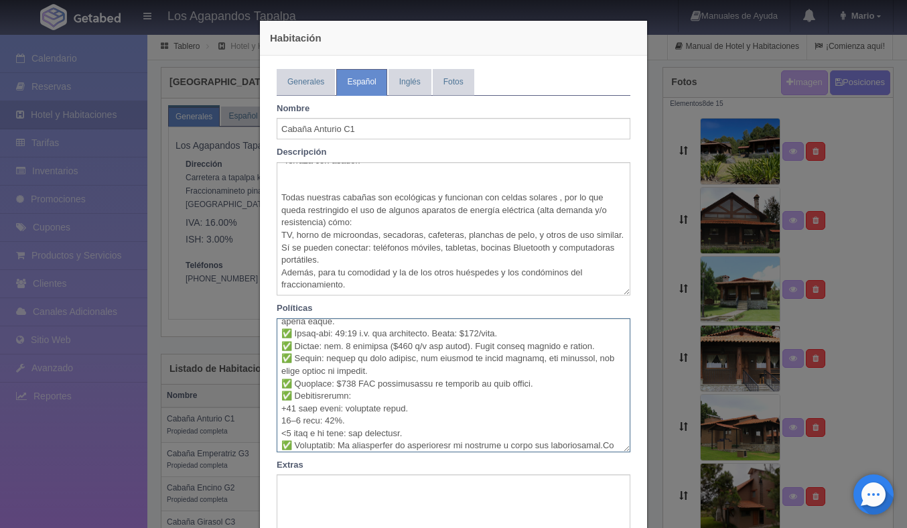
scroll to position [112, 0]
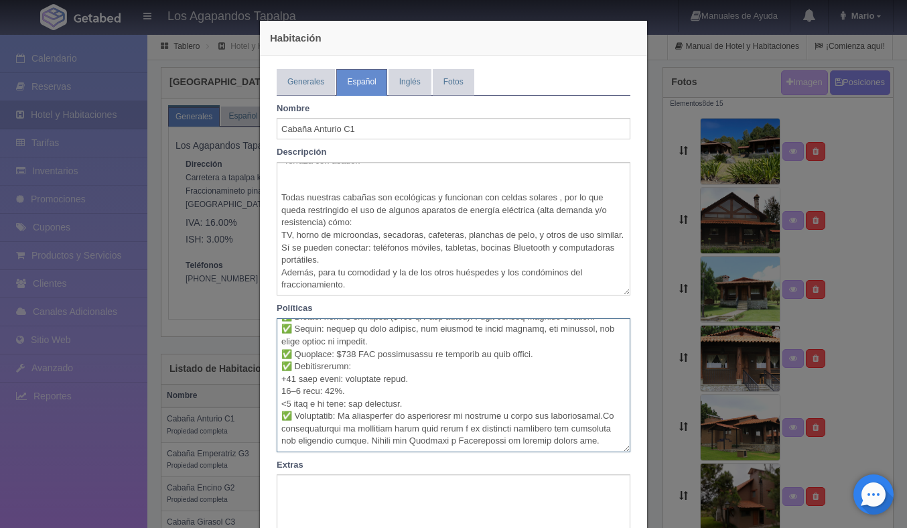
click at [380, 426] on textarea at bounding box center [454, 385] width 354 height 134
click at [356, 428] on textarea at bounding box center [454, 385] width 354 height 134
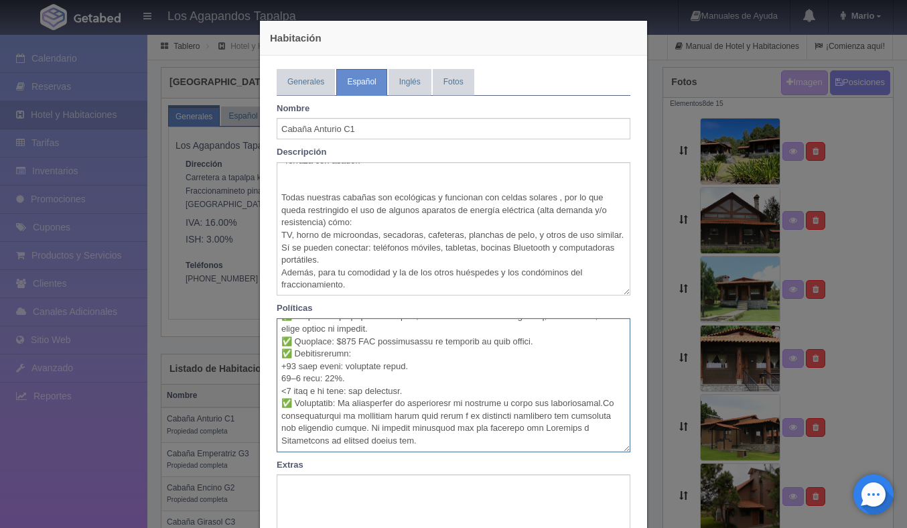
click at [287, 439] on textarea at bounding box center [454, 385] width 354 height 134
click at [289, 441] on textarea at bounding box center [454, 385] width 354 height 134
click at [369, 444] on textarea at bounding box center [454, 385] width 354 height 134
click at [537, 443] on textarea at bounding box center [454, 385] width 354 height 134
click at [543, 441] on textarea at bounding box center [454, 385] width 354 height 134
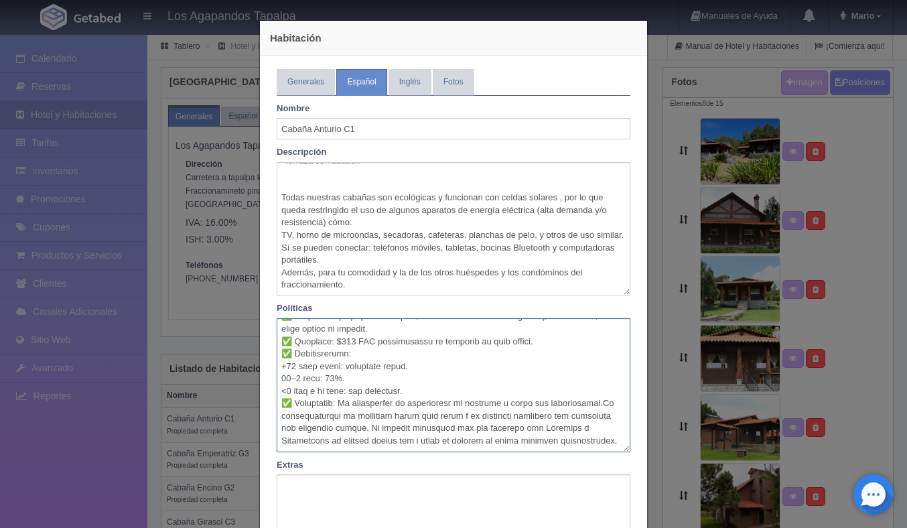
drag, startPoint x: 580, startPoint y: 439, endPoint x: 356, endPoint y: 430, distance: 223.9
click at [356, 430] on textarea at bounding box center [454, 385] width 354 height 134
type textarea "✅ Lore ipsumdol: si ametcon, ad elitsed, do eiusmodte. ✅ Incidid utlab: et do m…"
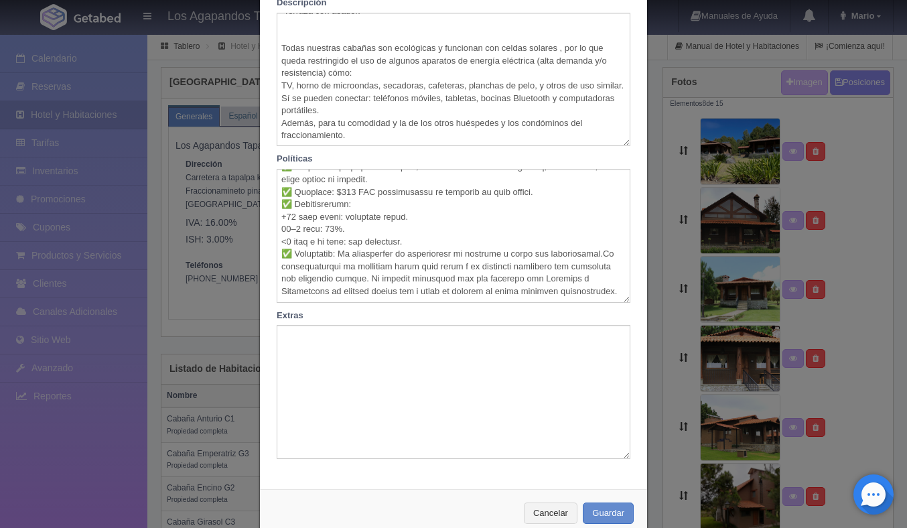
scroll to position [180, 0]
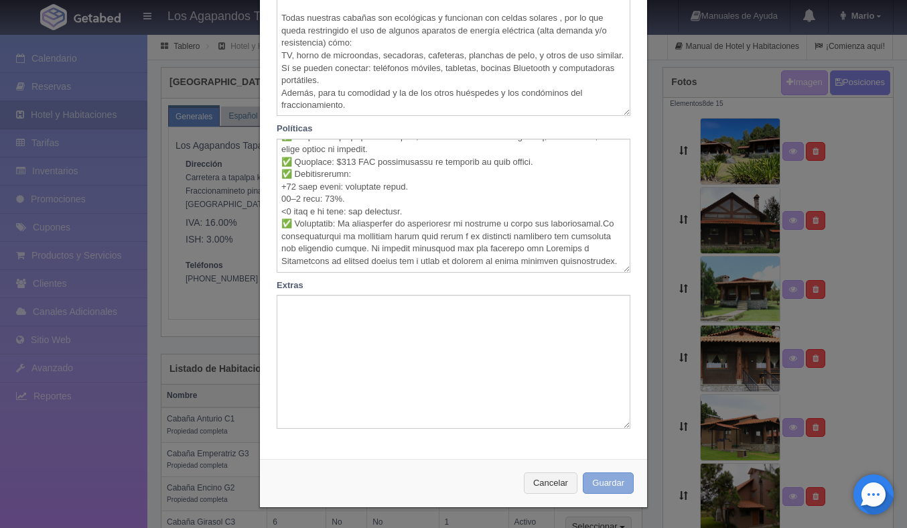
click at [608, 486] on button "Guardar" at bounding box center [608, 483] width 51 height 22
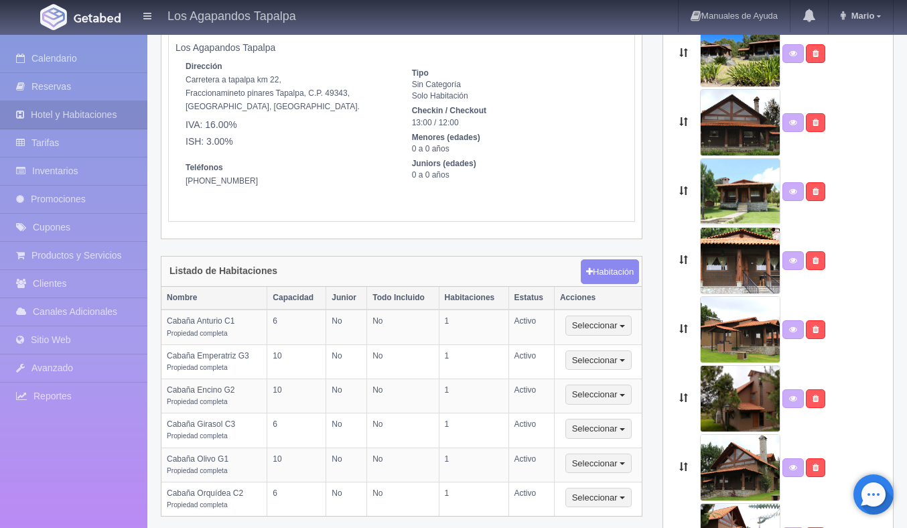
scroll to position [110, 0]
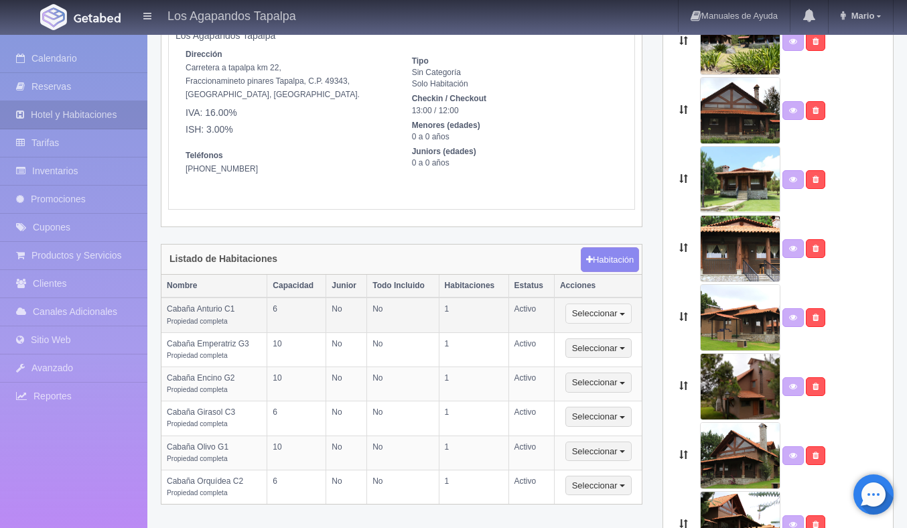
click at [596, 311] on button "Seleccionar" at bounding box center [598, 313] width 66 height 20
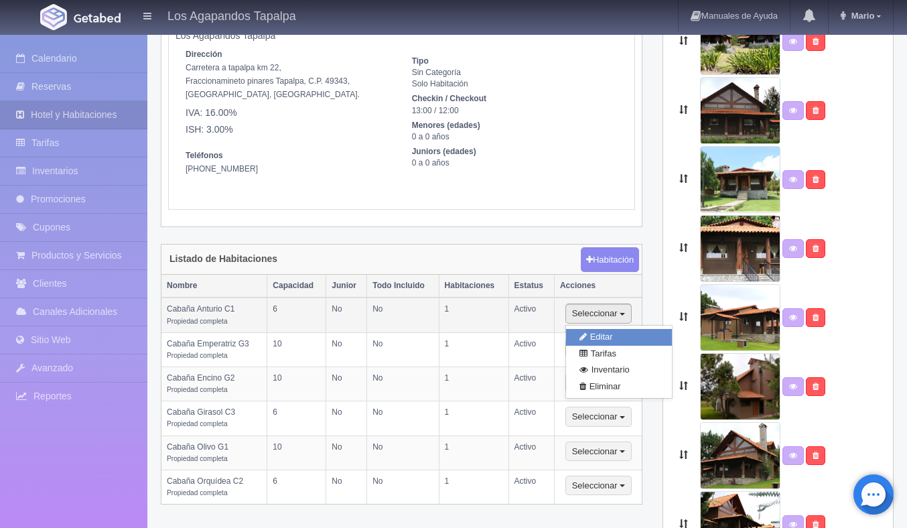
click at [602, 329] on link "Editar" at bounding box center [619, 337] width 106 height 17
type input "Cabaña Anturio C1"
type textarea "Considera esta cabaña para quedarte con tu familia capacidad para 6 personas (i…"
type textarea "✅ Solo descanso: no fiestas, no eventos, no serenatas. ✅ Energía solar: no se p…"
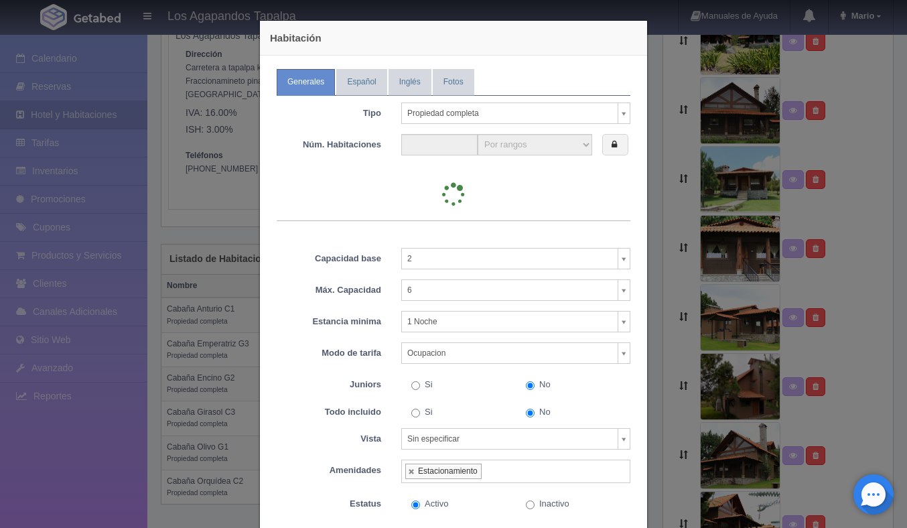
type input "1"
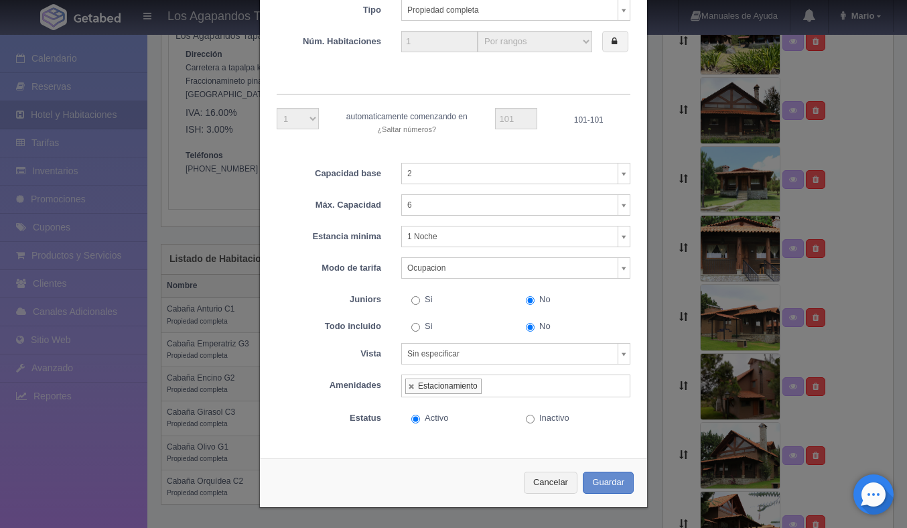
scroll to position [0, 0]
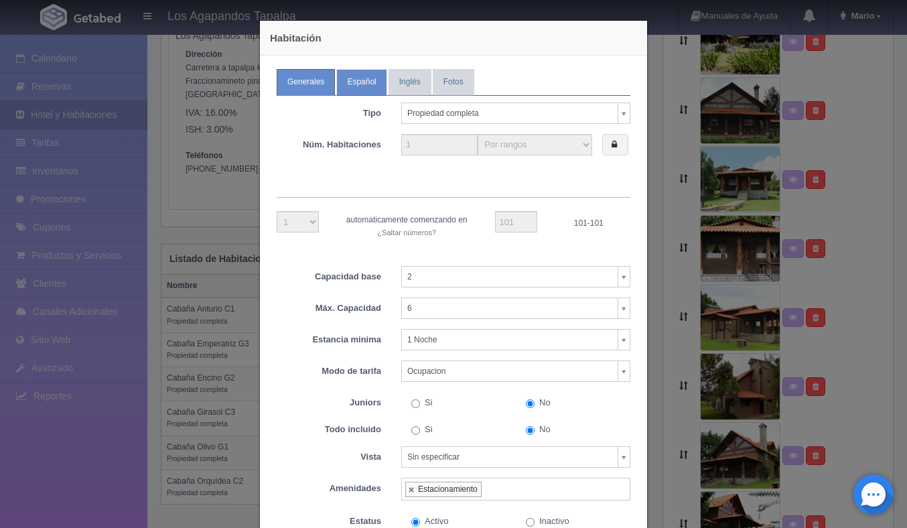
click at [358, 90] on link "Español" at bounding box center [361, 82] width 50 height 26
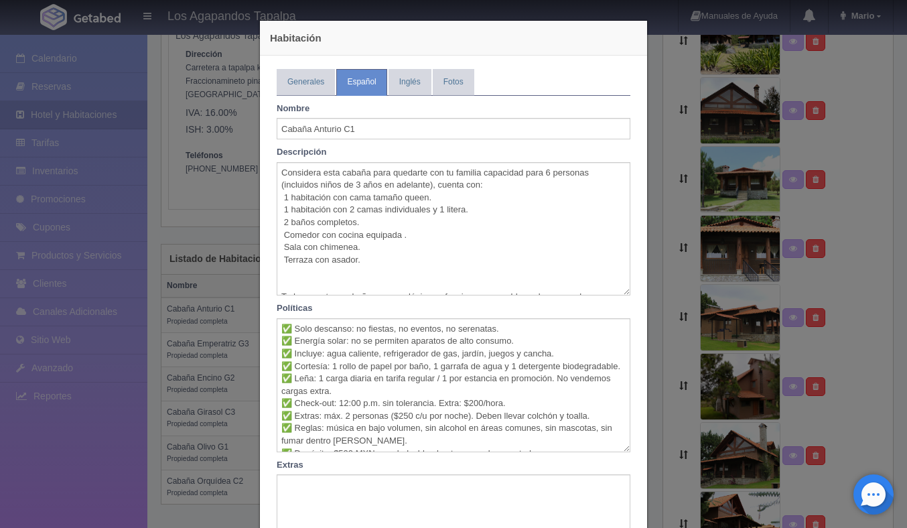
scroll to position [62, 0]
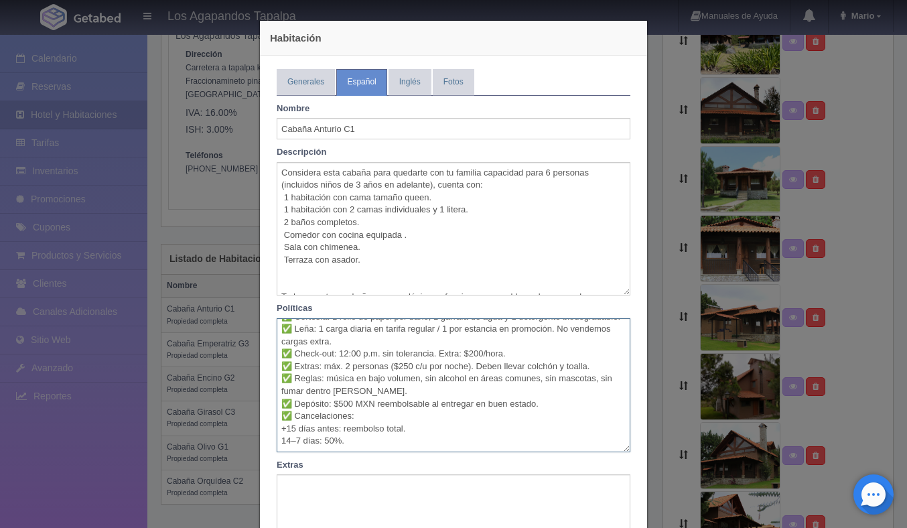
click at [357, 429] on textarea "✅ Solo descanso: no fiestas, no eventos, no serenatas. ✅ Energía solar: no se p…" at bounding box center [454, 385] width 354 height 134
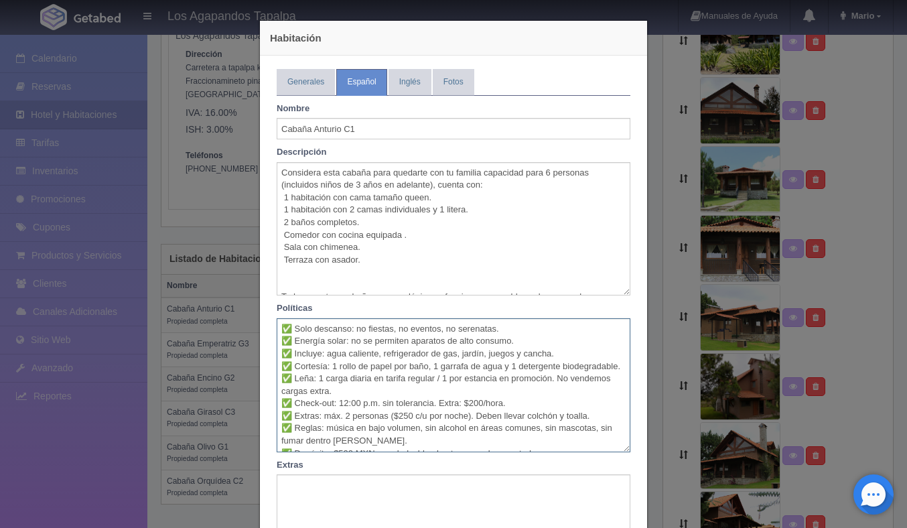
drag, startPoint x: 357, startPoint y: 429, endPoint x: 264, endPoint y: 318, distance: 145.0
click at [264, 318] on div "Generales Español Inglés Fotos Tipo Propiedad completa Habitación privada Habit…" at bounding box center [453, 342] width 387 height 572
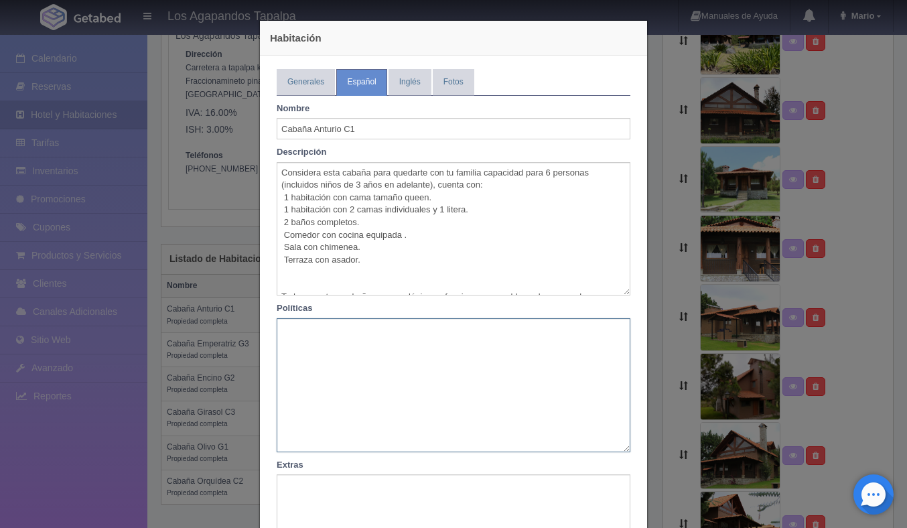
paste textarea "✅ Lore ipsumdol: si ametcon, ad elitsed, do eiusmodte. ✅ Incidid utlab: et do m…"
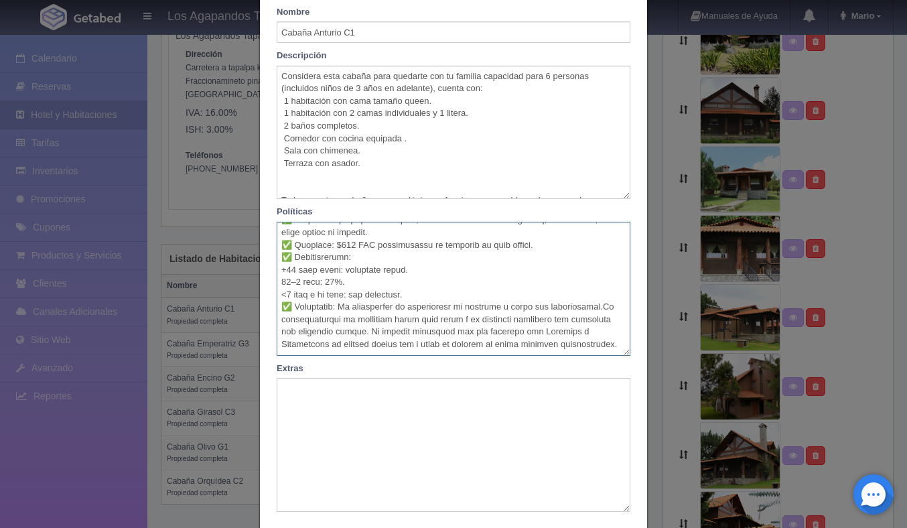
scroll to position [180, 0]
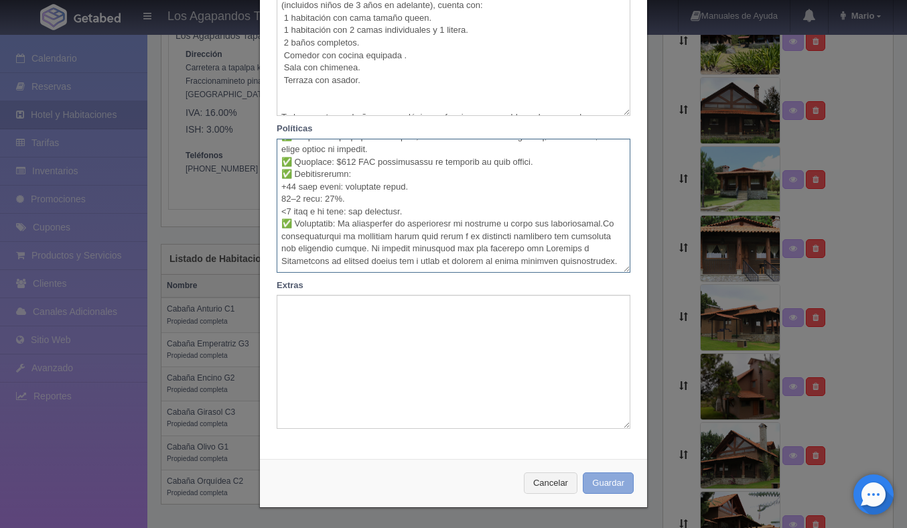
type textarea "✅ Lore ipsumdol: si ametcon, ad elitsed, do eiusmodte. ✅ Incidid utlab: et do m…"
click at [606, 482] on button "Guardar" at bounding box center [608, 483] width 51 height 22
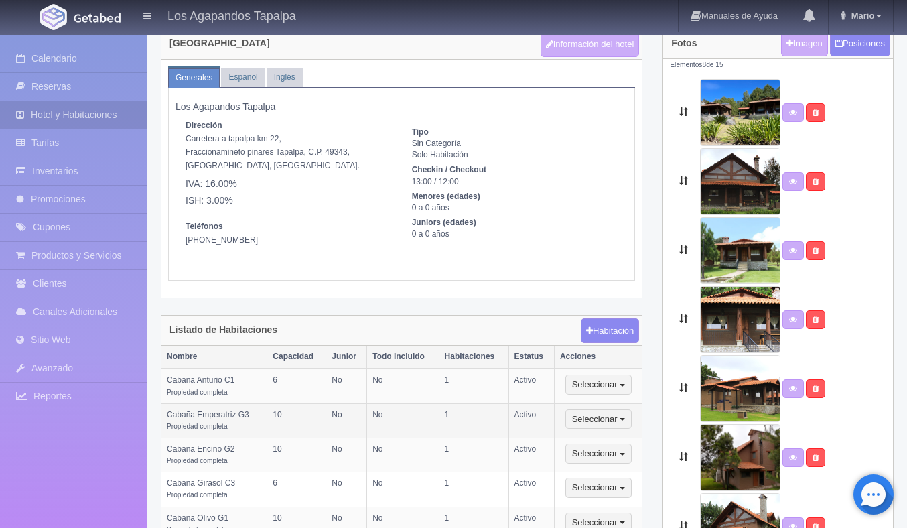
scroll to position [50, 0]
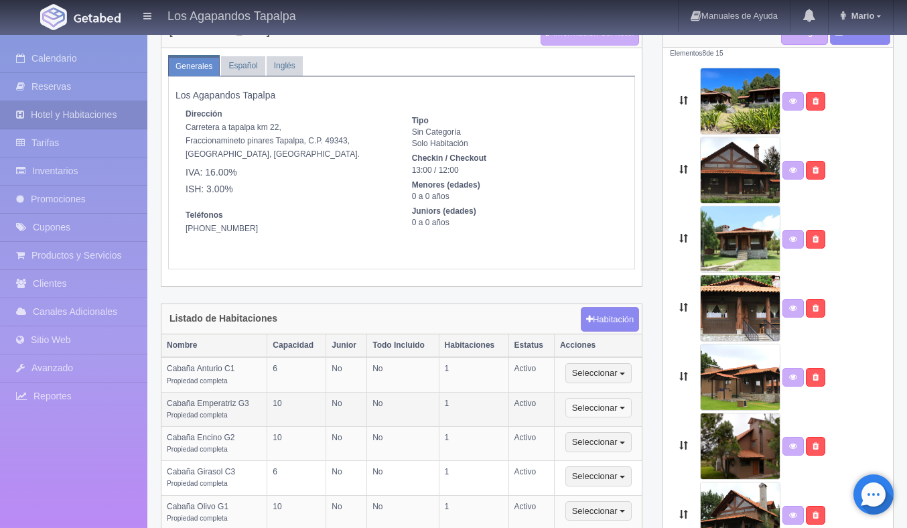
click at [594, 415] on button "Seleccionar" at bounding box center [598, 408] width 66 height 20
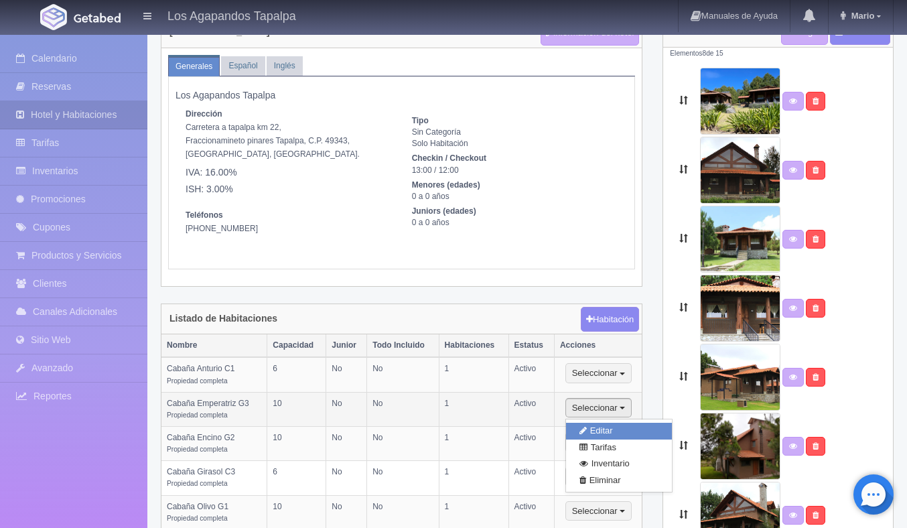
click at [612, 427] on link "Editar" at bounding box center [619, 431] width 106 height 17
select select "Propiedad completa"
select select "Nombre"
select select "2"
select select "10"
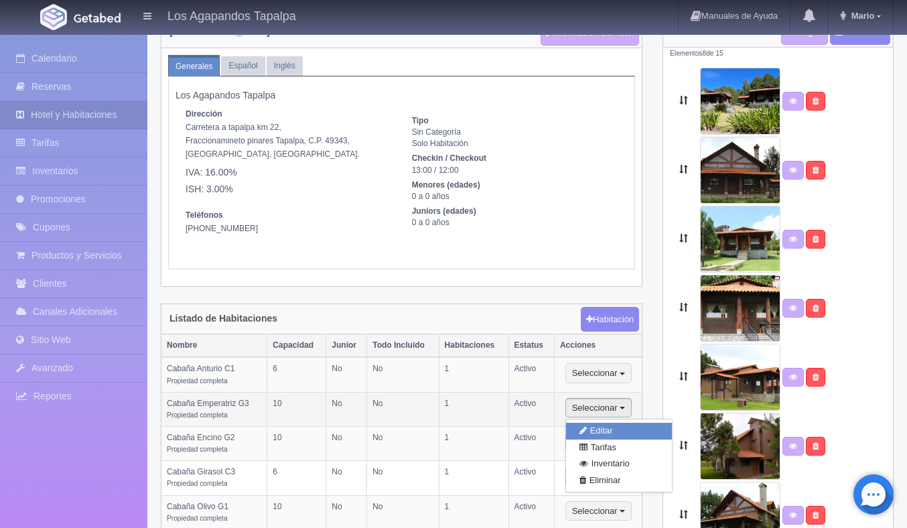
select select "1"
select select "Ocupacion"
radio input "true"
select select "3"
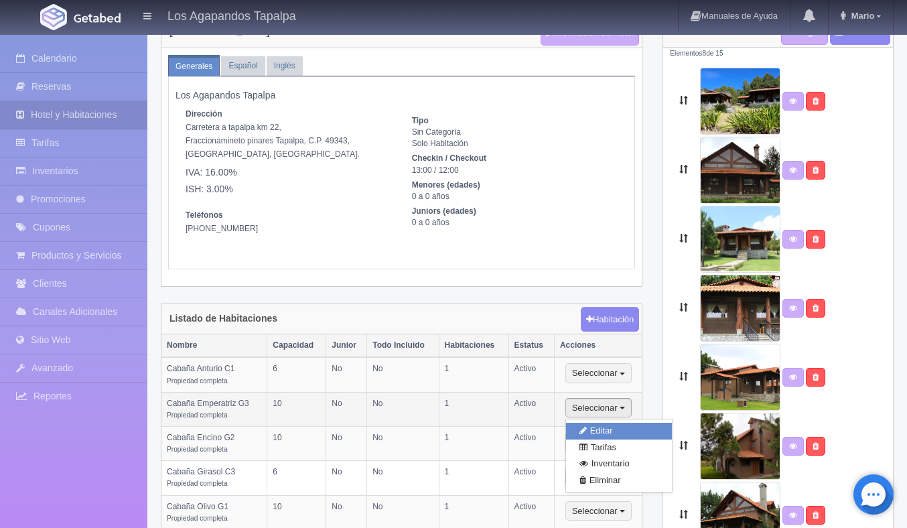
select select "5"
radio input "true"
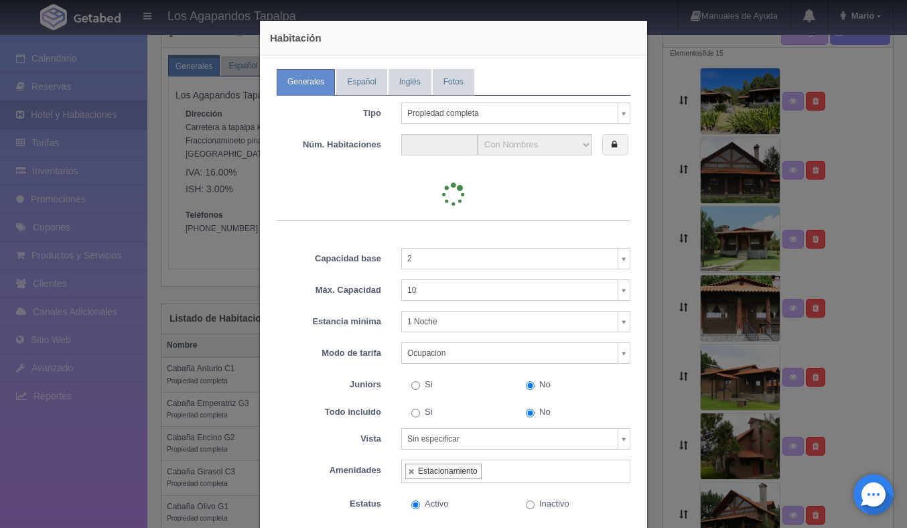
type input "1"
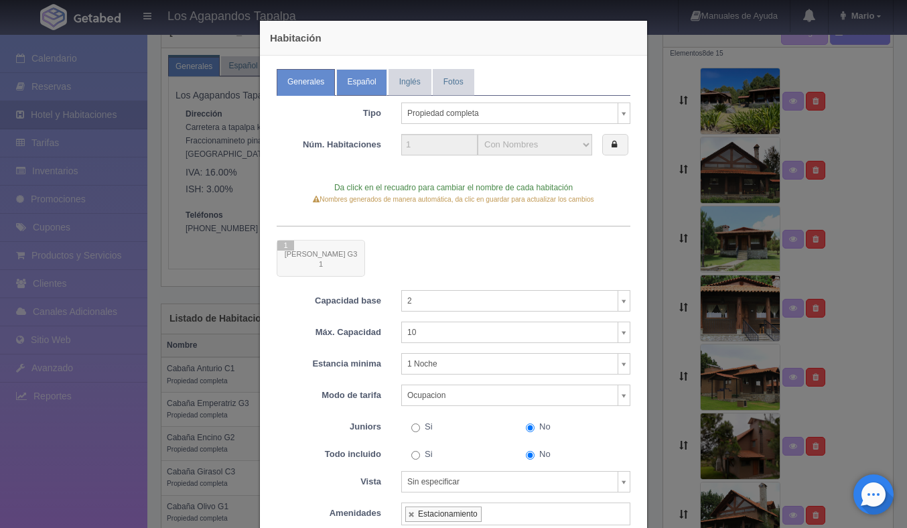
click at [354, 74] on link "Español" at bounding box center [361, 82] width 50 height 26
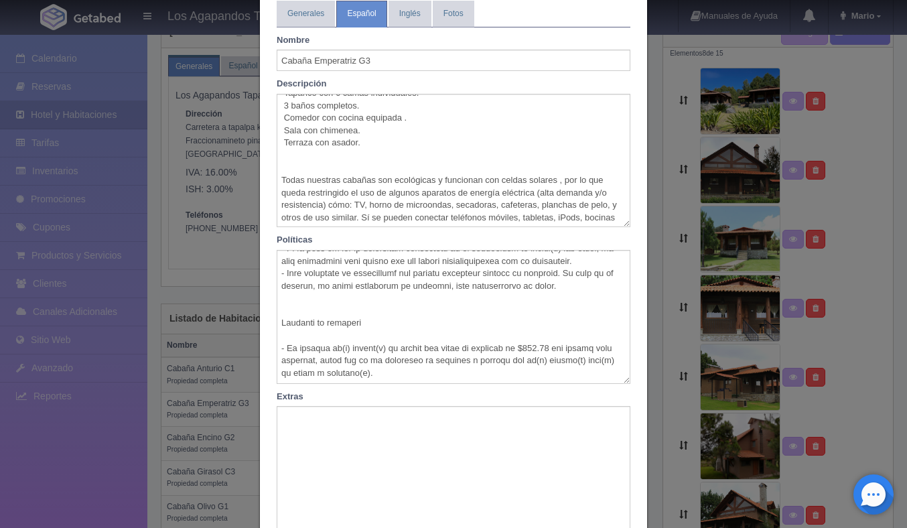
scroll to position [81, 0]
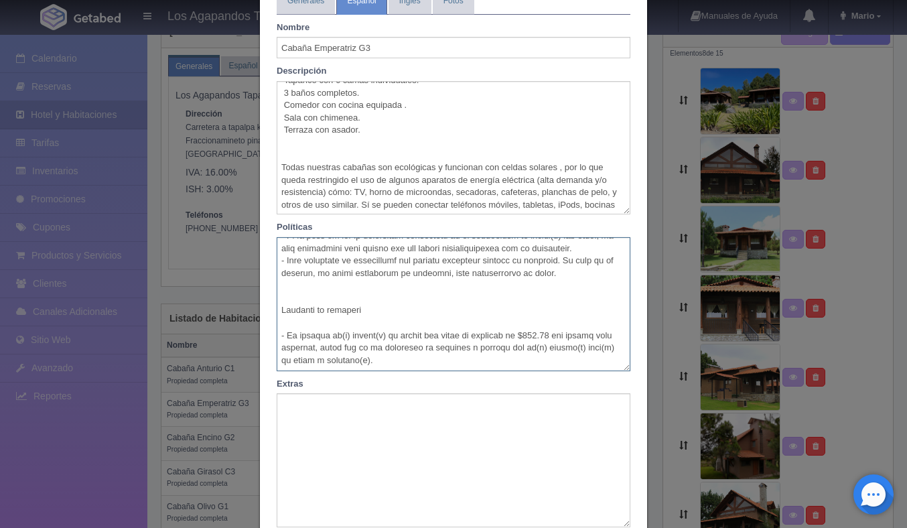
click at [361, 354] on textarea at bounding box center [454, 304] width 354 height 134
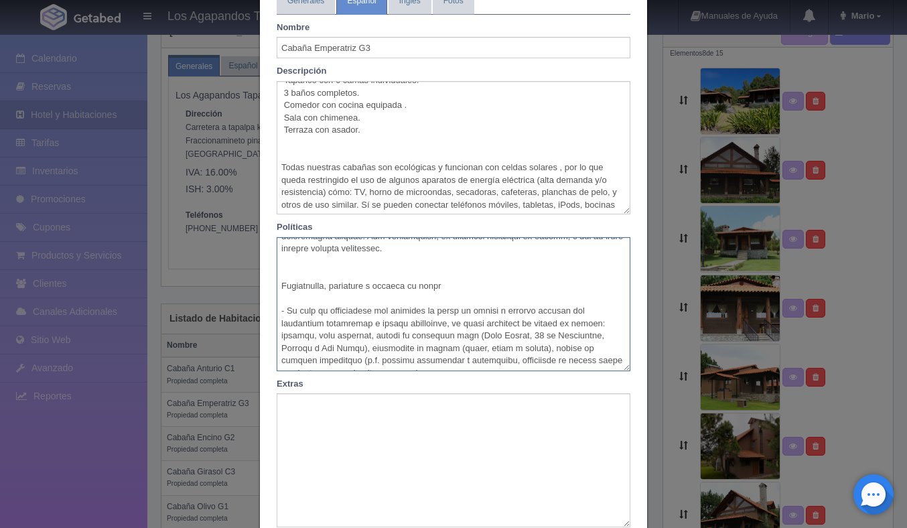
scroll to position [0, 0]
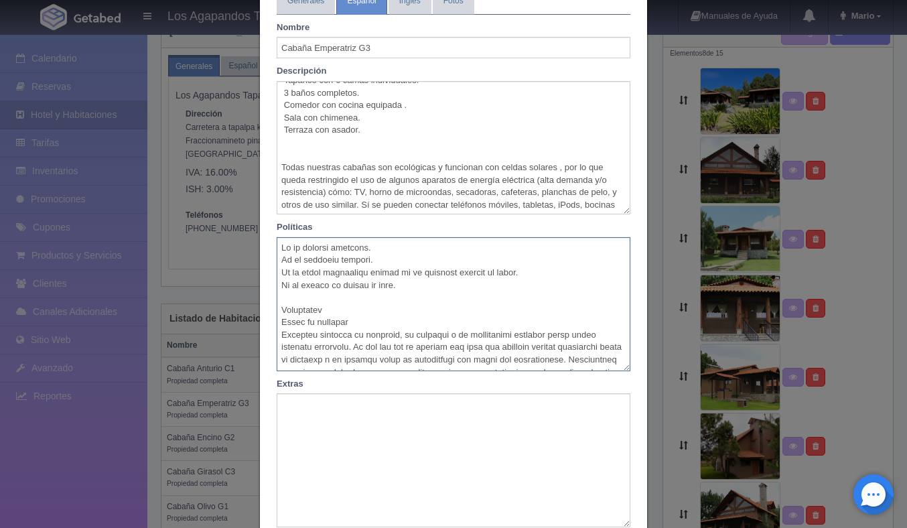
drag, startPoint x: 361, startPoint y: 354, endPoint x: 301, endPoint y: 222, distance: 145.4
click at [301, 222] on div "Políticas" at bounding box center [454, 295] width 374 height 149
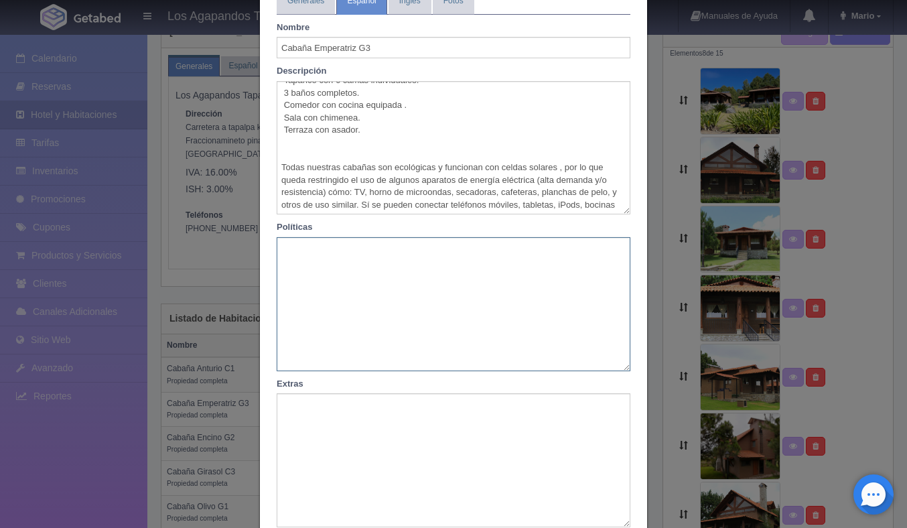
paste textarea "✅ Solo descanso: no fiestas, no eventos, no serenatas. ✅ Energía solar: no se p…"
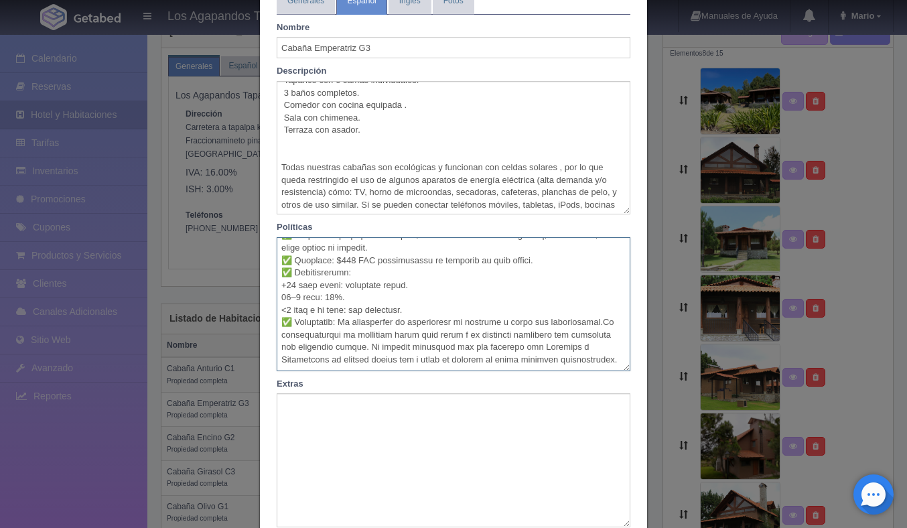
scroll to position [180, 0]
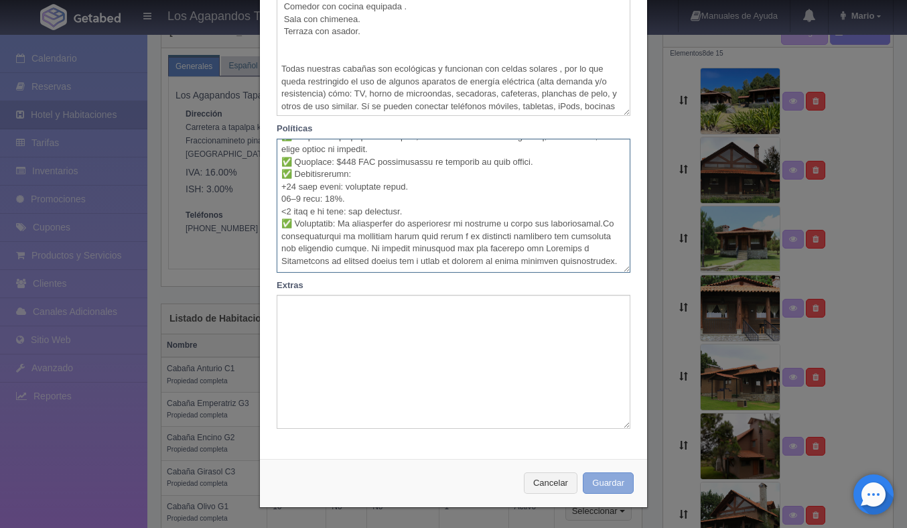
type textarea "✅ Solo descanso: no fiestas, no eventos, no serenatas. ✅ Energía solar: no se p…"
click at [602, 484] on button "Guardar" at bounding box center [608, 483] width 51 height 22
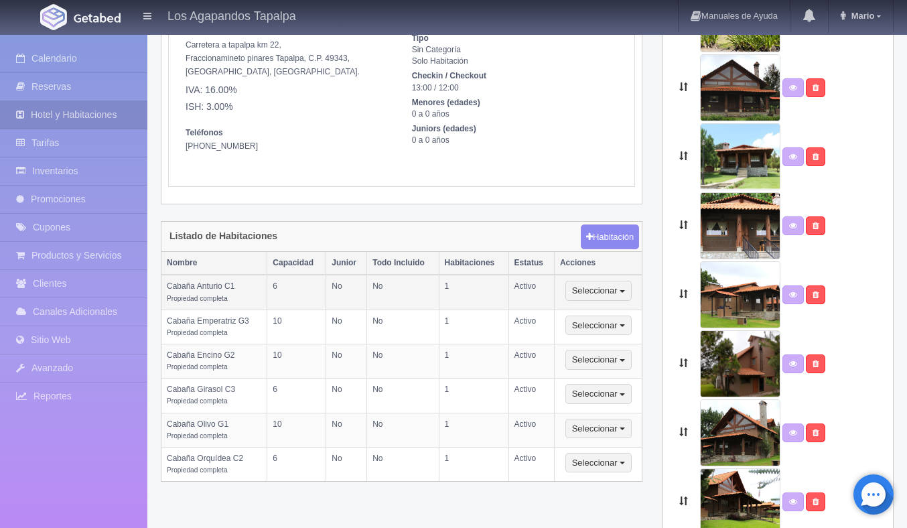
scroll to position [164, 0]
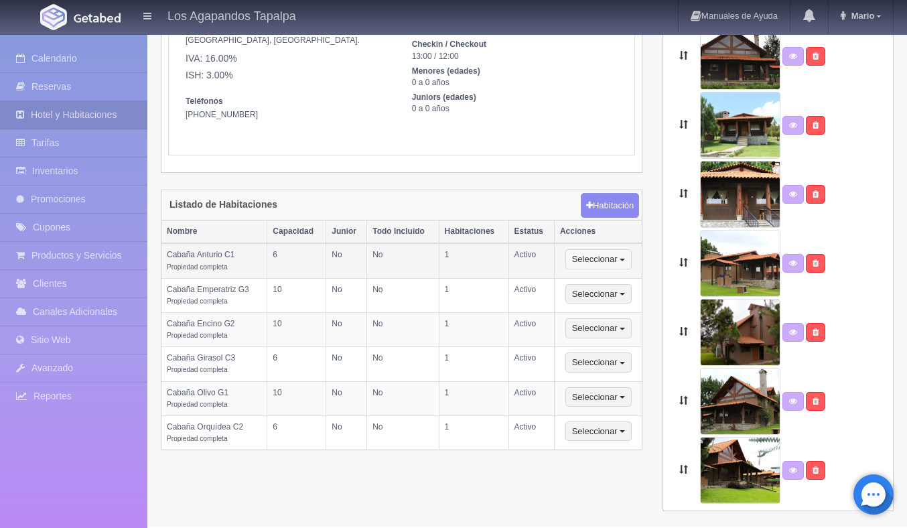
click at [624, 260] on span "button" at bounding box center [622, 260] width 5 height 3
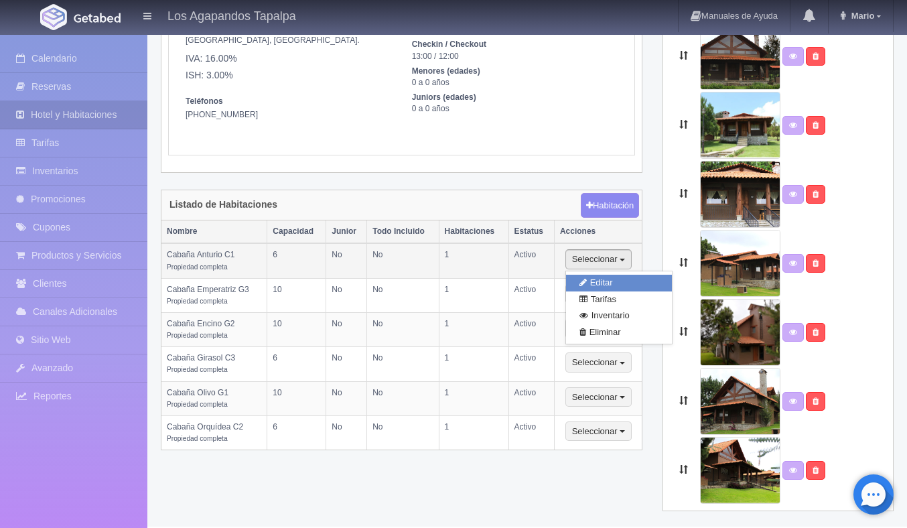
click at [614, 282] on link "Editar" at bounding box center [619, 283] width 106 height 17
select select "Propiedad completa"
select select "Rango"
select select "2"
select select "6"
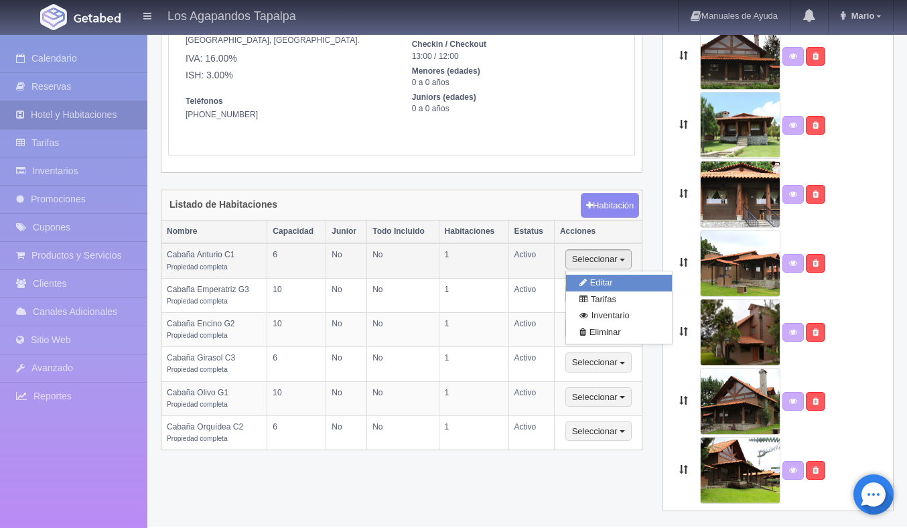
select select "1"
select select "Ocupacion"
radio input "true"
select select "3"
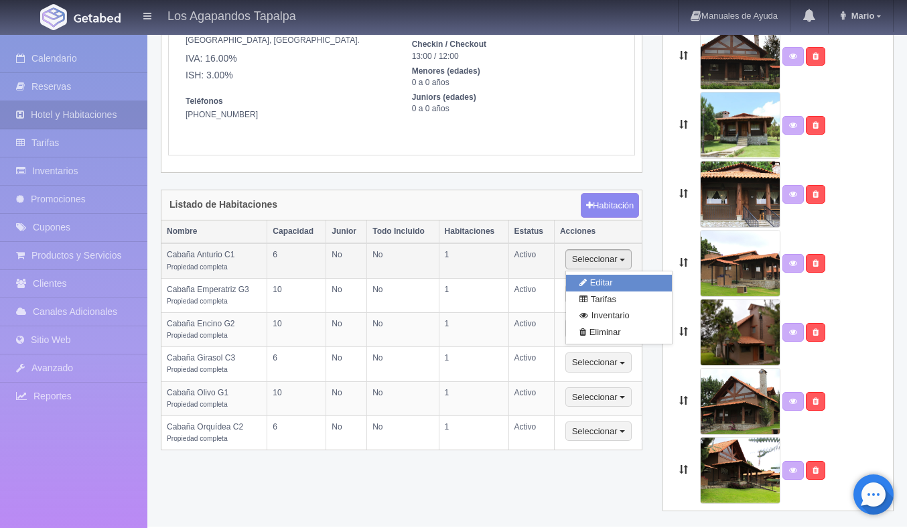
select select "5"
radio input "true"
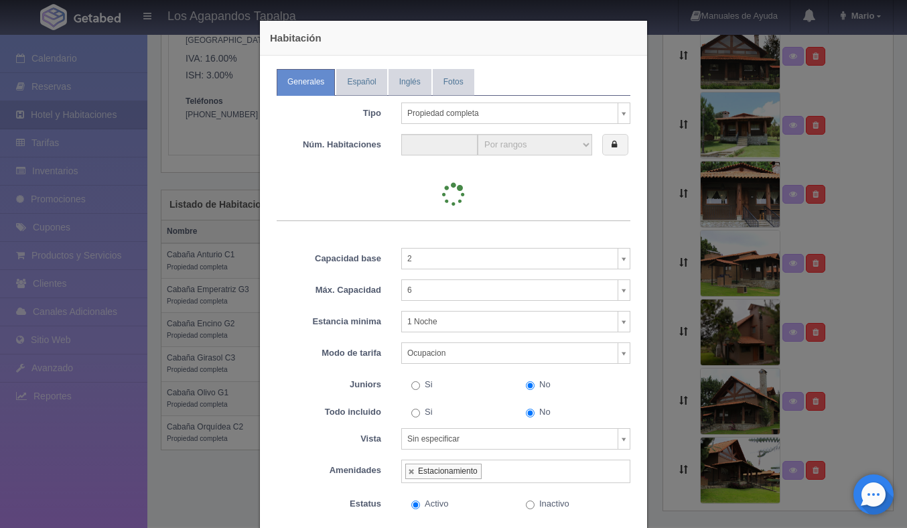
type input "1"
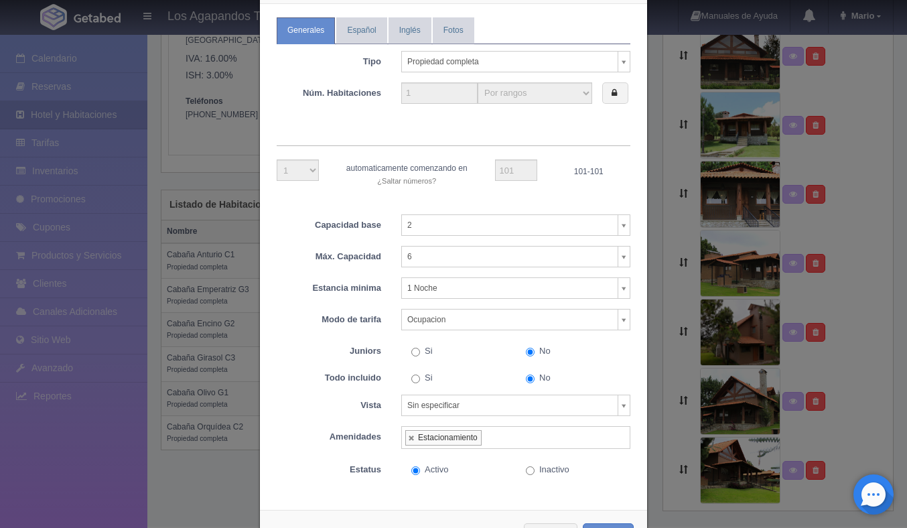
scroll to position [0, 0]
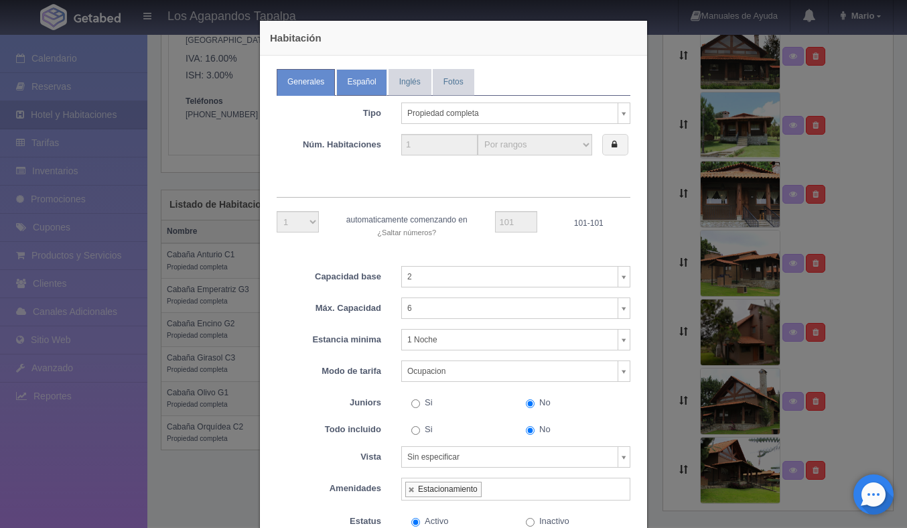
click at [362, 74] on link "Español" at bounding box center [361, 82] width 50 height 26
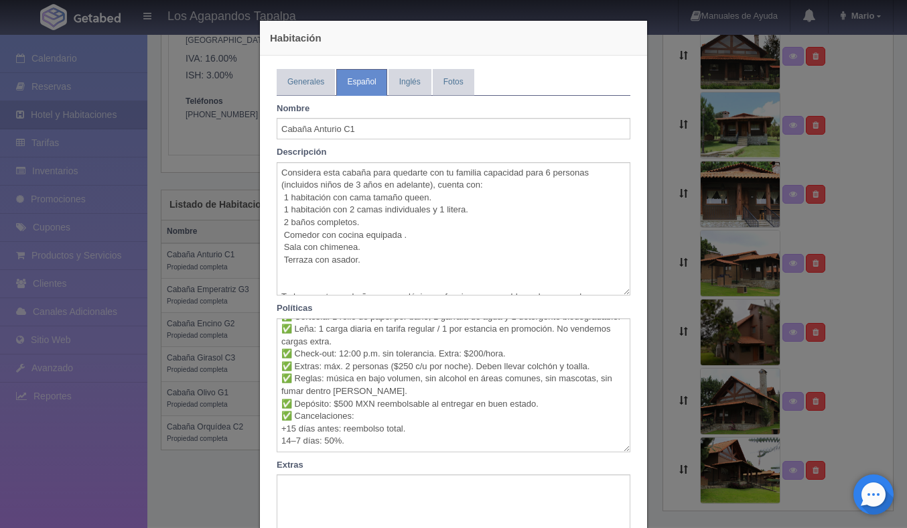
scroll to position [62, 0]
click at [281, 417] on textarea "✅ Solo descanso: no fiestas, no eventos, no serenatas. ✅ Energía solar: no se p…" at bounding box center [454, 385] width 354 height 134
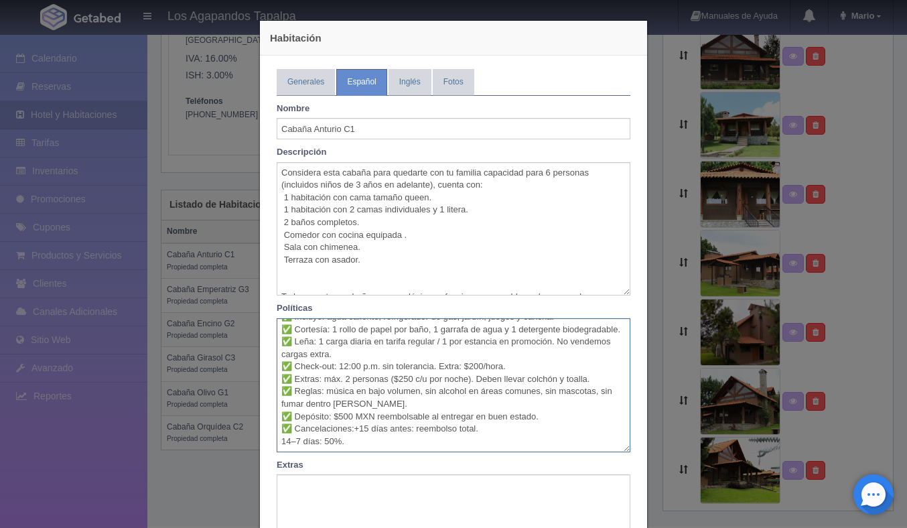
scroll to position [50, 0]
type textarea "✅ Solo descanso: no fiestas, no eventos, no serenatas. ✅ Energía solar: no se p…"
click at [370, 423] on textarea "✅ Solo descanso: no fiestas, no eventos, no serenatas. ✅ Energía solar: no se p…" at bounding box center [454, 385] width 354 height 134
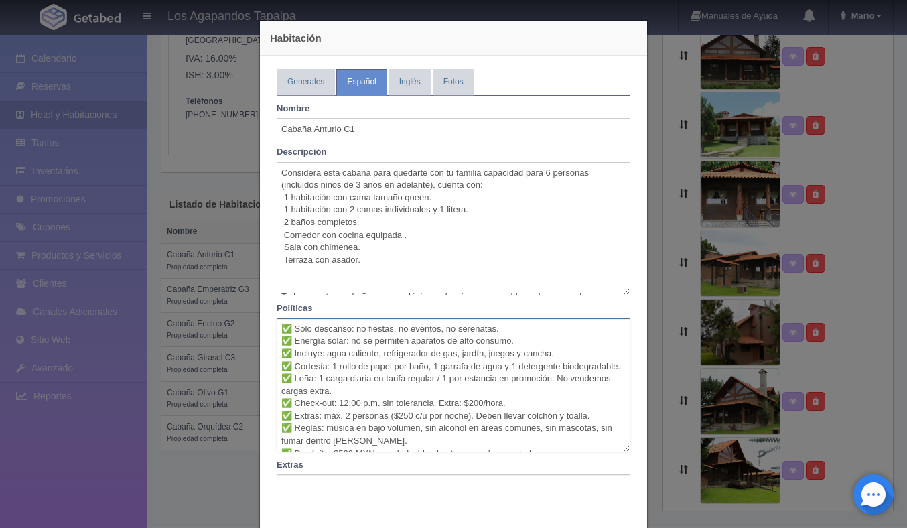
drag, startPoint x: 360, startPoint y: 423, endPoint x: 257, endPoint y: 312, distance: 151.6
click at [257, 312] on div "Habitación Generales Español Inglés Fotos Tipo Propiedad completa Habitación pr…" at bounding box center [454, 353] width 402 height 707
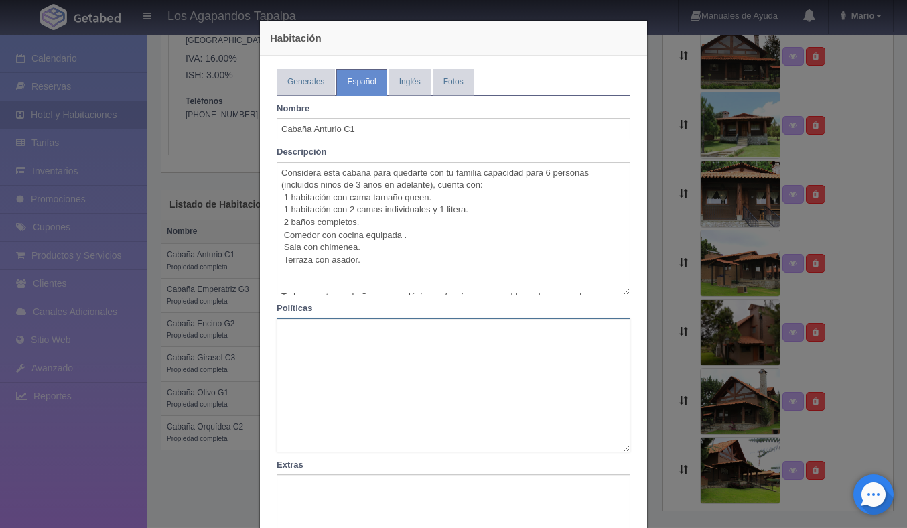
paste textarea "✅ Lore ipsumdol: si ametcon, ad elitsed, do eiusmodte. ✅ Incidid utlab: et do m…"
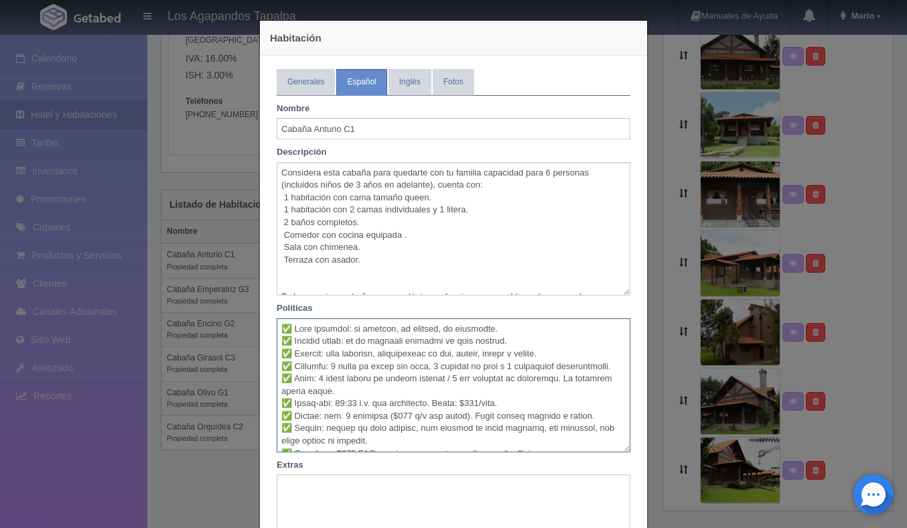
scroll to position [94, 0]
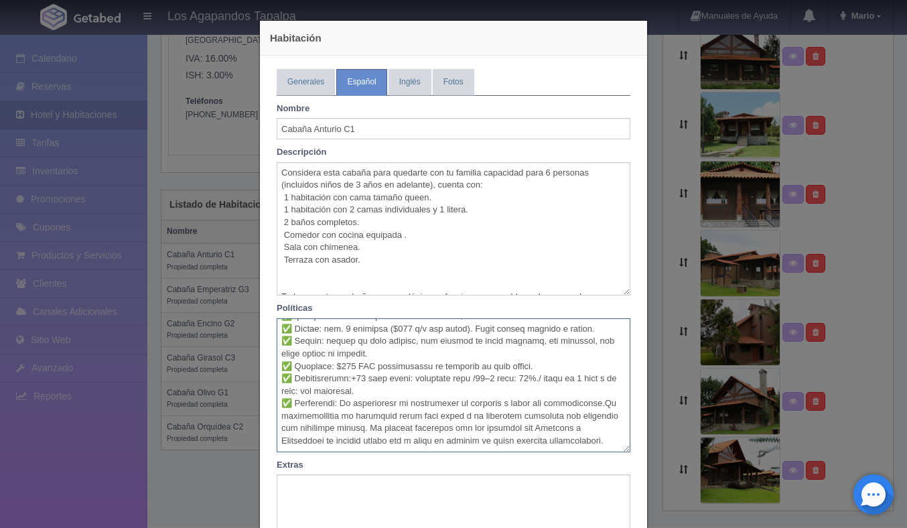
click at [481, 368] on textarea at bounding box center [454, 385] width 354 height 134
click at [472, 371] on textarea at bounding box center [454, 385] width 354 height 134
type textarea "✅ Lore ipsumdol: si ametcon, ad elitsed, do eiusmodte. ✅ Incidid utlab: et do m…"
click at [417, 88] on link "Inglés" at bounding box center [410, 82] width 43 height 26
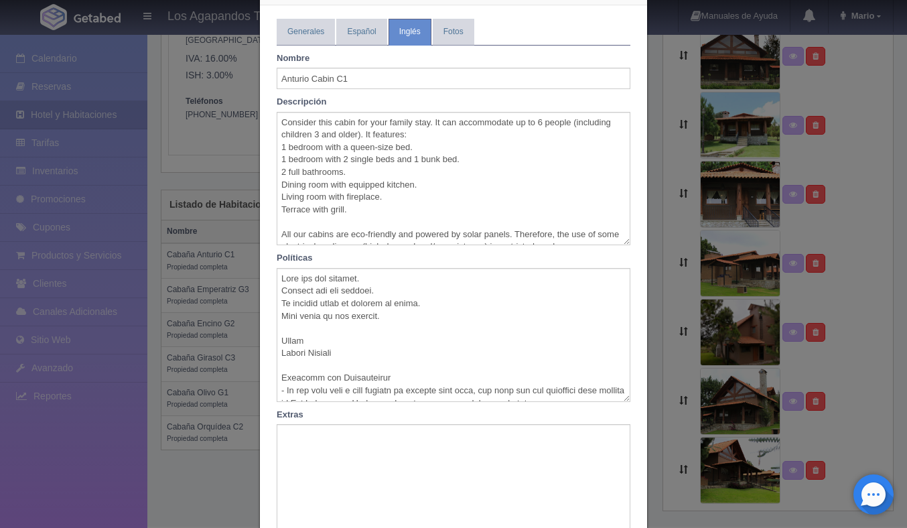
scroll to position [0, 0]
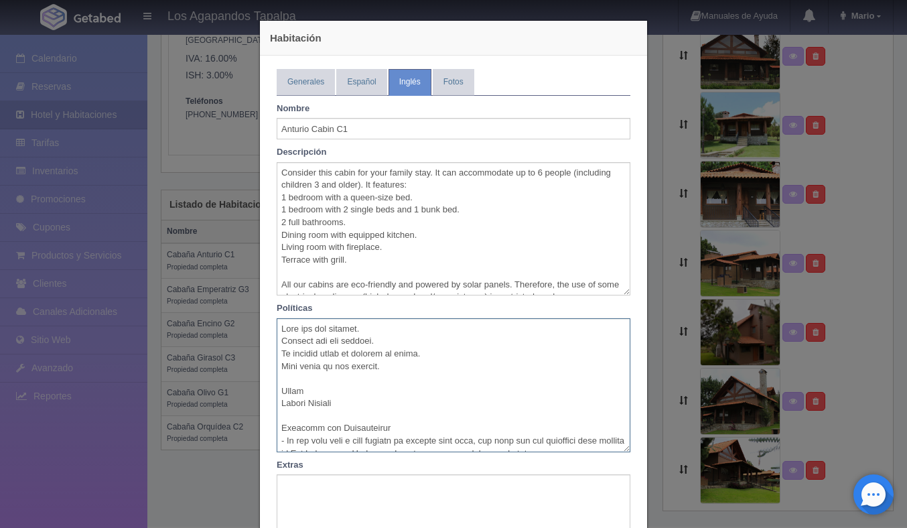
click at [364, 375] on textarea at bounding box center [454, 385] width 354 height 134
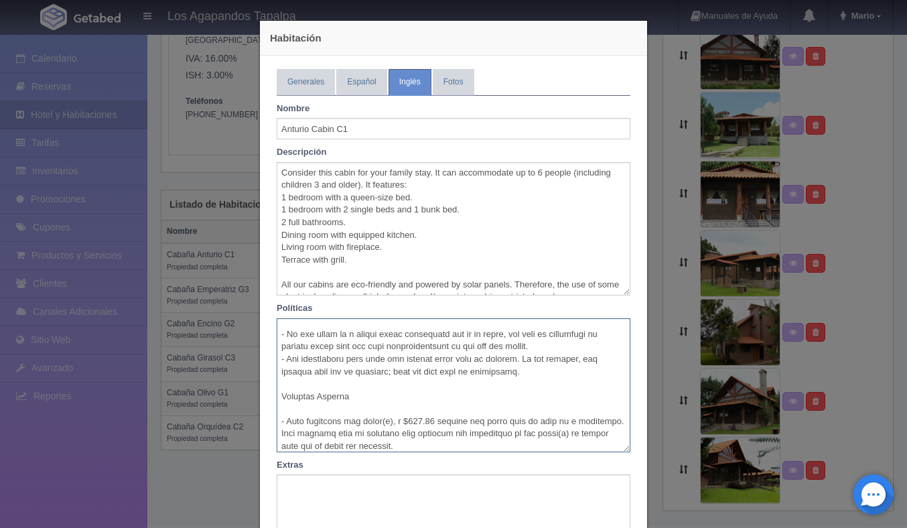
scroll to position [696, 0]
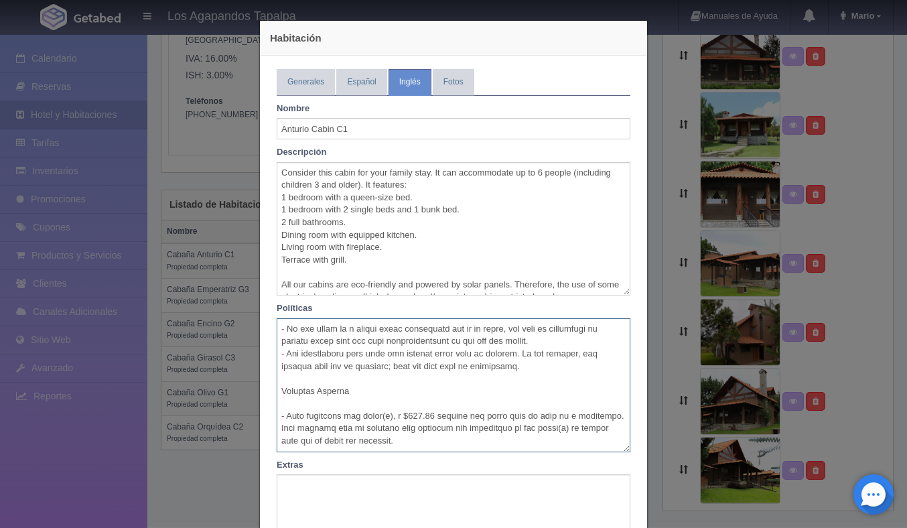
drag, startPoint x: 281, startPoint y: 328, endPoint x: 468, endPoint y: 443, distance: 218.6
click at [468, 443] on textarea at bounding box center [454, 385] width 354 height 134
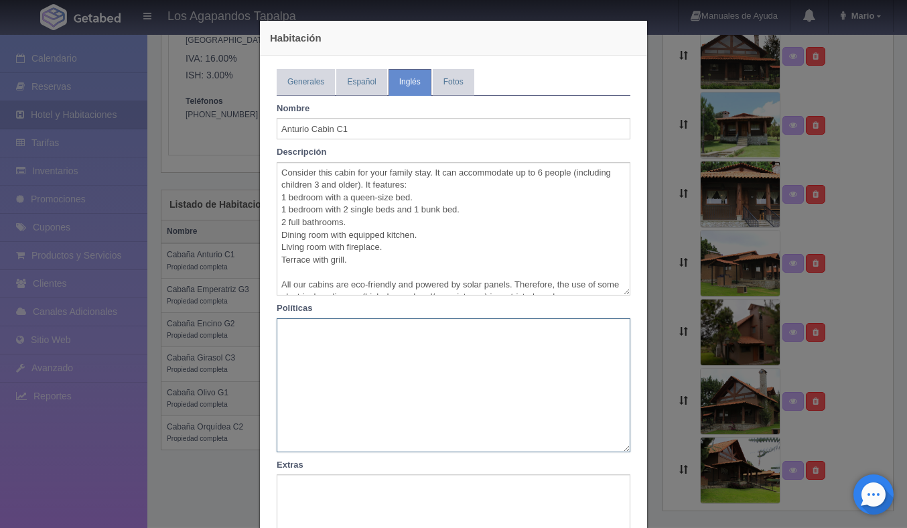
scroll to position [0, 0]
